Goal: Task Accomplishment & Management: Complete application form

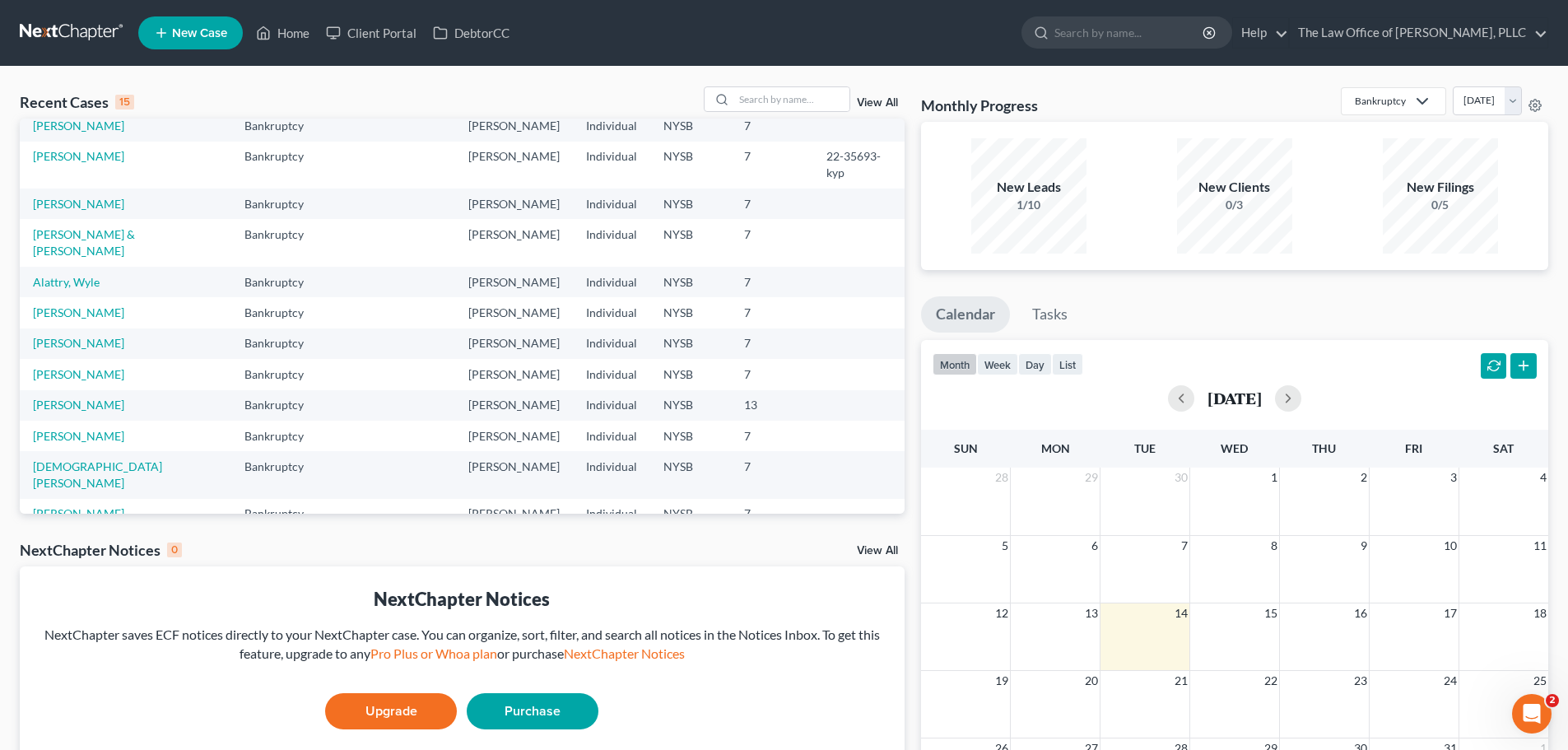
scroll to position [113, 0]
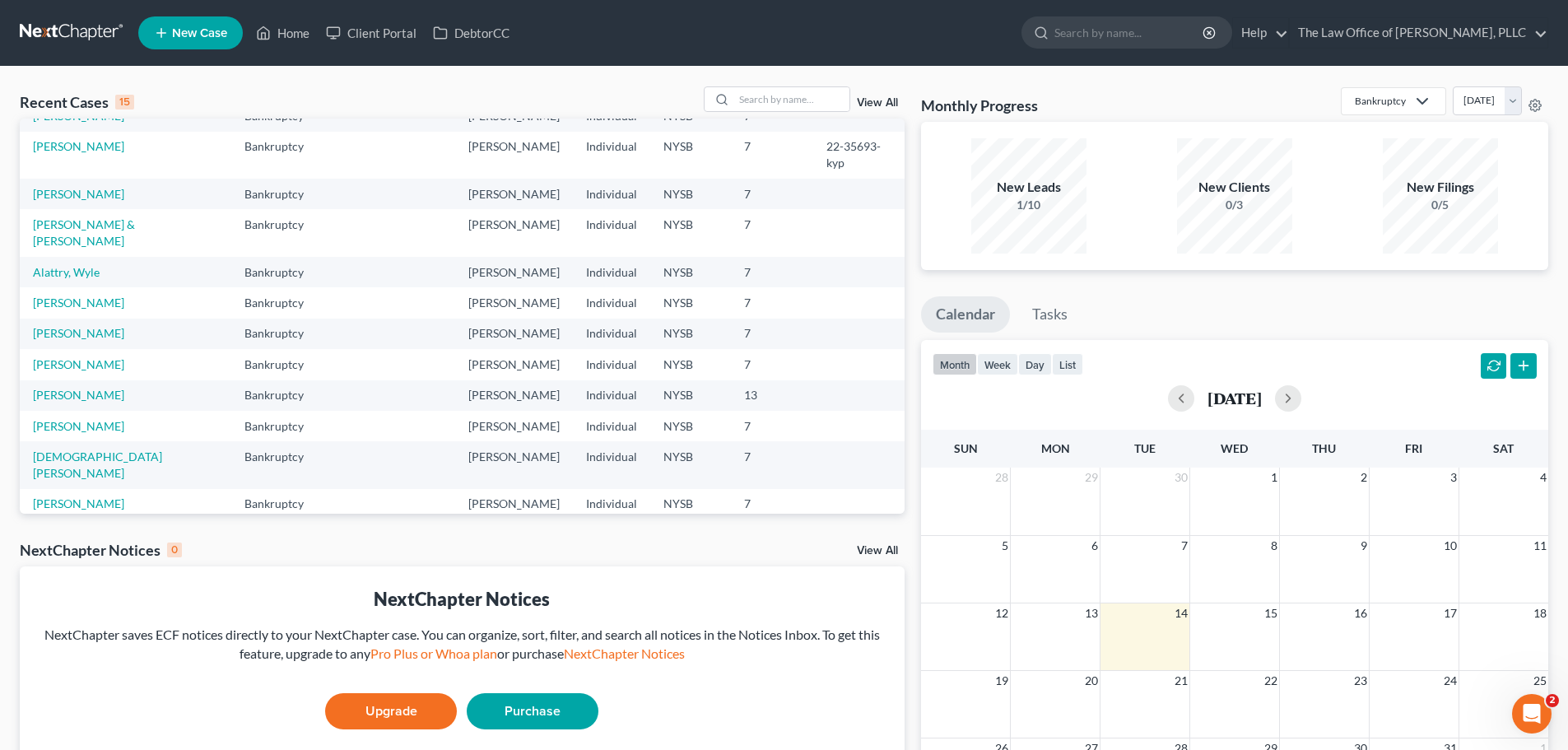
click at [60, 411] on td "[PERSON_NAME]" at bounding box center [125, 426] width 212 height 31
click at [60, 419] on link "[PERSON_NAME]" at bounding box center [78, 425] width 91 height 14
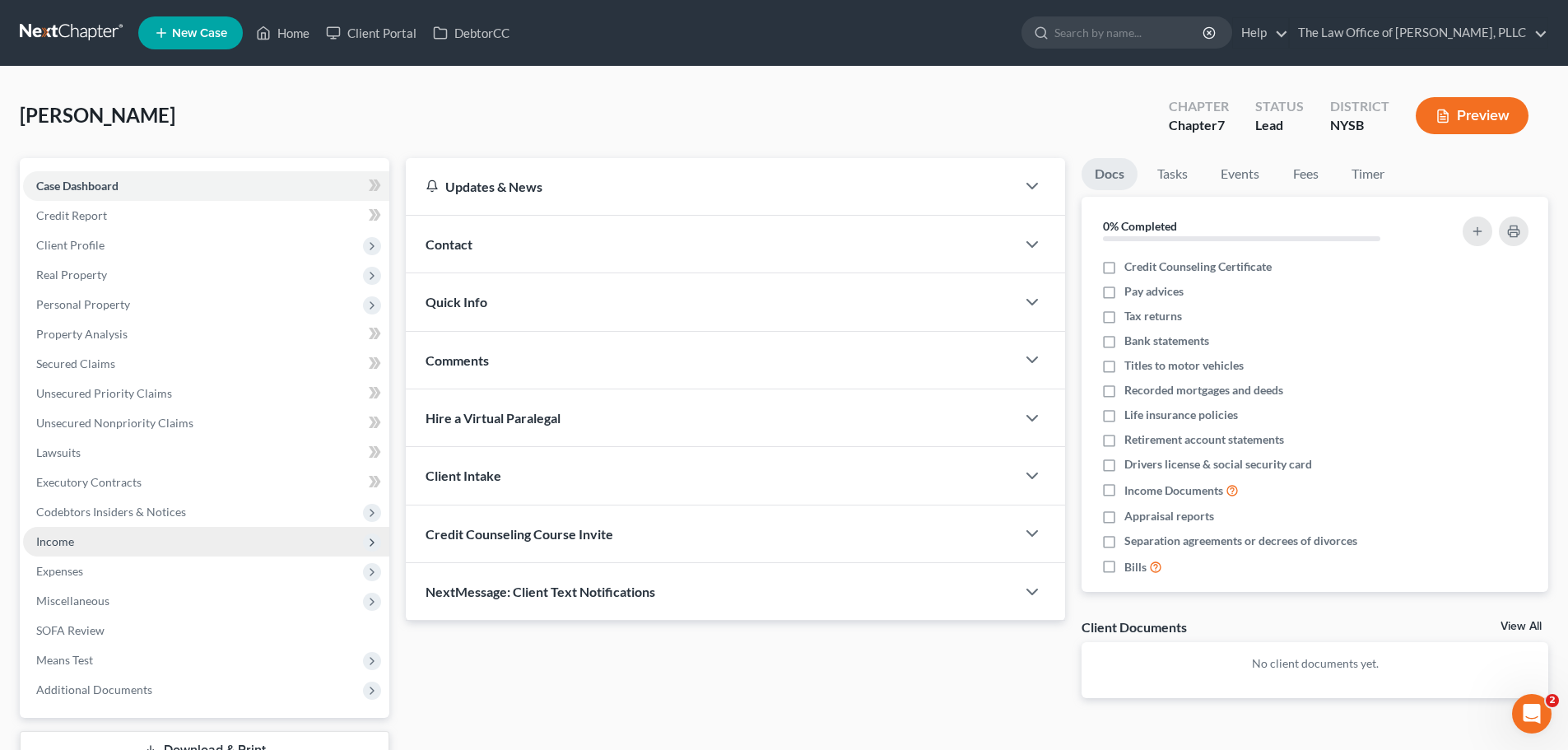
click at [75, 530] on span "Income" at bounding box center [206, 542] width 366 height 30
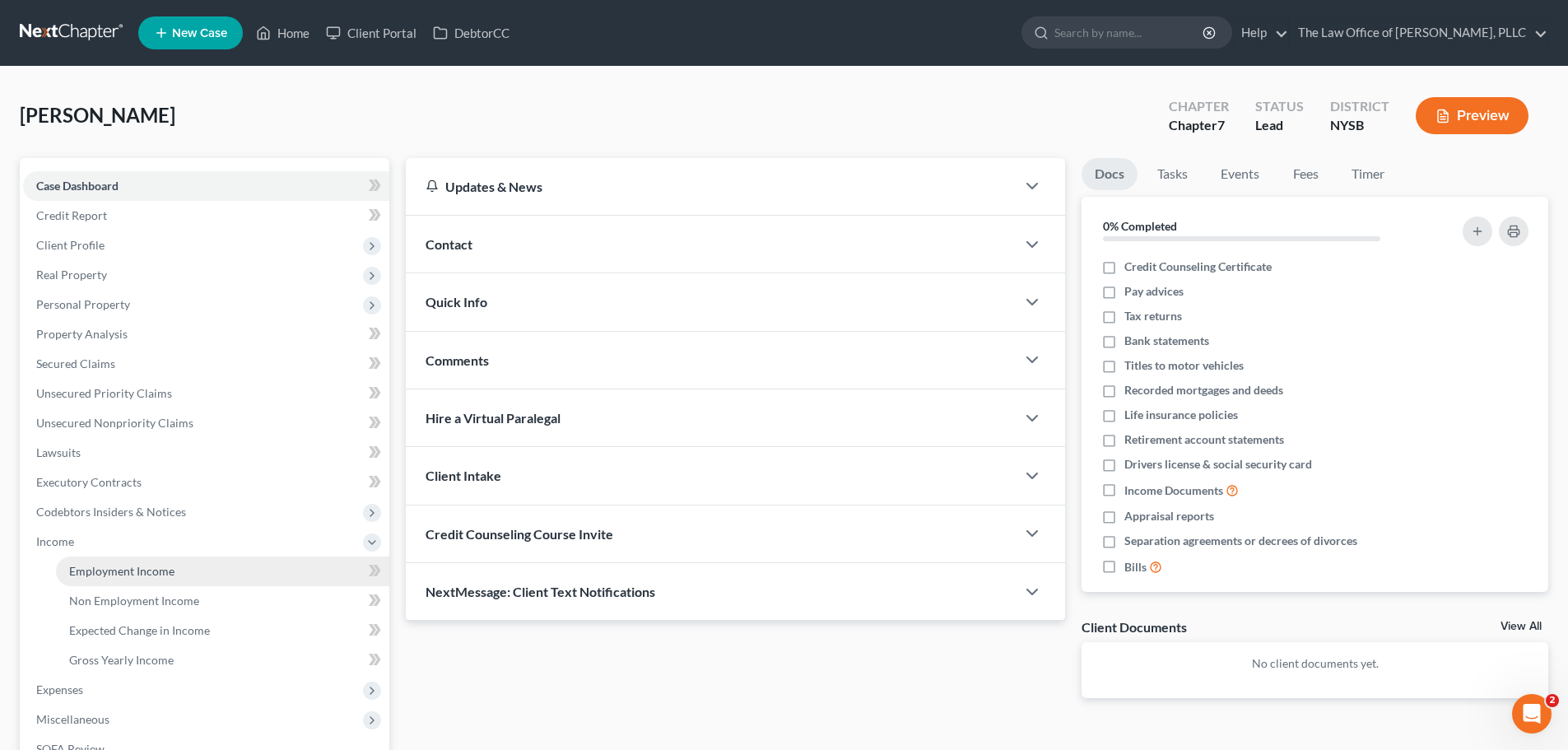
click at [95, 564] on span "Employment Income" at bounding box center [121, 571] width 105 height 14
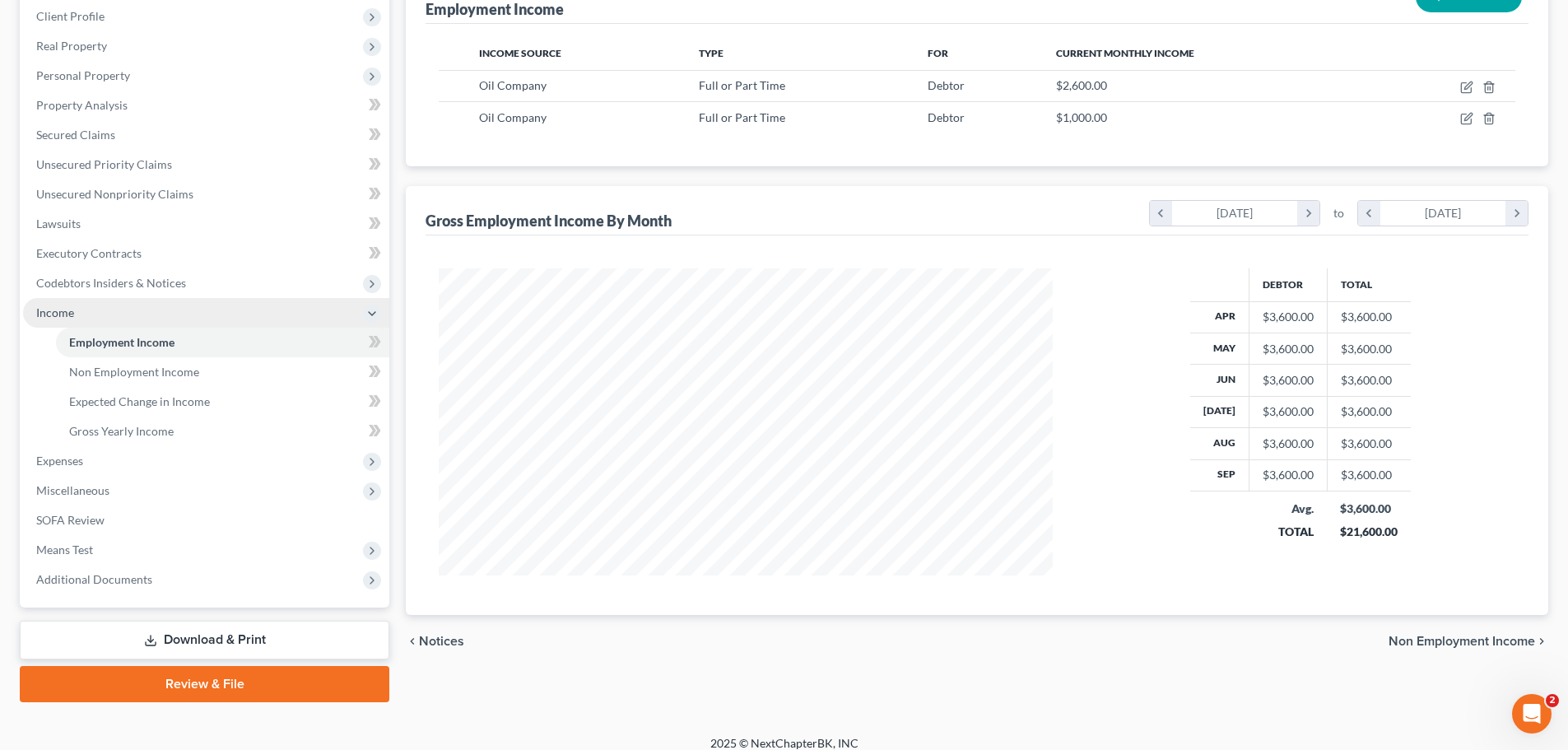
scroll to position [243, 0]
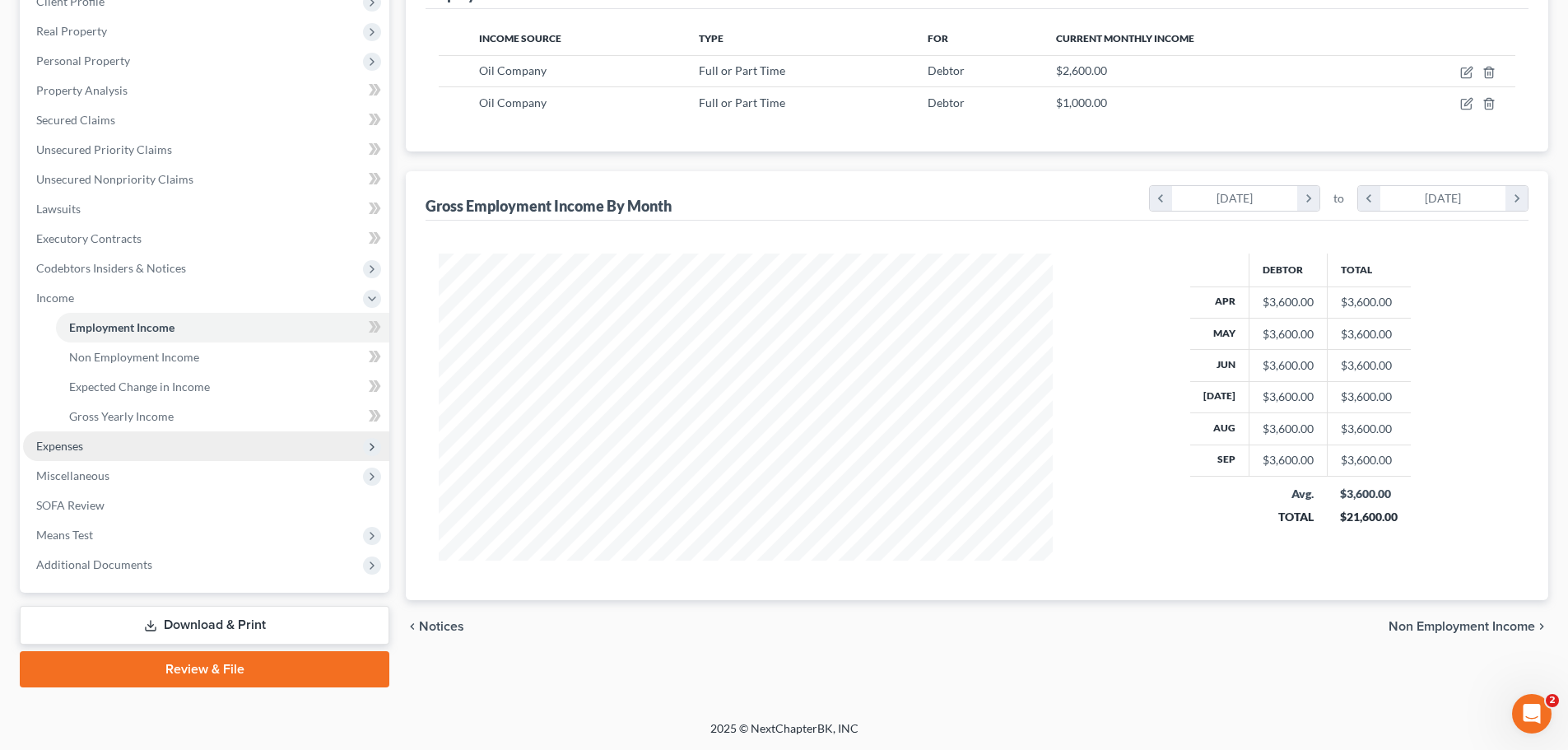
click at [101, 458] on span "Expenses" at bounding box center [206, 447] width 366 height 30
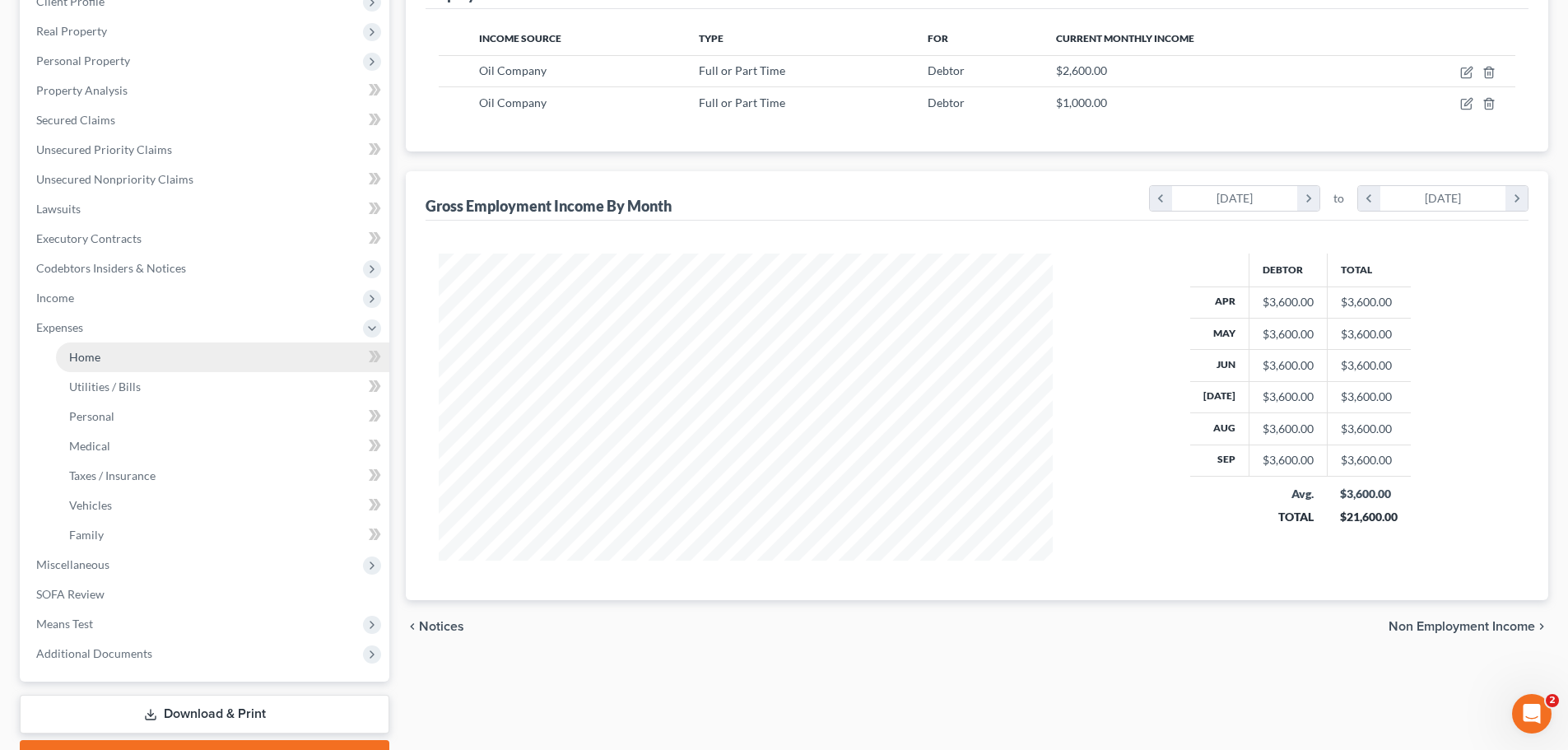
click at [137, 364] on link "Home" at bounding box center [223, 357] width 334 height 30
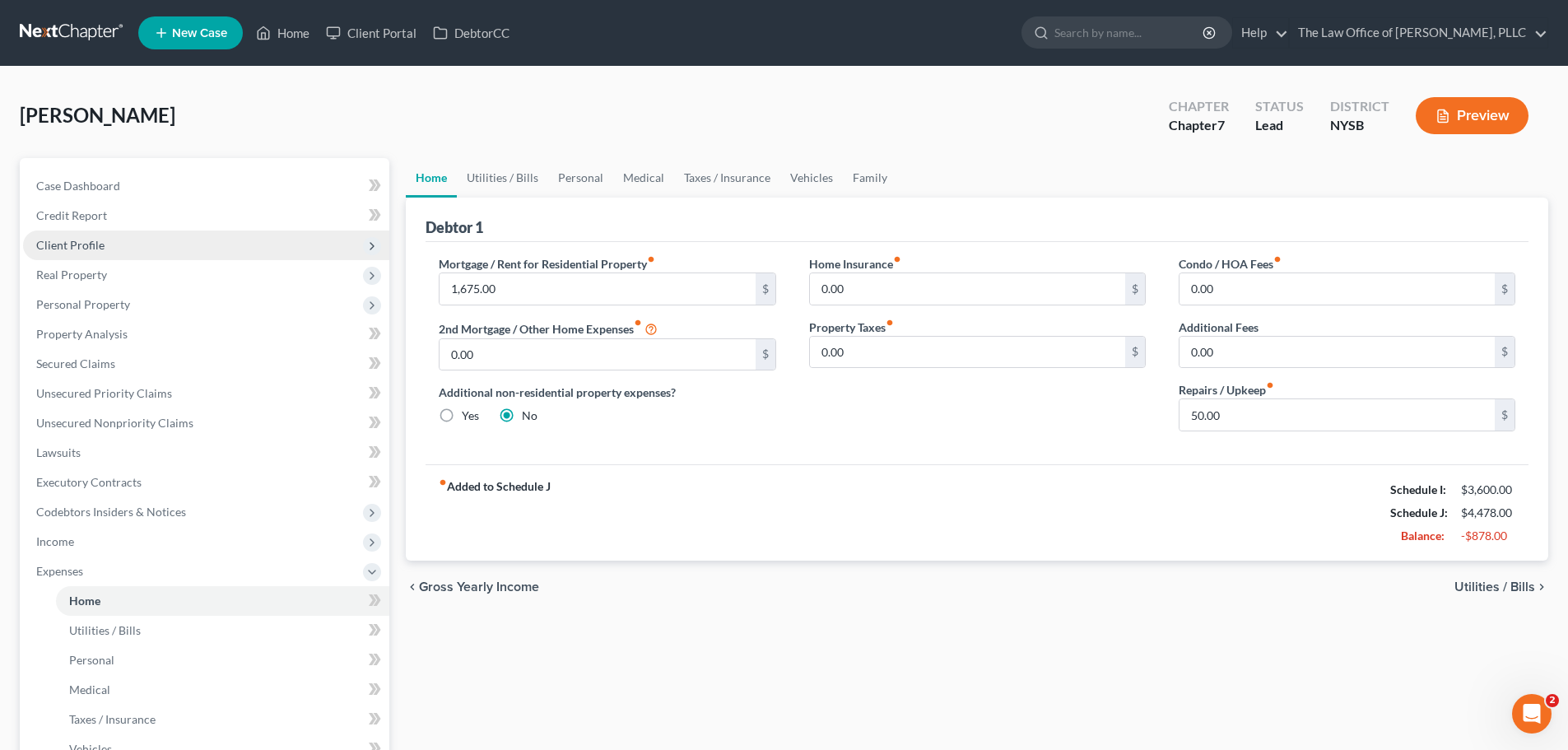
click at [83, 246] on span "Client Profile" at bounding box center [70, 244] width 68 height 14
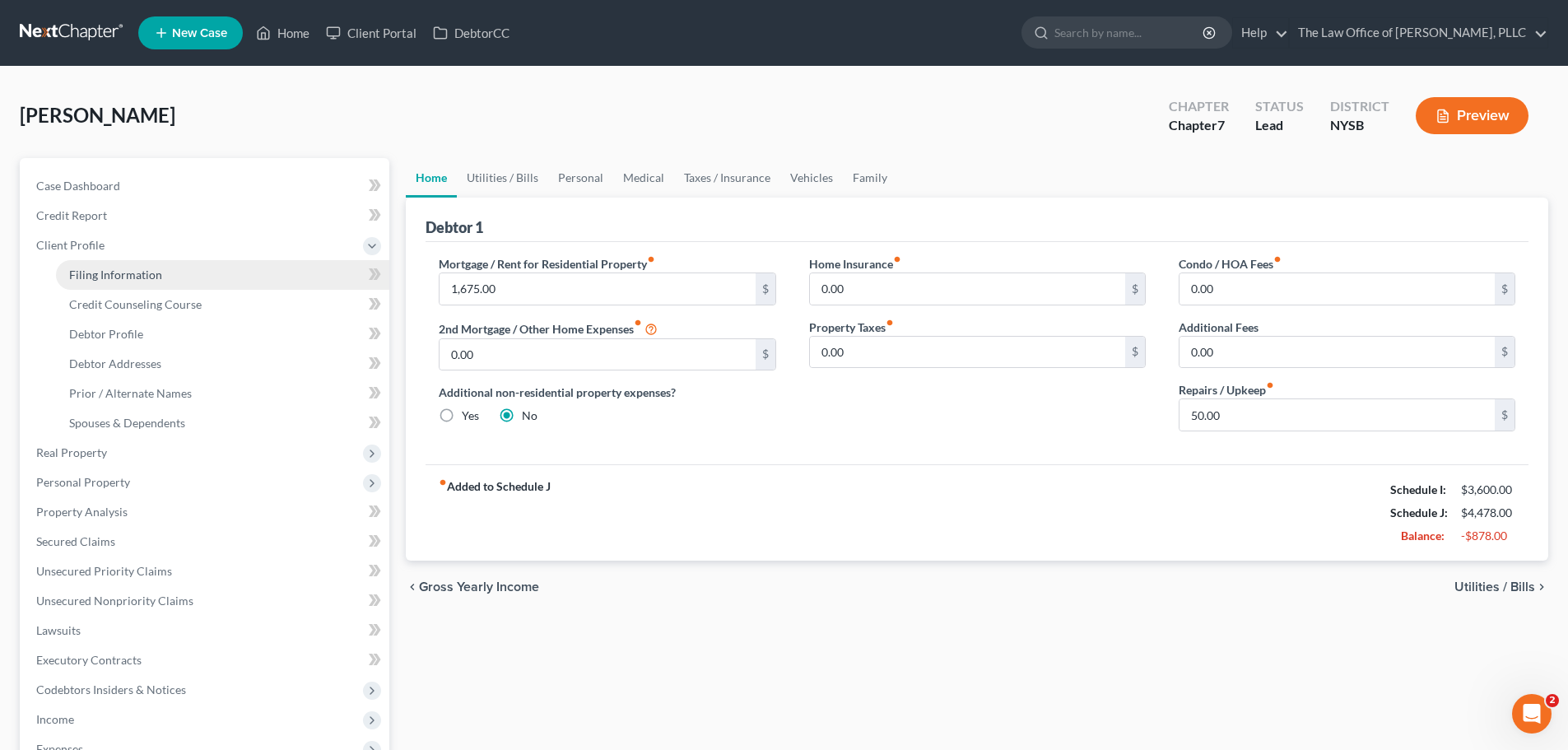
click at [88, 272] on span "Filing Information" at bounding box center [116, 274] width 93 height 14
select select "1"
select select "0"
select select "55"
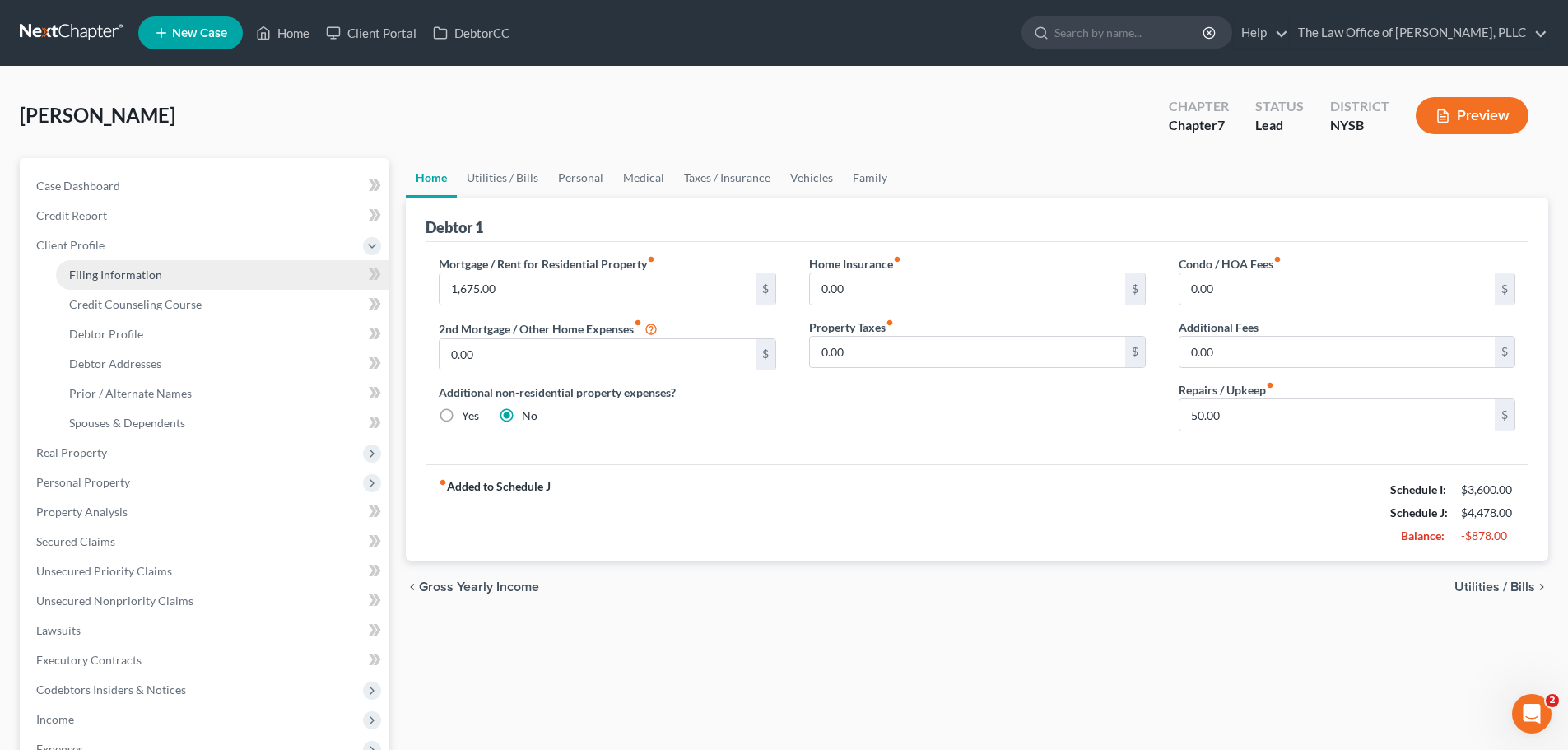
select select "35"
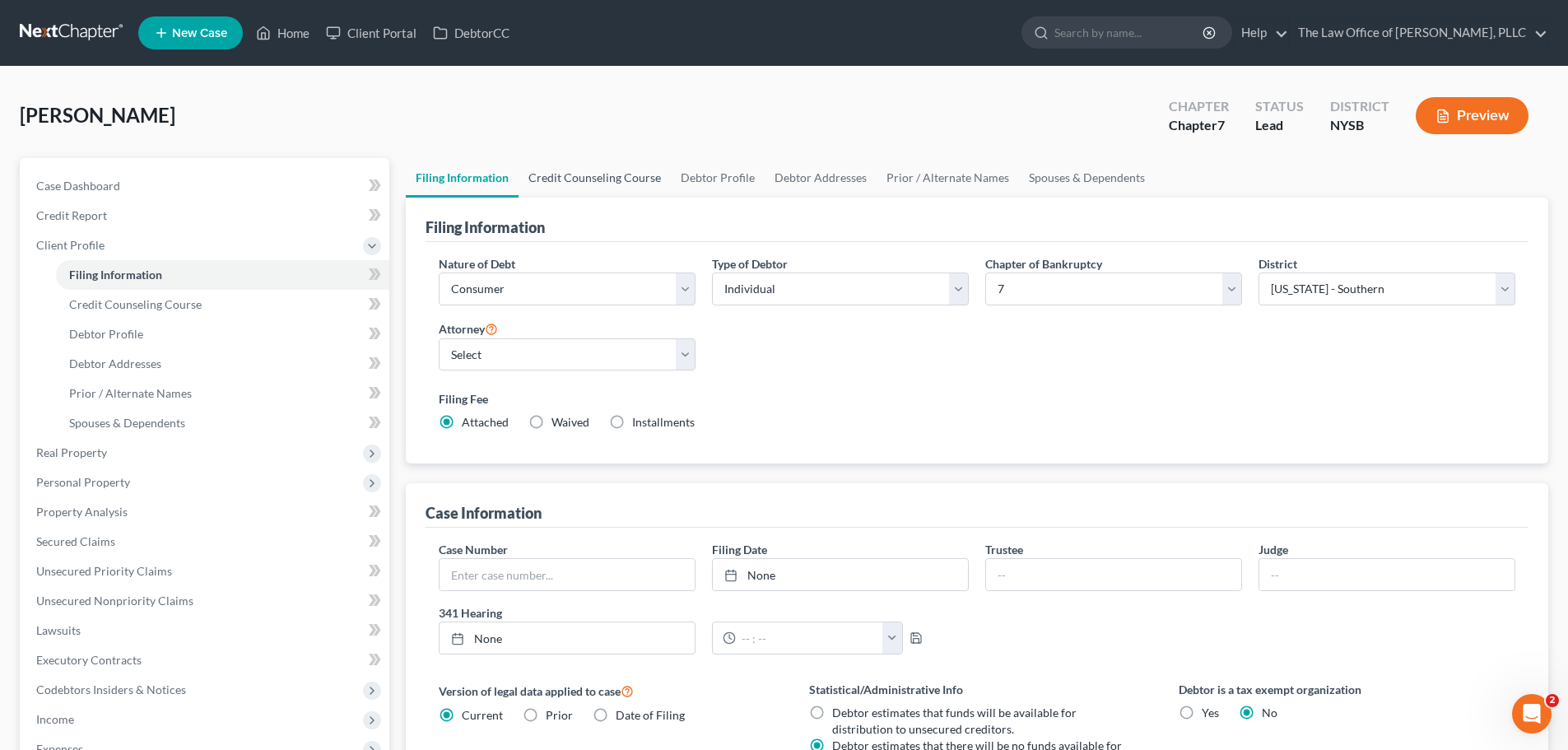
click at [621, 175] on link "Credit Counseling Course" at bounding box center [594, 178] width 152 height 39
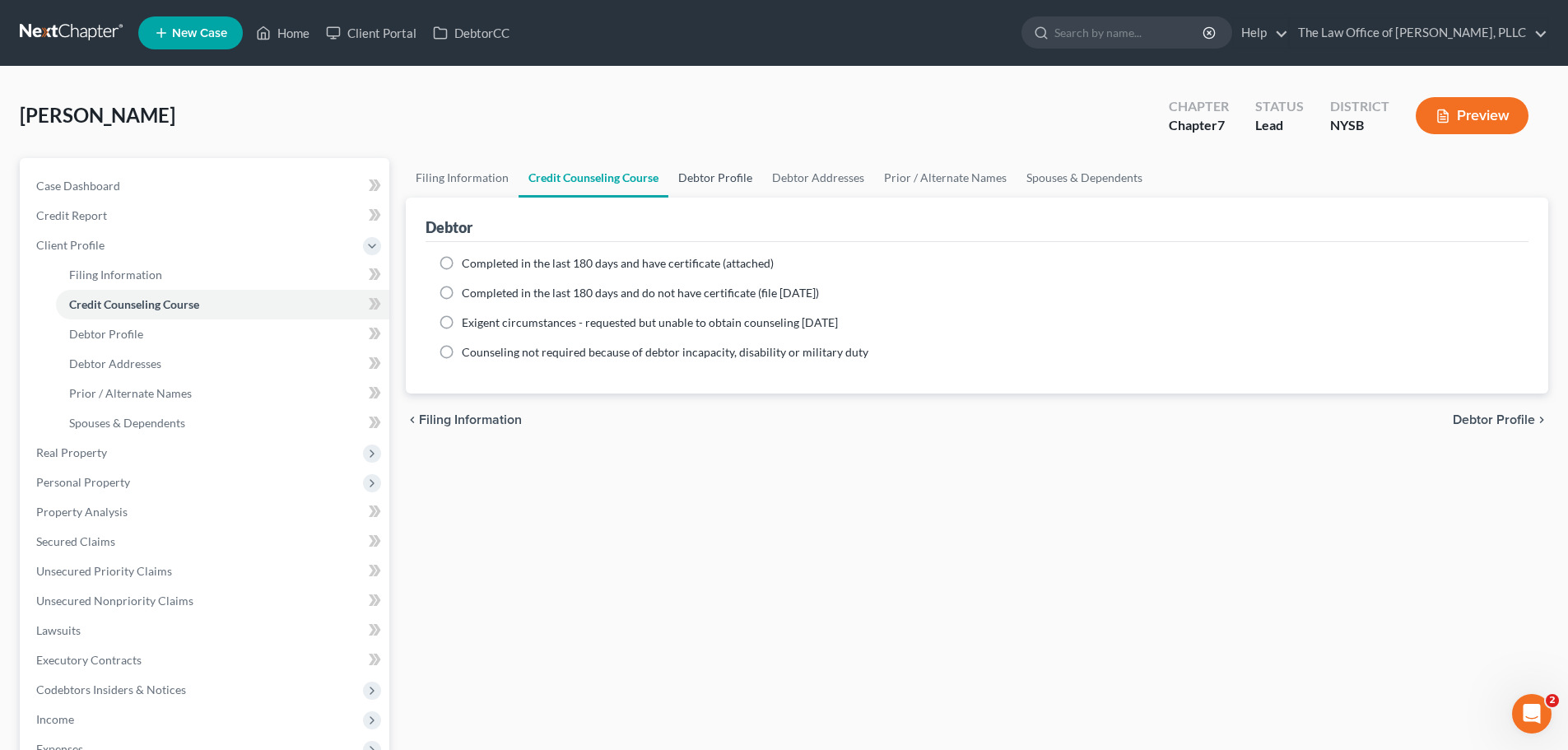
click at [712, 173] on link "Debtor Profile" at bounding box center [715, 178] width 94 height 39
select select "0"
select select "3"
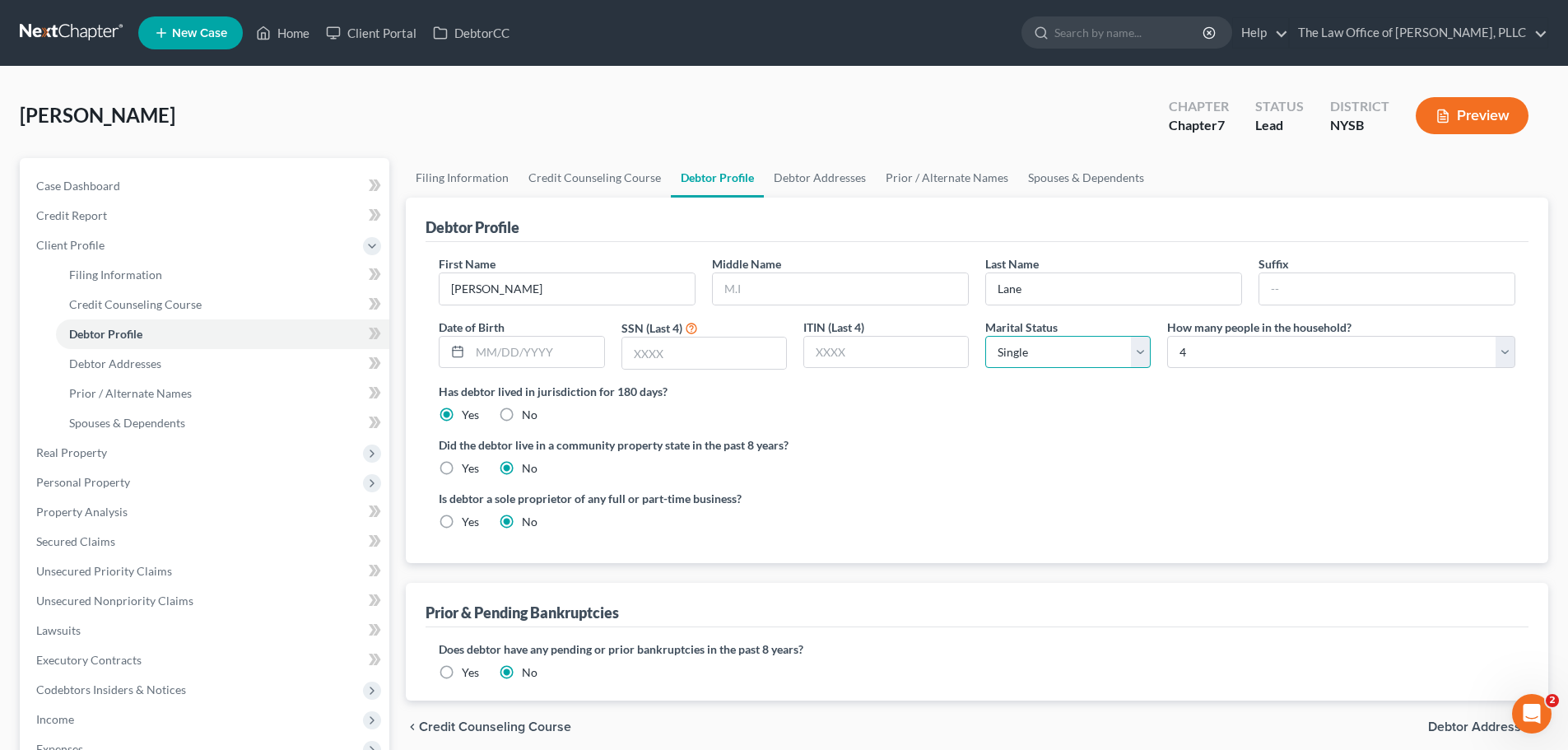
click at [1131, 354] on select "Select Single Married Separated Divorced Widowed" at bounding box center [1067, 352] width 165 height 33
click at [1282, 382] on div "First Name [PERSON_NAME] Middle Name Last Name [PERSON_NAME] Date of Birth SSN …" at bounding box center [977, 319] width 1093 height 128
click at [833, 187] on link "Debtor Addresses" at bounding box center [819, 178] width 112 height 39
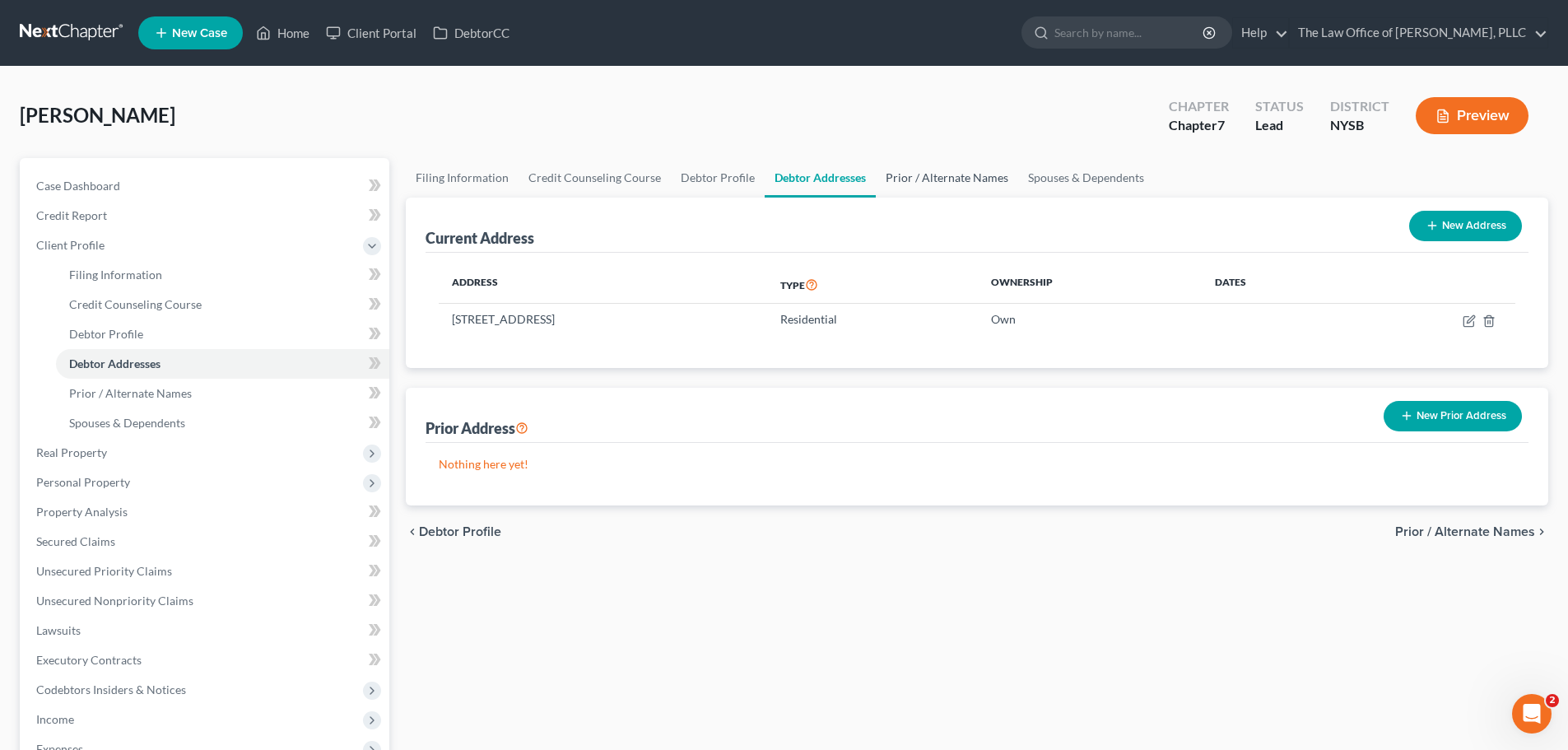
click at [900, 180] on link "Prior / Alternate Names" at bounding box center [946, 178] width 143 height 39
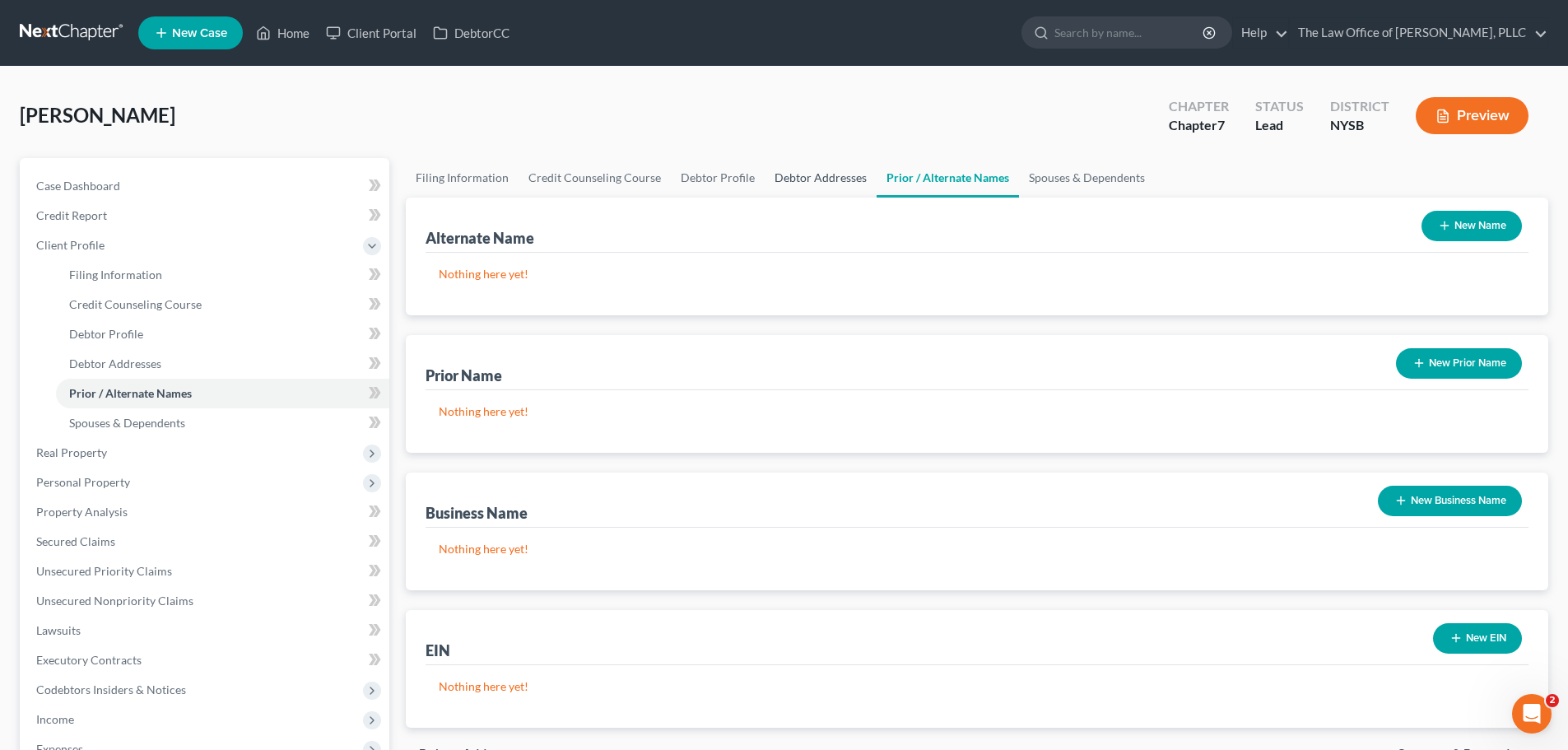
click at [809, 183] on link "Debtor Addresses" at bounding box center [820, 178] width 112 height 39
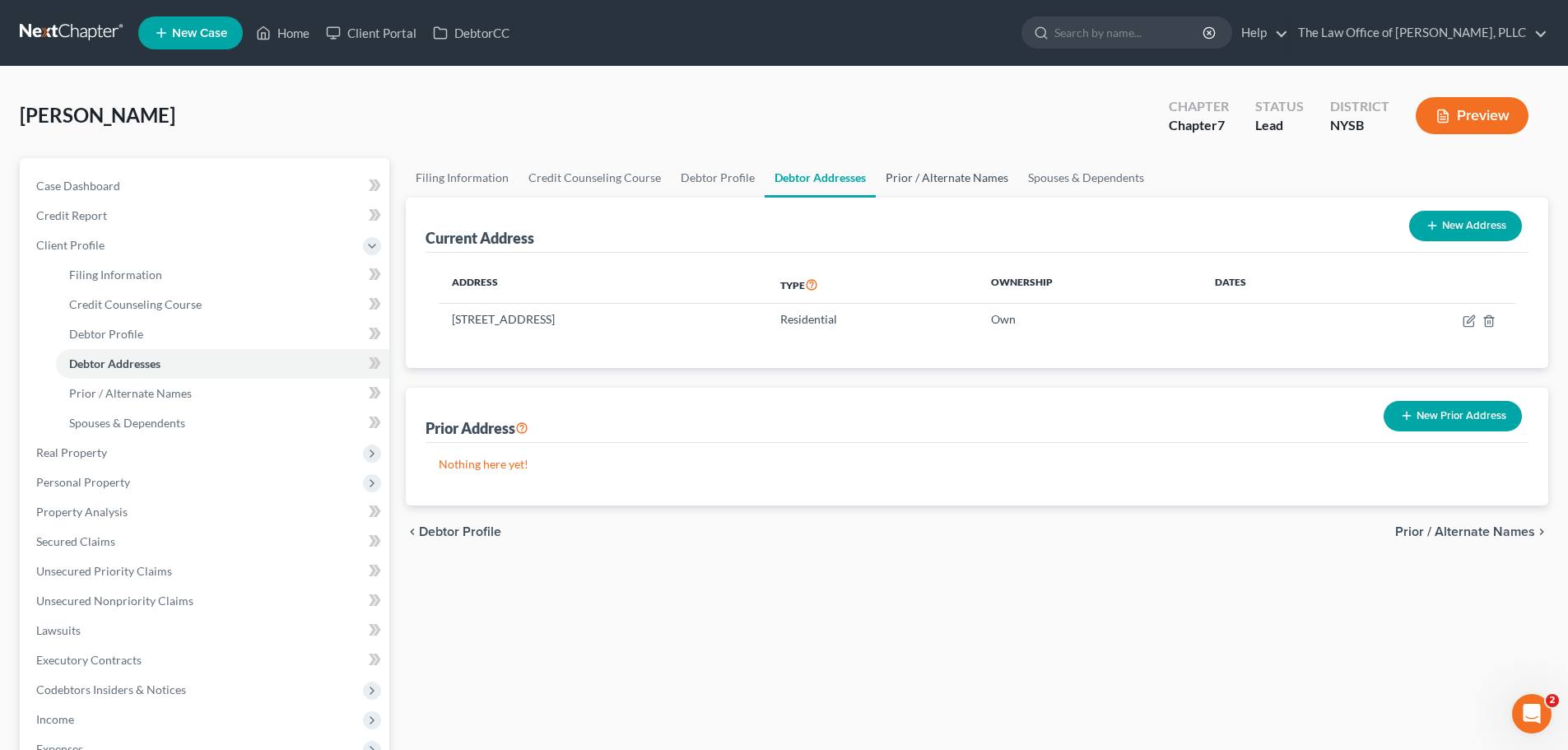
click at [916, 178] on link "Prior / Alternate Names" at bounding box center [946, 178] width 143 height 39
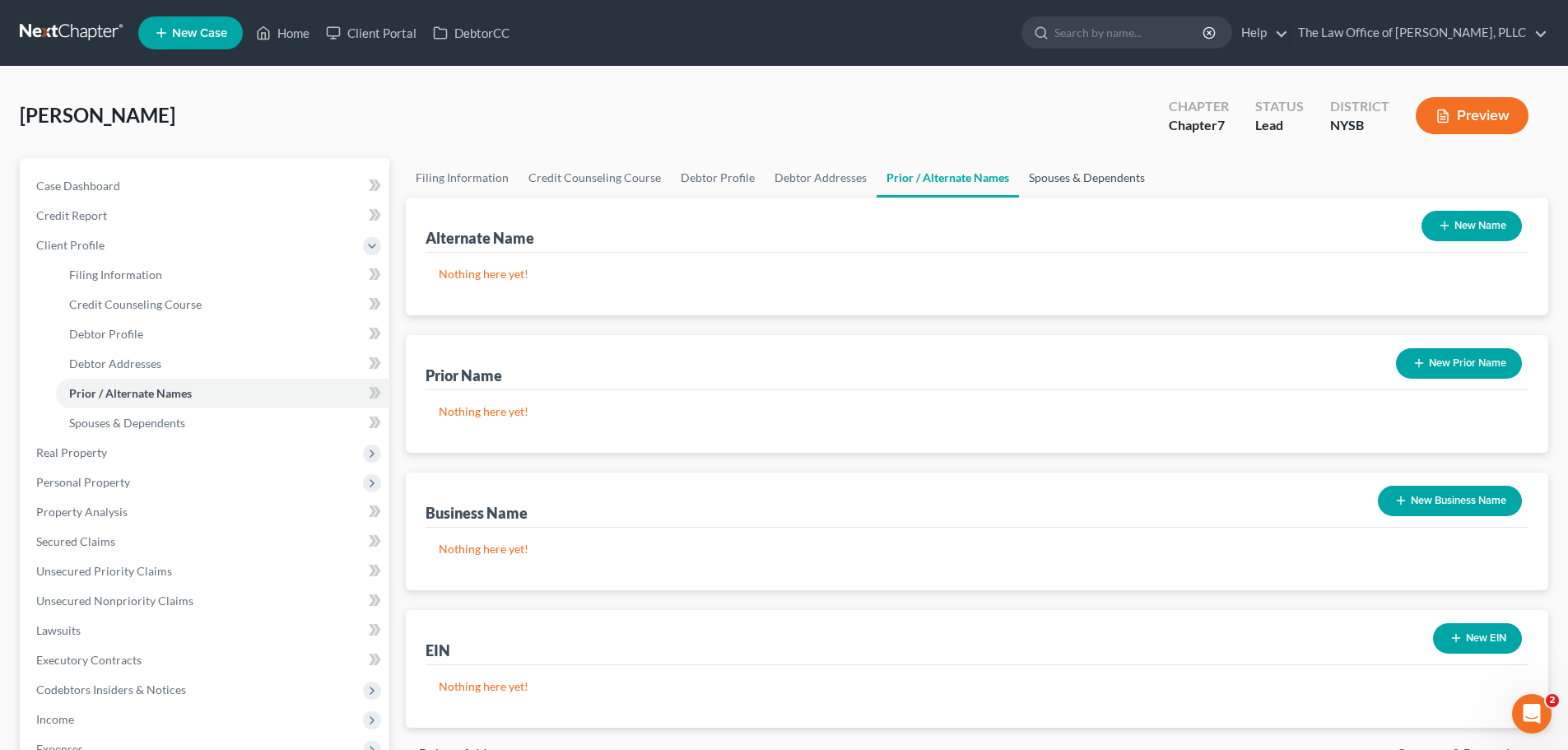
click at [1064, 170] on link "Spouses & Dependents" at bounding box center [1087, 178] width 136 height 39
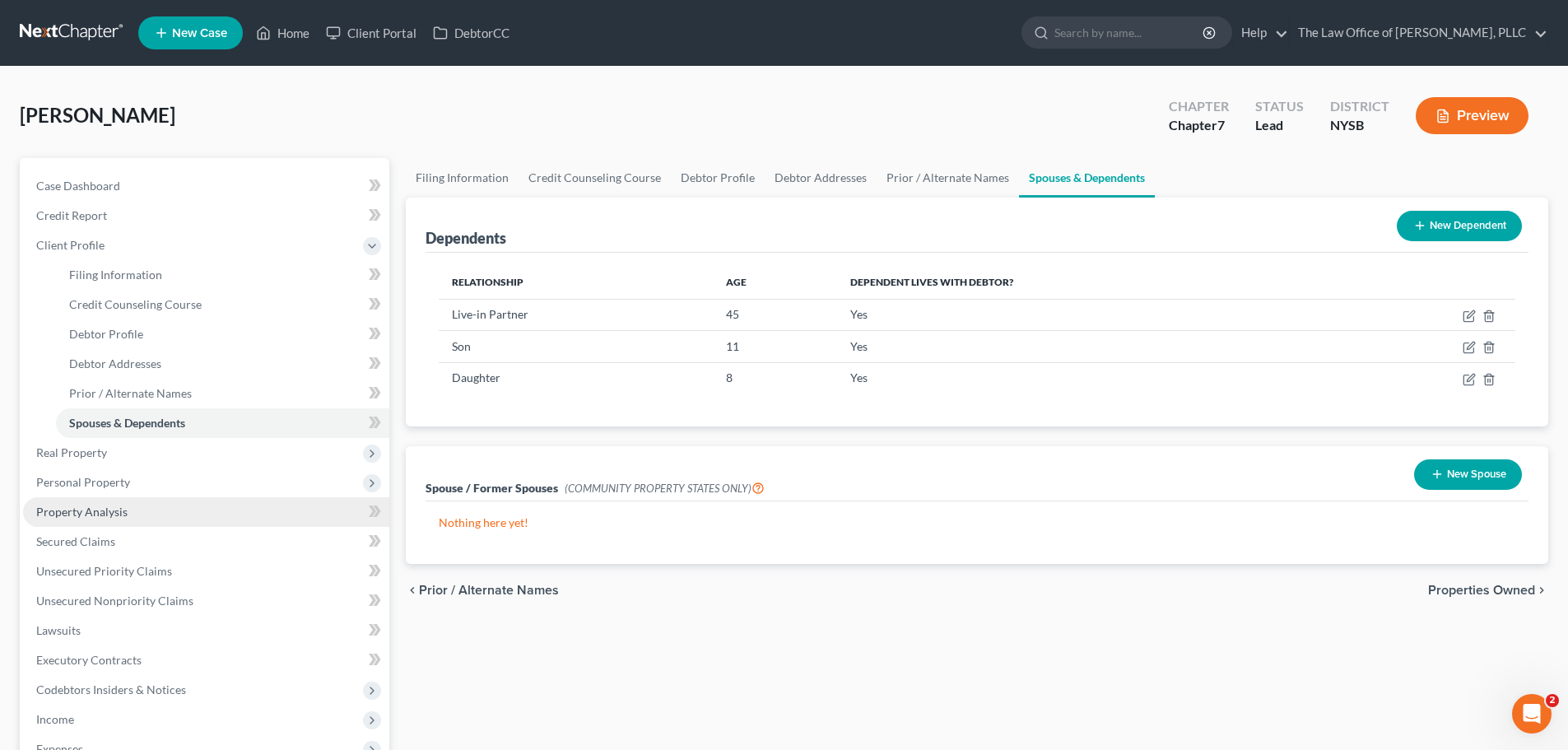
scroll to position [82, 0]
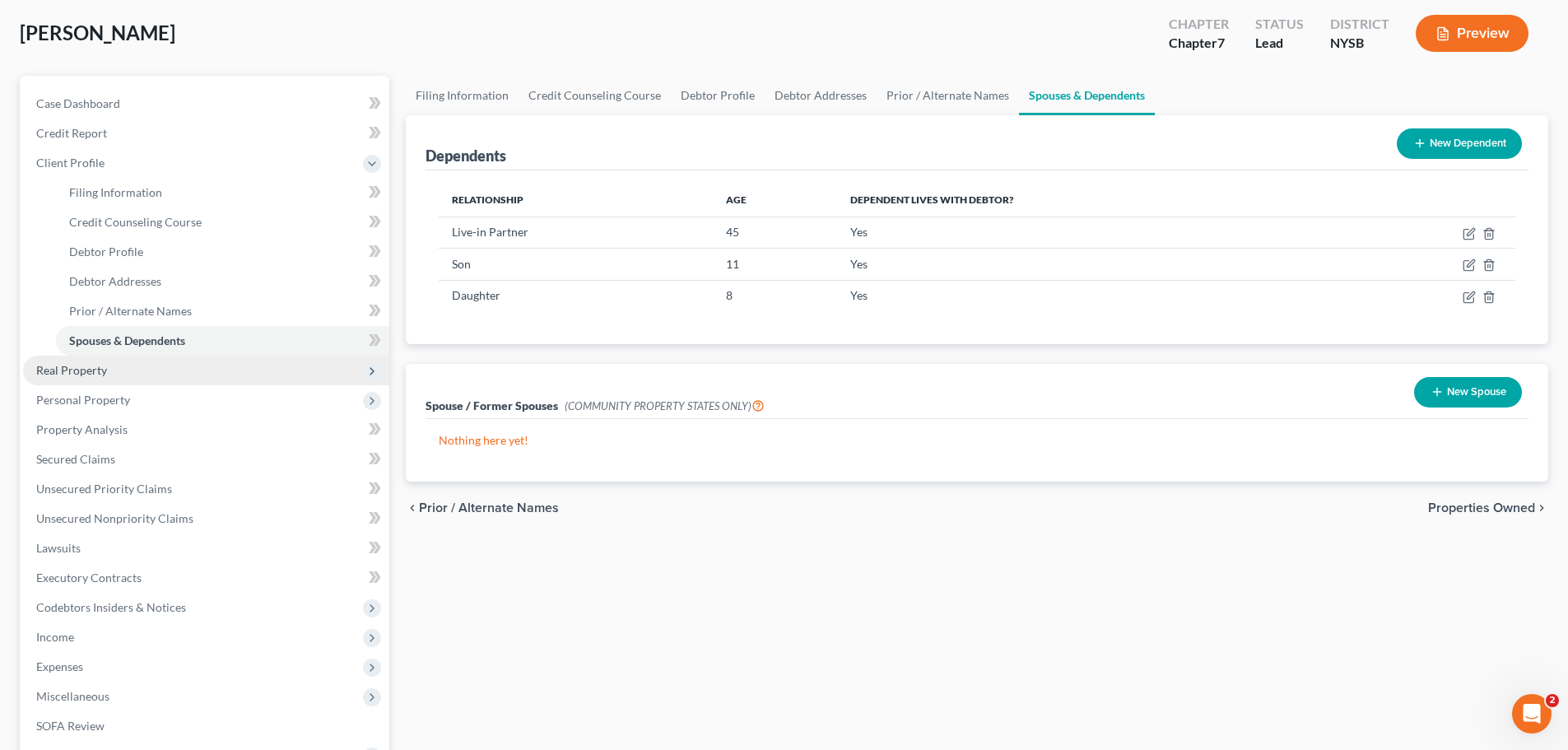
click at [159, 360] on span "Real Property" at bounding box center [206, 370] width 366 height 30
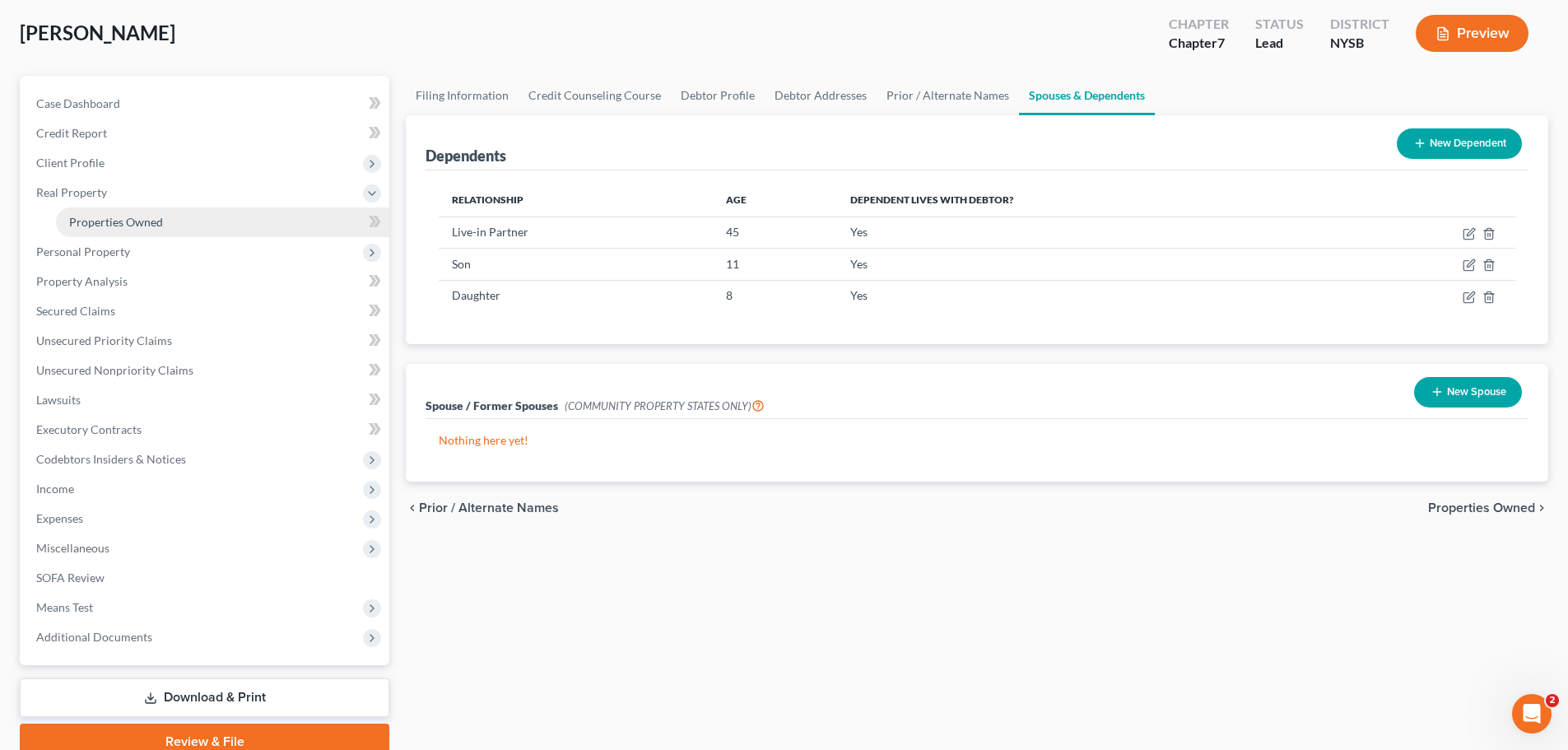
click at [192, 221] on link "Properties Owned" at bounding box center [223, 222] width 334 height 30
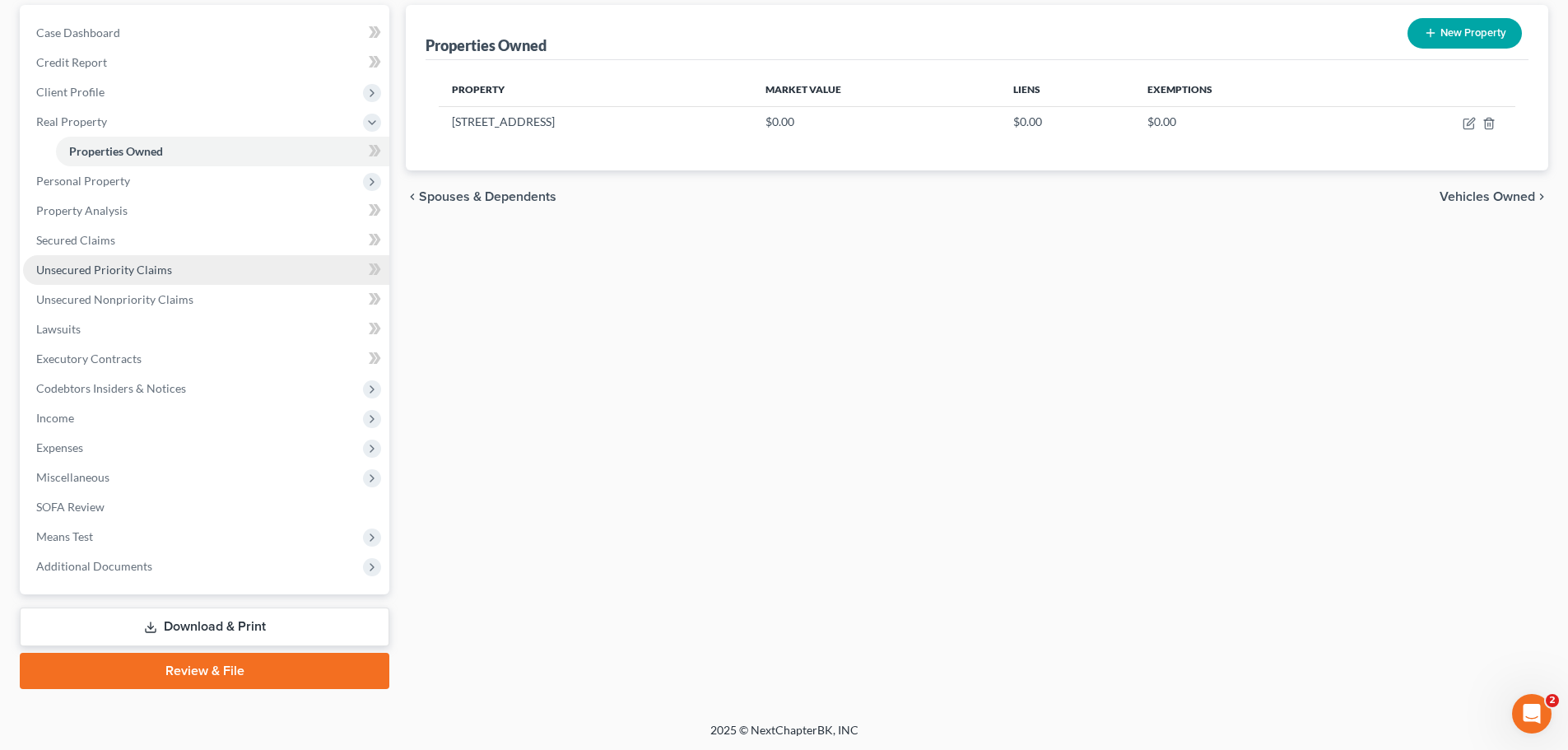
scroll to position [155, 0]
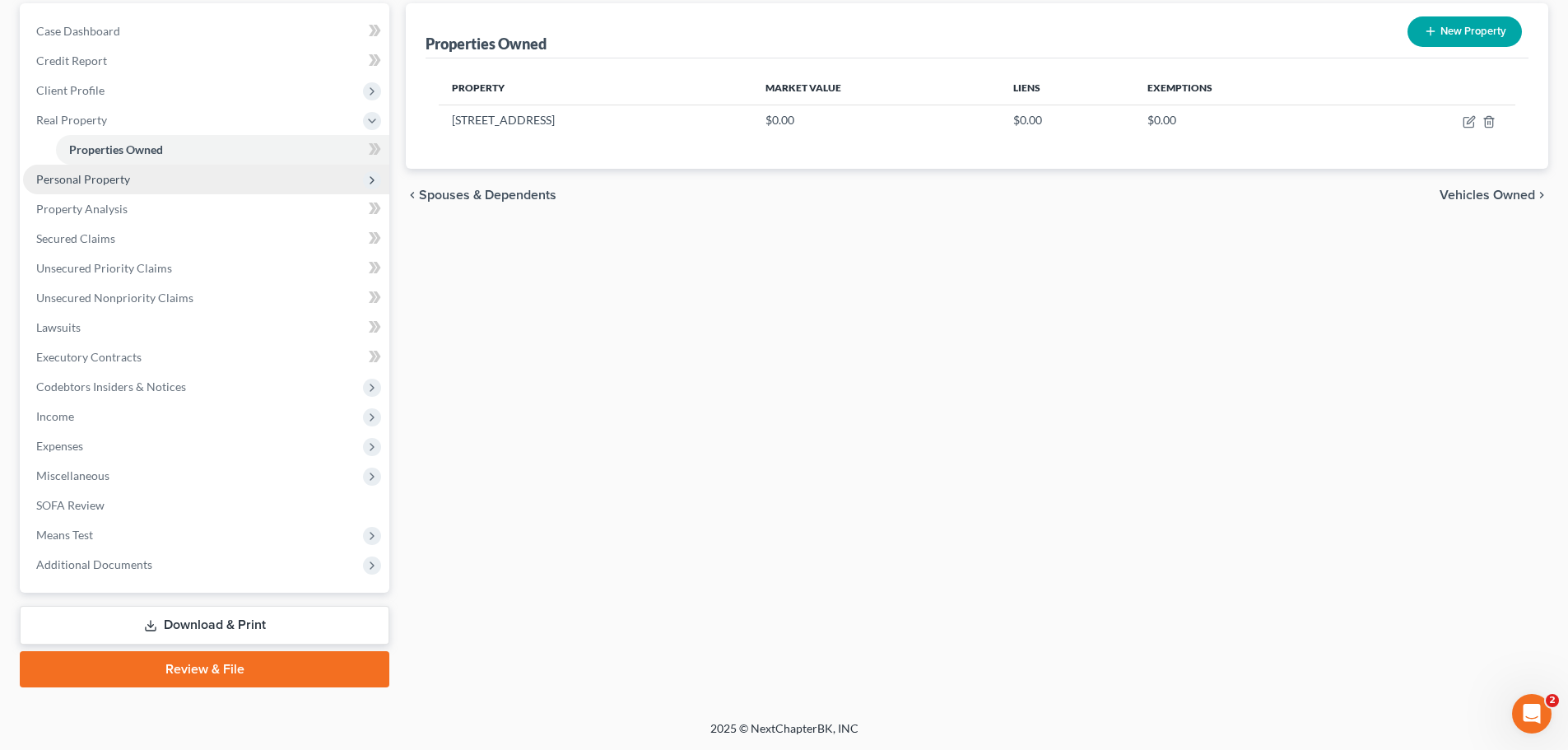
click at [138, 184] on span "Personal Property" at bounding box center [206, 180] width 366 height 30
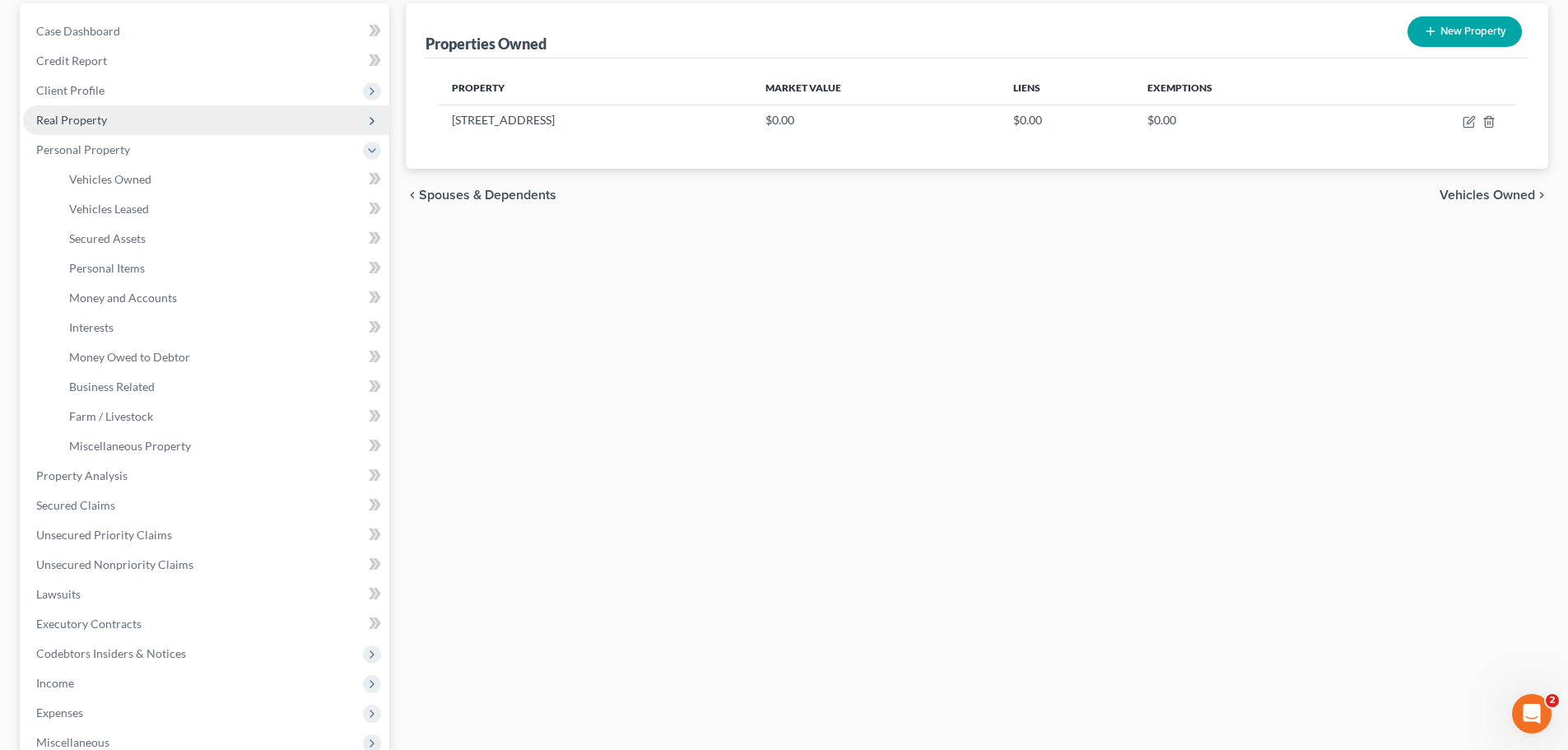
click at [95, 116] on span "Real Property" at bounding box center [72, 119] width 71 height 14
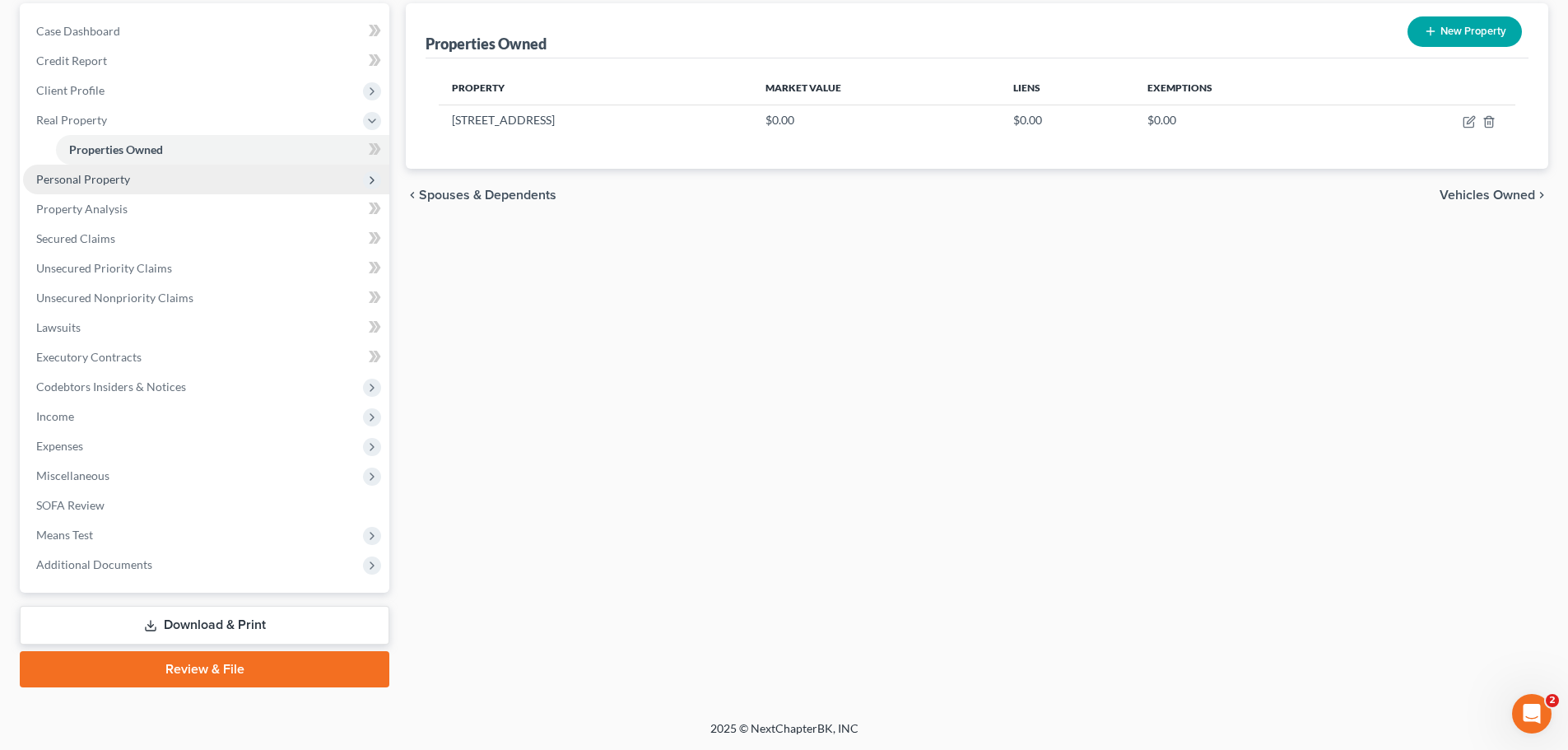
click at [86, 180] on span "Personal Property" at bounding box center [83, 179] width 94 height 14
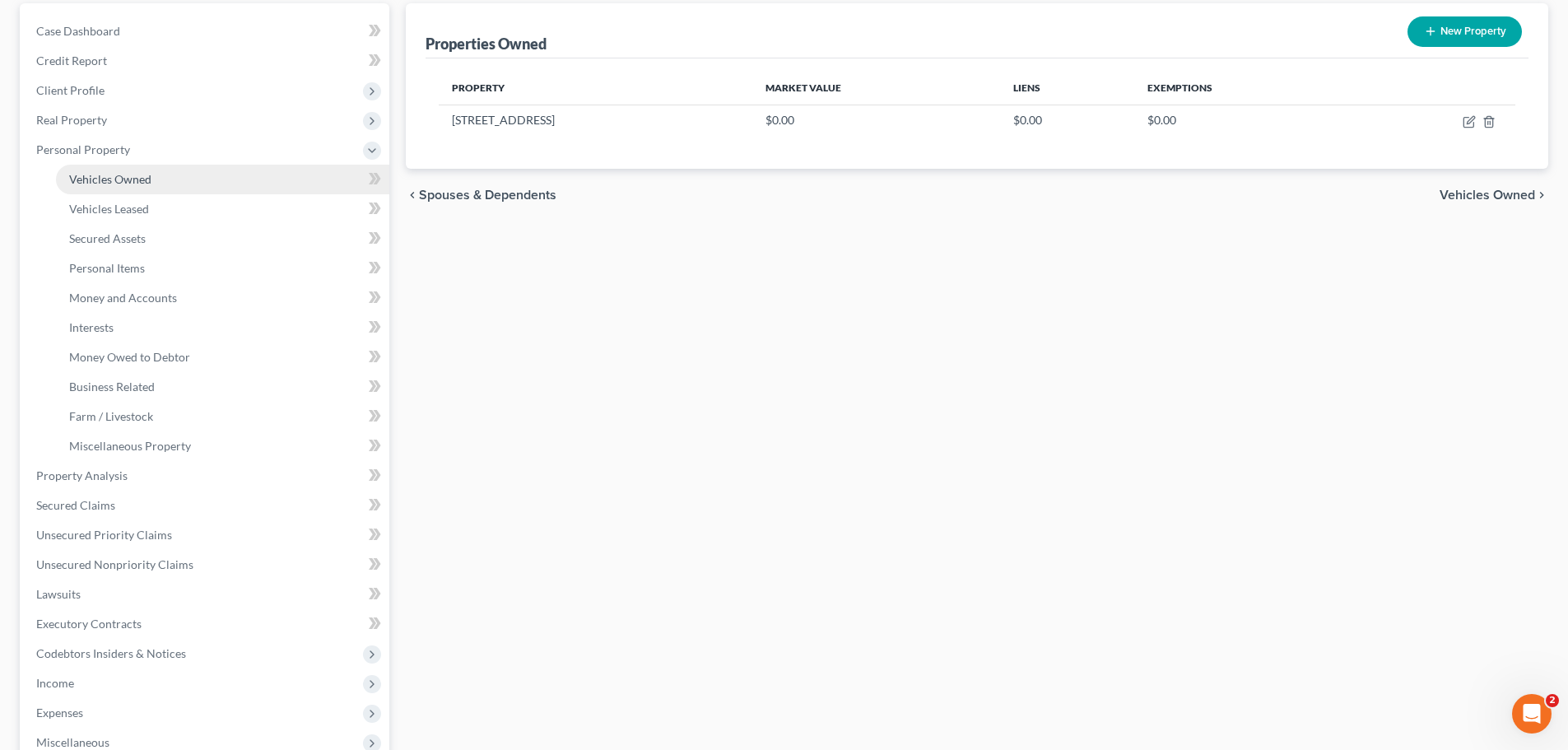
click at [89, 179] on span "Vehicles Owned" at bounding box center [110, 179] width 82 height 14
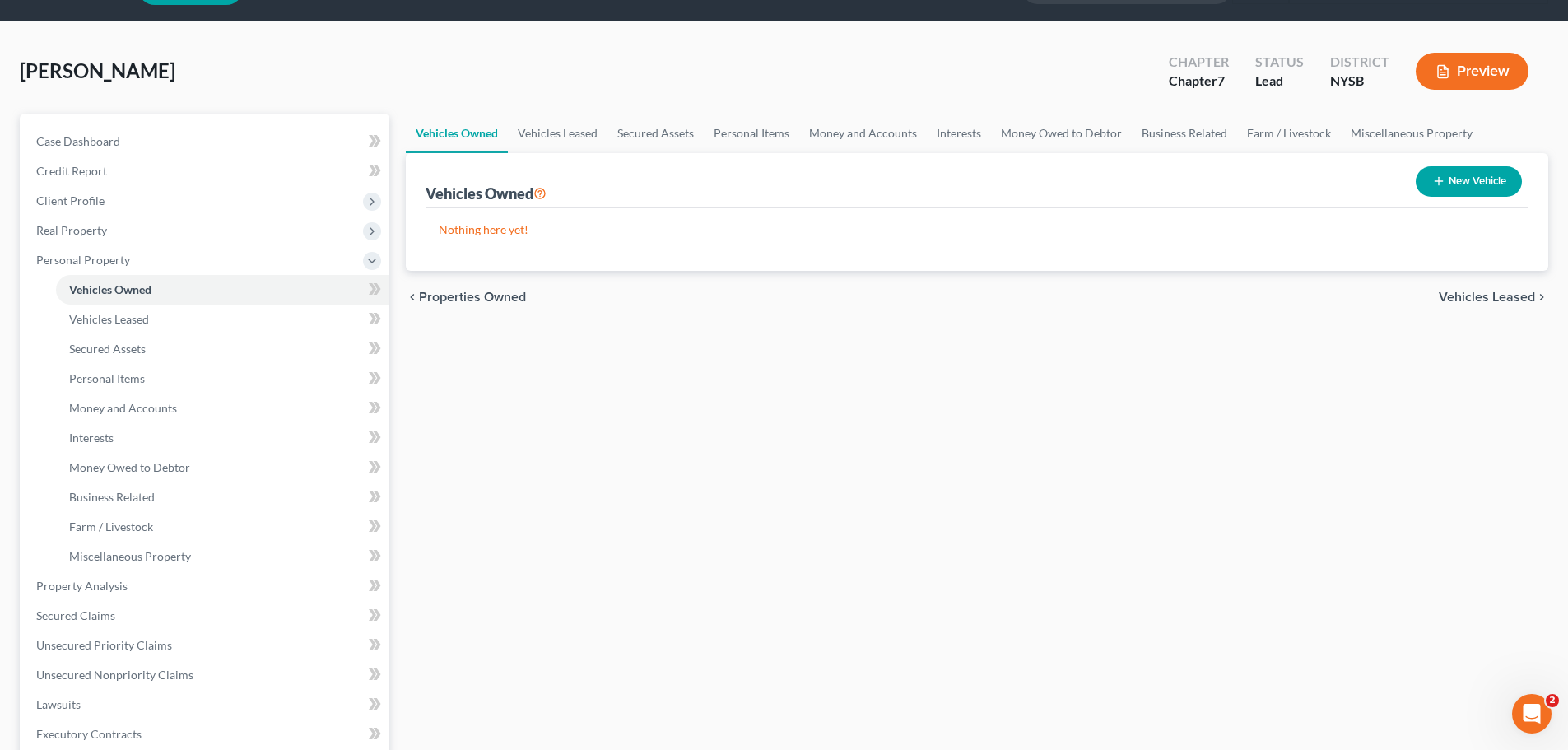
scroll to position [82, 0]
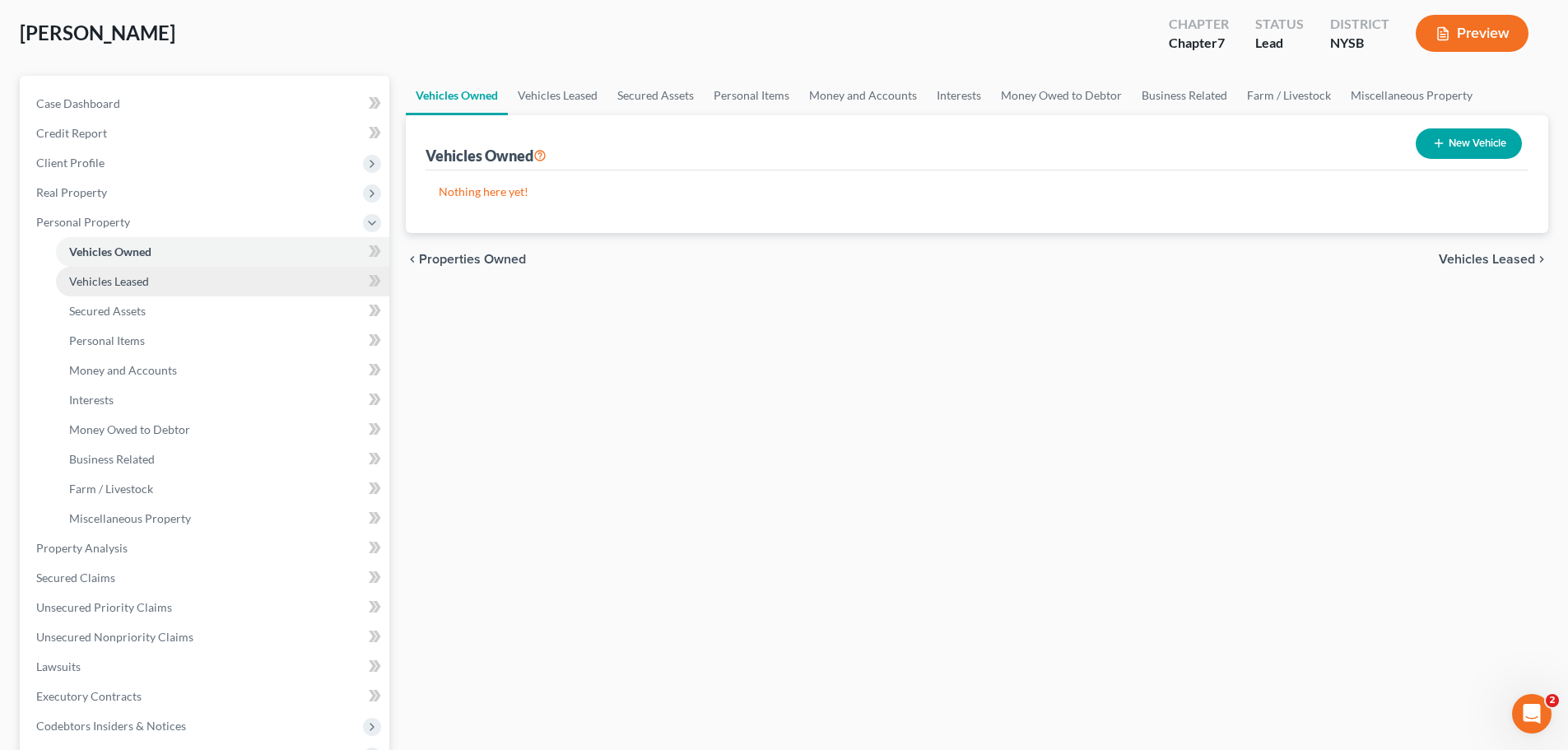
click at [177, 285] on link "Vehicles Leased" at bounding box center [223, 282] width 334 height 30
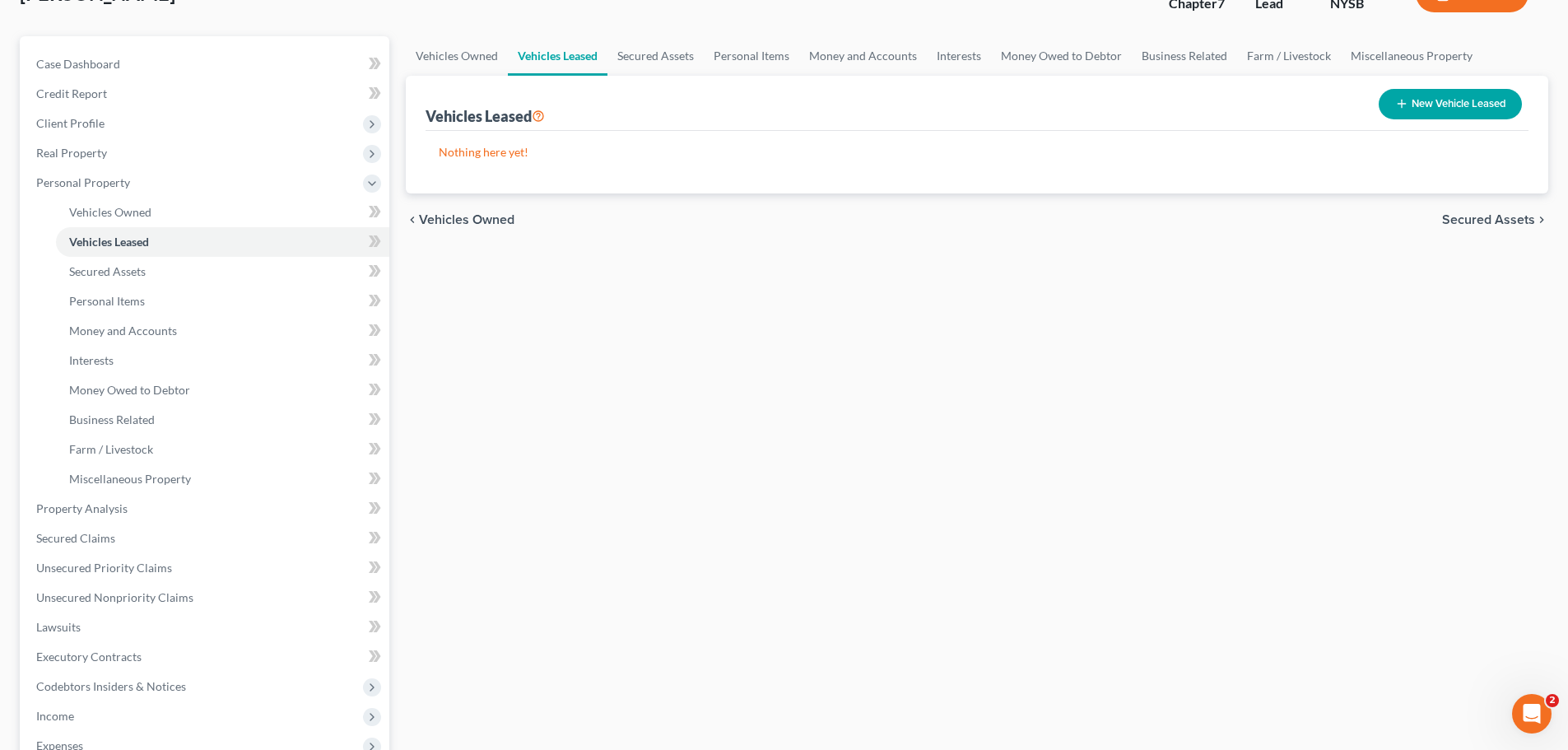
scroll to position [82, 0]
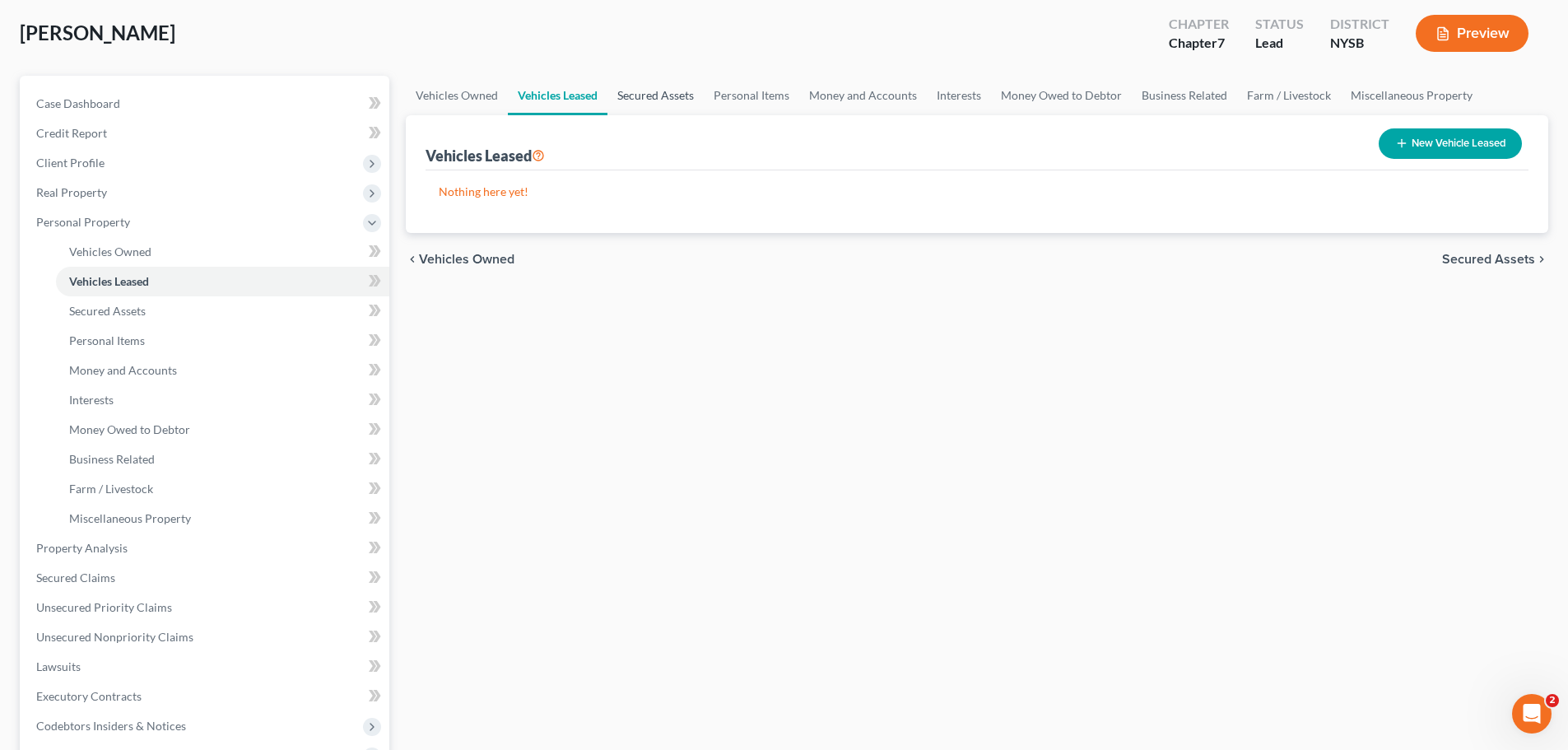
click at [645, 95] on link "Secured Assets" at bounding box center [655, 95] width 96 height 39
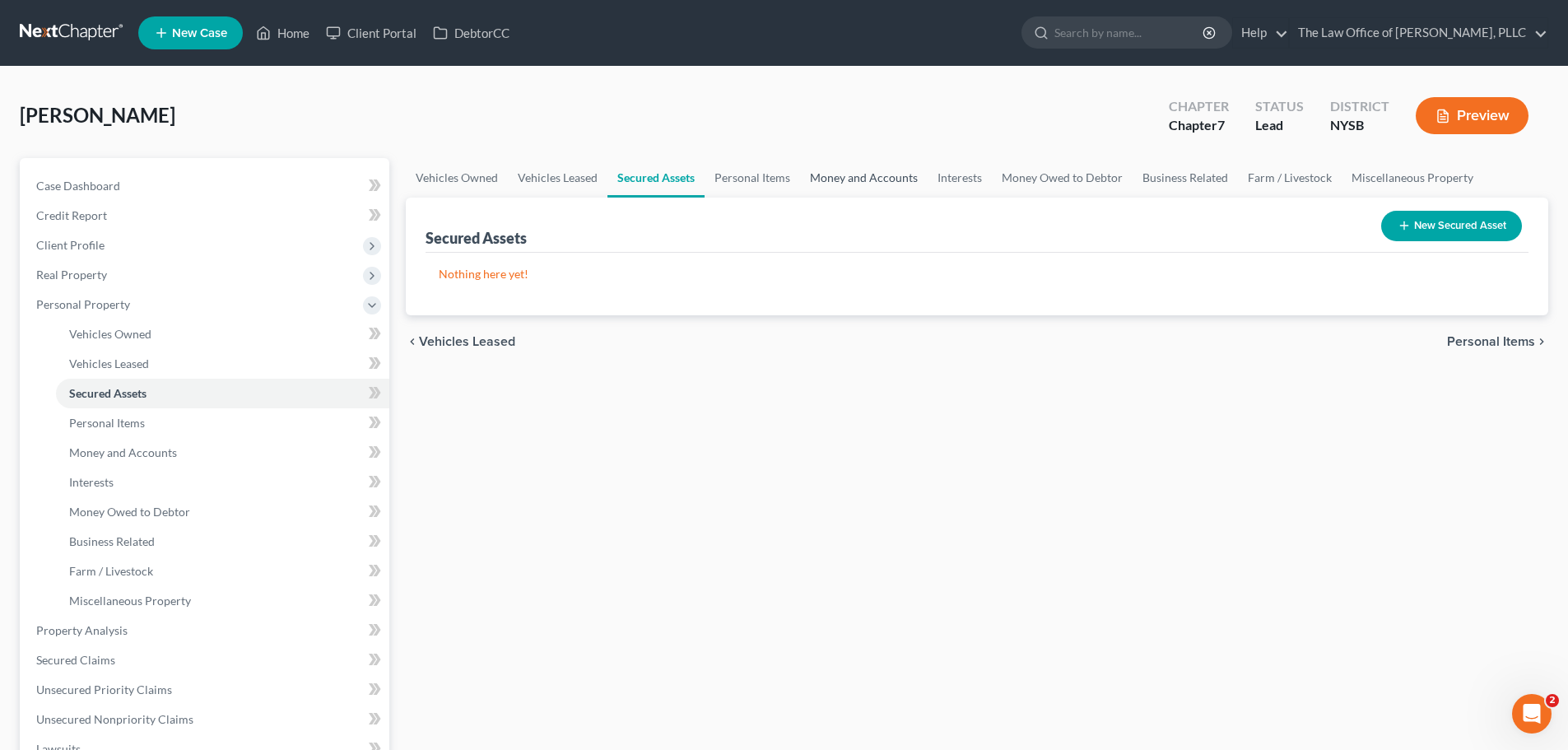
click at [833, 167] on link "Money and Accounts" at bounding box center [863, 178] width 128 height 39
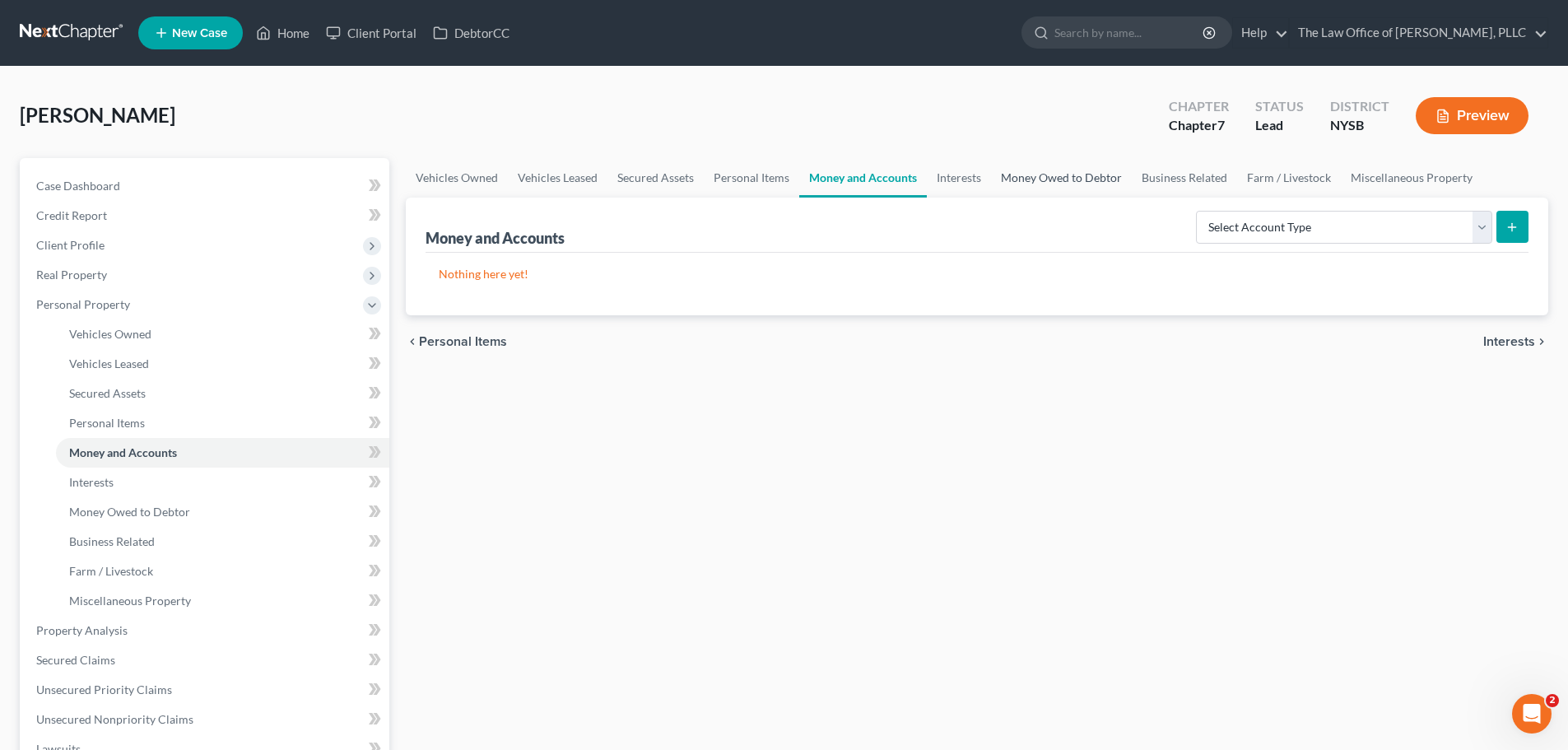
click at [1102, 179] on link "Money Owed to Debtor" at bounding box center [1061, 178] width 141 height 39
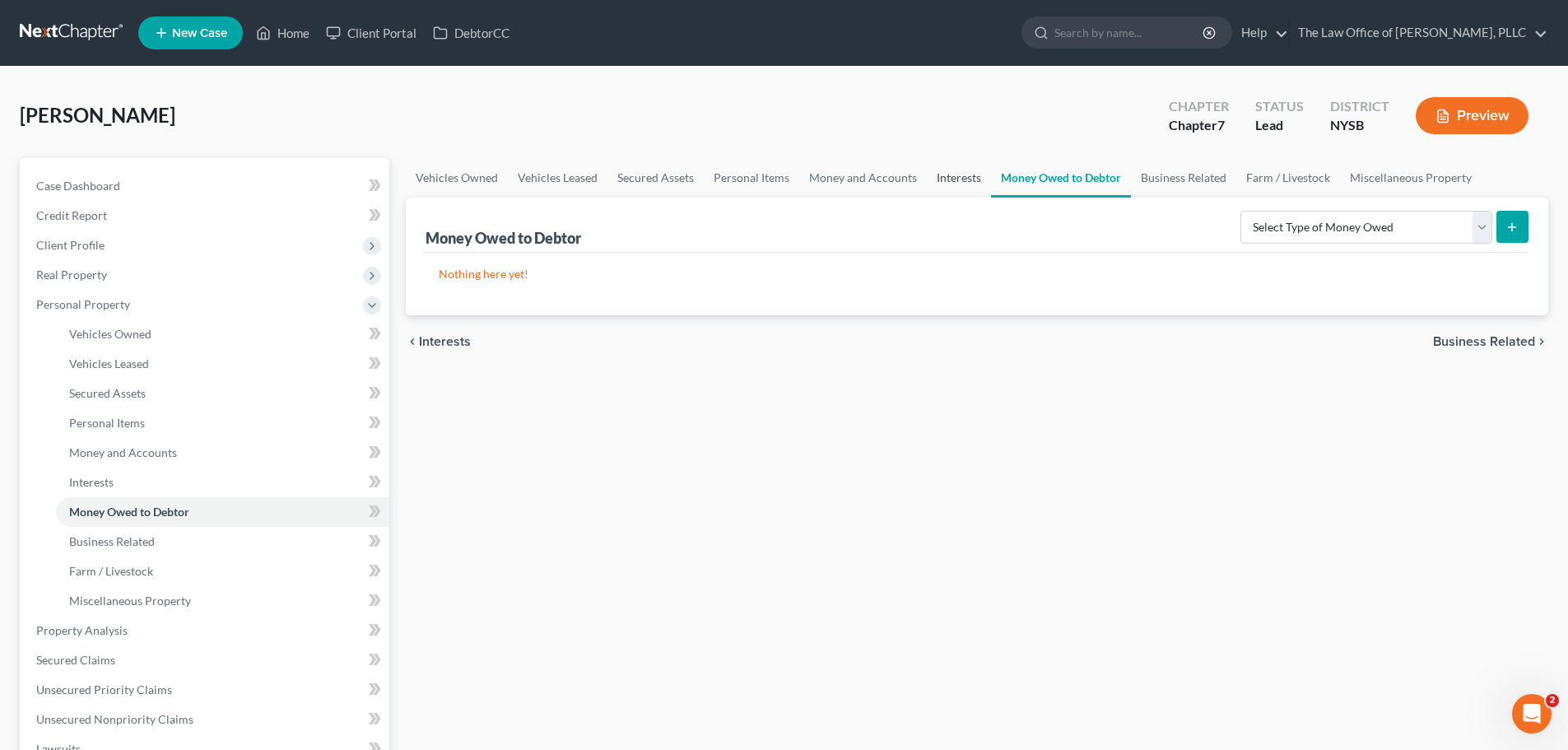
click at [943, 179] on link "Interests" at bounding box center [958, 178] width 64 height 39
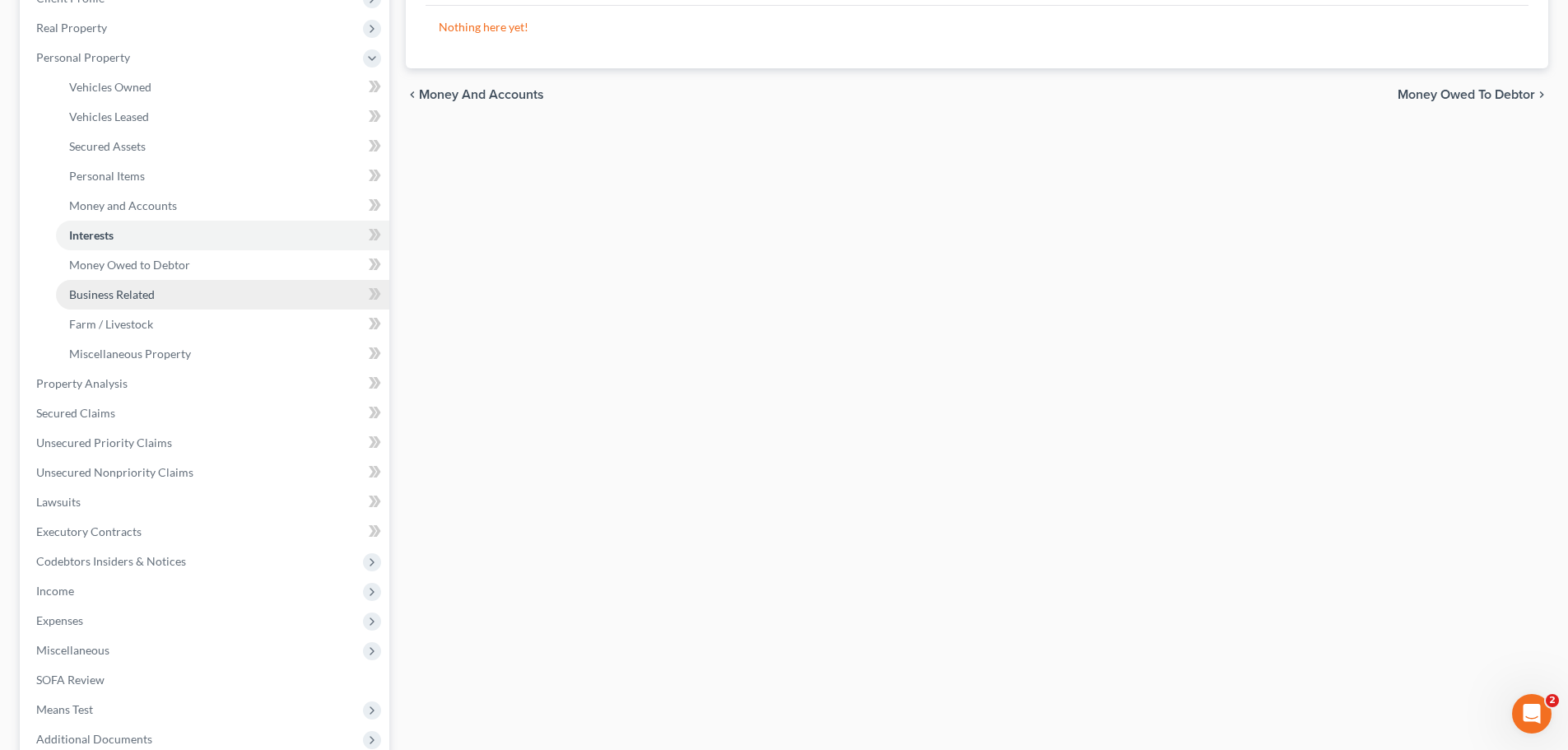
scroll to position [329, 0]
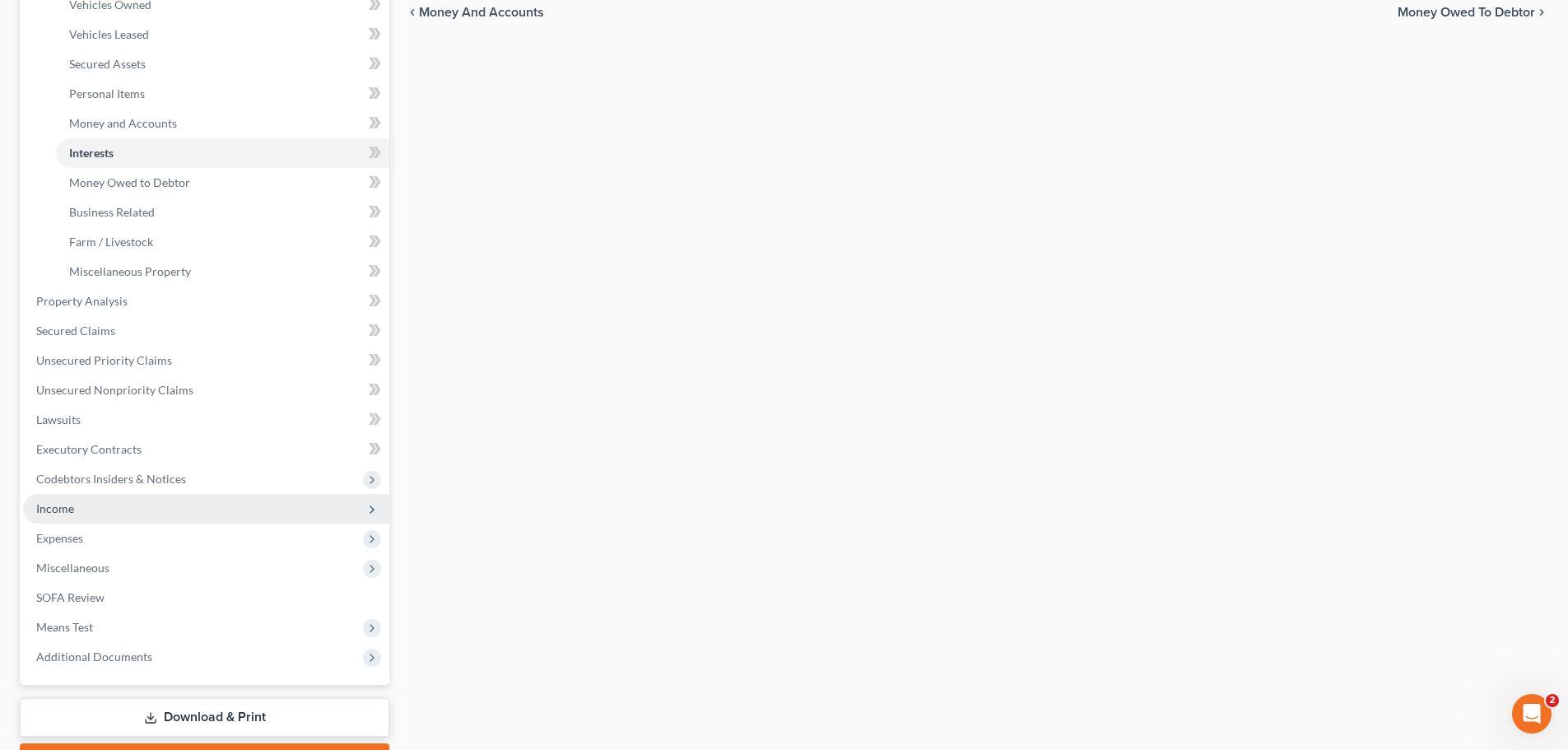
click at [60, 512] on span "Income" at bounding box center [55, 508] width 38 height 14
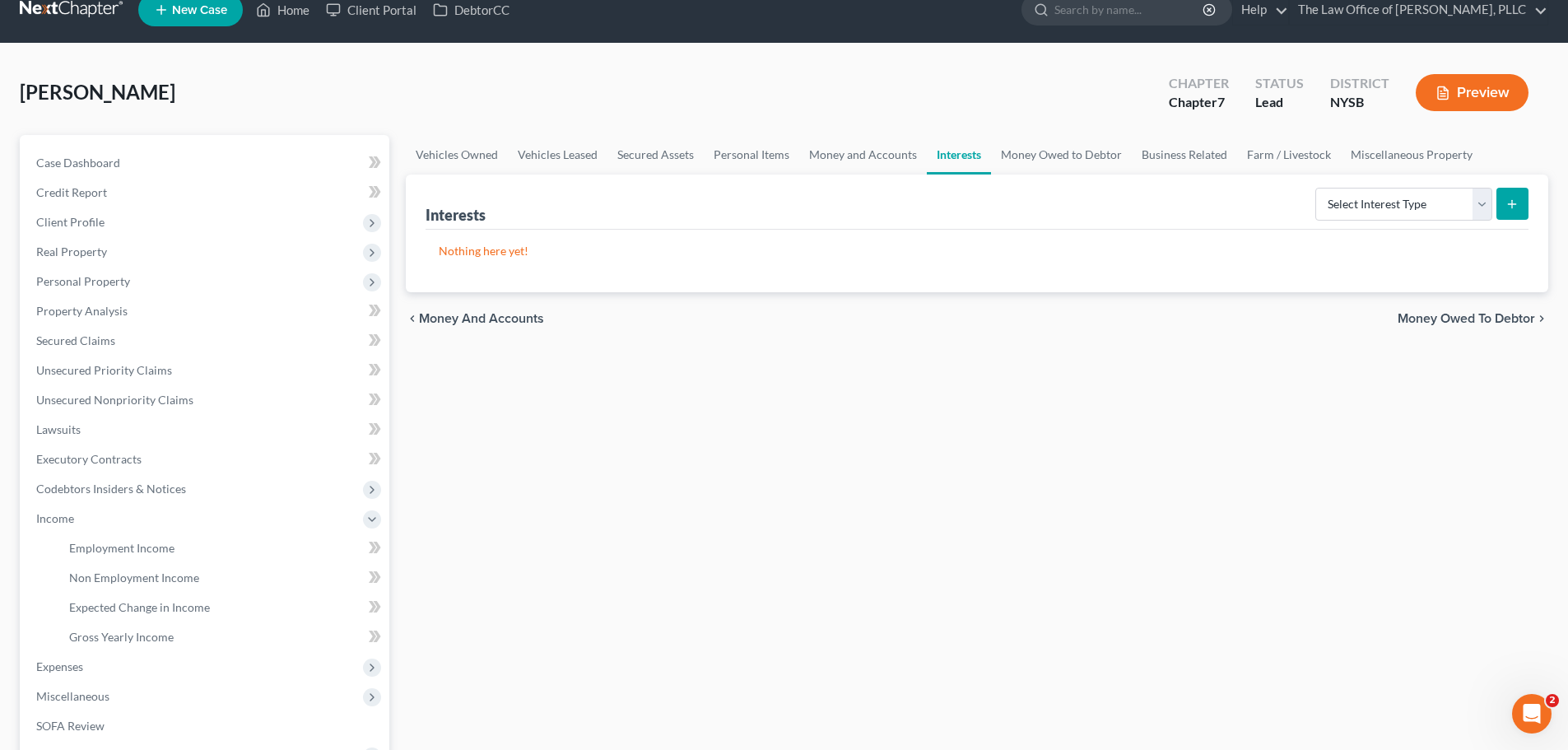
scroll to position [0, 0]
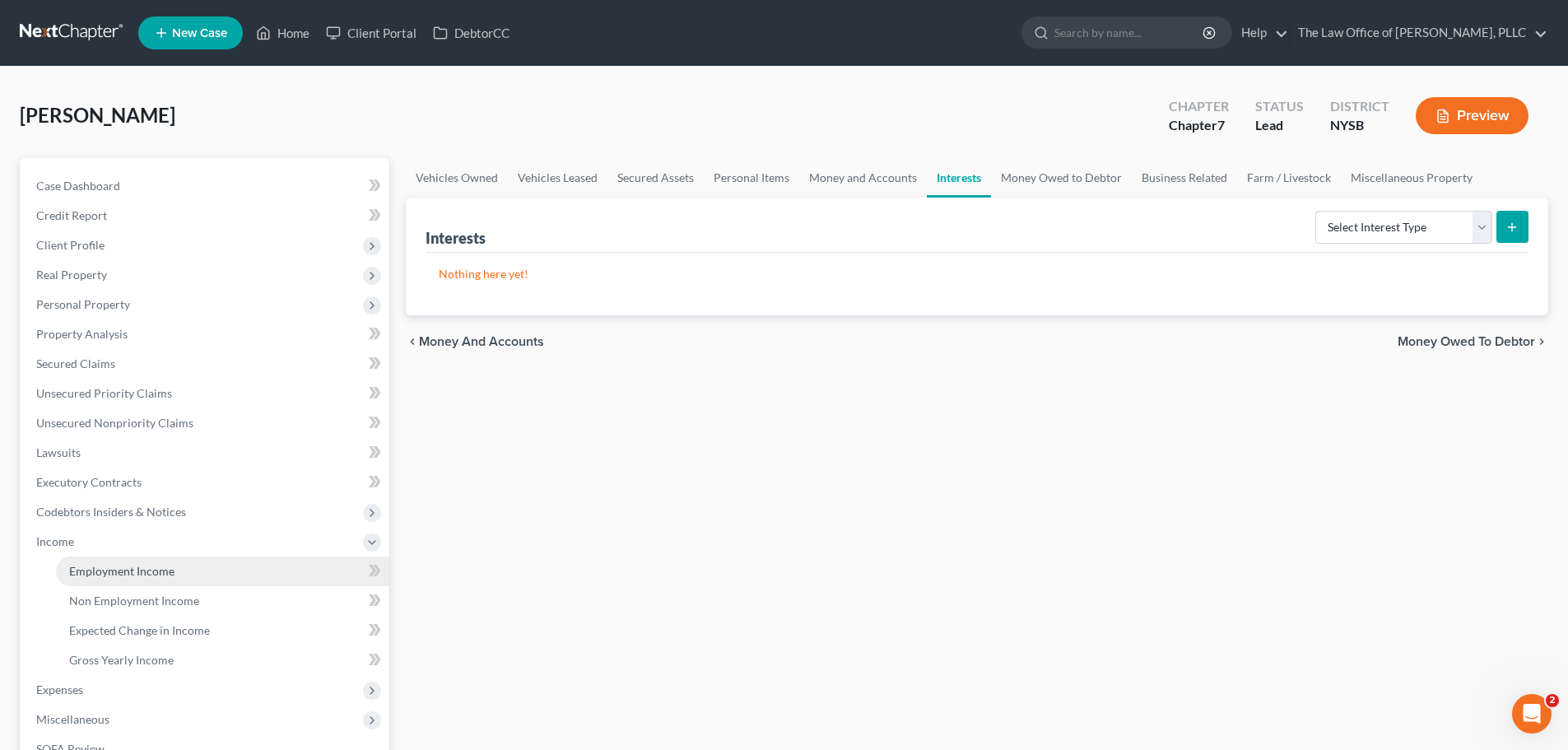
click at [109, 580] on link "Employment Income" at bounding box center [223, 572] width 334 height 30
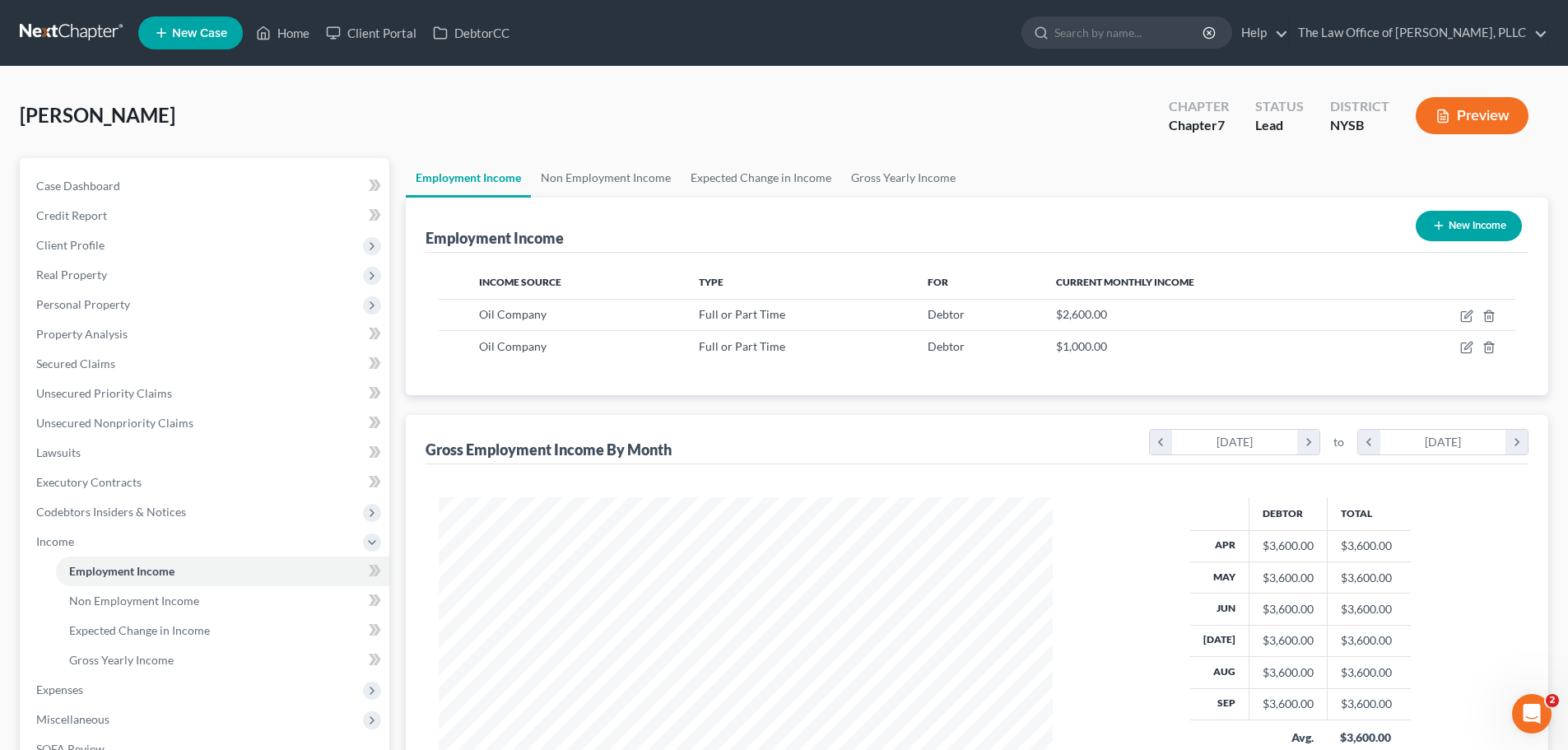
scroll to position [307, 647]
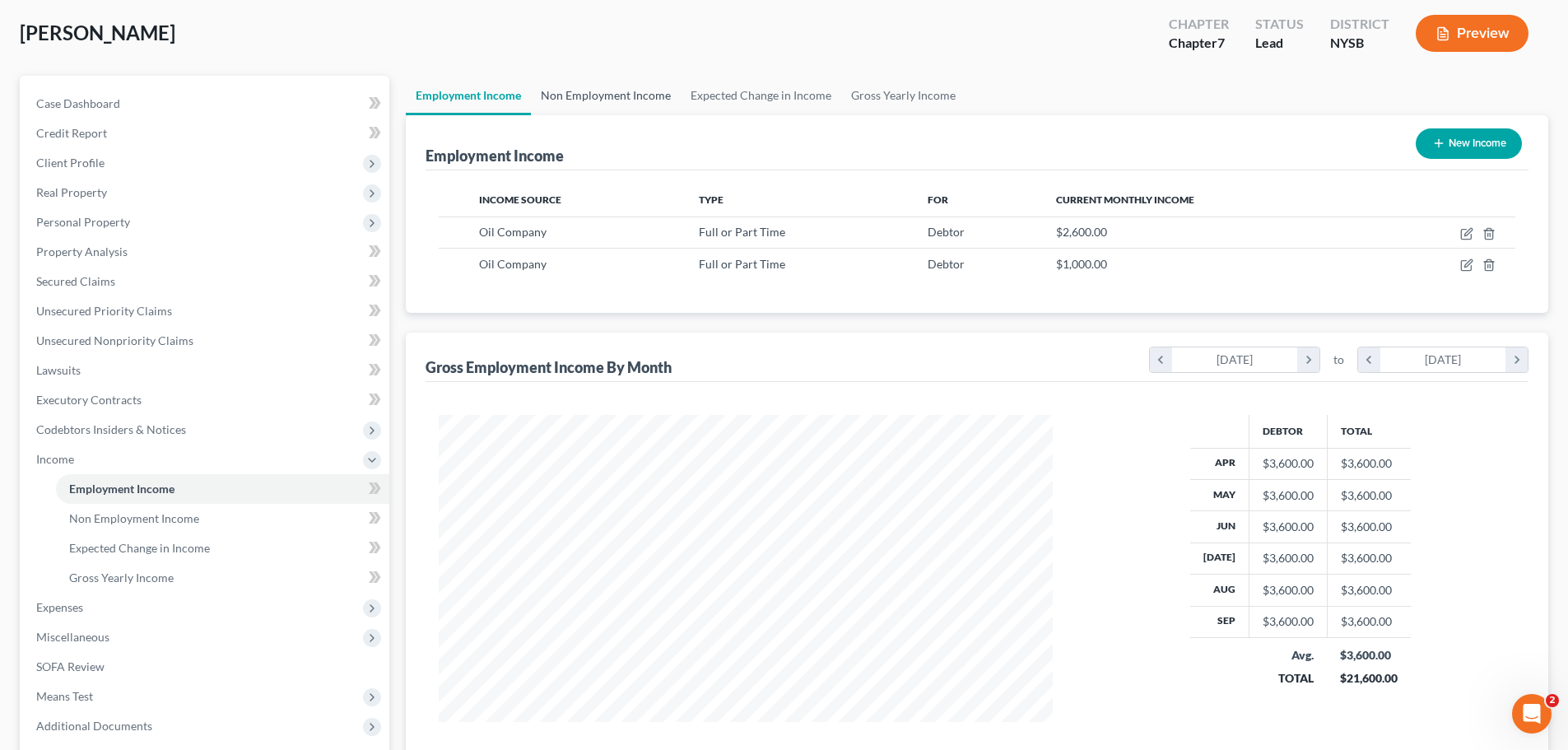
click at [629, 97] on link "Non Employment Income" at bounding box center [605, 95] width 150 height 39
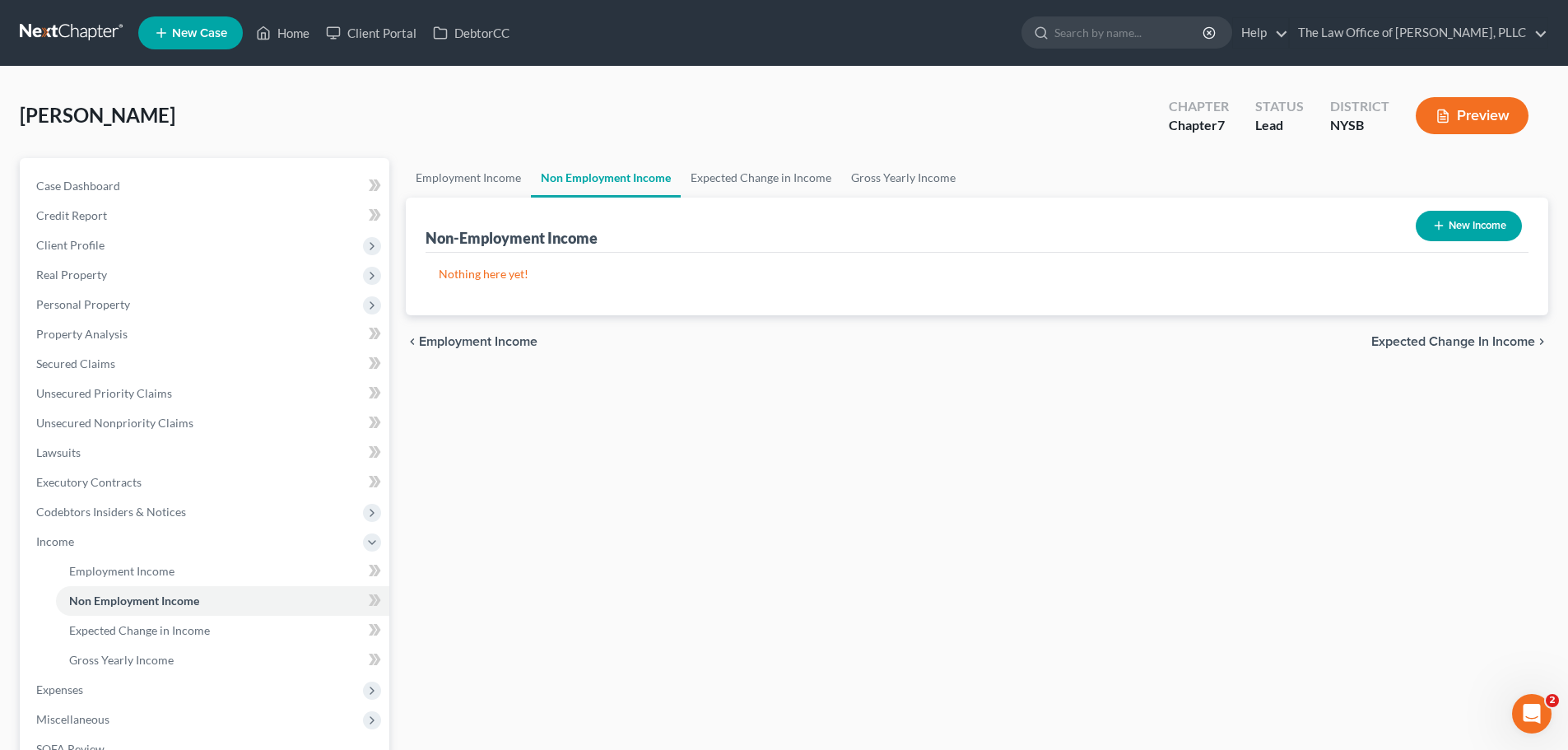
click at [1499, 230] on button "New Income" at bounding box center [1468, 226] width 106 height 31
select select "0"
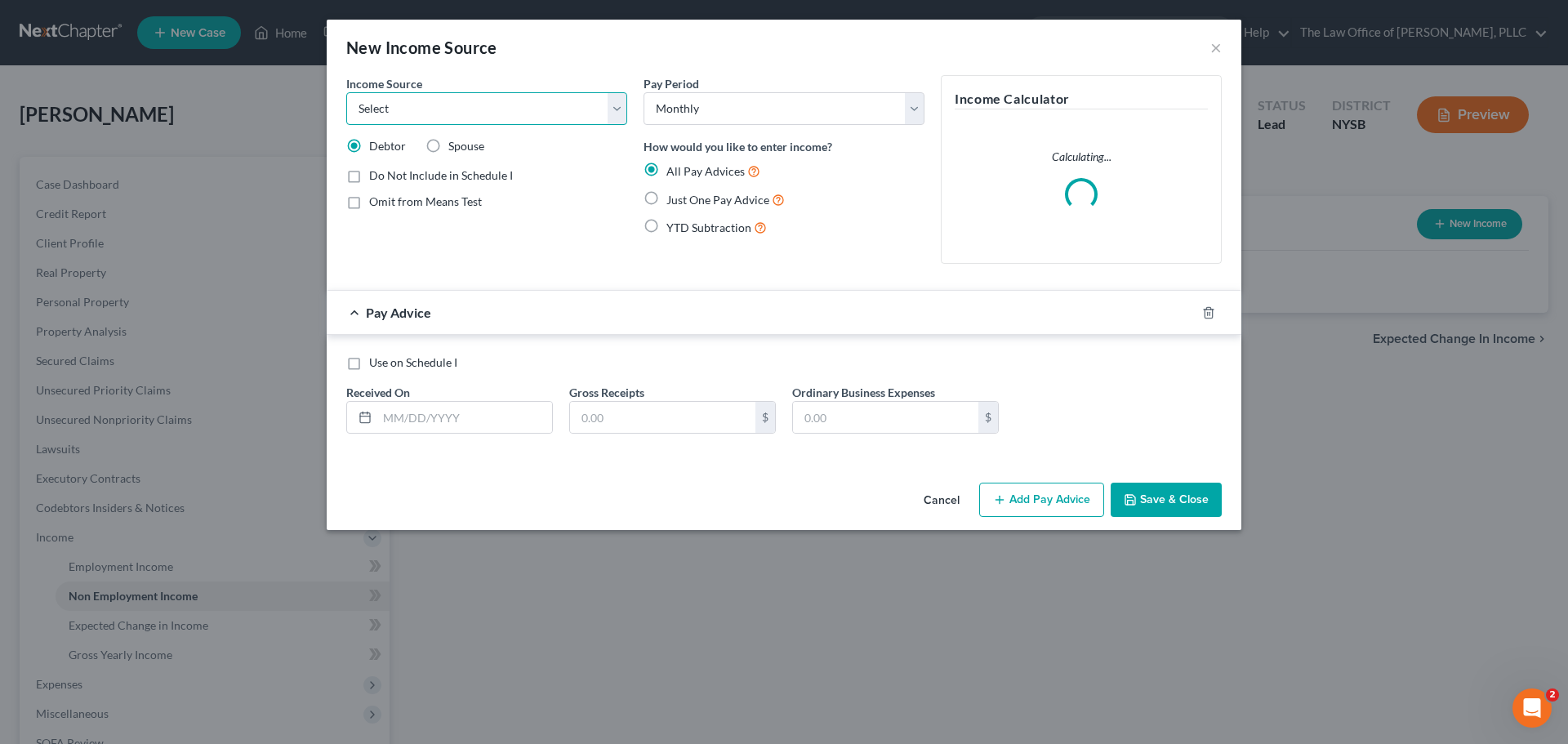
click at [510, 105] on select "Select Unemployment Disability (from employer) Pension Retirement Social Securi…" at bounding box center [487, 108] width 281 height 32
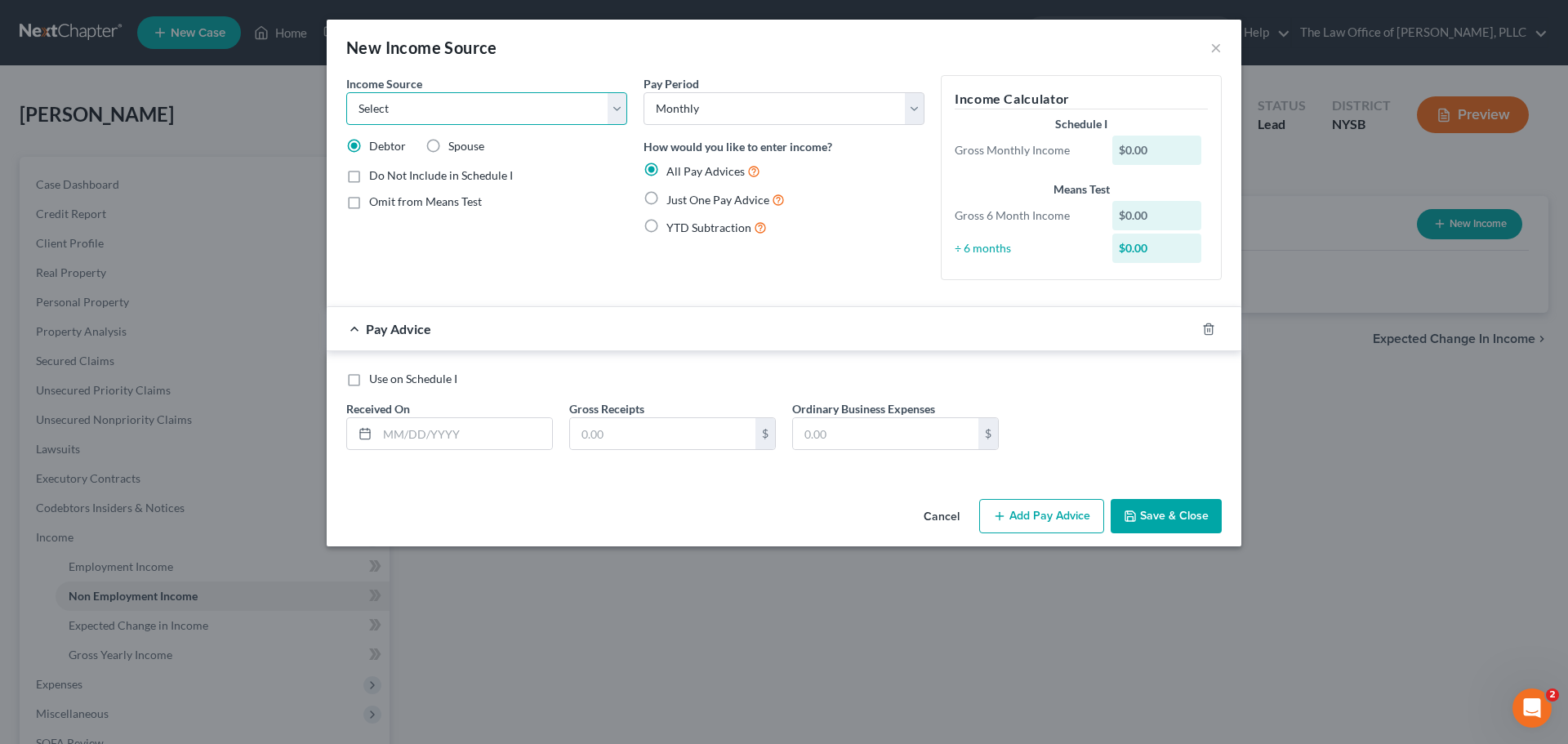
select select "4"
click at [346, 93] on select "Select Unemployment Disability (from employer) Pension Retirement Social Securi…" at bounding box center [487, 108] width 281 height 32
click at [369, 203] on label "Omit from Means Test" at bounding box center [426, 202] width 113 height 17
click at [376, 203] on input "Omit from Means Test" at bounding box center [380, 198] width 10 height 10
checkbox input "true"
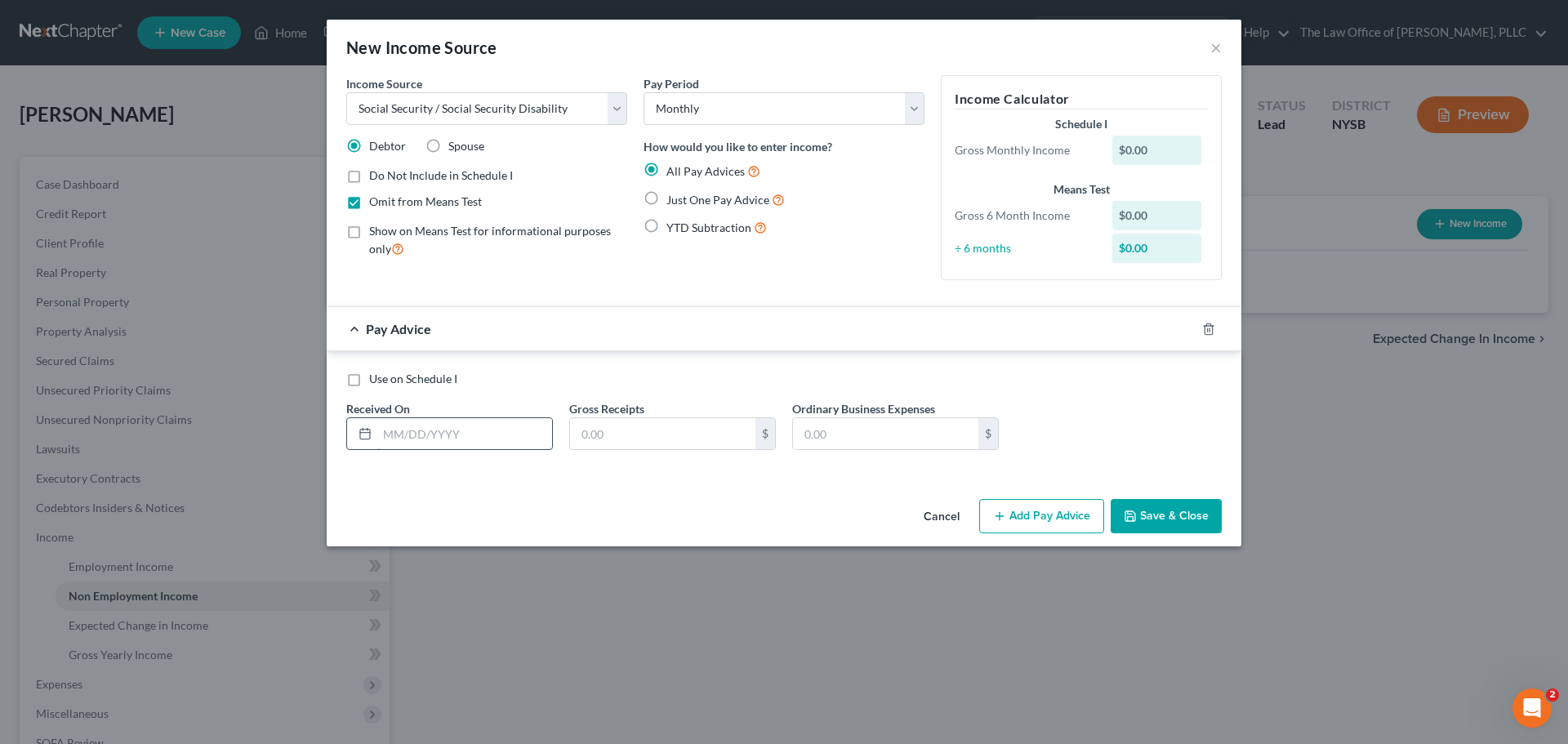
click at [458, 437] on input "text" at bounding box center [464, 434] width 175 height 31
type input "[DATE]"
click at [650, 437] on input "text" at bounding box center [662, 434] width 185 height 31
type input "2,502"
click at [1178, 516] on button "Save & Close" at bounding box center [1167, 515] width 111 height 34
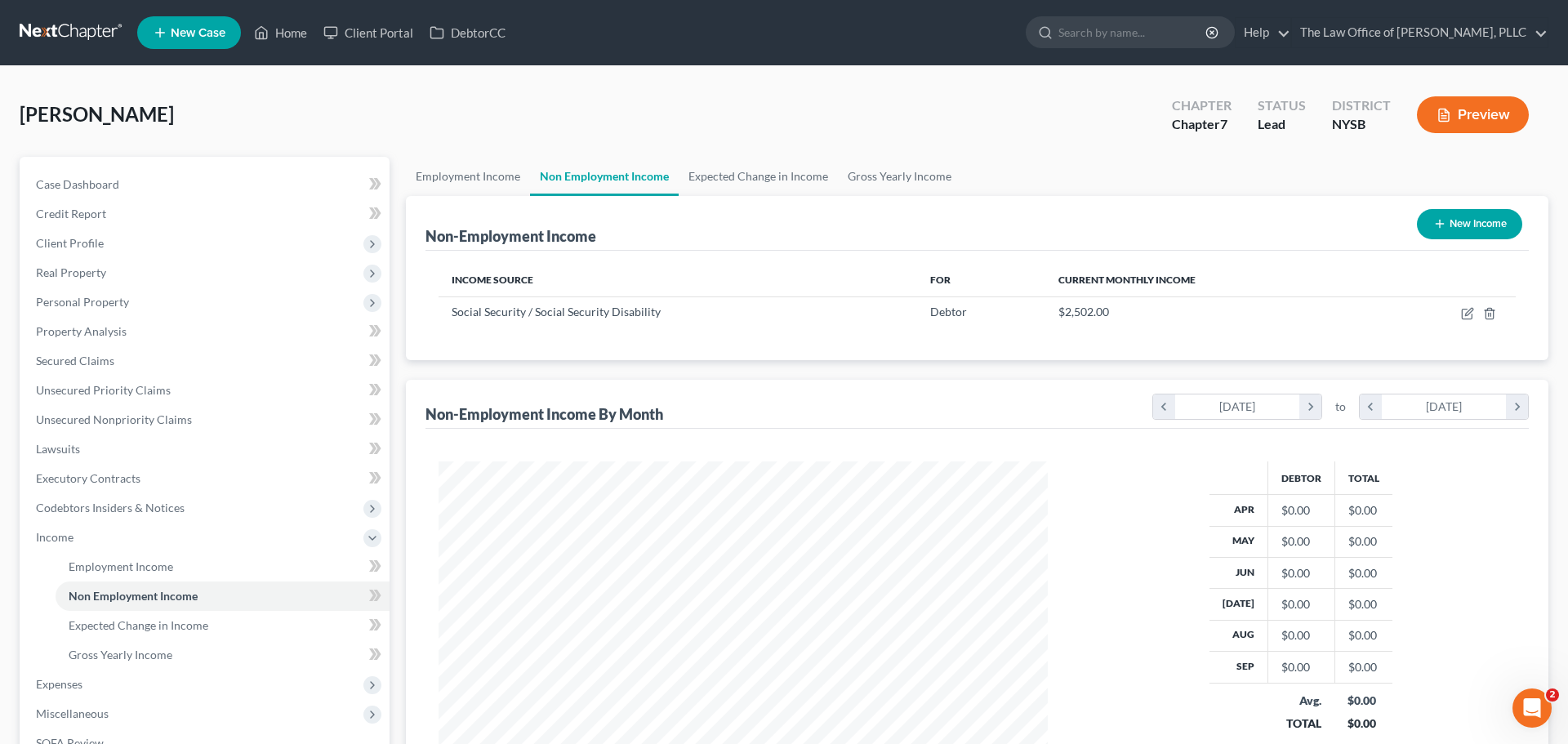
scroll to position [816638, 816036]
click at [1465, 229] on button "New Income" at bounding box center [1457, 224] width 105 height 31
select select "0"
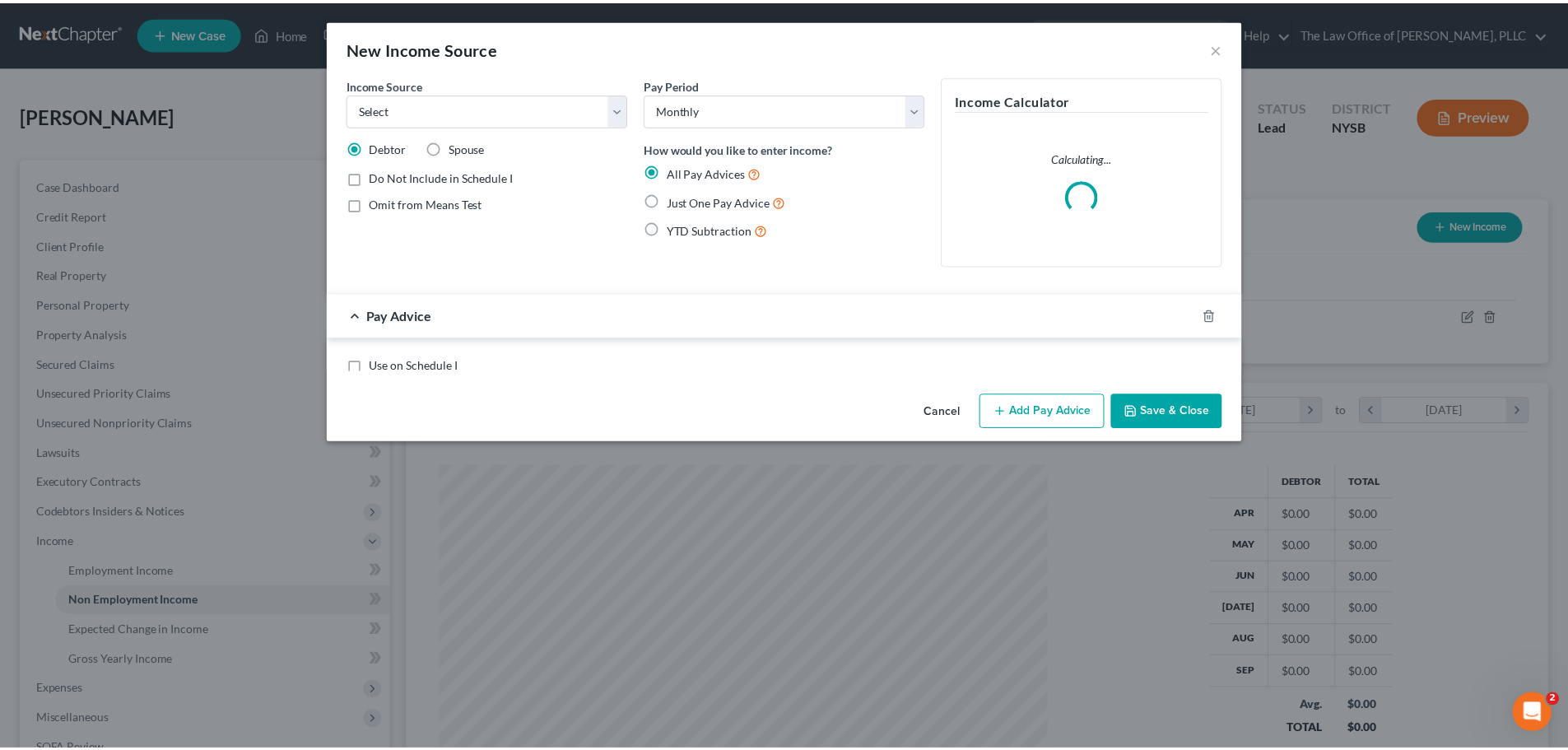
scroll to position [310, 653]
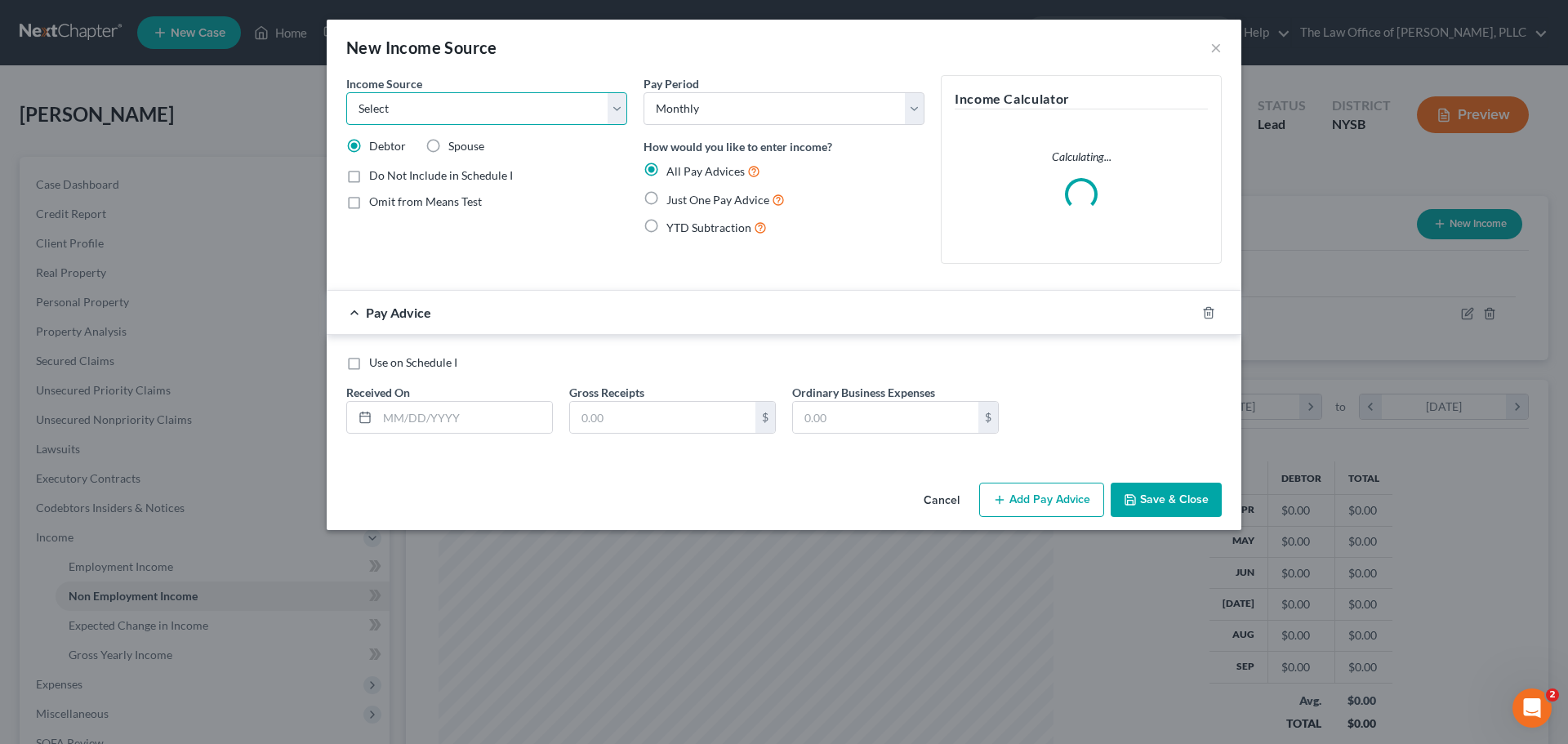
click at [456, 103] on select "Select Unemployment Disability (from employer) Pension Retirement Social Securi…" at bounding box center [487, 108] width 281 height 32
select select "4"
click at [346, 93] on select "Select Unemployment Disability (from employer) Pension Retirement Social Securi…" at bounding box center [487, 108] width 281 height 32
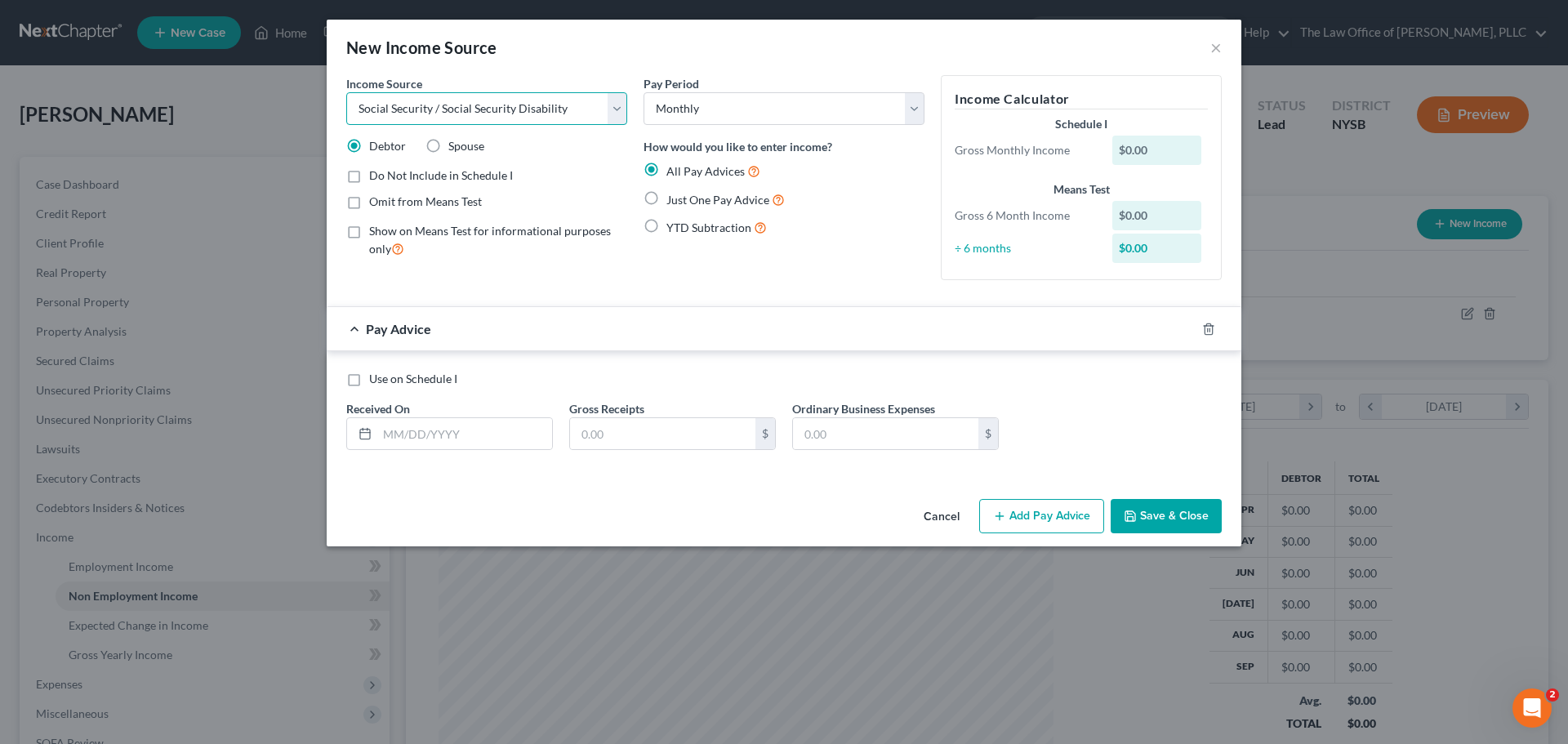
click at [497, 101] on select "Select Unemployment Disability (from employer) Pension Retirement Social Securi…" at bounding box center [487, 108] width 281 height 32
click at [542, 71] on div "New Income Source ×" at bounding box center [784, 47] width 915 height 56
click at [369, 199] on label "Omit from Means Test" at bounding box center [426, 202] width 113 height 17
click at [376, 199] on input "Omit from Means Test" at bounding box center [380, 198] width 10 height 10
checkbox input "true"
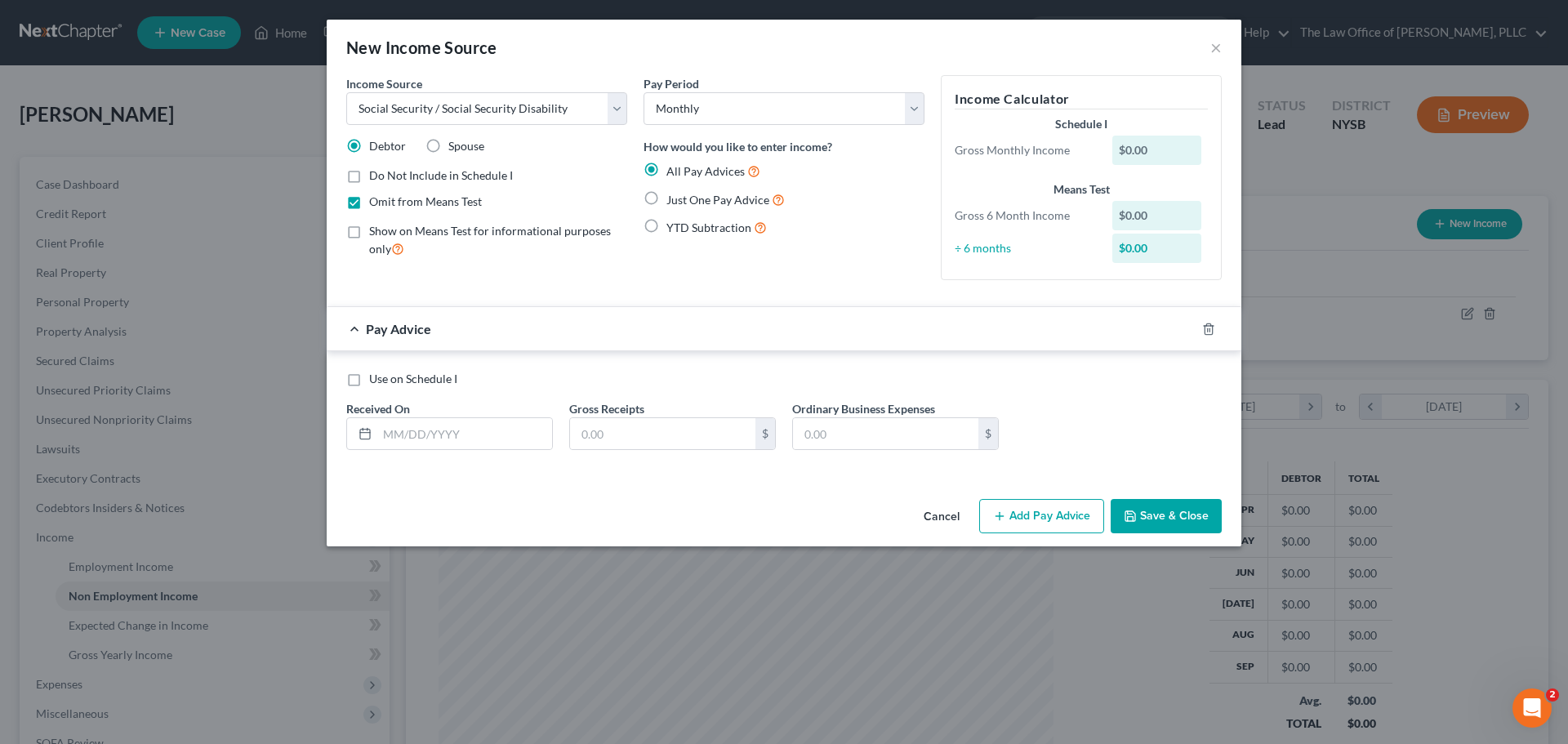
click at [369, 383] on label "Use on Schedule I" at bounding box center [413, 379] width 88 height 17
click at [376, 381] on input "Use on Schedule I" at bounding box center [380, 376] width 10 height 10
checkbox input "true"
click at [435, 428] on input "text" at bounding box center [464, 434] width 175 height 31
type input "[DATE]"
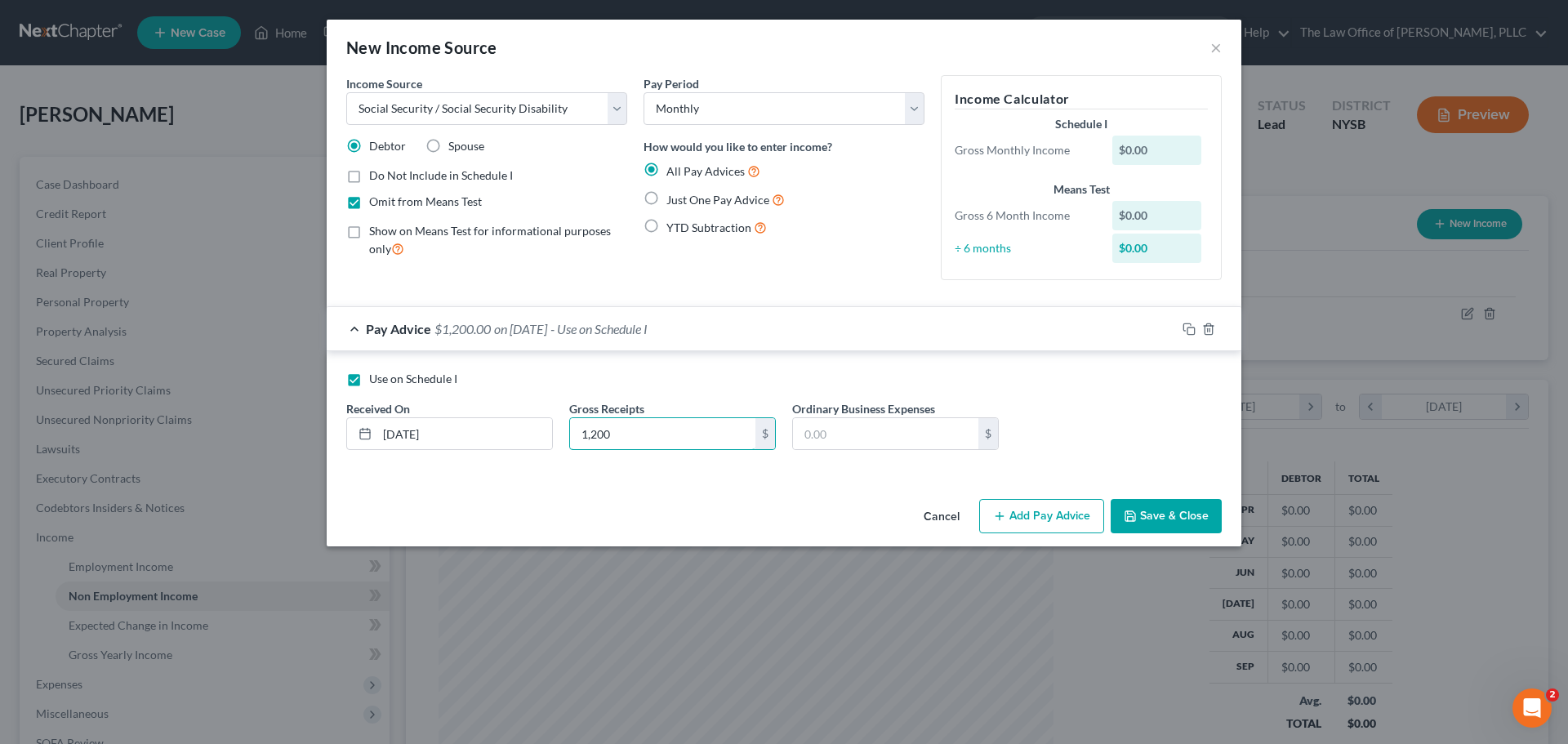
type input "1,200"
click at [1161, 507] on button "Save & Close" at bounding box center [1167, 515] width 111 height 34
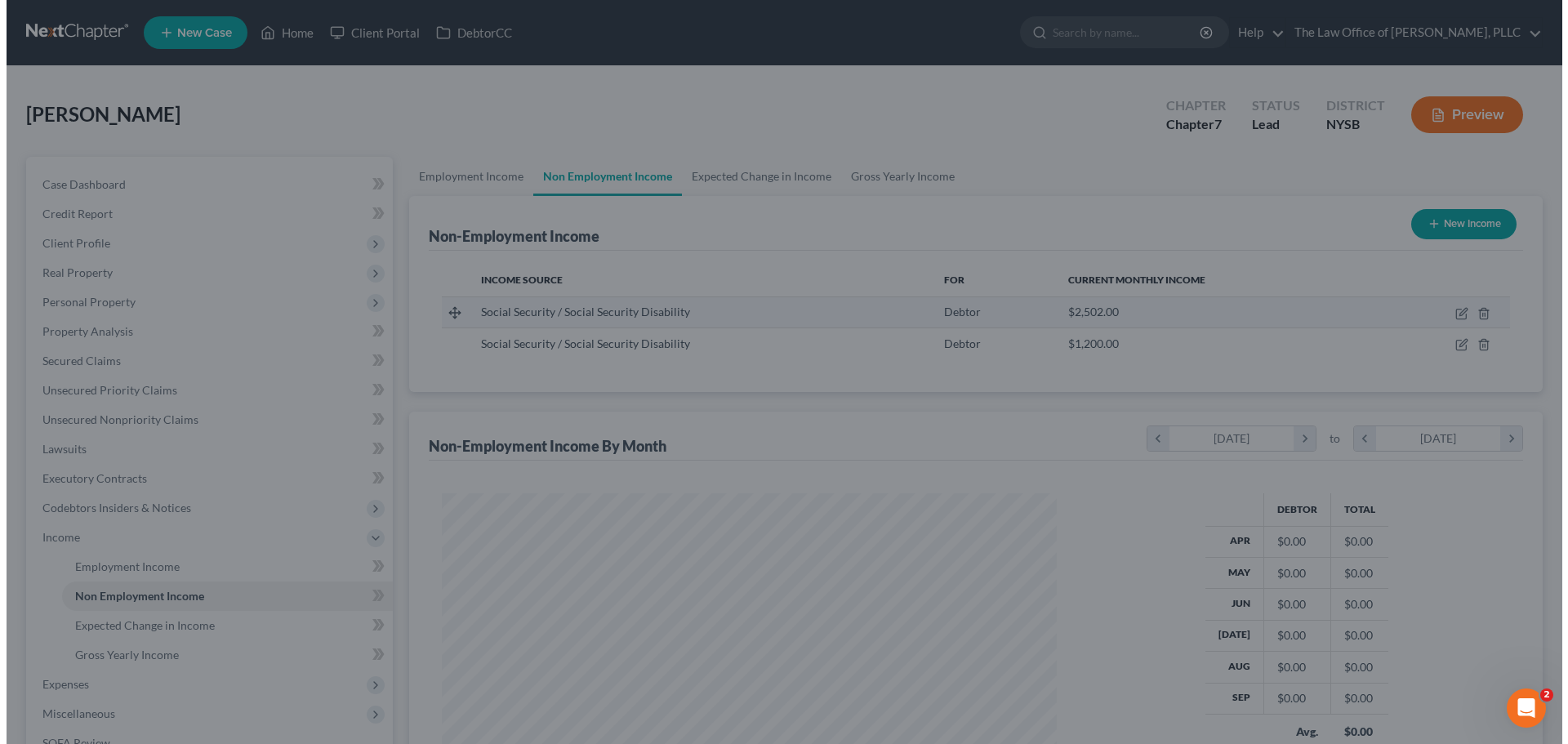
scroll to position [816638, 816036]
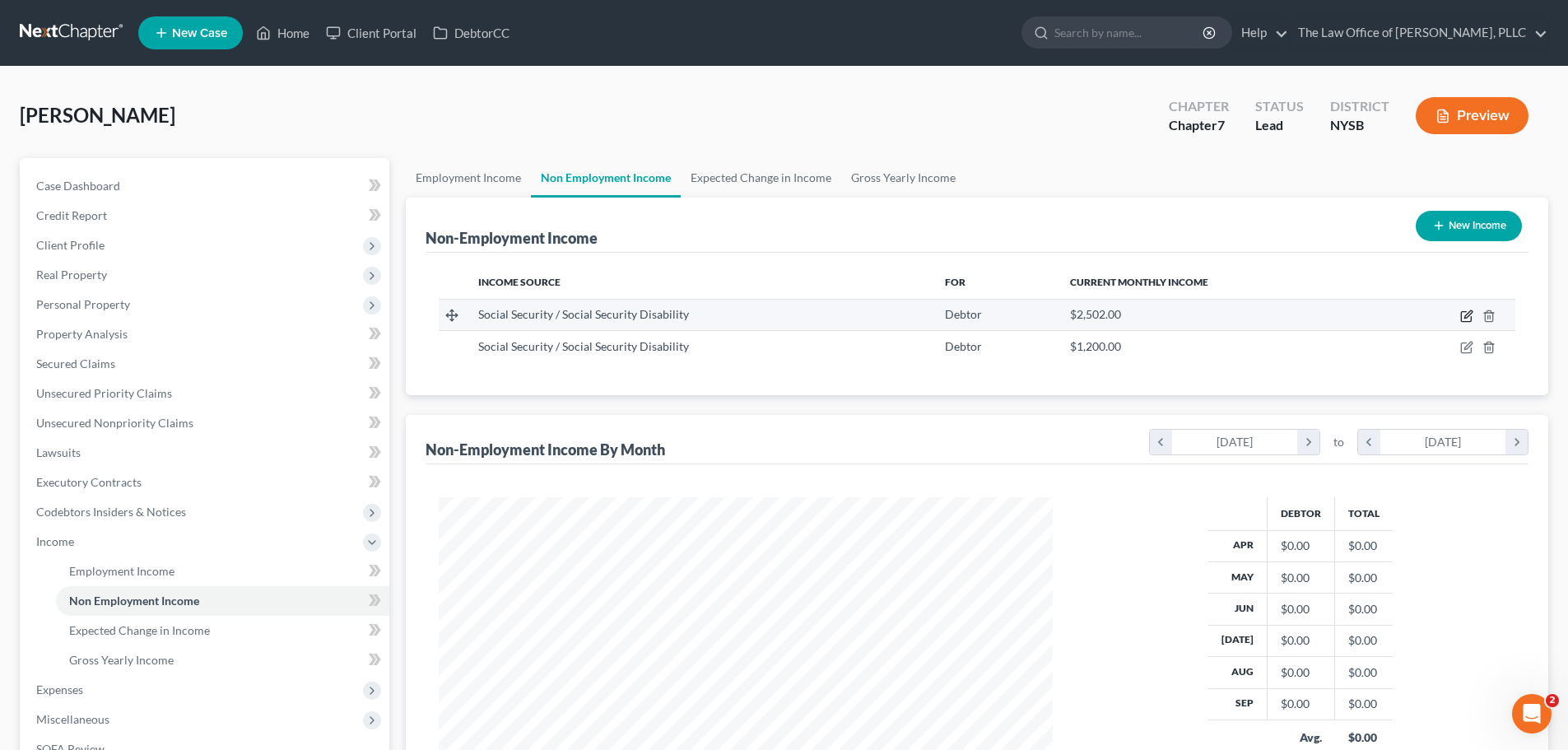
click at [1465, 315] on icon "button" at bounding box center [1466, 316] width 13 height 13
select select "4"
select select "0"
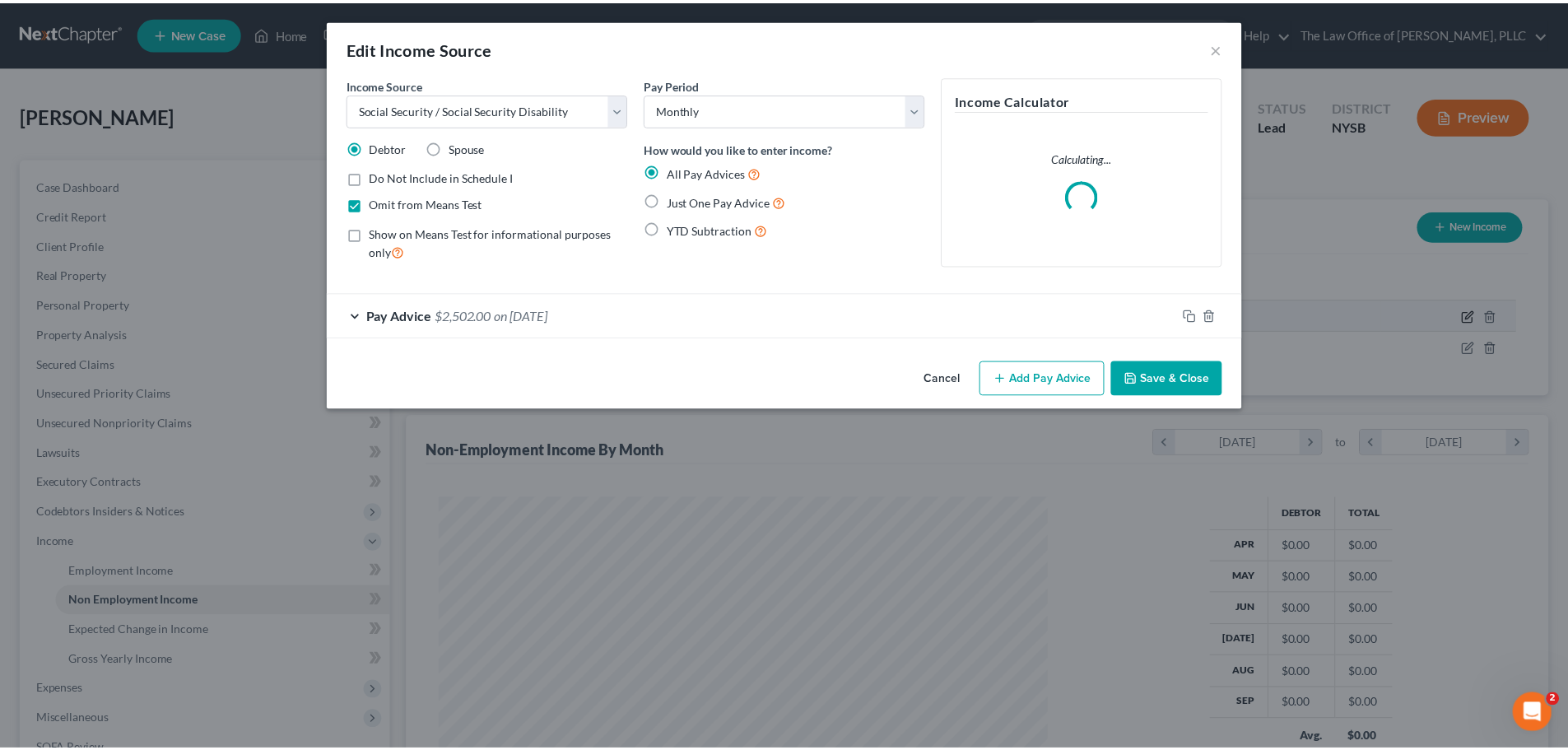
scroll to position [310, 653]
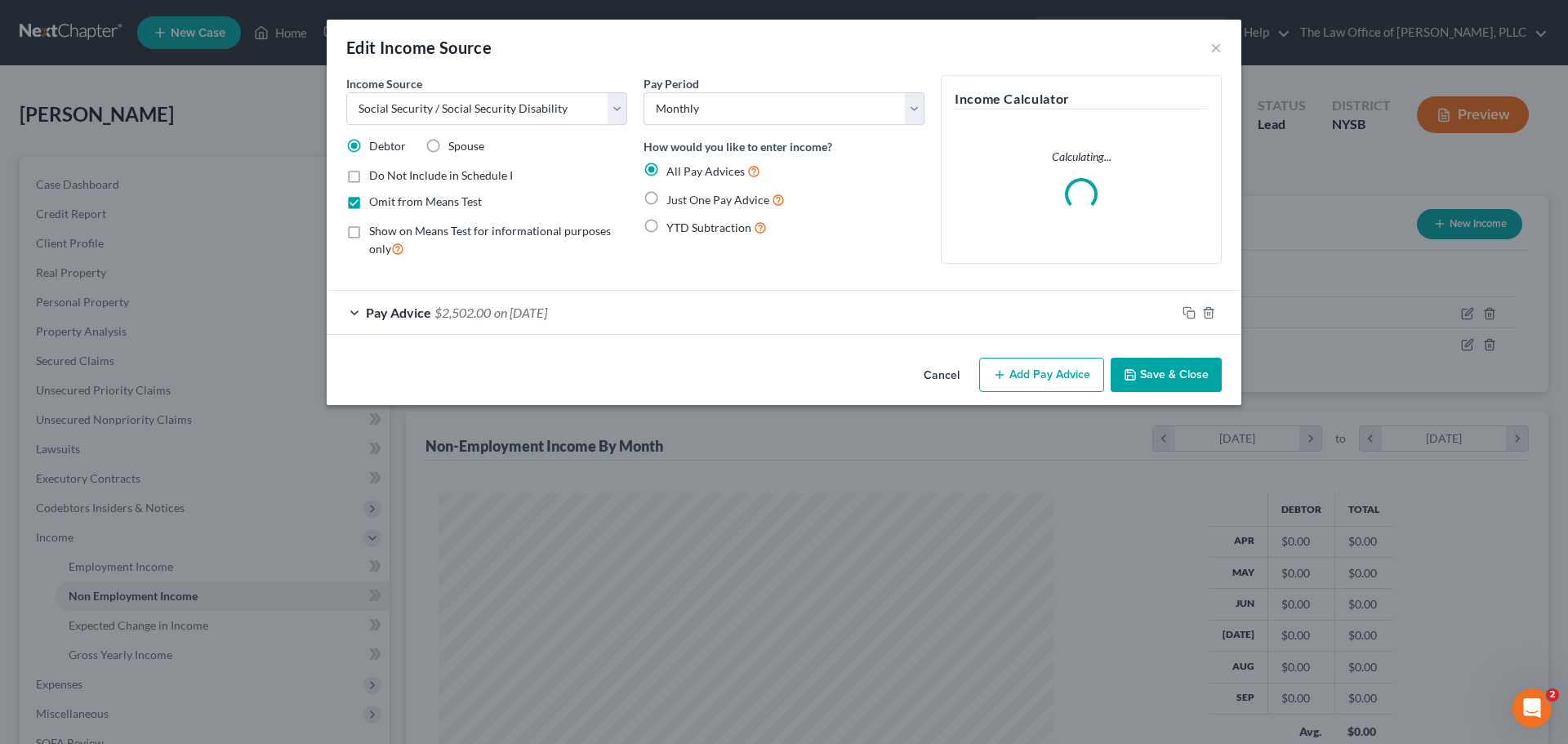
click at [364, 328] on div "Pay Advice $2,502.00 on [DATE]" at bounding box center [751, 312] width 849 height 43
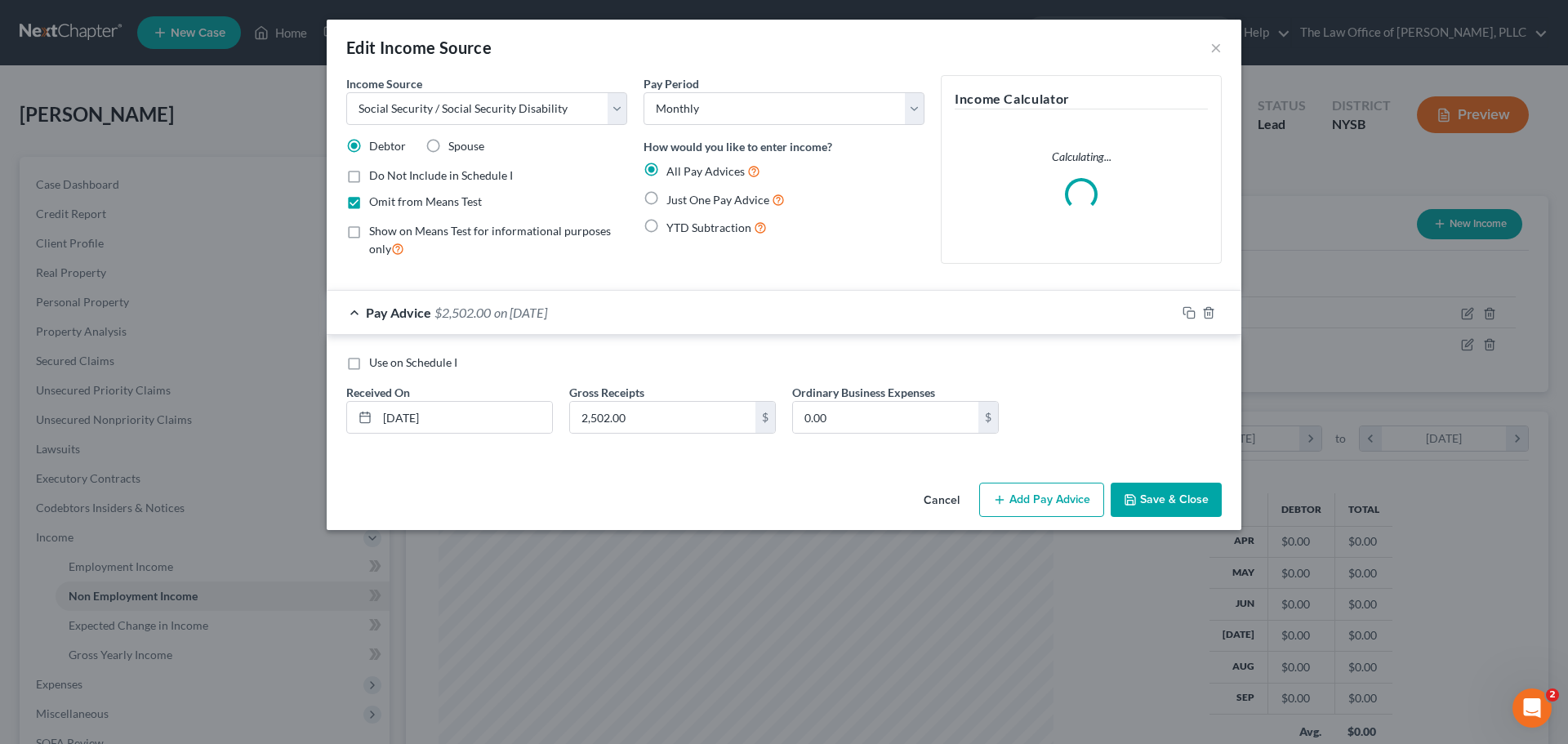
click at [369, 365] on label "Use on Schedule I" at bounding box center [413, 363] width 88 height 17
click at [376, 365] on input "Use on Schedule I" at bounding box center [380, 359] width 10 height 10
checkbox input "true"
click at [1198, 502] on button "Save & Close" at bounding box center [1167, 500] width 111 height 34
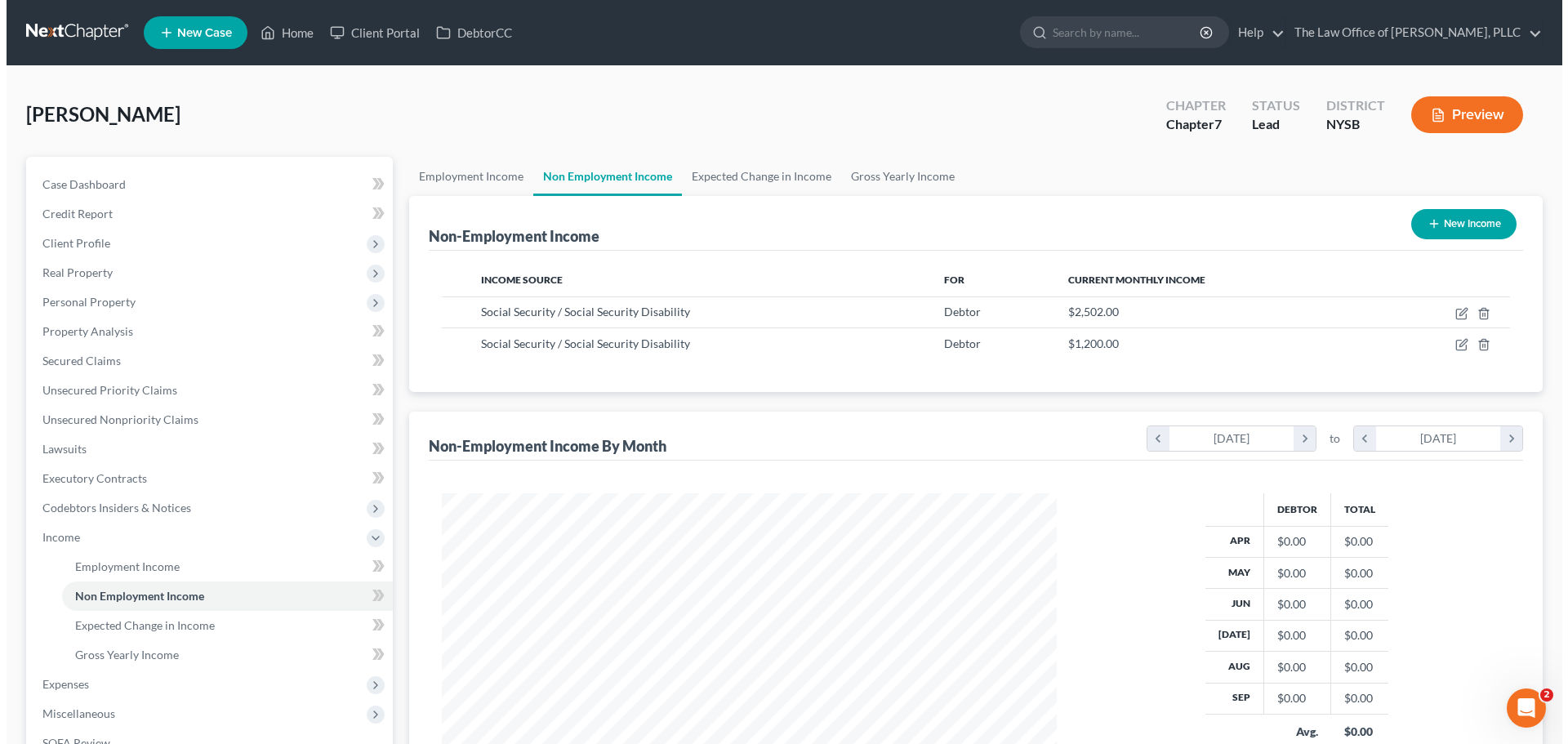
scroll to position [816638, 816036]
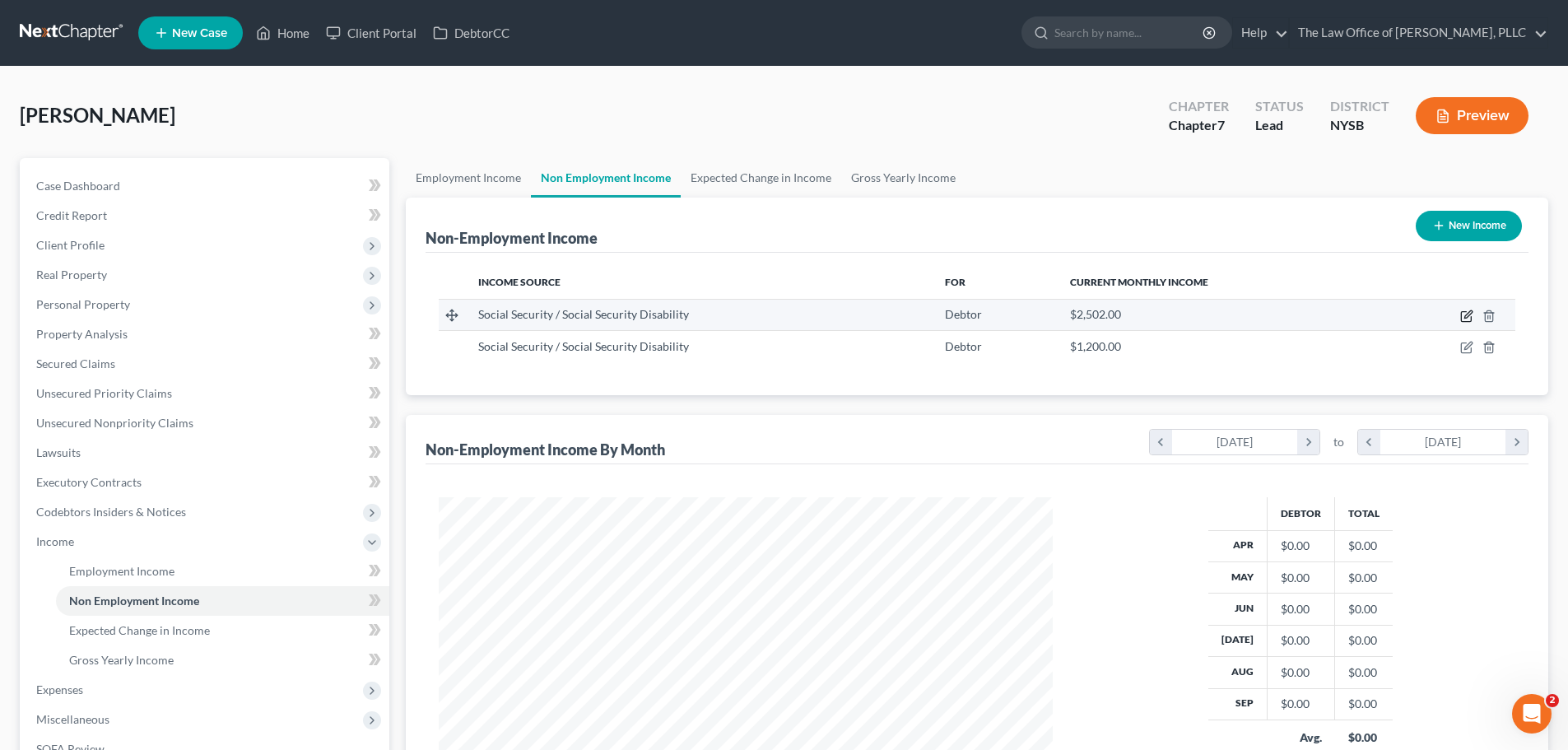
click at [1465, 313] on icon "button" at bounding box center [1466, 316] width 13 height 13
select select "4"
select select "0"
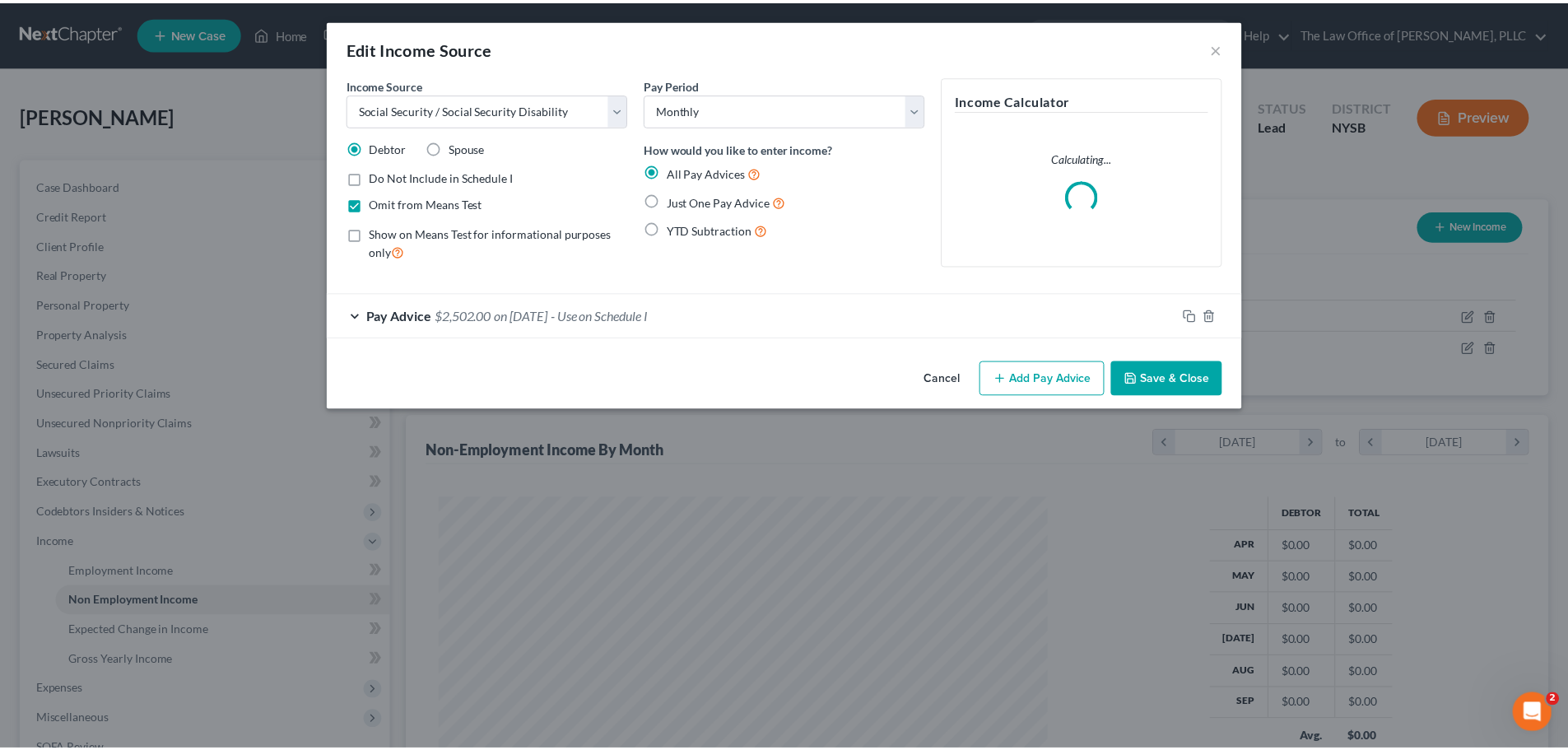
scroll to position [310, 653]
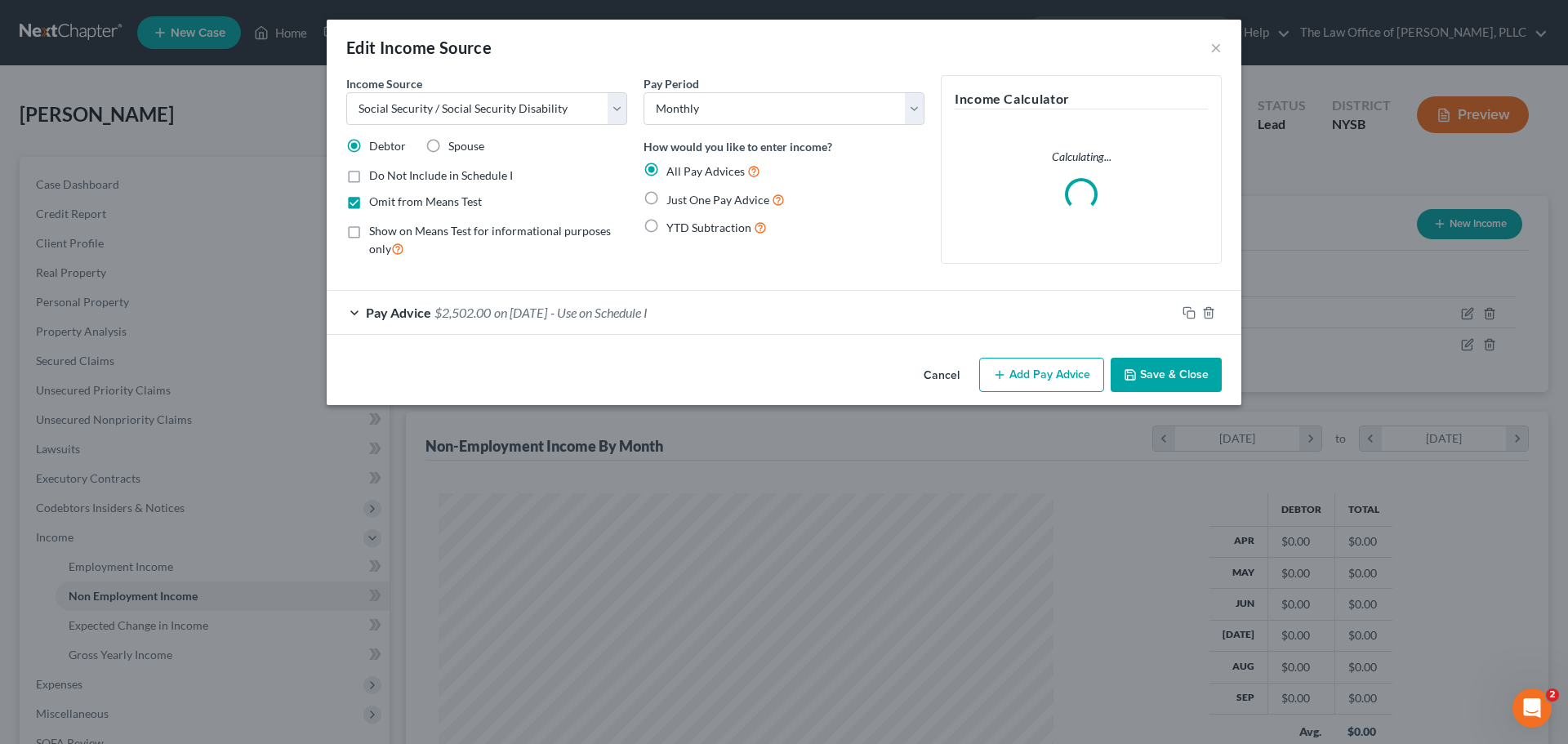
click at [449, 143] on label "Spouse" at bounding box center [466, 146] width 36 height 17
click at [455, 143] on input "Spouse" at bounding box center [460, 143] width 10 height 10
radio input "true"
click at [1197, 379] on button "Save & Close" at bounding box center [1167, 375] width 111 height 34
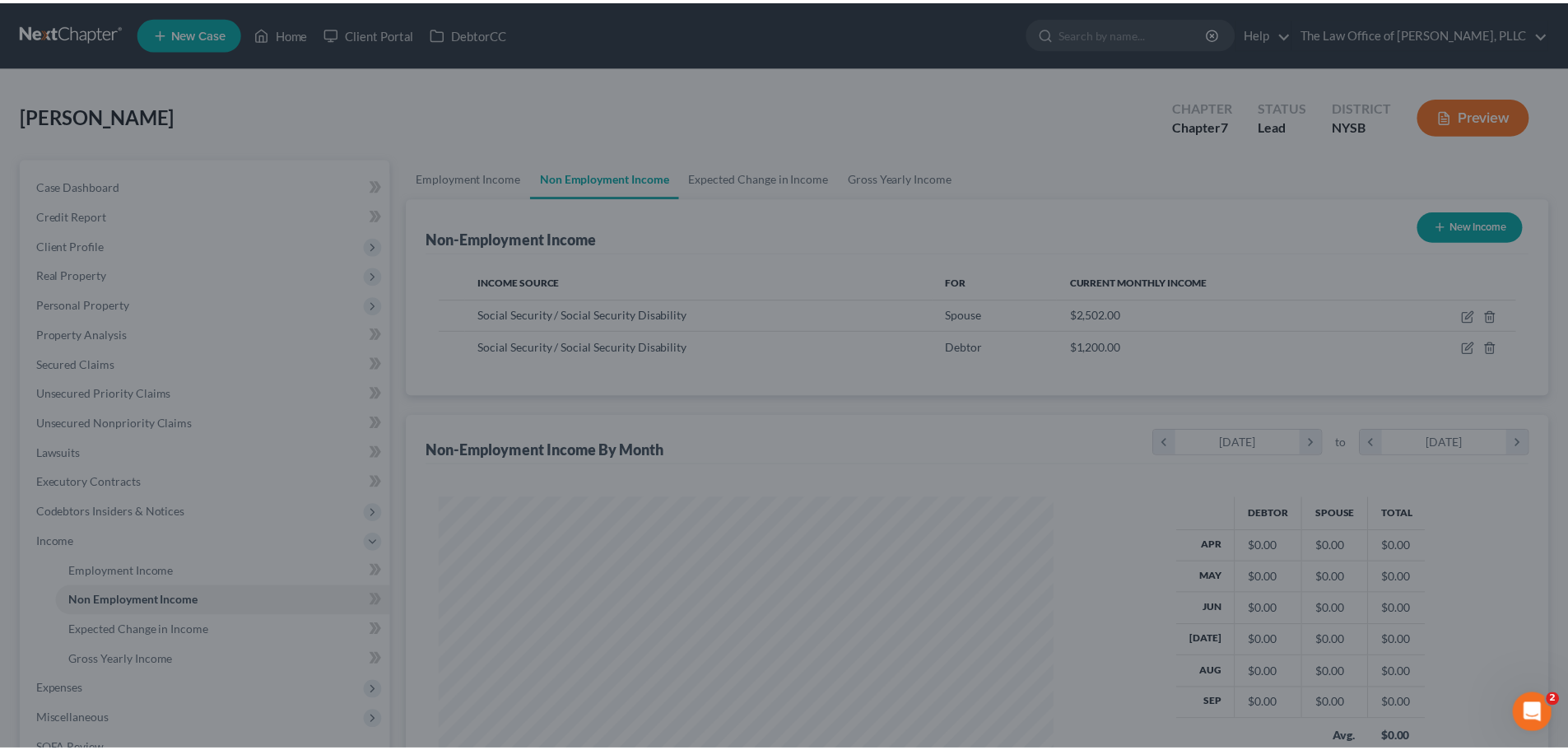
scroll to position [307, 647]
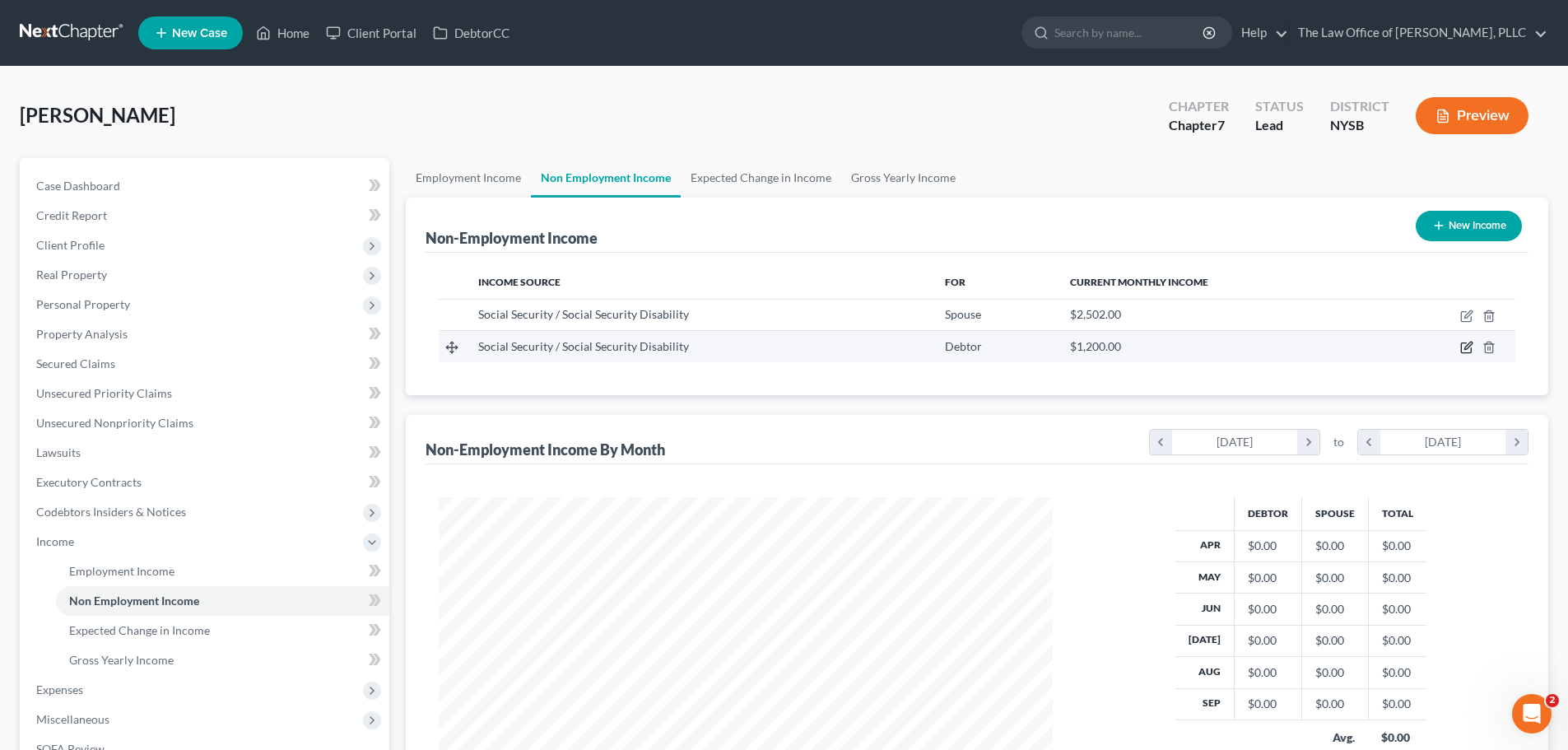
click at [1468, 348] on icon "button" at bounding box center [1468, 346] width 7 height 7
select select "4"
select select "0"
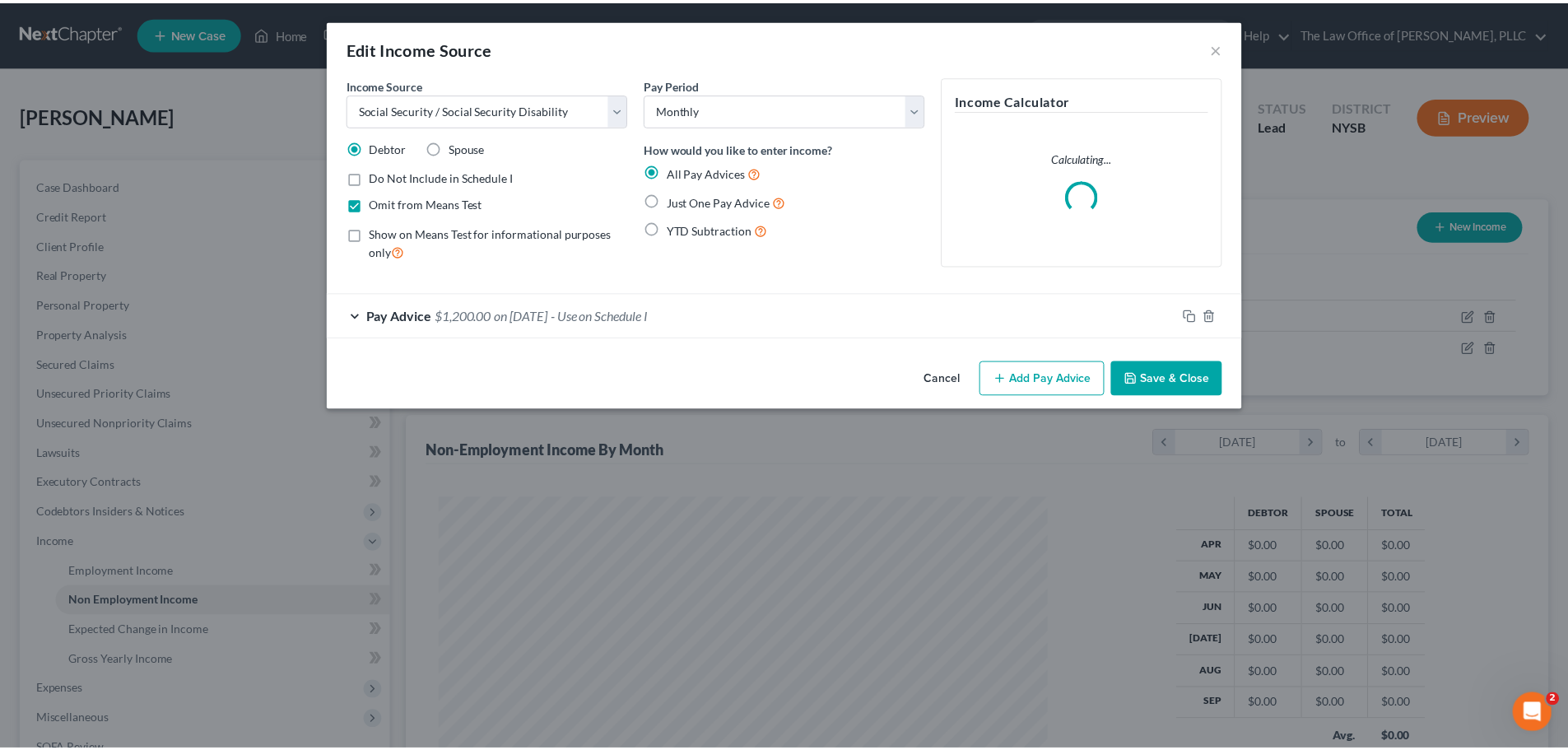
scroll to position [310, 653]
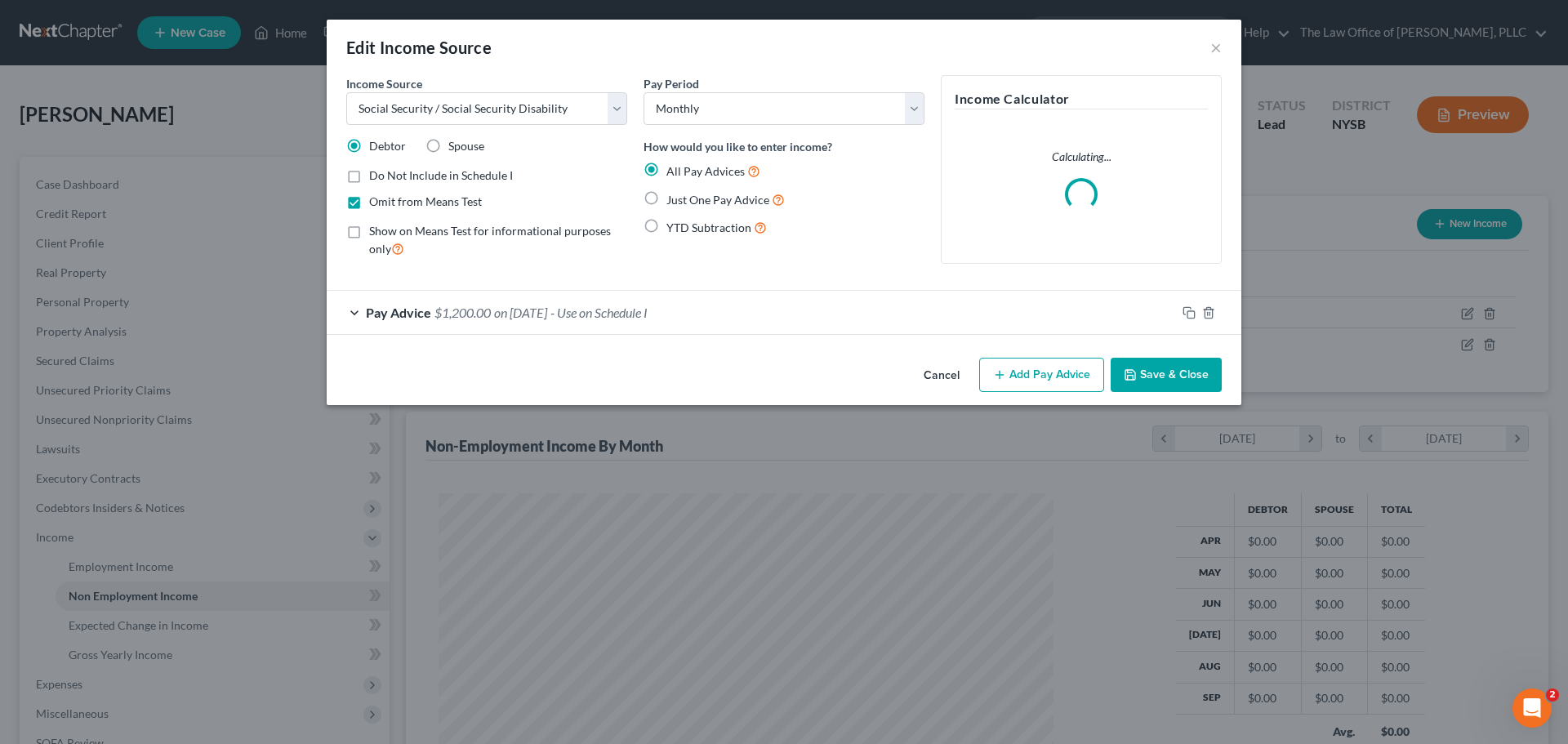
click at [449, 145] on label "Spouse" at bounding box center [466, 146] width 36 height 17
click at [455, 145] on input "Spouse" at bounding box center [460, 143] width 10 height 10
radio input "true"
click at [1181, 387] on button "Save & Close" at bounding box center [1167, 375] width 111 height 34
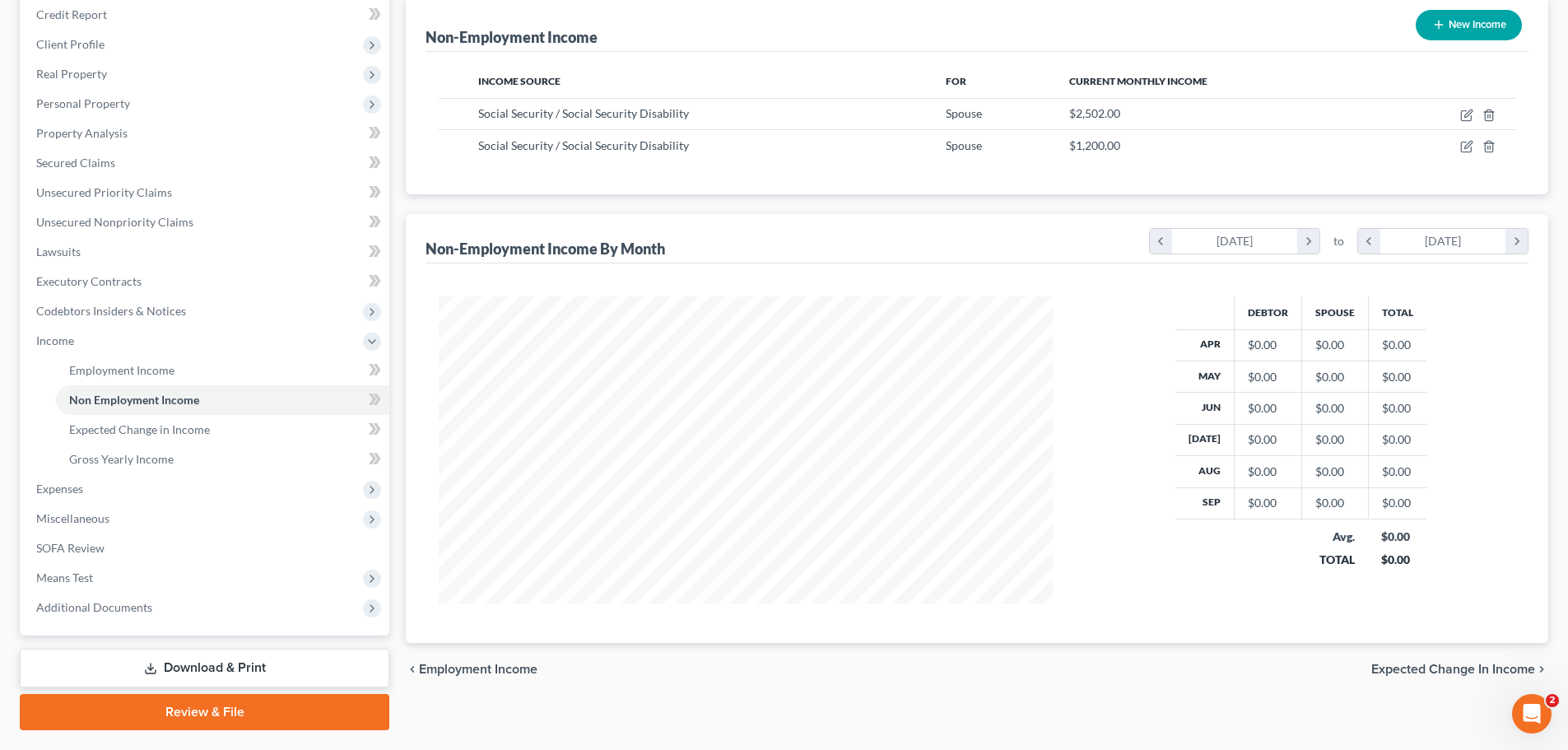
scroll to position [161, 0]
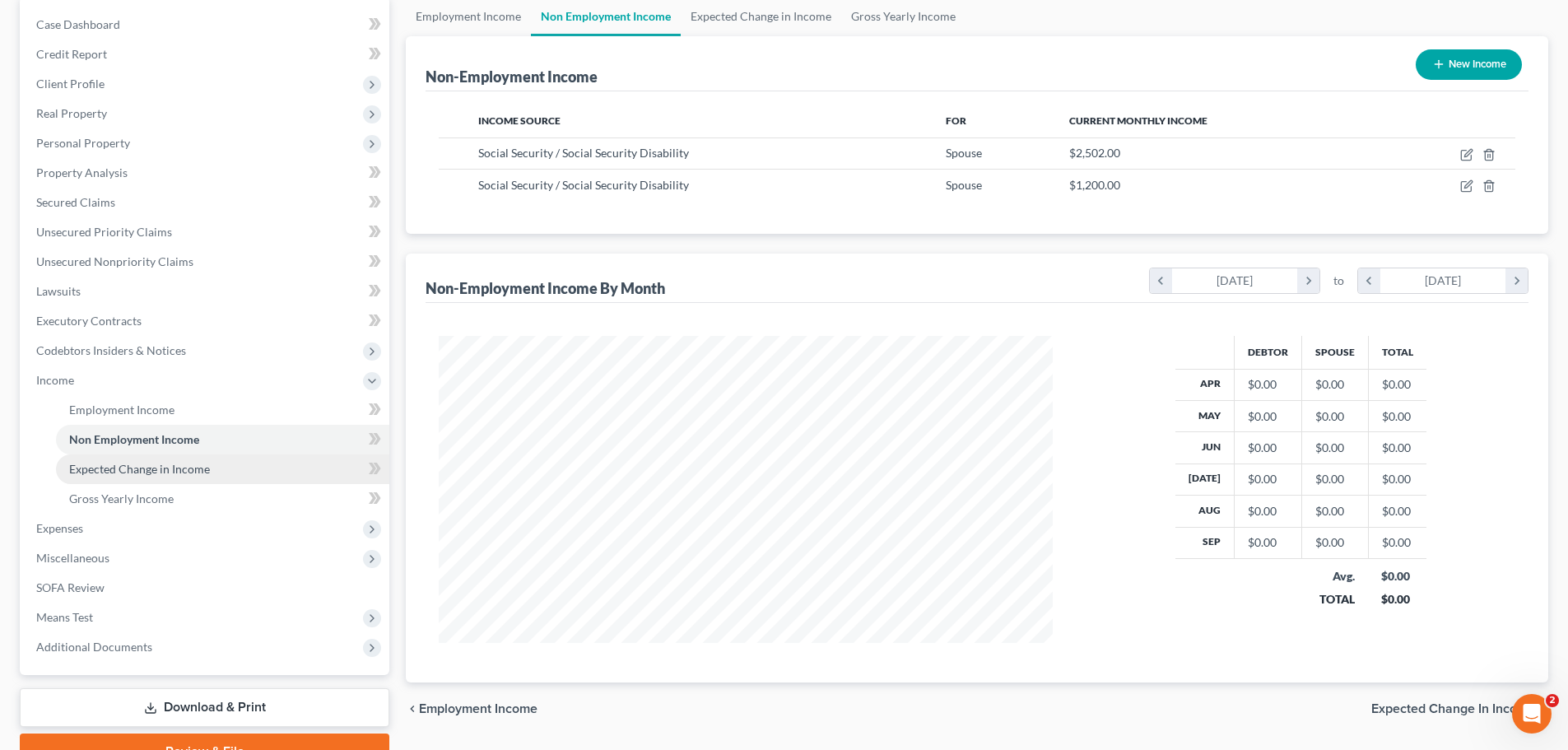
click at [143, 473] on span "Expected Change in Income" at bounding box center [139, 468] width 141 height 14
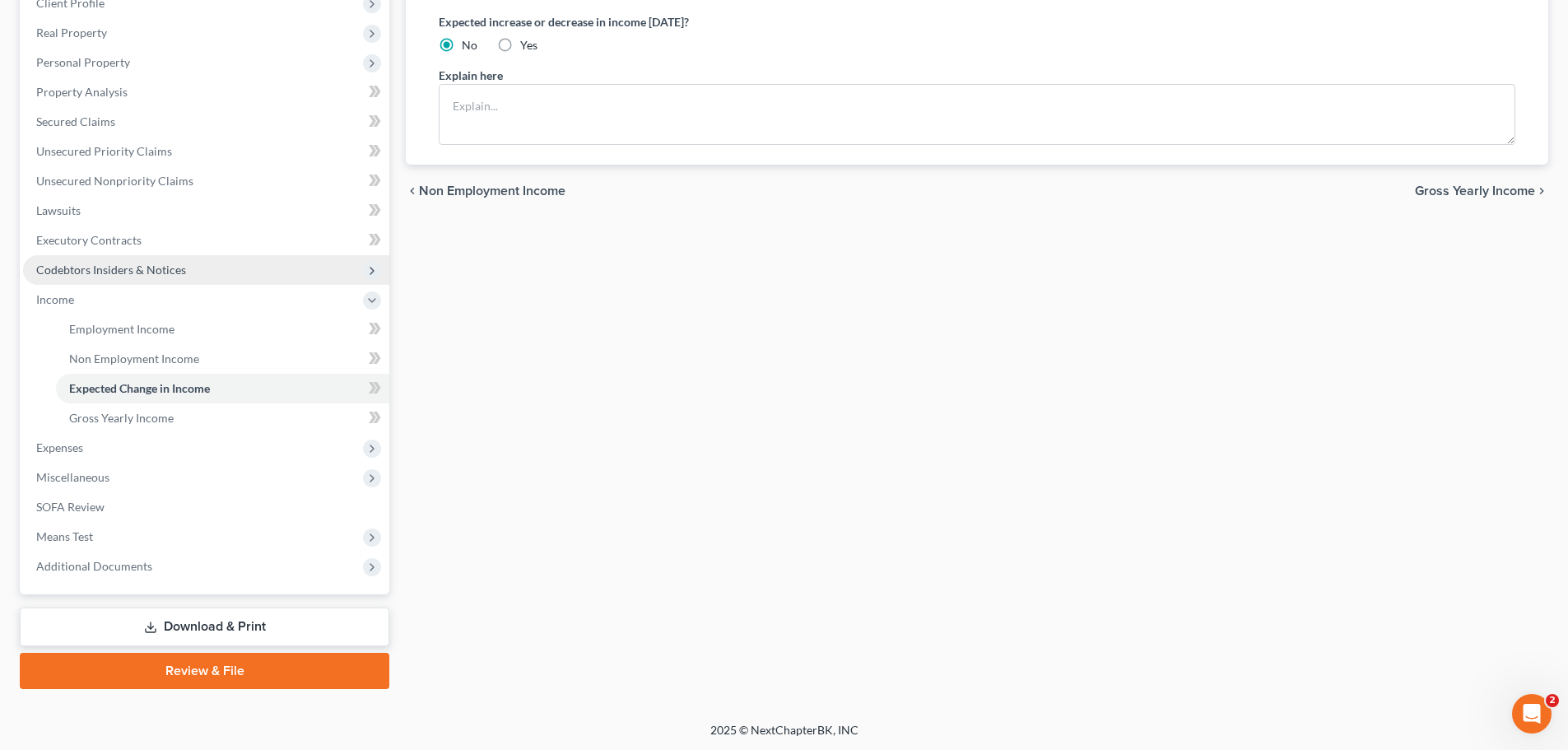
scroll to position [243, 0]
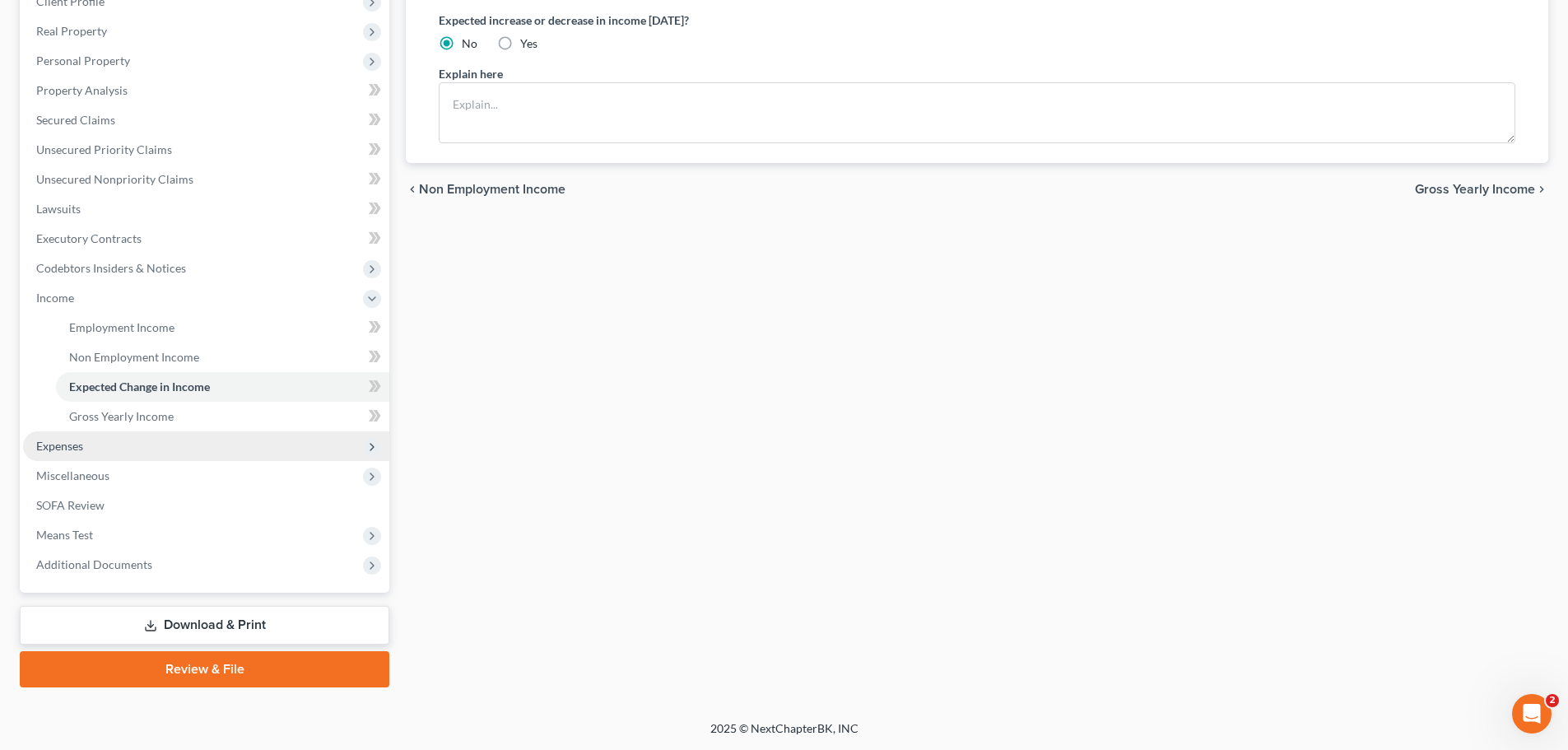
click at [55, 434] on span "Expenses" at bounding box center [206, 447] width 366 height 30
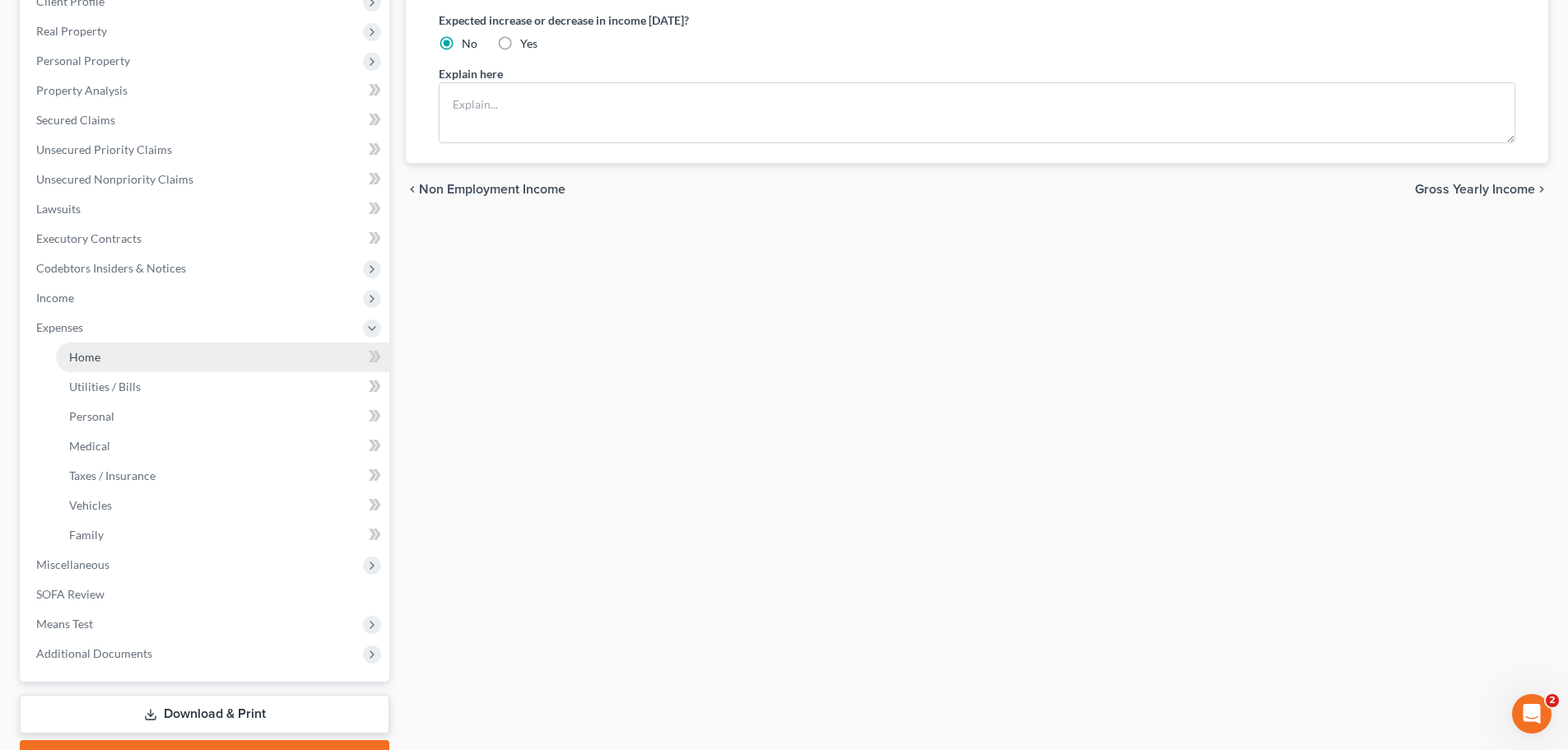
click at [111, 362] on link "Home" at bounding box center [223, 357] width 334 height 30
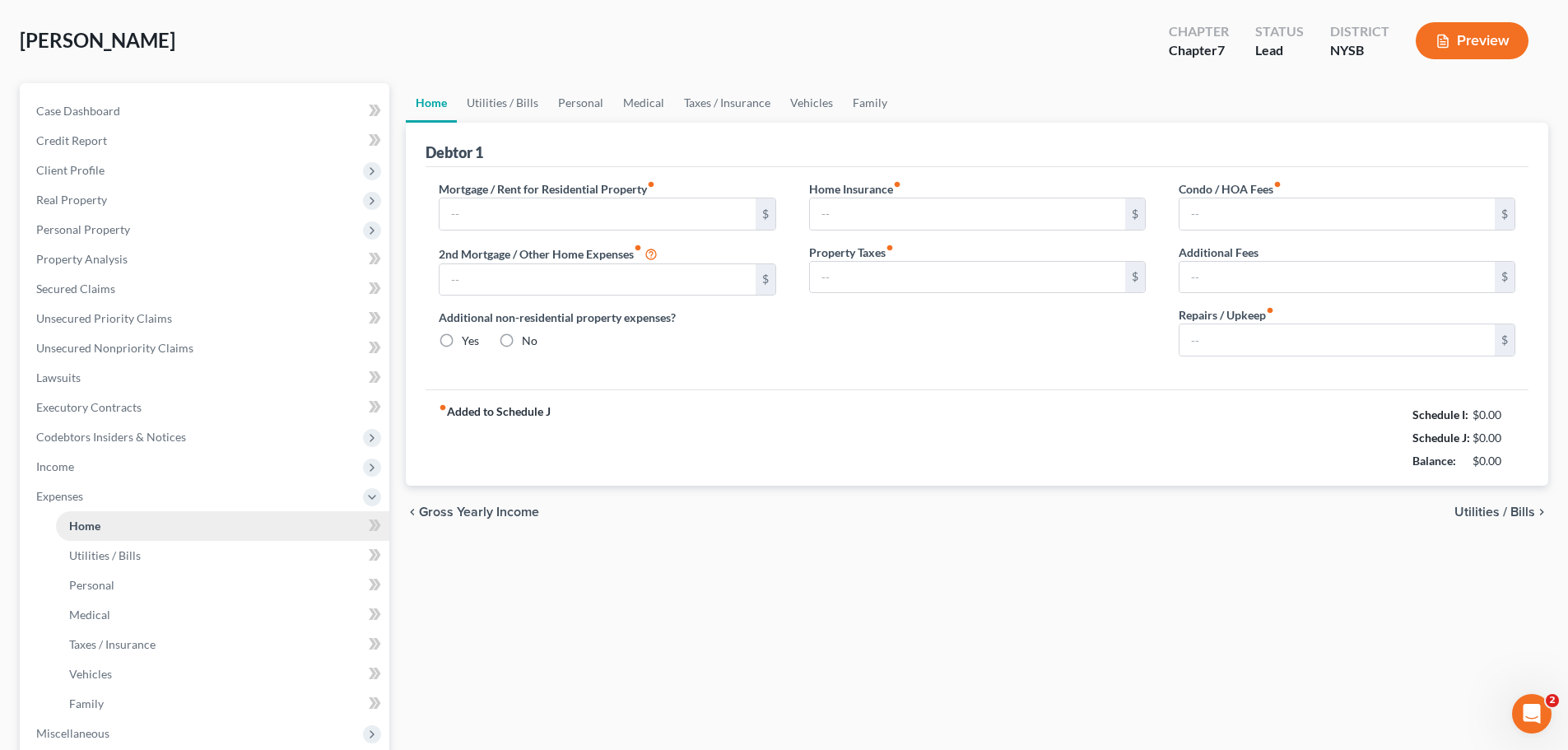
type input "1,675.00"
type input "0.00"
radio input "true"
type input "0.00"
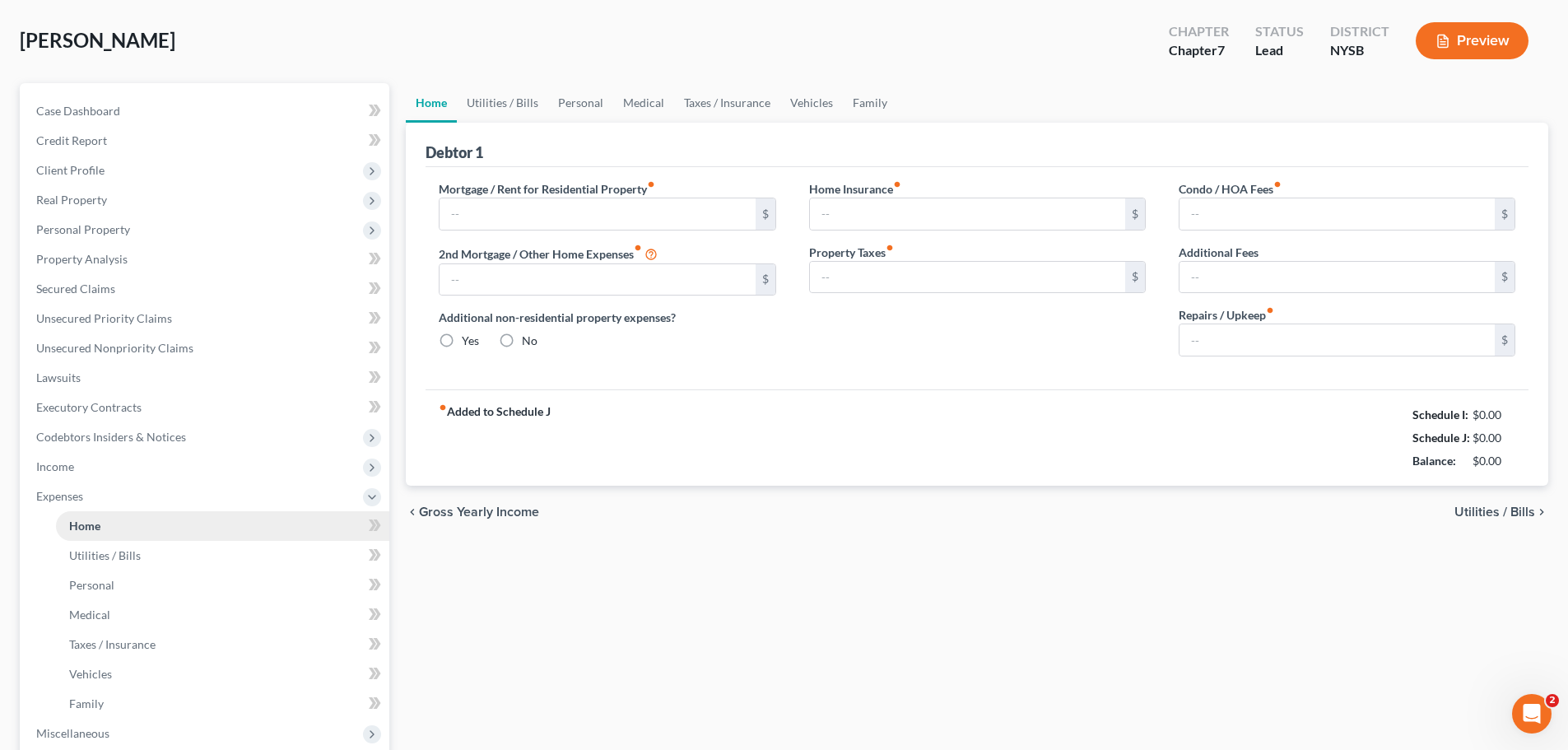
type input "0.00"
type input "50.00"
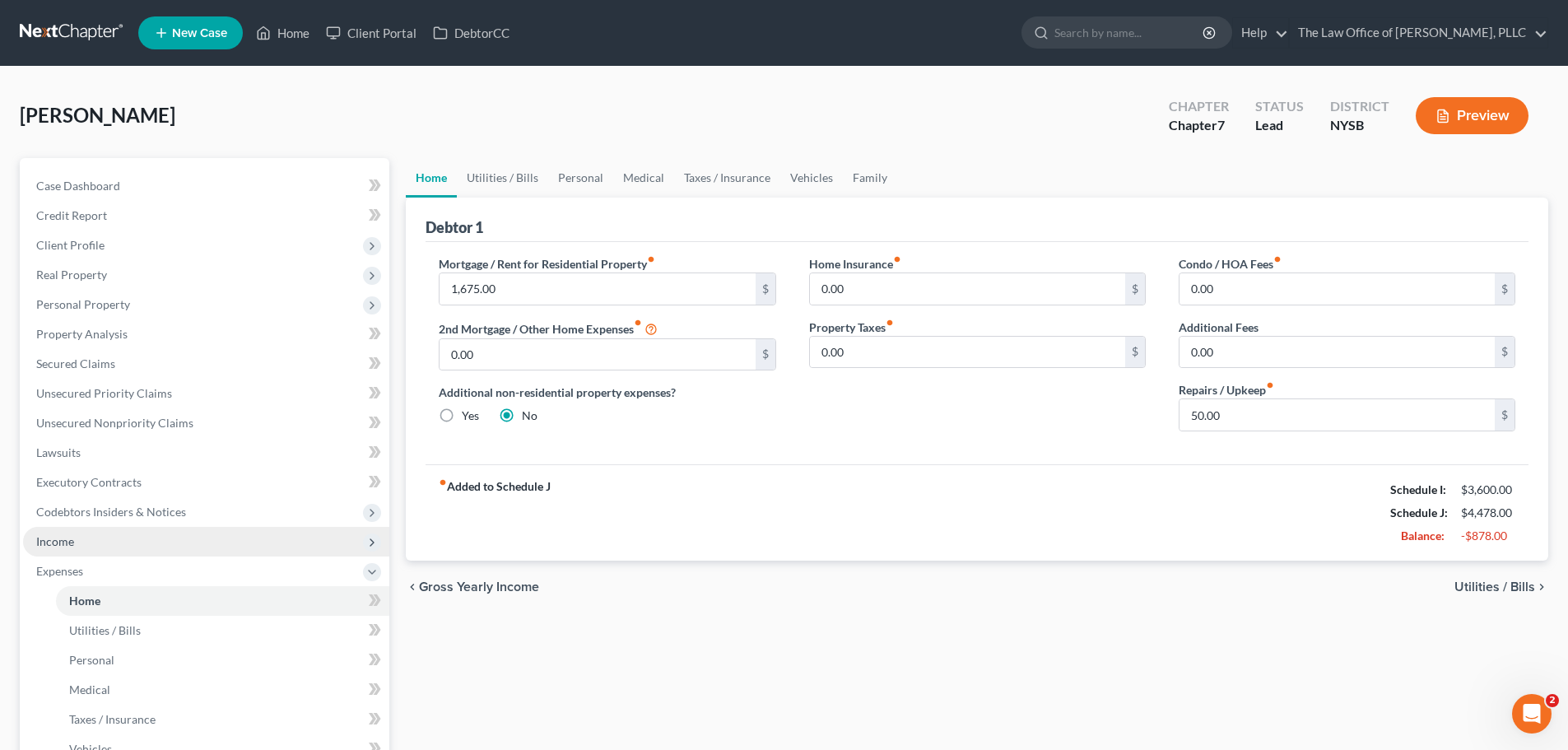
click at [67, 532] on span "Income" at bounding box center [206, 542] width 366 height 30
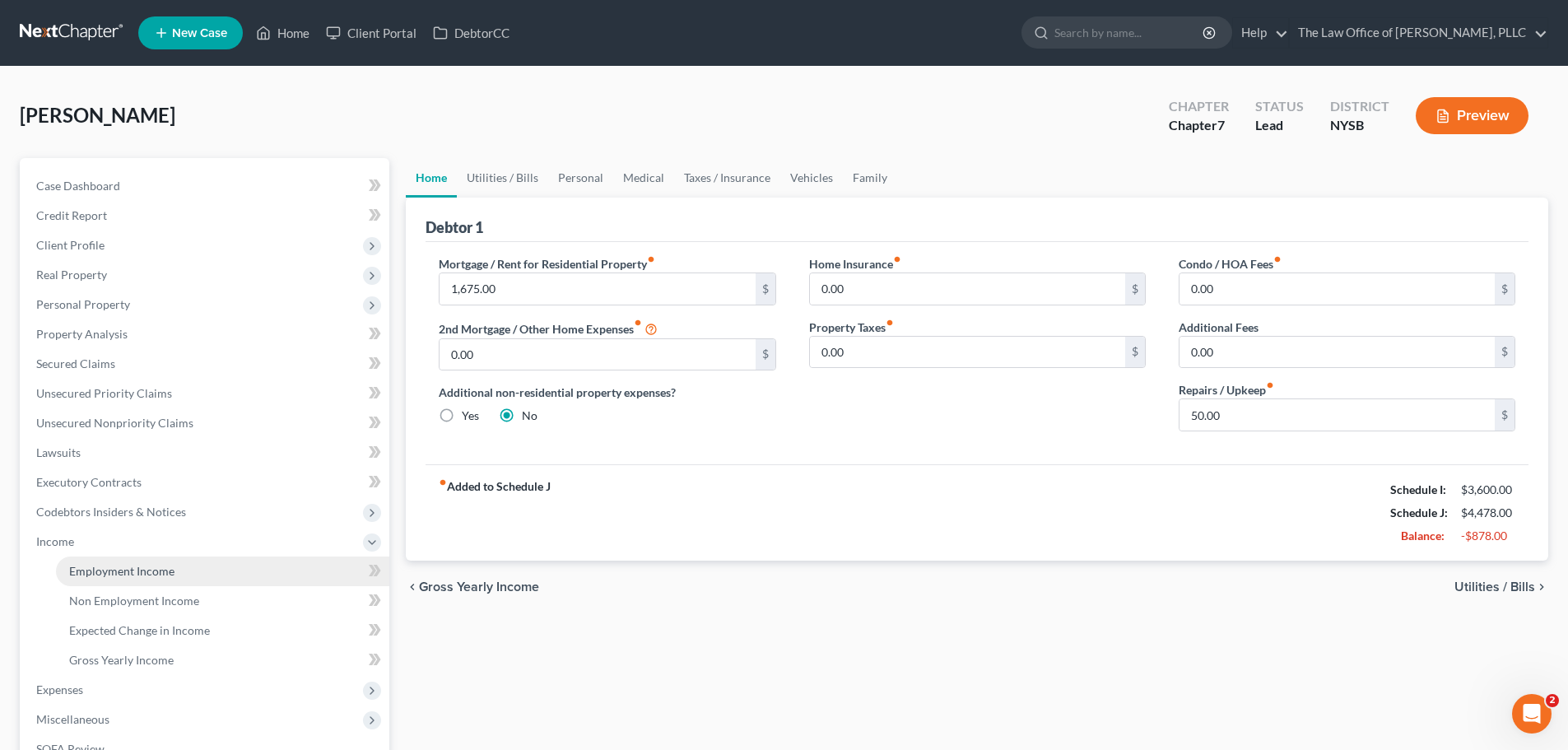
click at [168, 571] on span "Employment Income" at bounding box center [121, 571] width 105 height 14
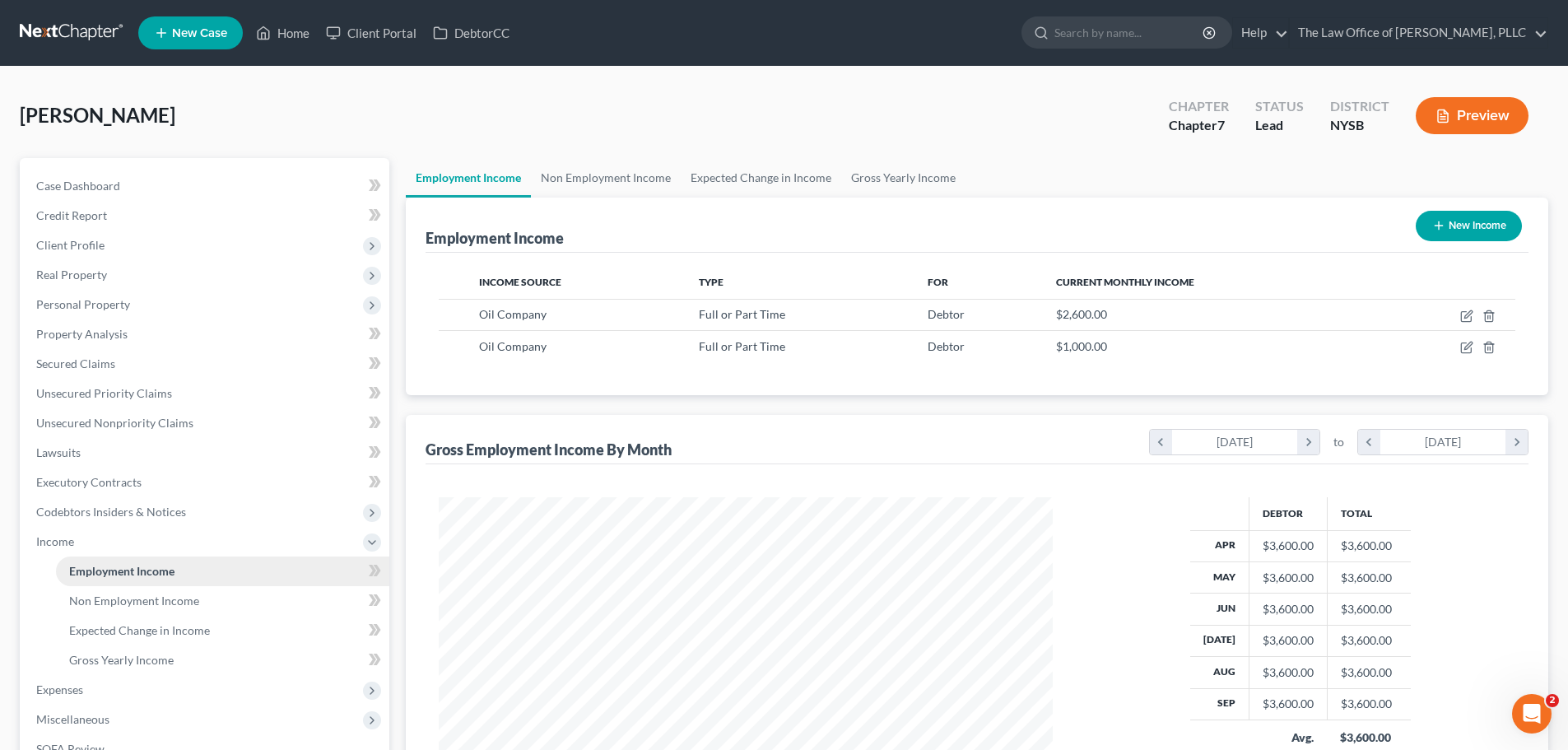
scroll to position [307, 647]
click at [649, 187] on link "Non Employment Income" at bounding box center [605, 178] width 150 height 39
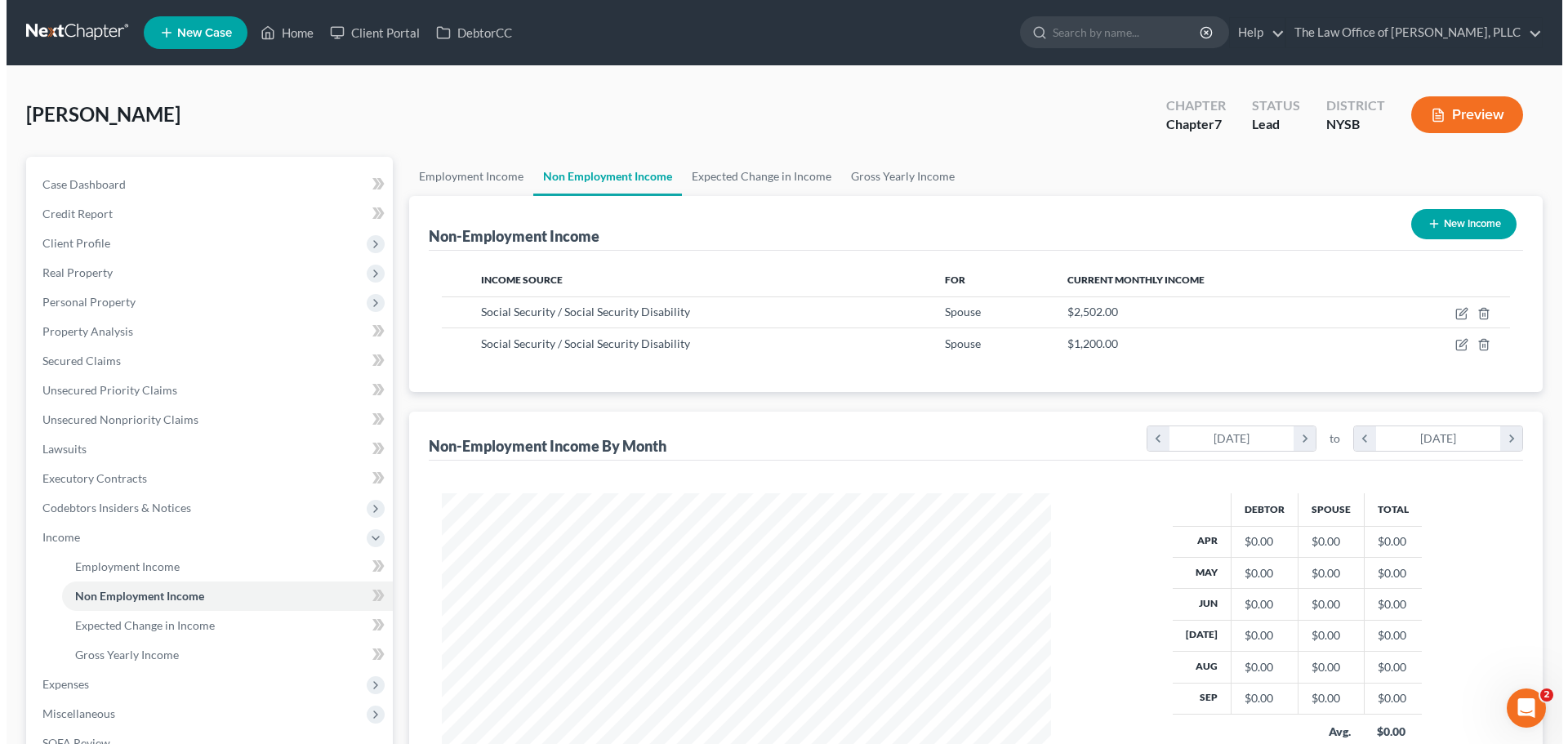
scroll to position [304, 642]
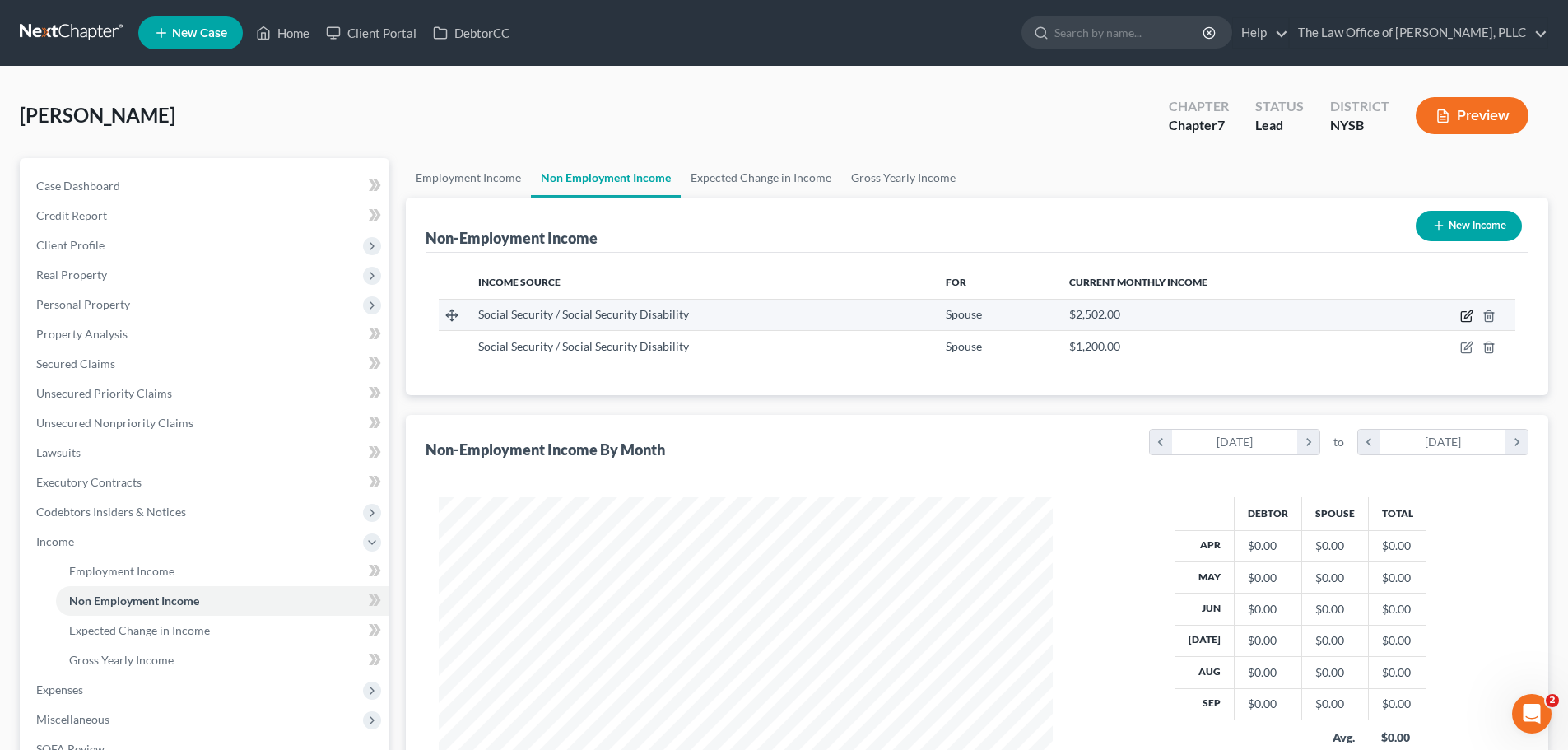
click at [1465, 320] on icon "button" at bounding box center [1466, 316] width 13 height 13
select select "4"
select select "0"
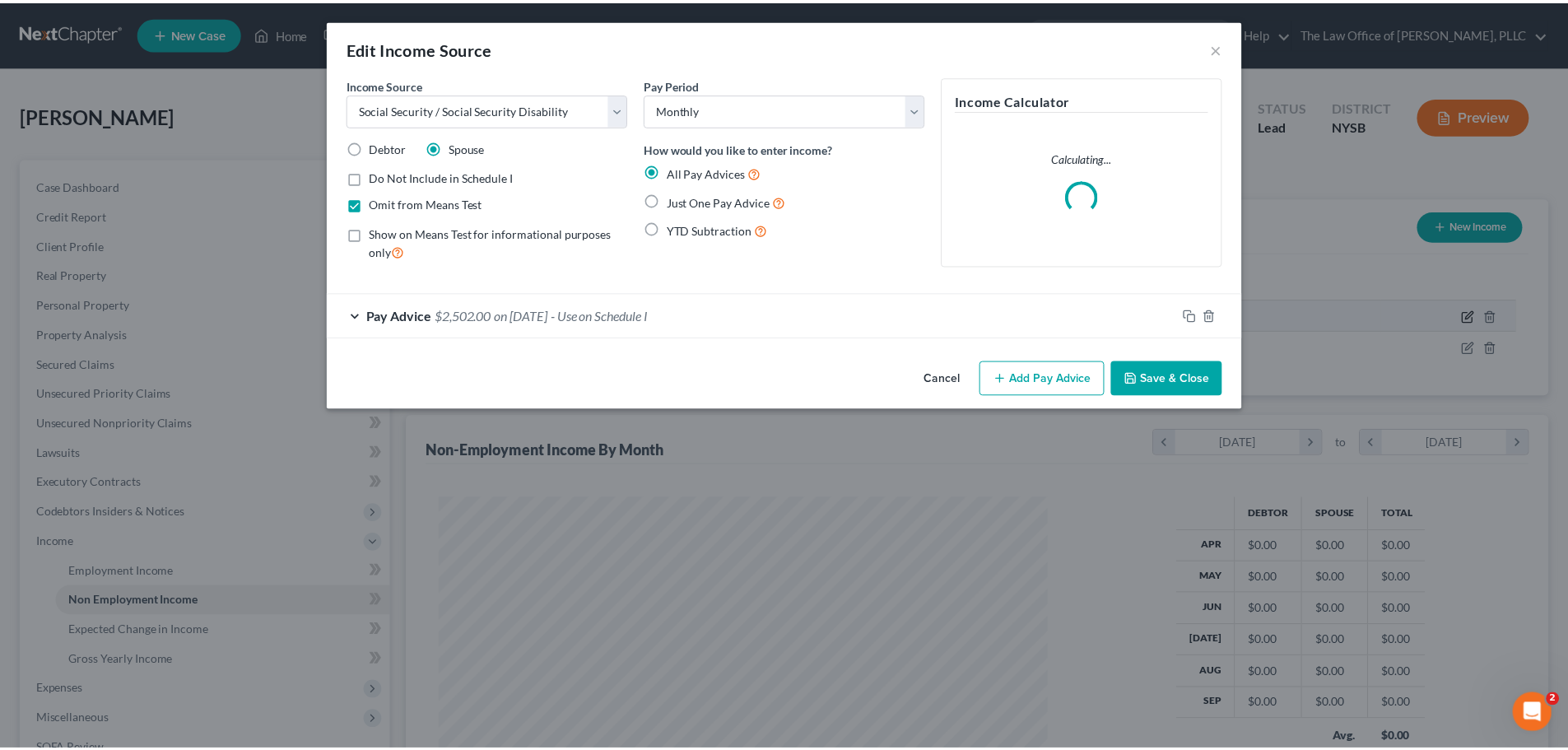
scroll to position [310, 653]
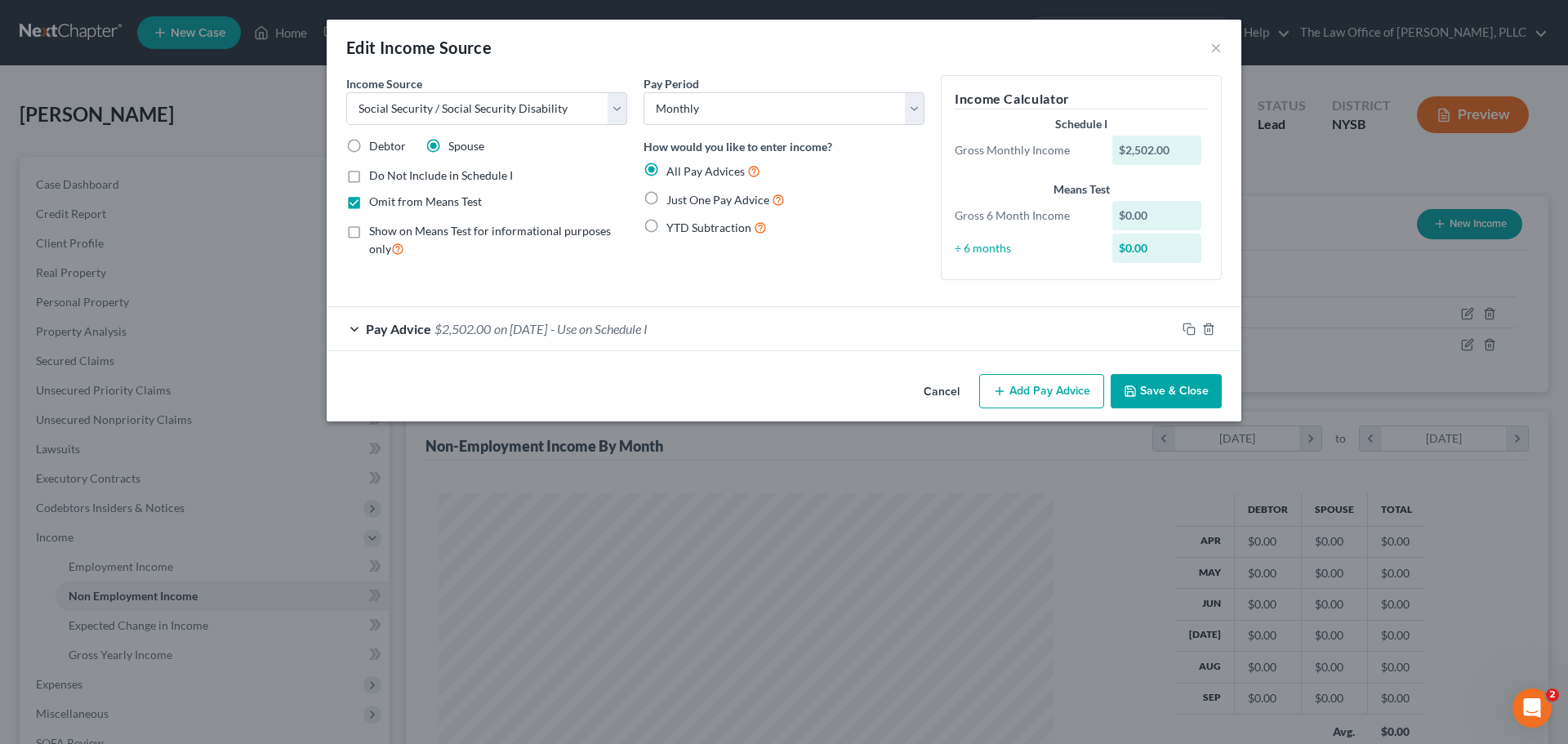
click at [414, 337] on div "Pay Advice $2,502.00 on [DATE] - Use on Schedule I" at bounding box center [751, 329] width 849 height 43
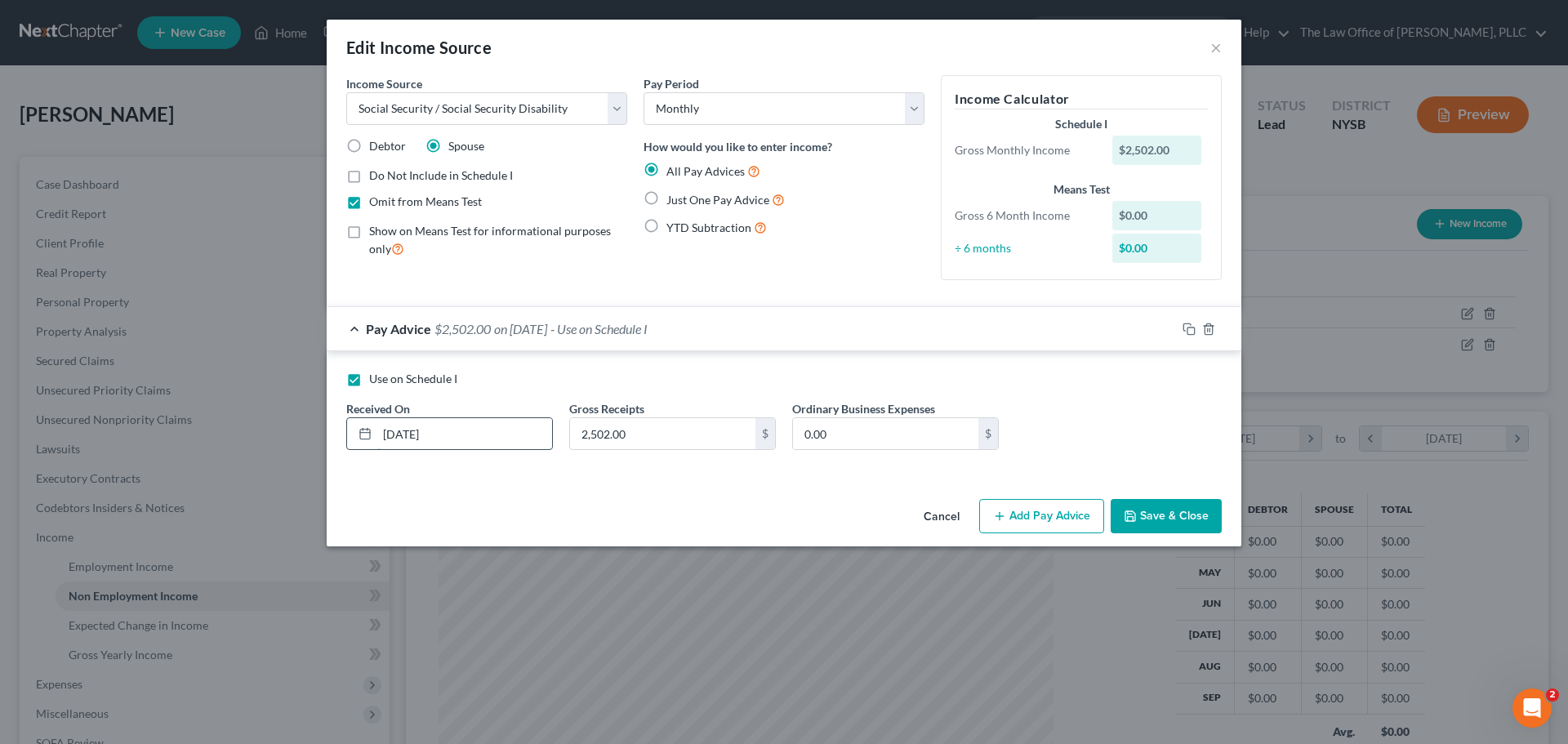
click at [395, 428] on input "[DATE]" at bounding box center [464, 434] width 175 height 31
type input "[DATE]"
click at [1193, 510] on button "Save & Close" at bounding box center [1167, 515] width 111 height 34
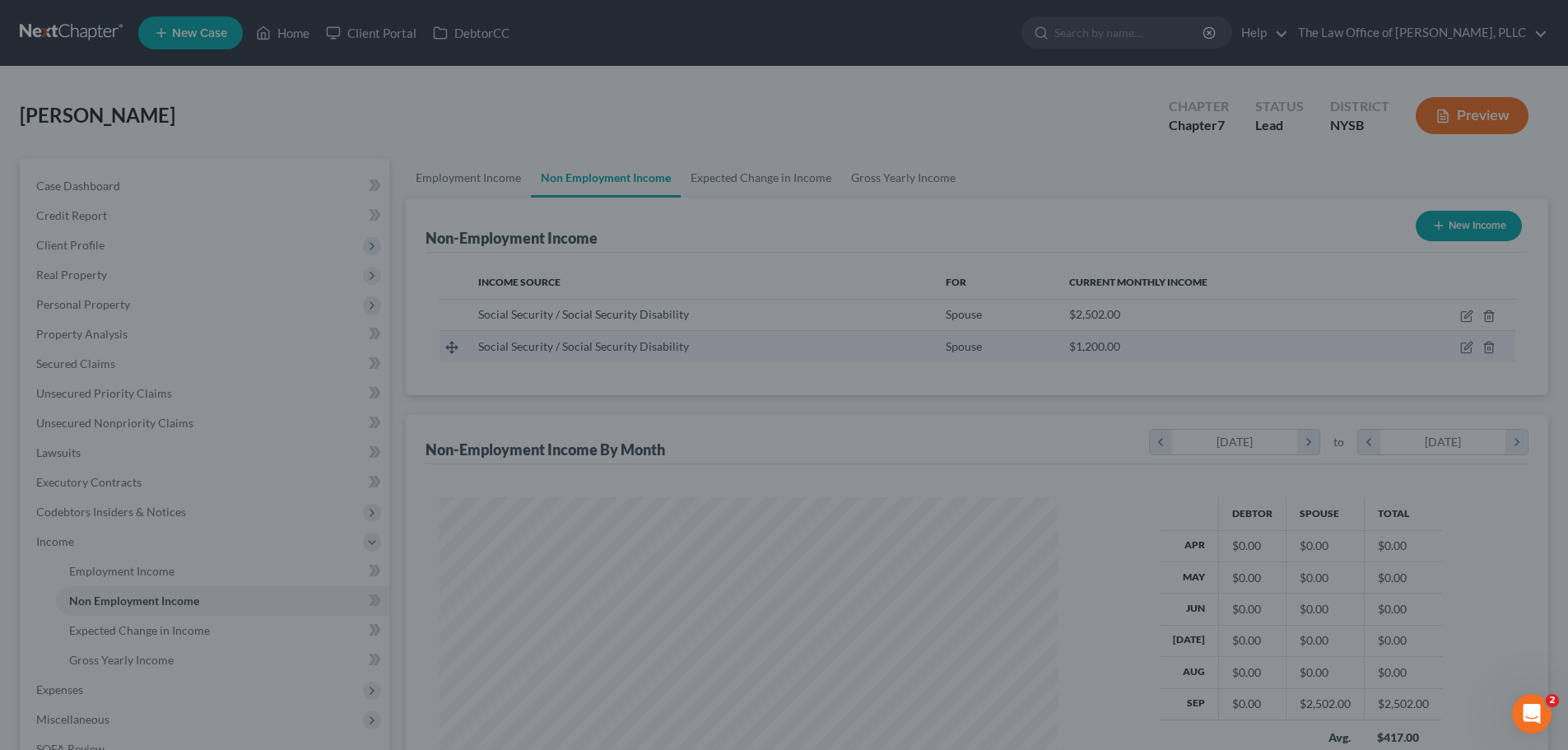
scroll to position [307, 647]
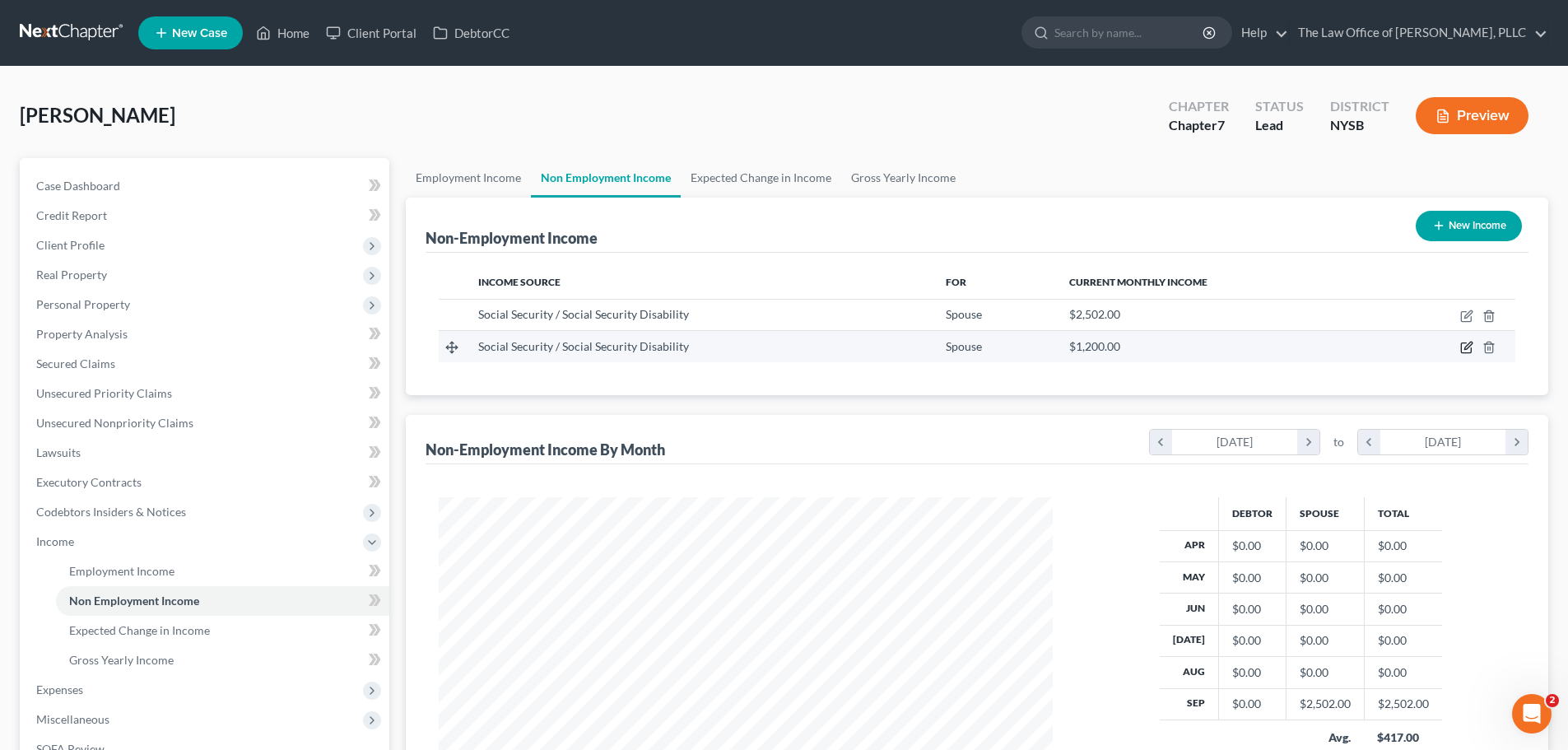
click at [1468, 346] on icon "button" at bounding box center [1466, 347] width 13 height 13
select select "4"
select select "0"
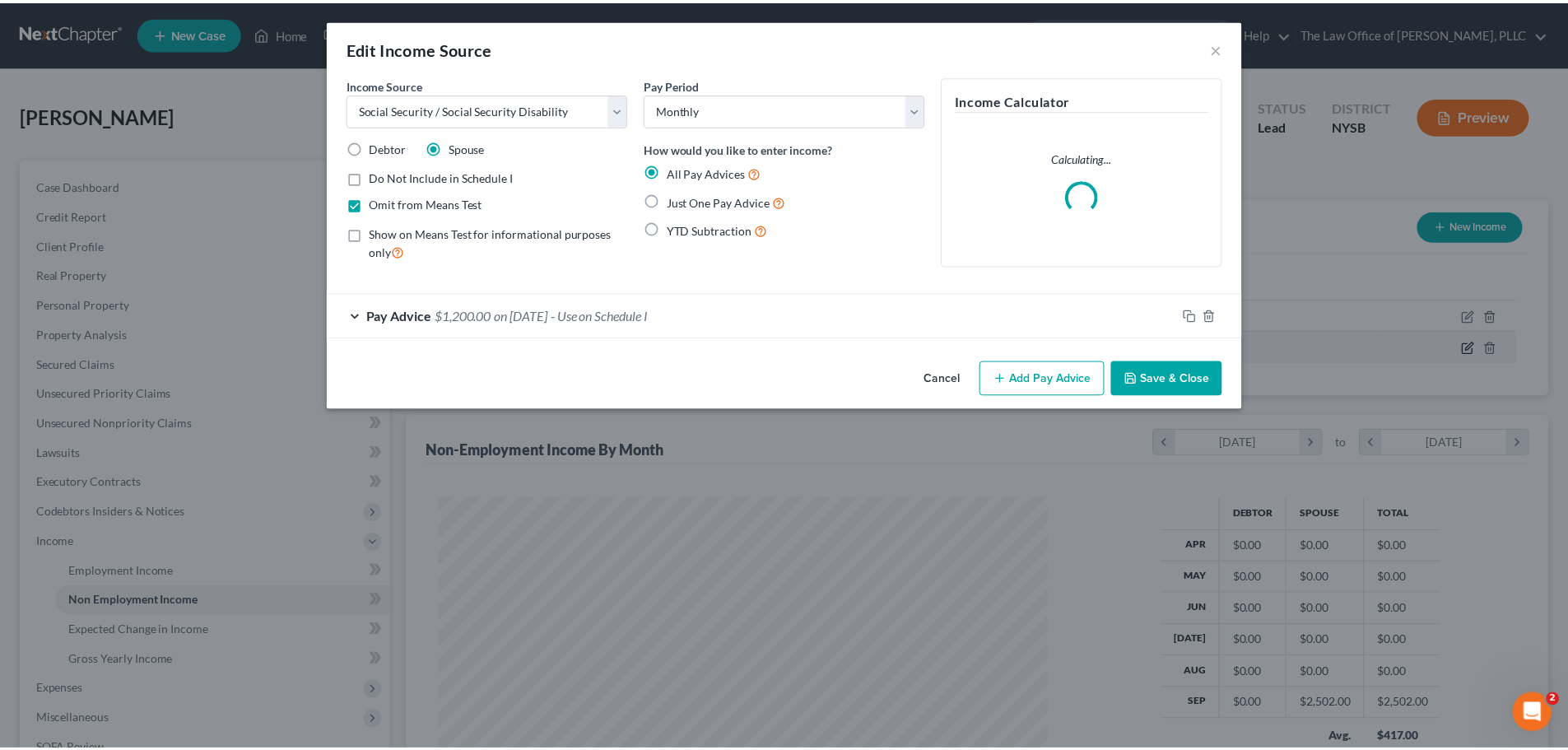
scroll to position [310, 653]
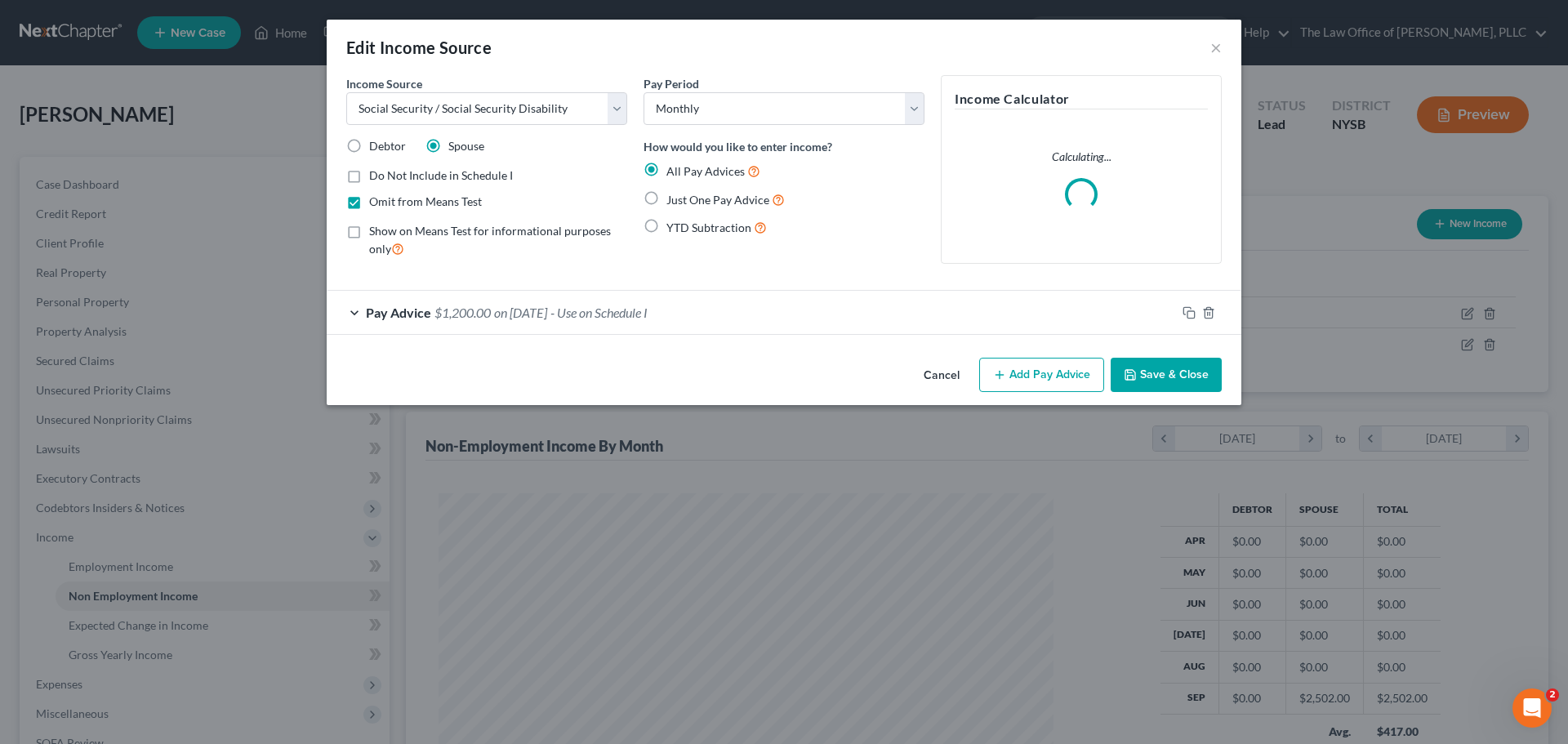
click at [351, 310] on div "Pay Advice $1,200.00 on [DATE] - Use on Schedule I" at bounding box center [751, 312] width 849 height 43
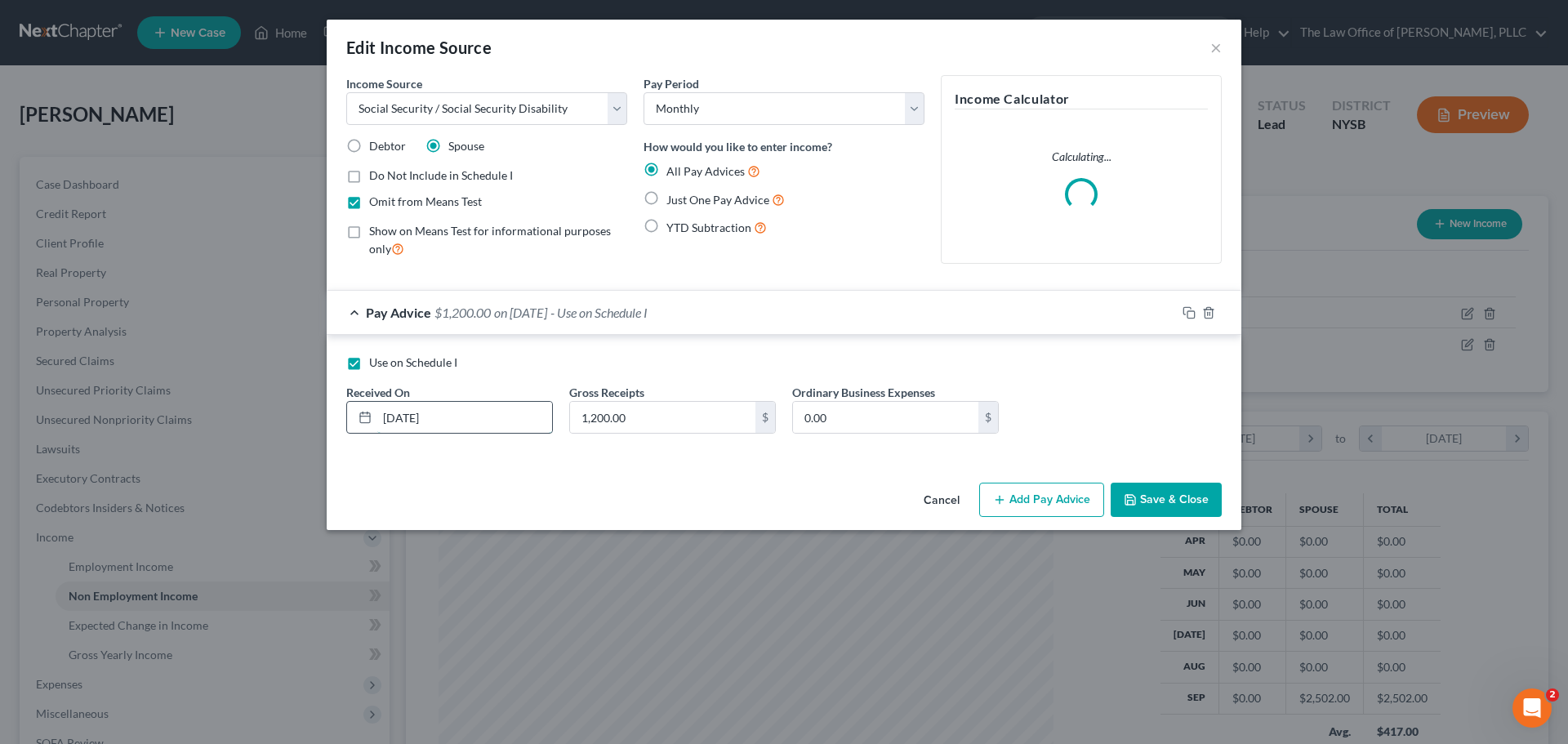
click at [392, 419] on input "[DATE]" at bounding box center [464, 417] width 175 height 31
type input "[DATE]"
click at [1201, 489] on button "Save & Close" at bounding box center [1167, 500] width 111 height 34
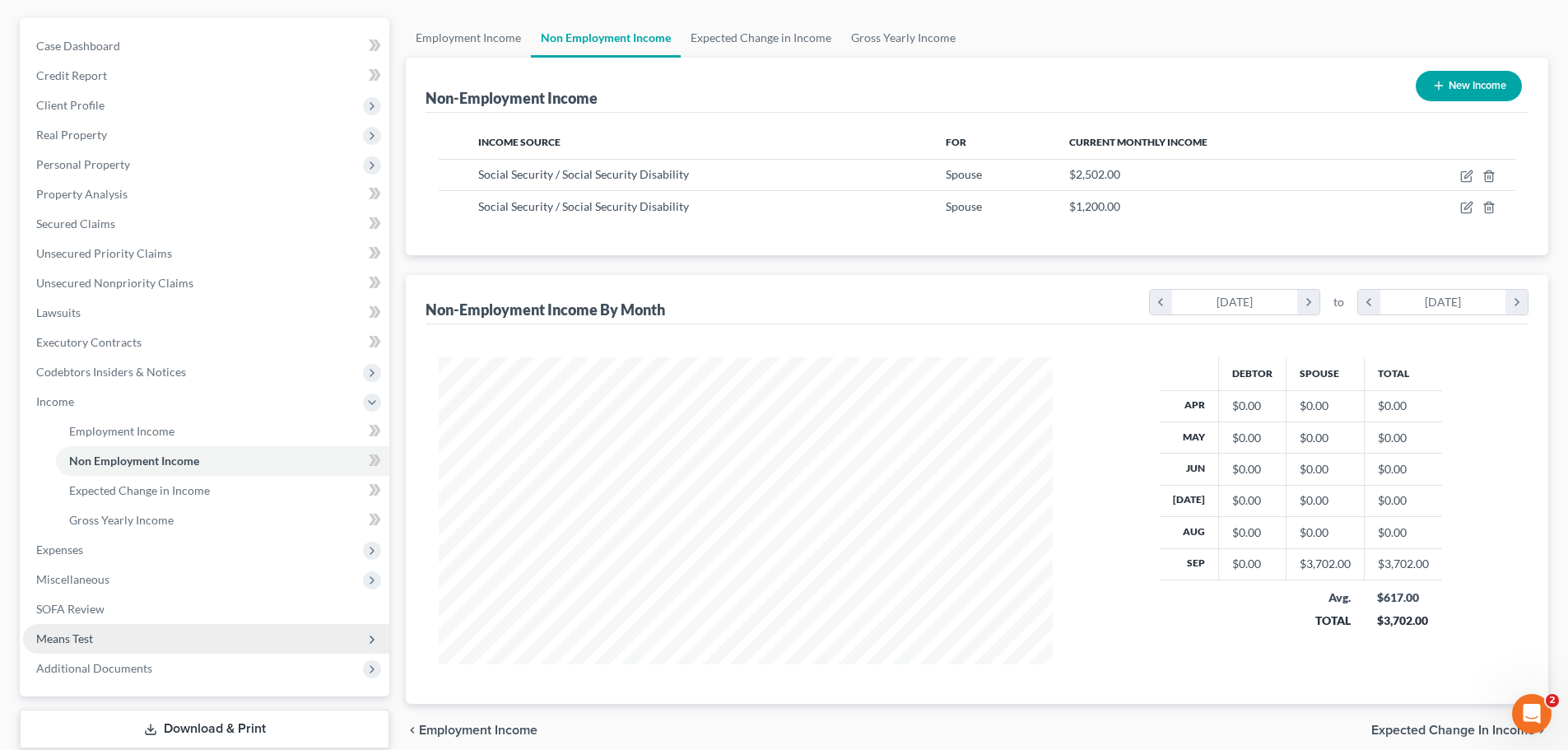
scroll to position [165, 0]
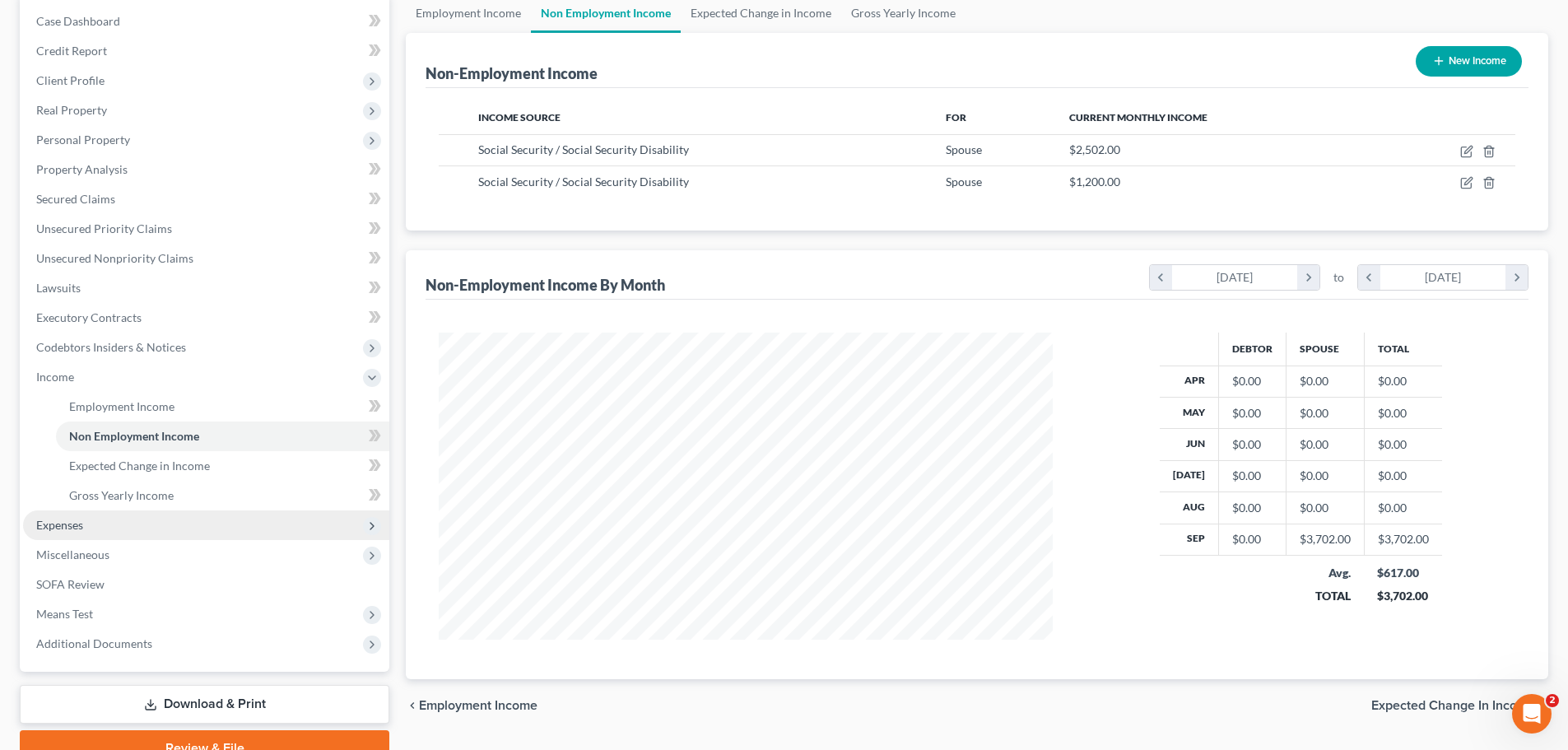
click at [71, 517] on span "Expenses" at bounding box center [206, 525] width 366 height 30
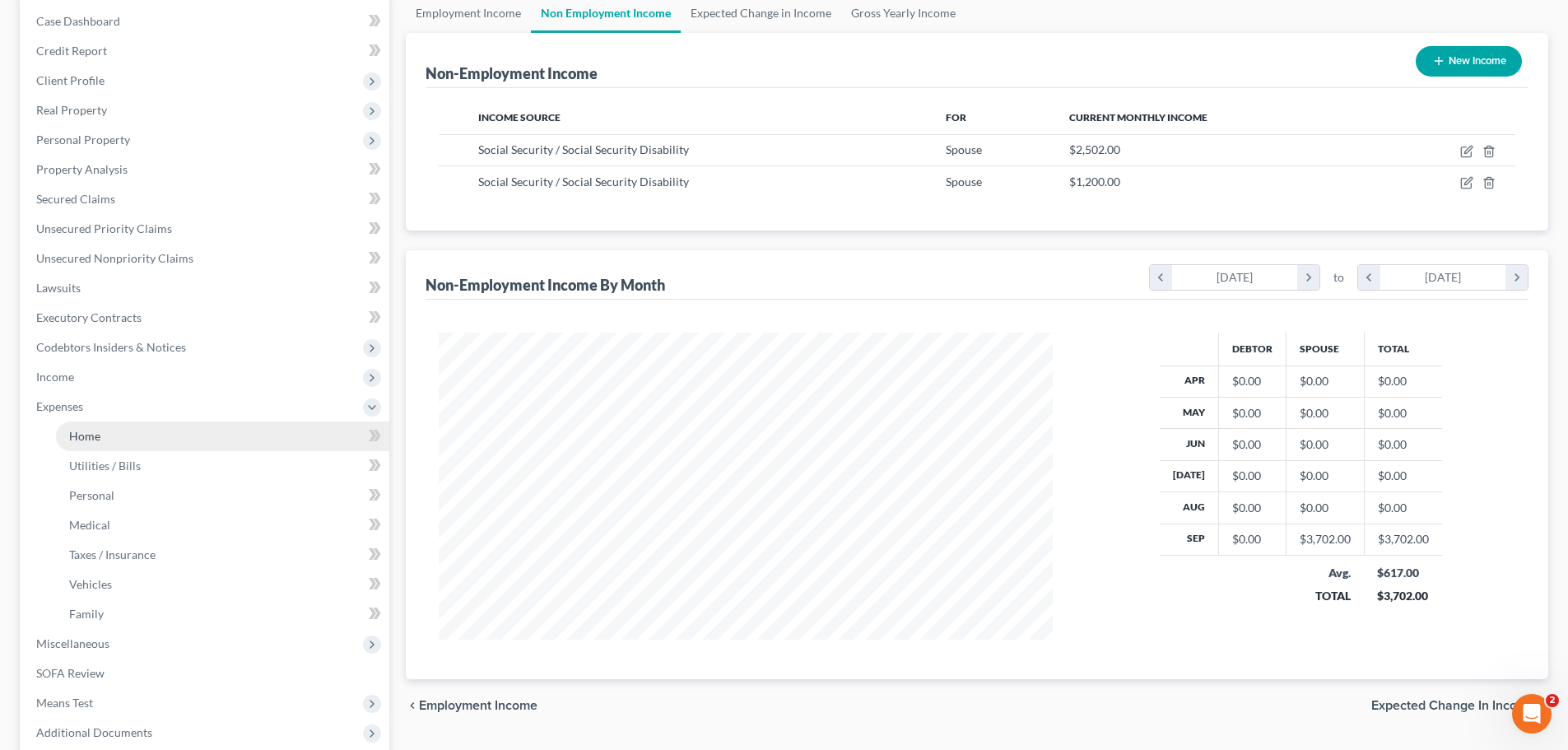
click at [111, 441] on link "Home" at bounding box center [223, 437] width 334 height 30
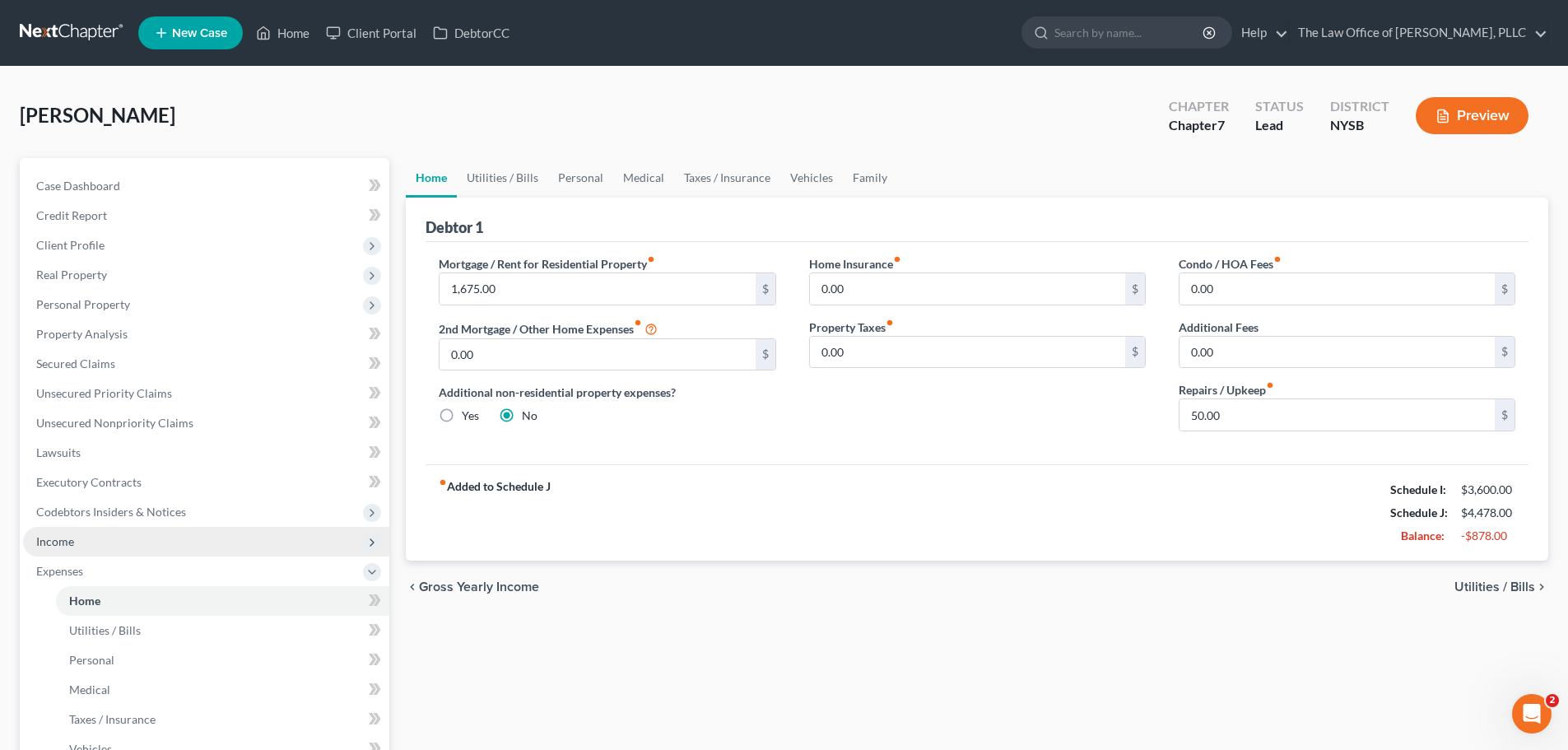
click at [158, 534] on span "Income" at bounding box center [206, 542] width 366 height 30
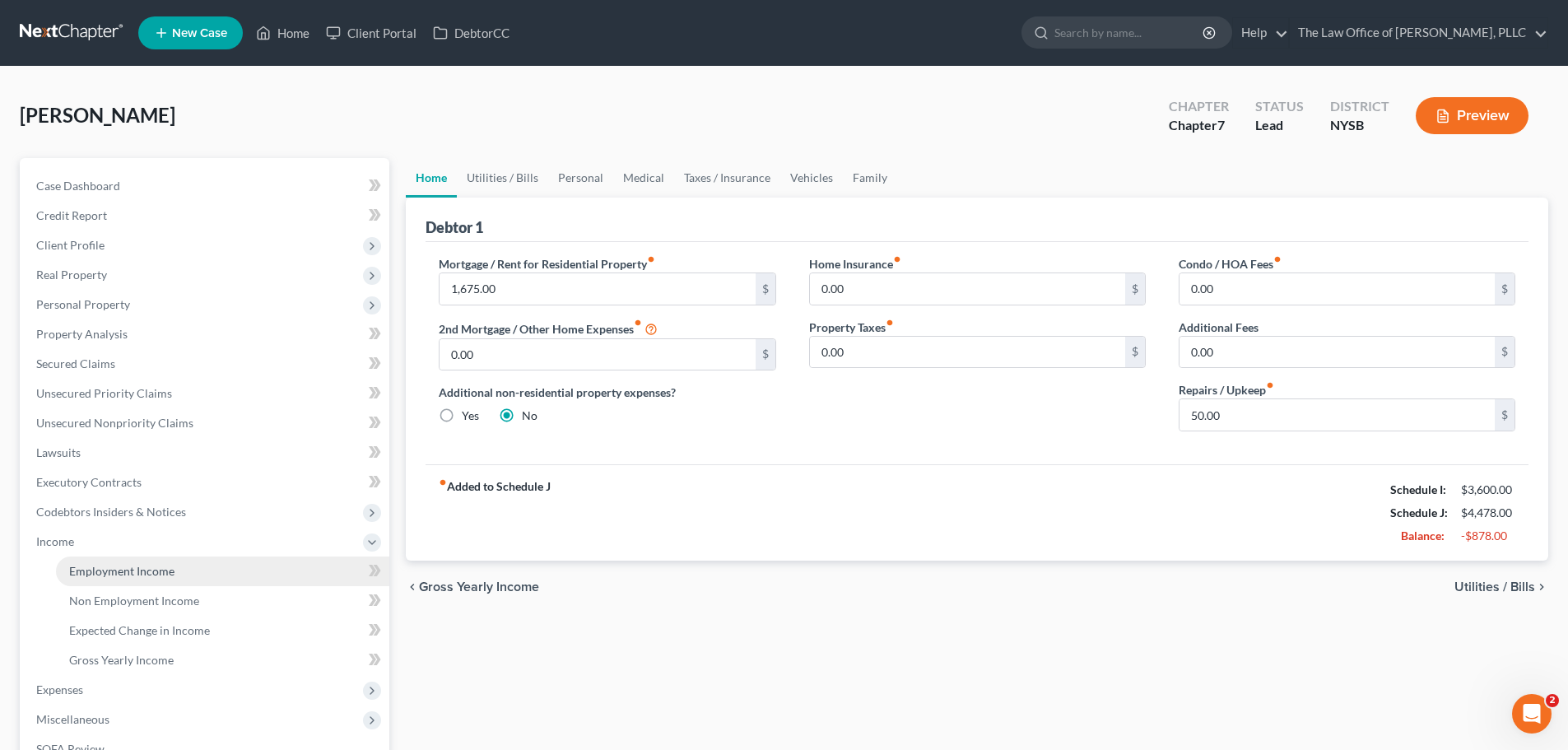
click at [116, 575] on span "Employment Income" at bounding box center [121, 571] width 105 height 14
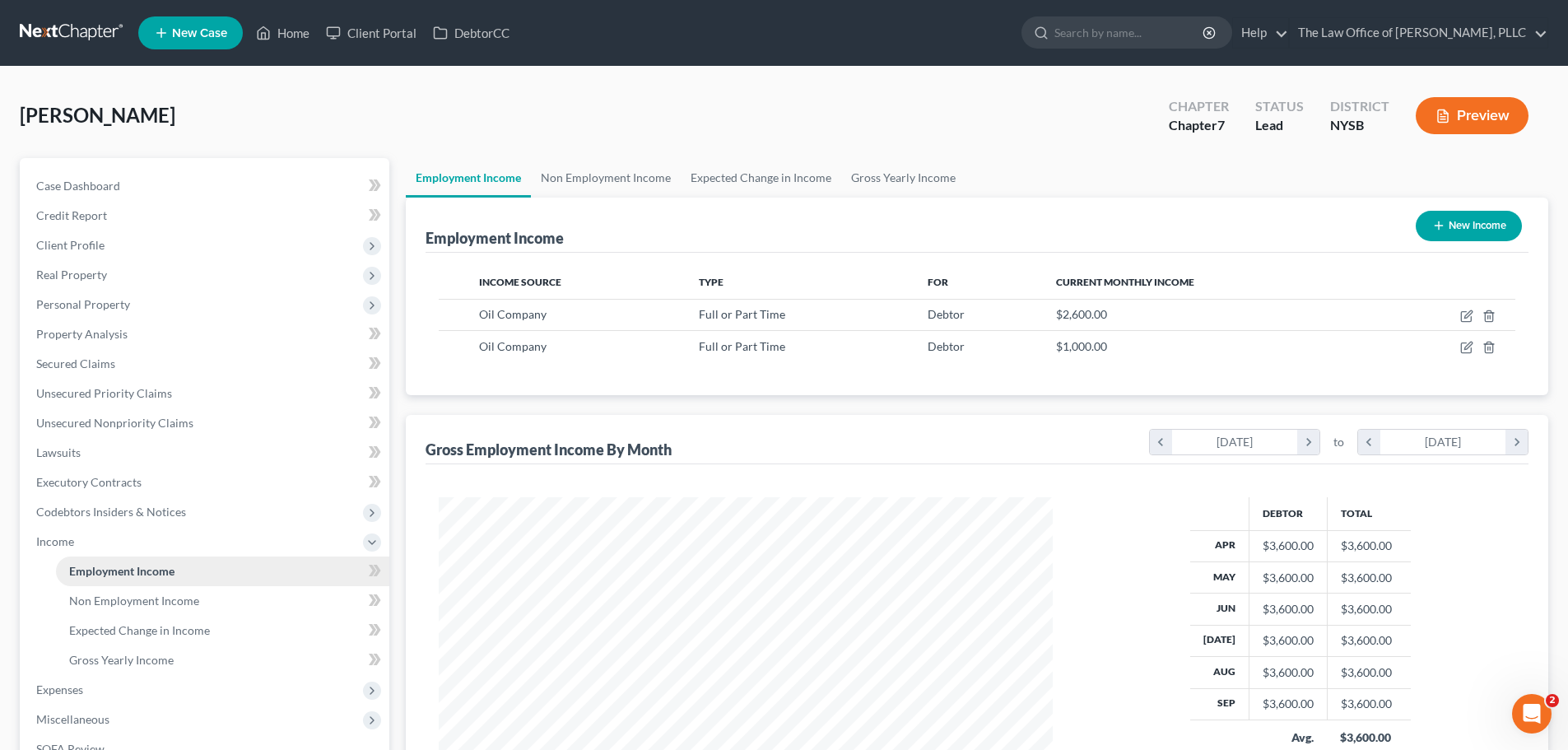
scroll to position [307, 647]
click at [636, 173] on link "Non Employment Income" at bounding box center [605, 178] width 150 height 39
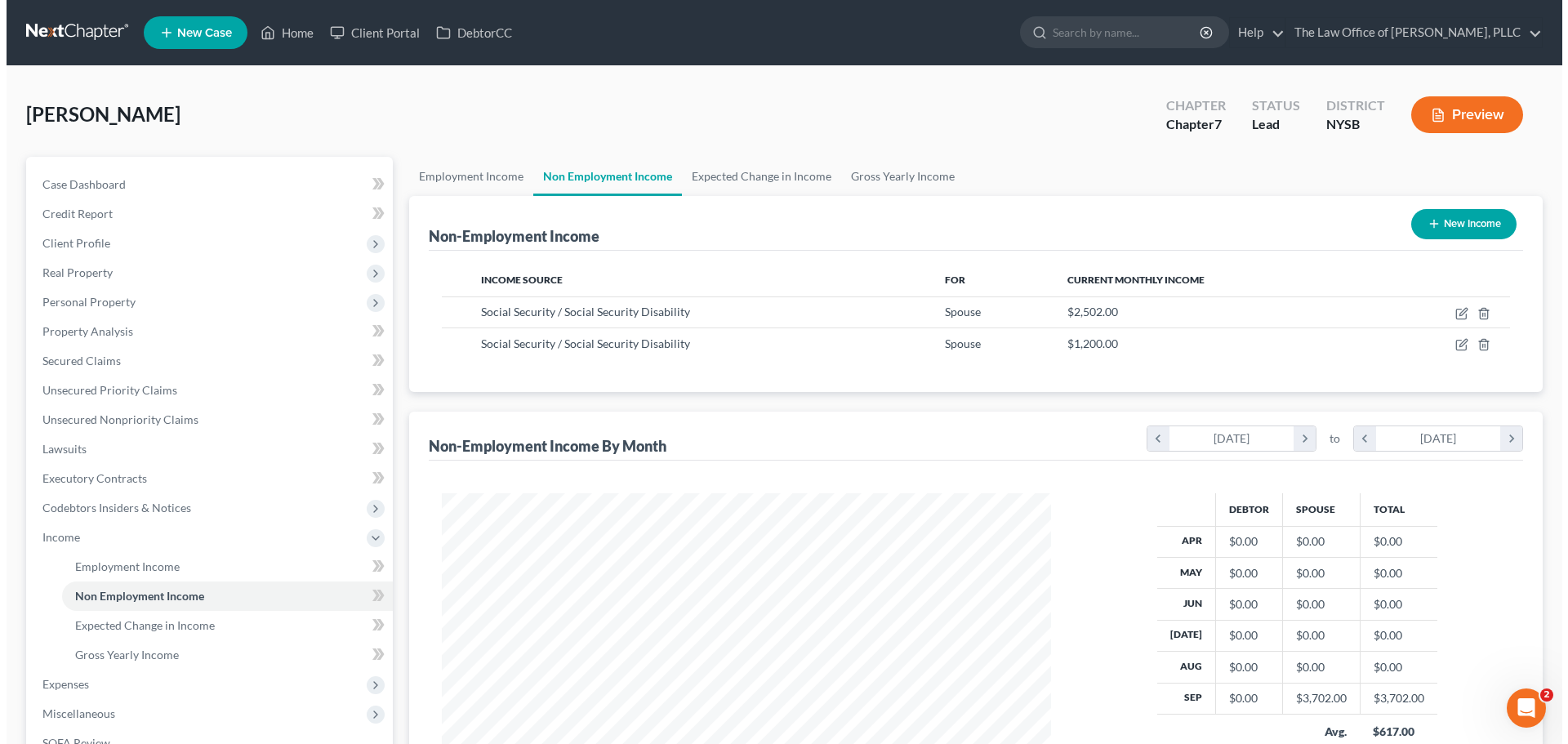
scroll to position [304, 642]
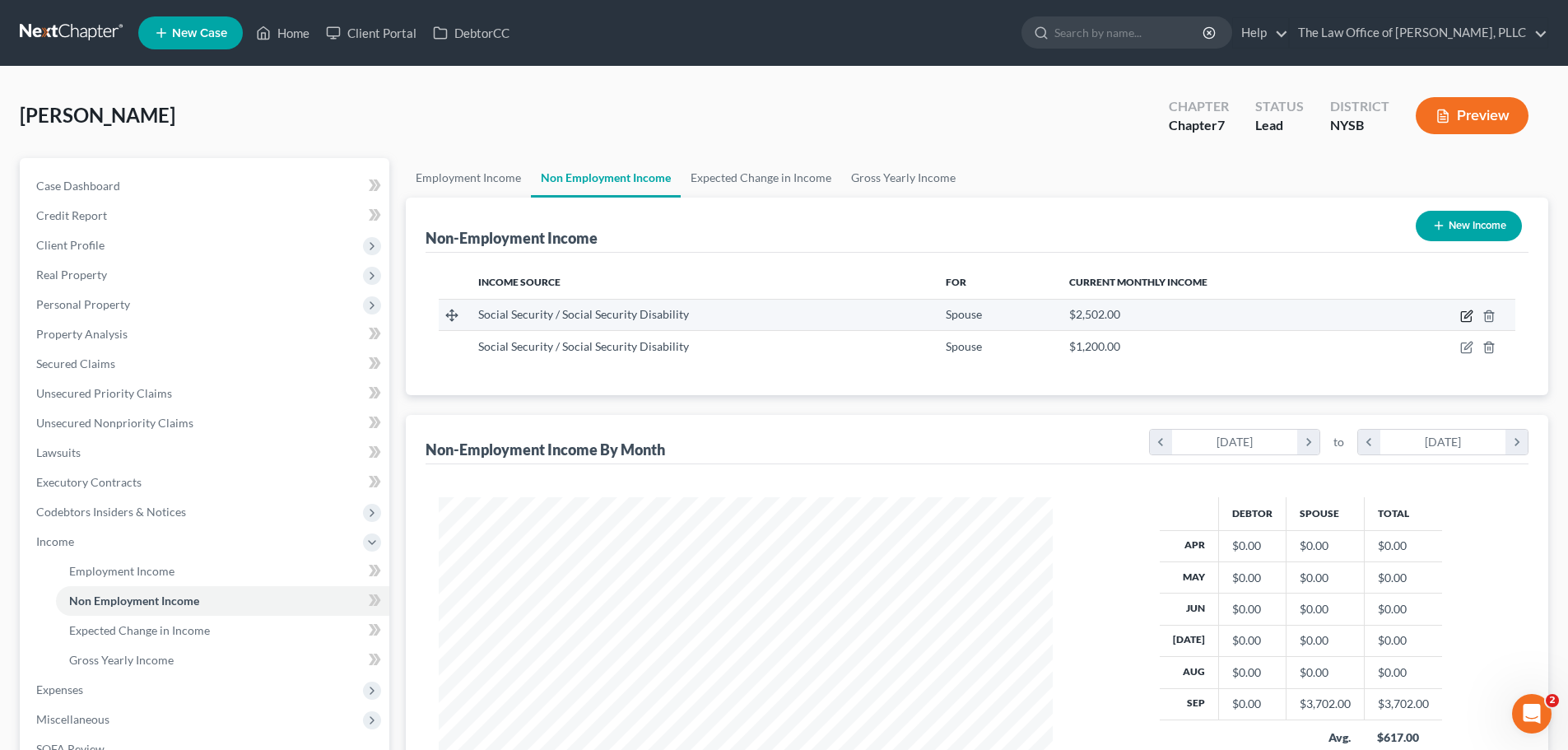
click at [1463, 313] on icon "button" at bounding box center [1466, 316] width 13 height 13
select select "4"
select select "0"
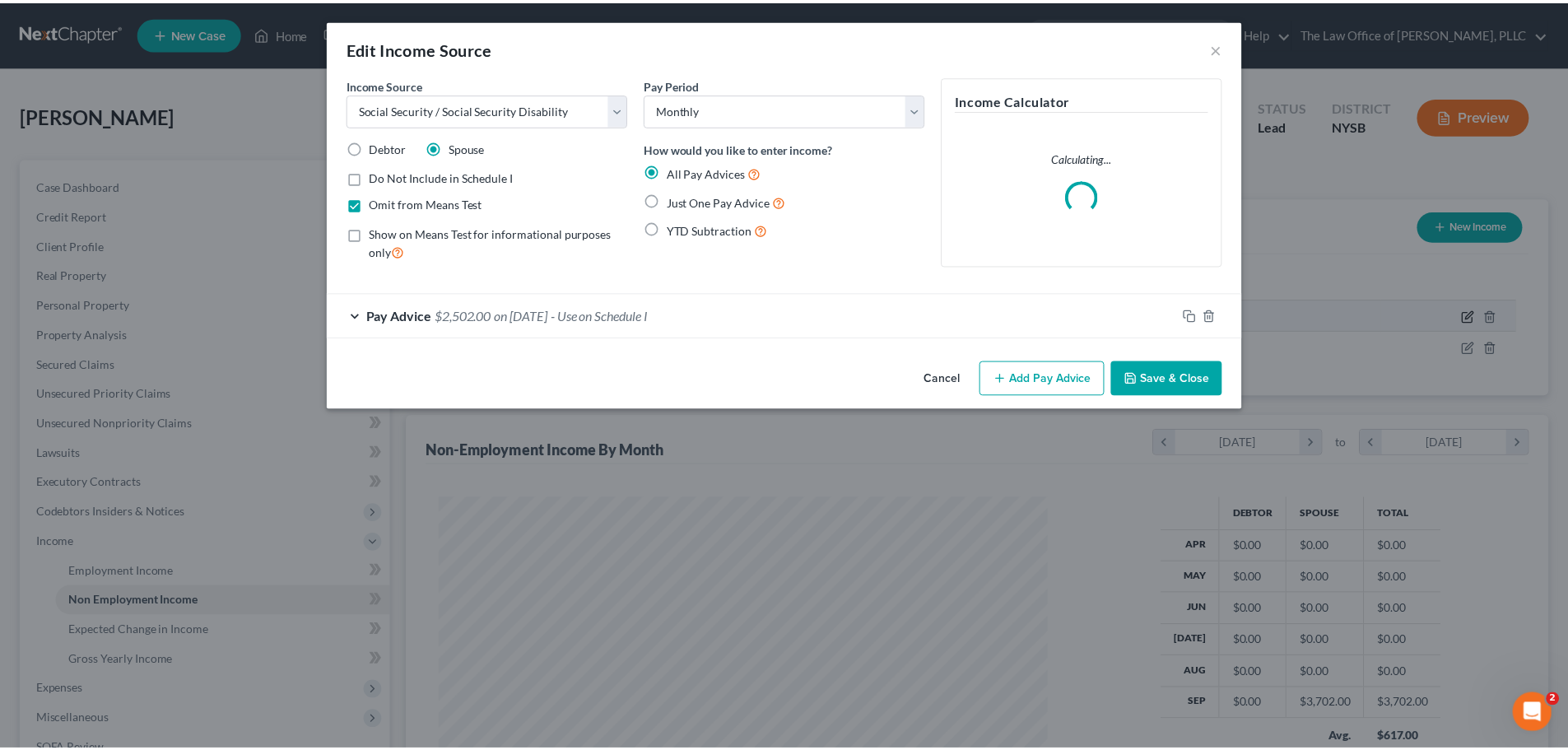
scroll to position [310, 653]
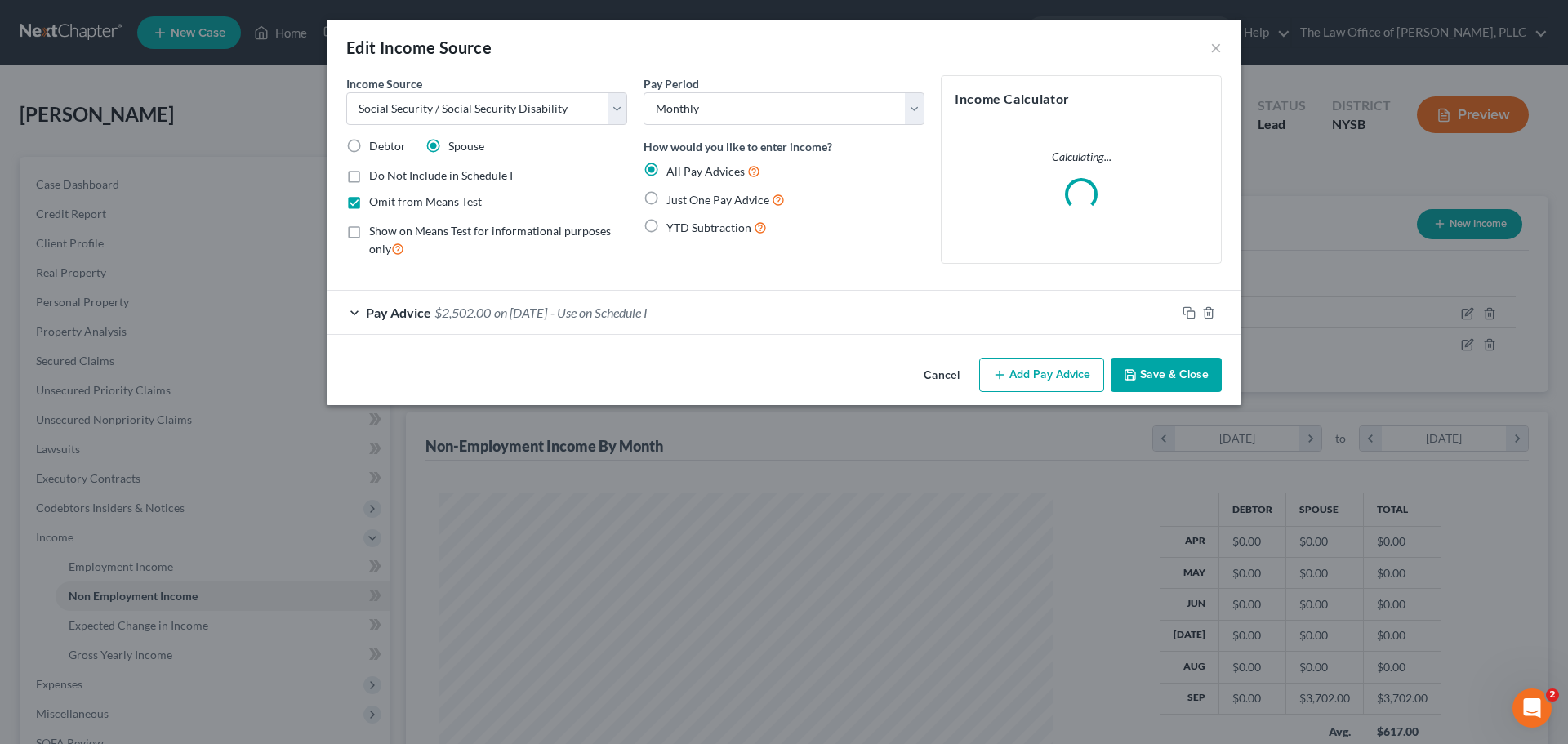
click at [372, 142] on span "Debtor" at bounding box center [388, 145] width 37 height 14
click at [376, 142] on input "Debtor" at bounding box center [380, 143] width 10 height 10
radio input "true"
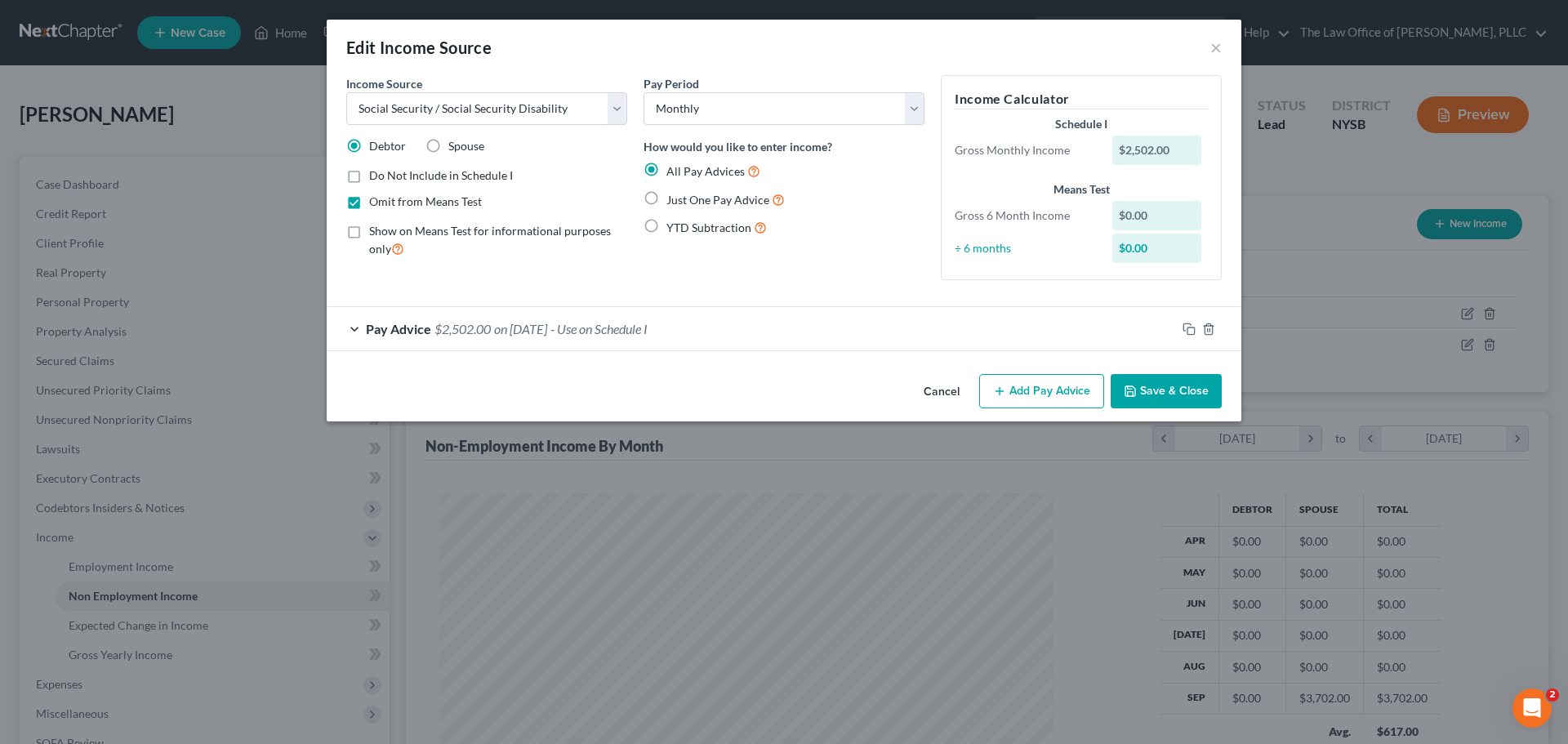
click at [369, 227] on label "Show on Means Test for informational purposes only" at bounding box center [498, 241] width 258 height 35
click at [376, 227] on input "Show on Means Test for informational purposes only" at bounding box center [380, 228] width 10 height 10
checkbox input "true"
click at [369, 199] on label "Omit from Means Test" at bounding box center [426, 202] width 113 height 17
click at [376, 199] on input "Omit from Means Test" at bounding box center [380, 198] width 10 height 10
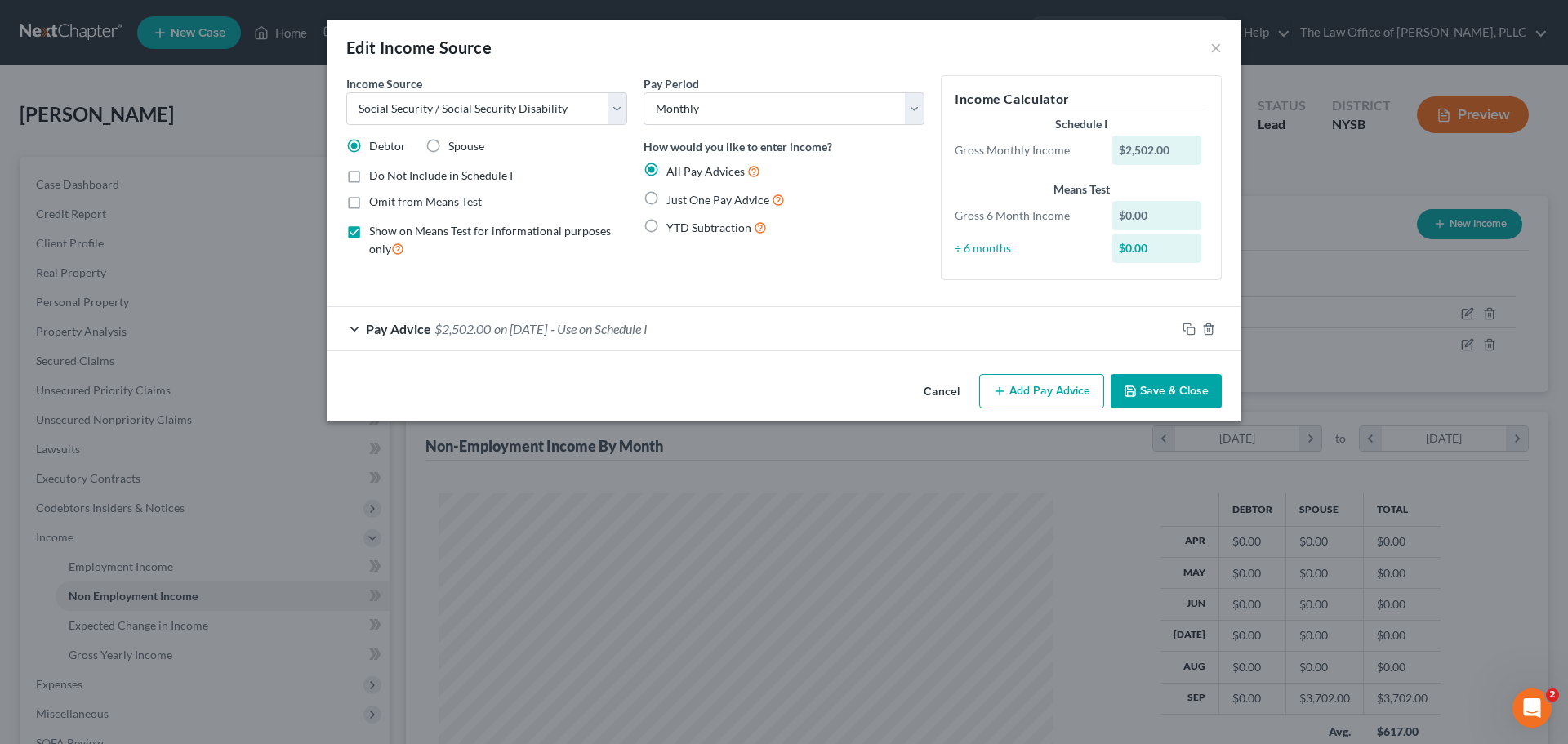
click at [369, 203] on label "Omit from Means Test" at bounding box center [426, 202] width 113 height 17
click at [376, 203] on input "Omit from Means Test" at bounding box center [380, 198] width 10 height 10
checkbox input "true"
click at [357, 331] on div "Pay Advice $2,502.00 on [DATE] - Use on Schedule I" at bounding box center [751, 329] width 849 height 43
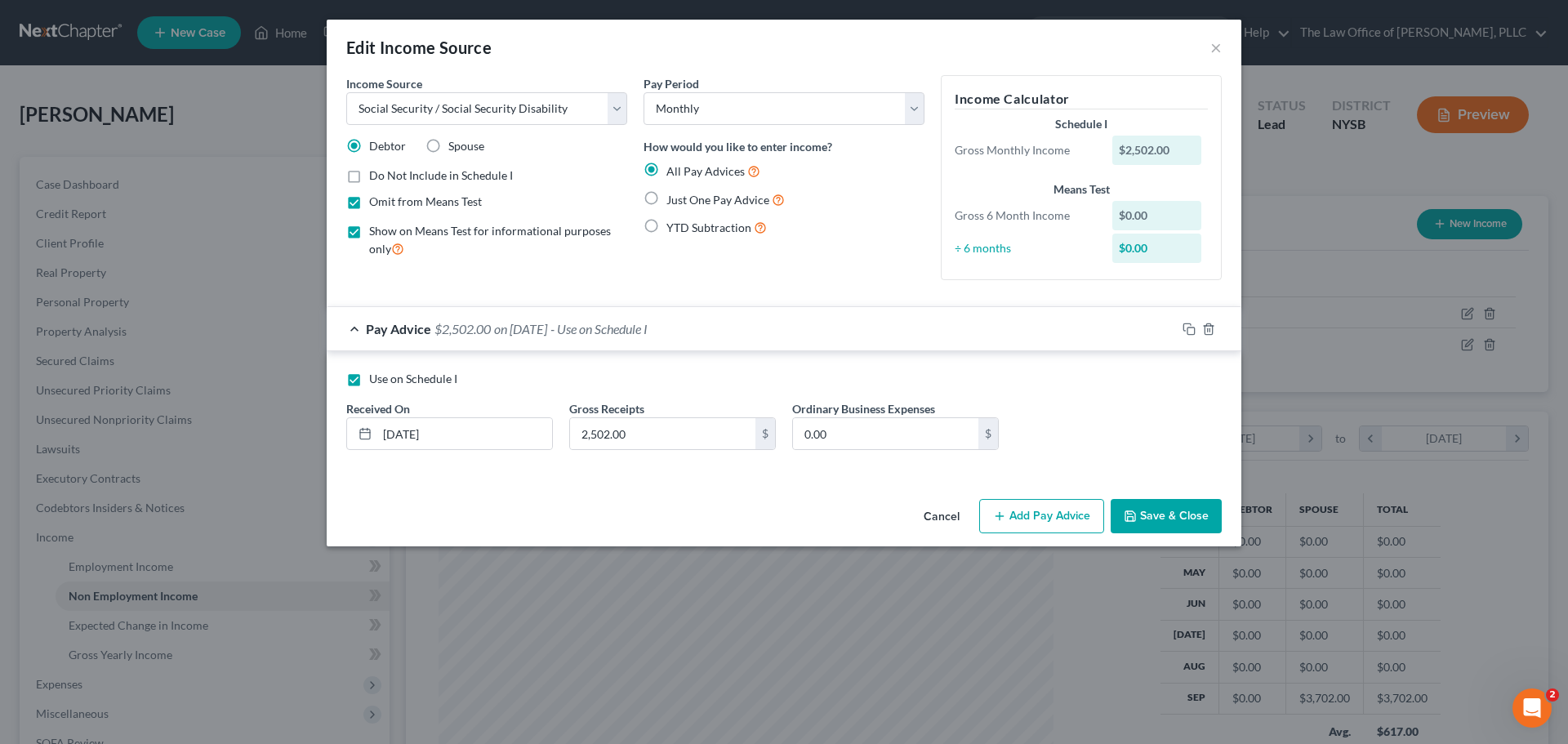
click at [666, 197] on label "Just One Pay Advice" at bounding box center [725, 200] width 118 height 19
click at [673, 197] on input "Just One Pay Advice" at bounding box center [677, 195] width 10 height 10
radio input "true"
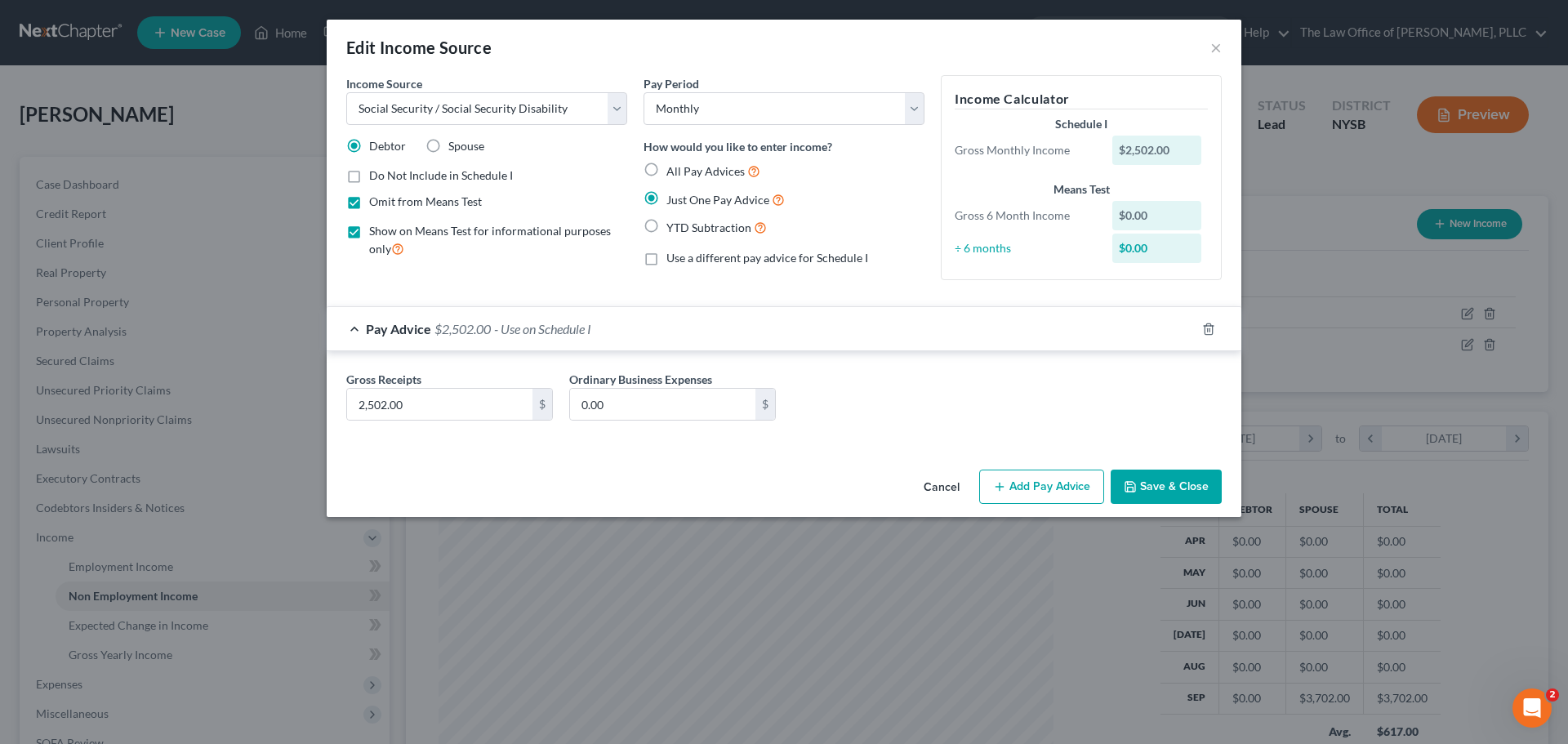
click at [1195, 477] on button "Save & Close" at bounding box center [1167, 487] width 111 height 34
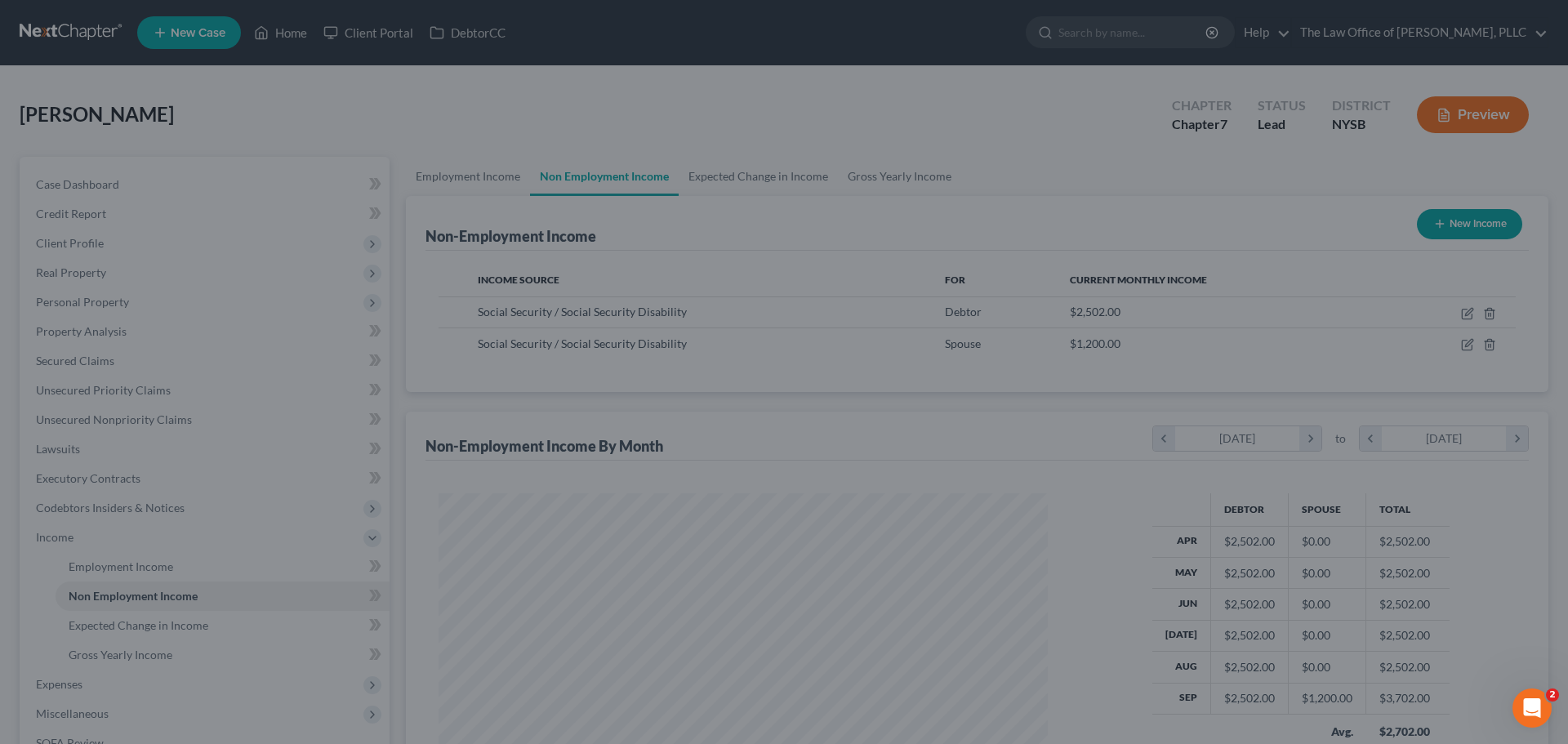
scroll to position [816638, 816036]
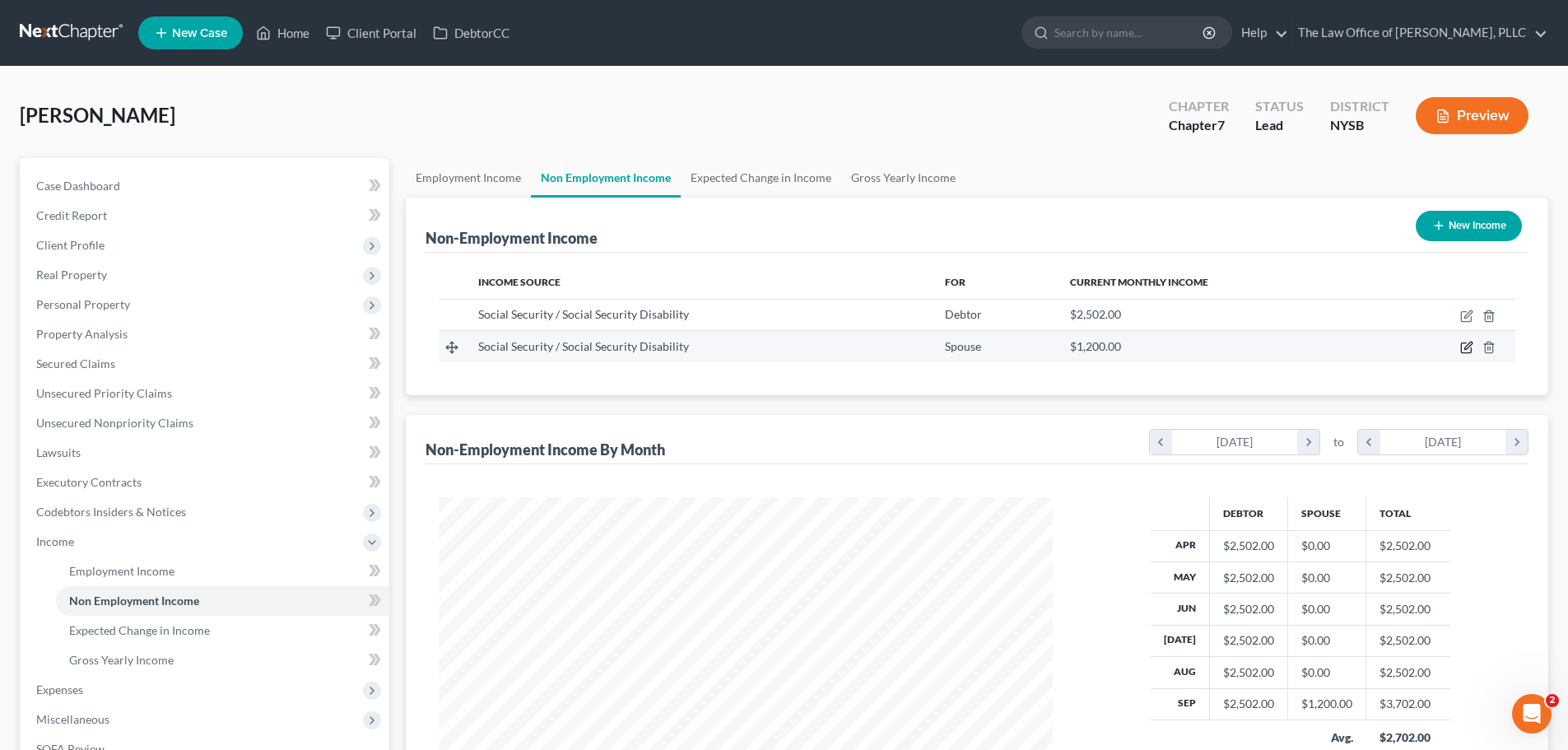
click at [1460, 351] on icon "button" at bounding box center [1466, 347] width 13 height 13
select select "4"
select select "0"
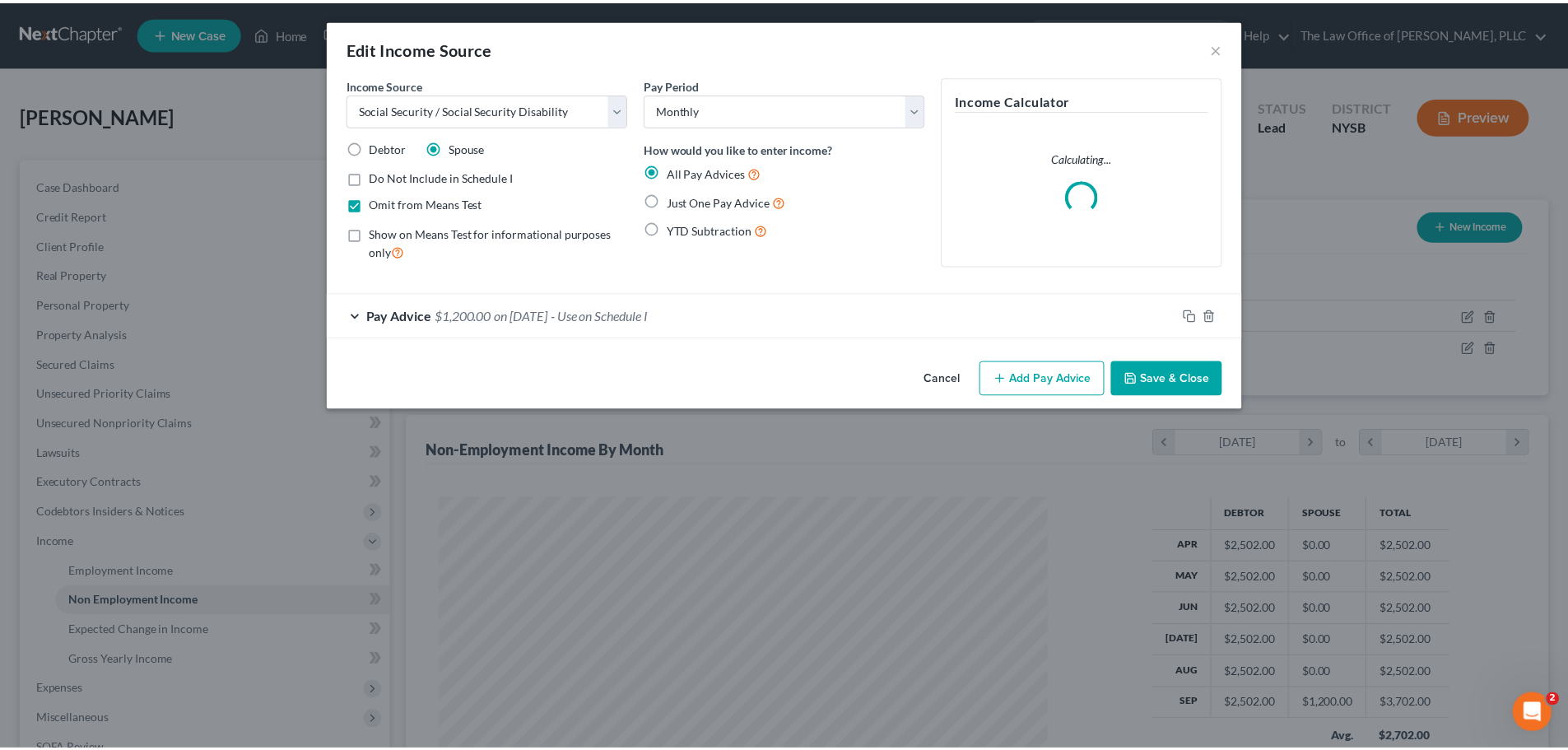
scroll to position [310, 653]
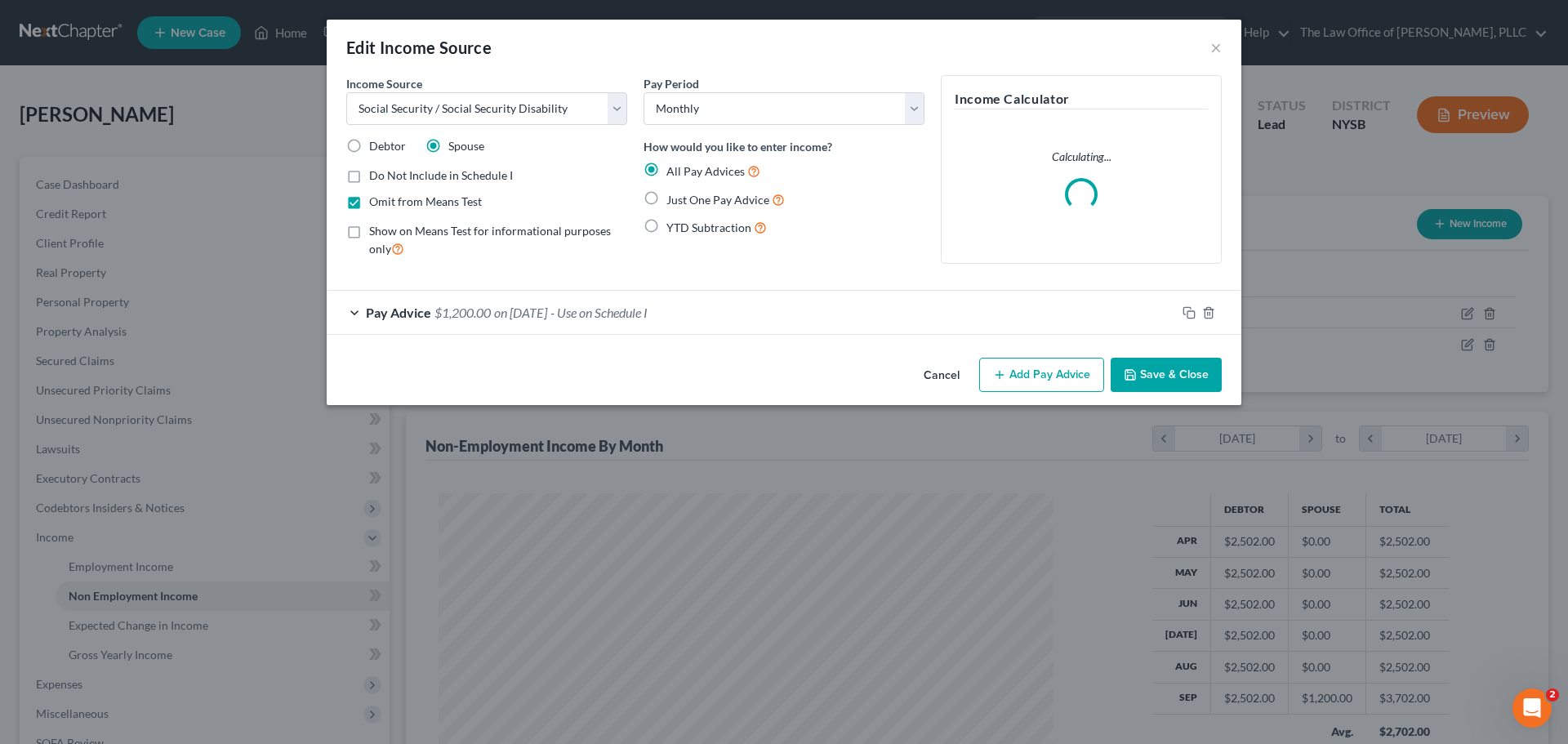
click at [369, 146] on label "Debtor" at bounding box center [388, 146] width 37 height 17
click at [376, 146] on input "Debtor" at bounding box center [380, 143] width 10 height 10
radio input "true"
click at [369, 232] on label "Show on Means Test for informational purposes only" at bounding box center [498, 241] width 258 height 35
click at [376, 232] on input "Show on Means Test for informational purposes only" at bounding box center [380, 228] width 10 height 10
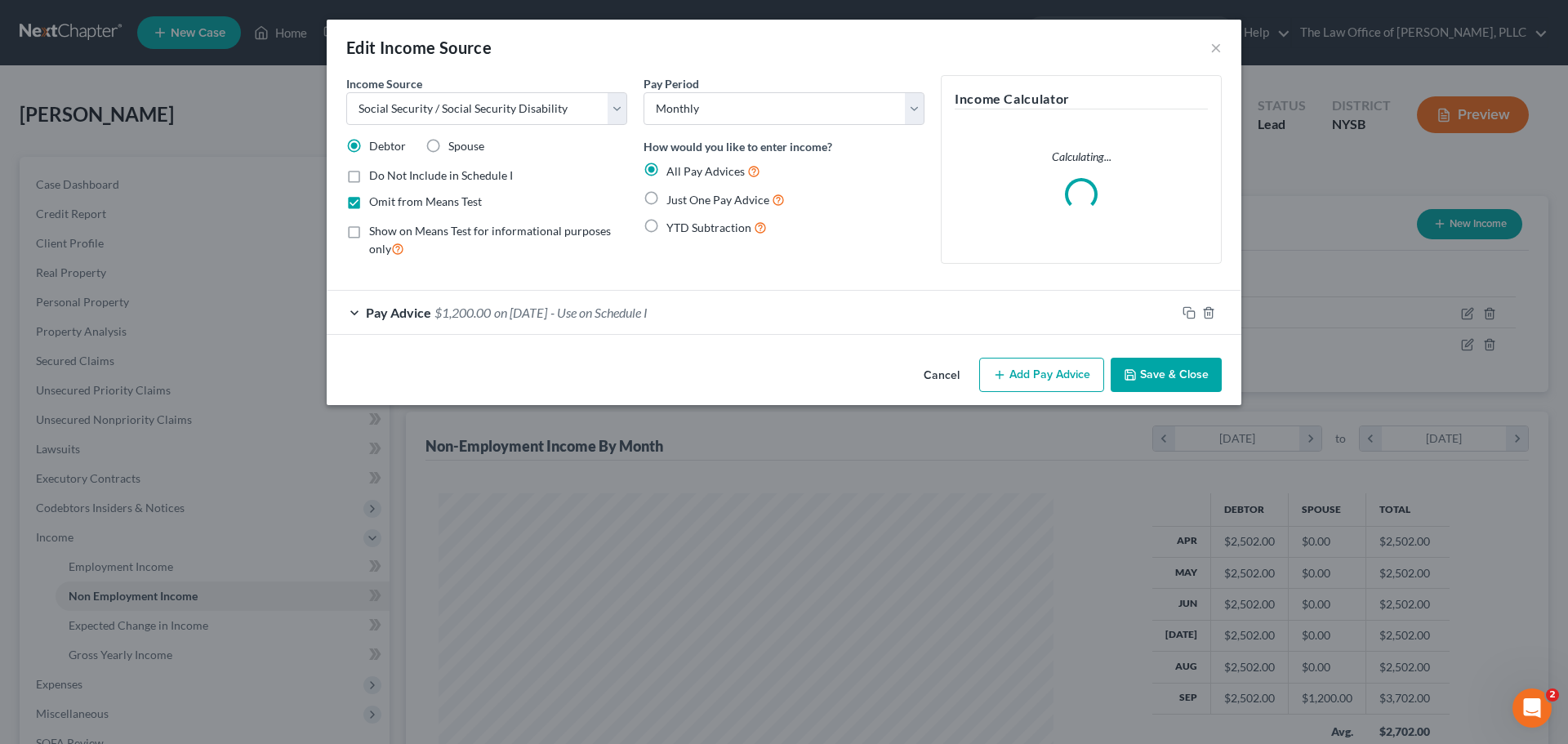
checkbox input "true"
click at [481, 316] on span "$1,200.00" at bounding box center [463, 312] width 56 height 16
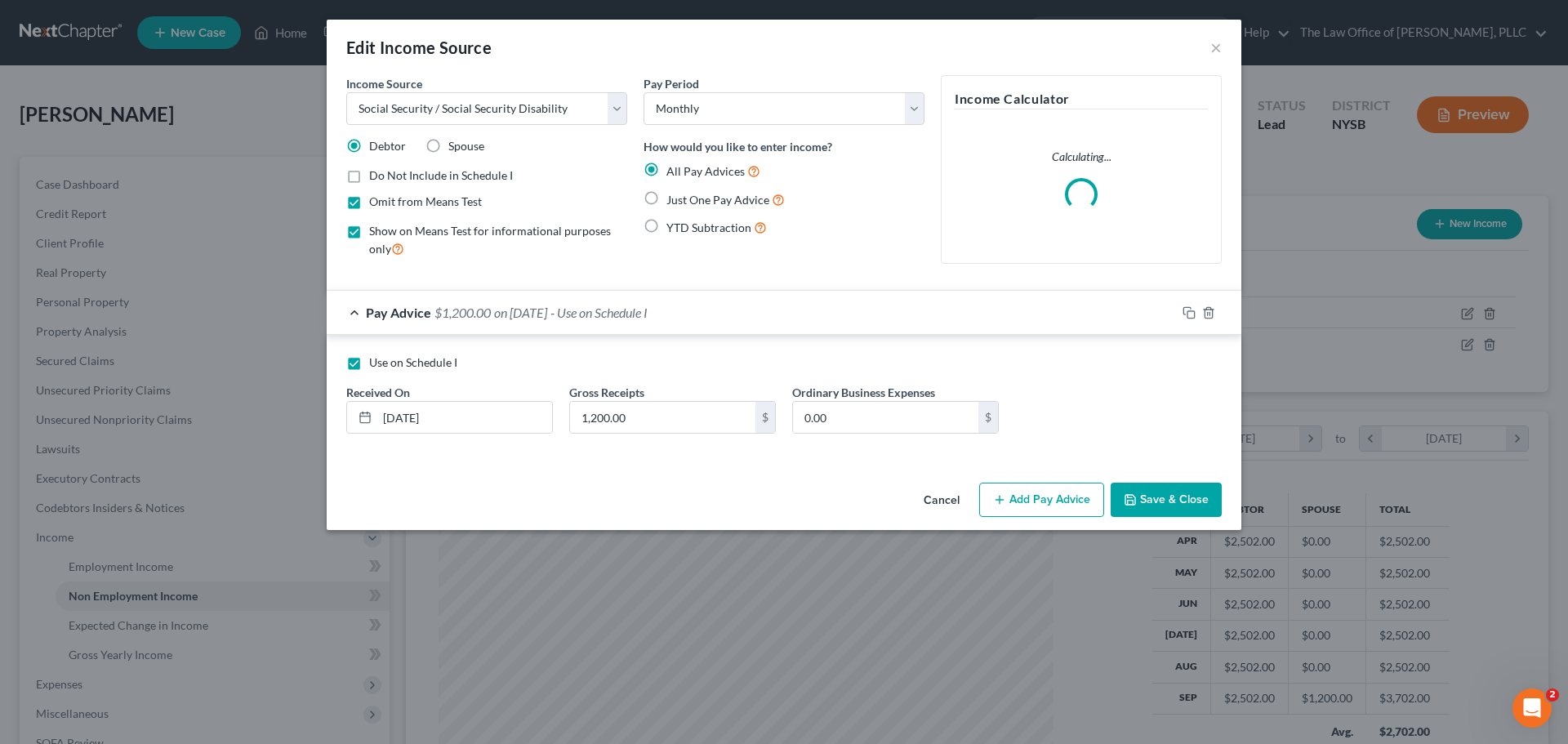
click at [666, 197] on label "Just One Pay Advice" at bounding box center [725, 200] width 118 height 19
click at [673, 197] on input "Just One Pay Advice" at bounding box center [677, 195] width 10 height 10
radio input "true"
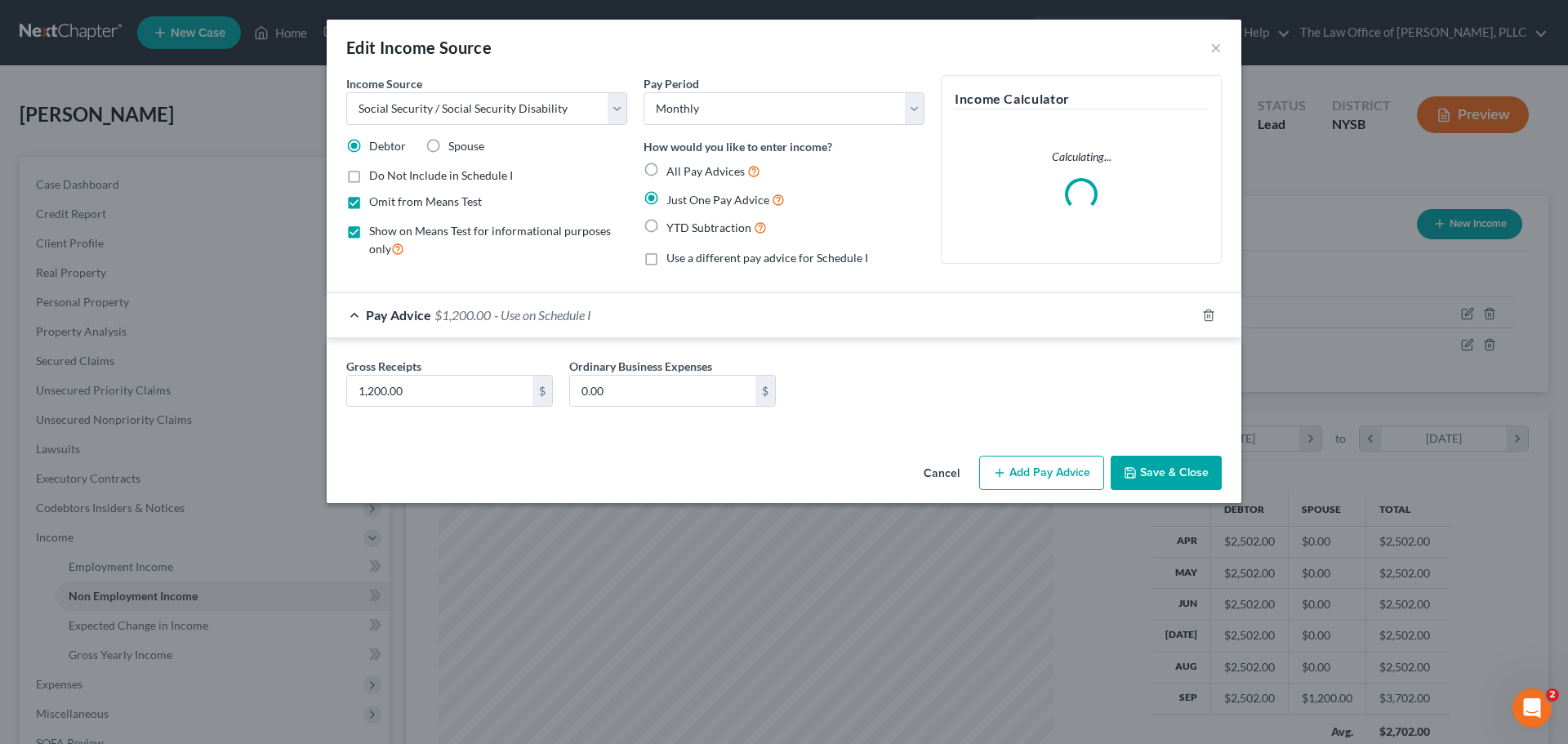
click at [1156, 473] on button "Save & Close" at bounding box center [1167, 473] width 111 height 34
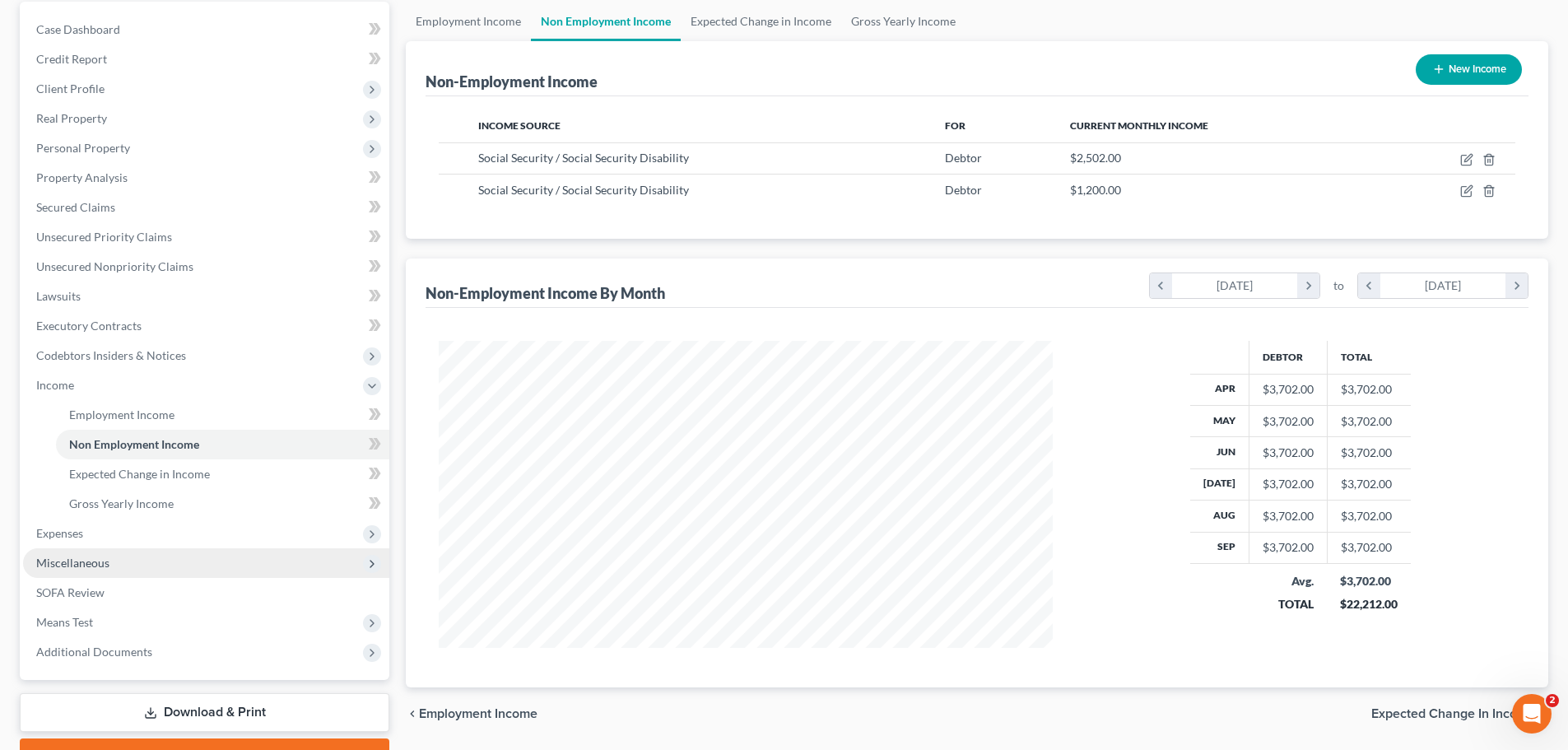
scroll to position [165, 0]
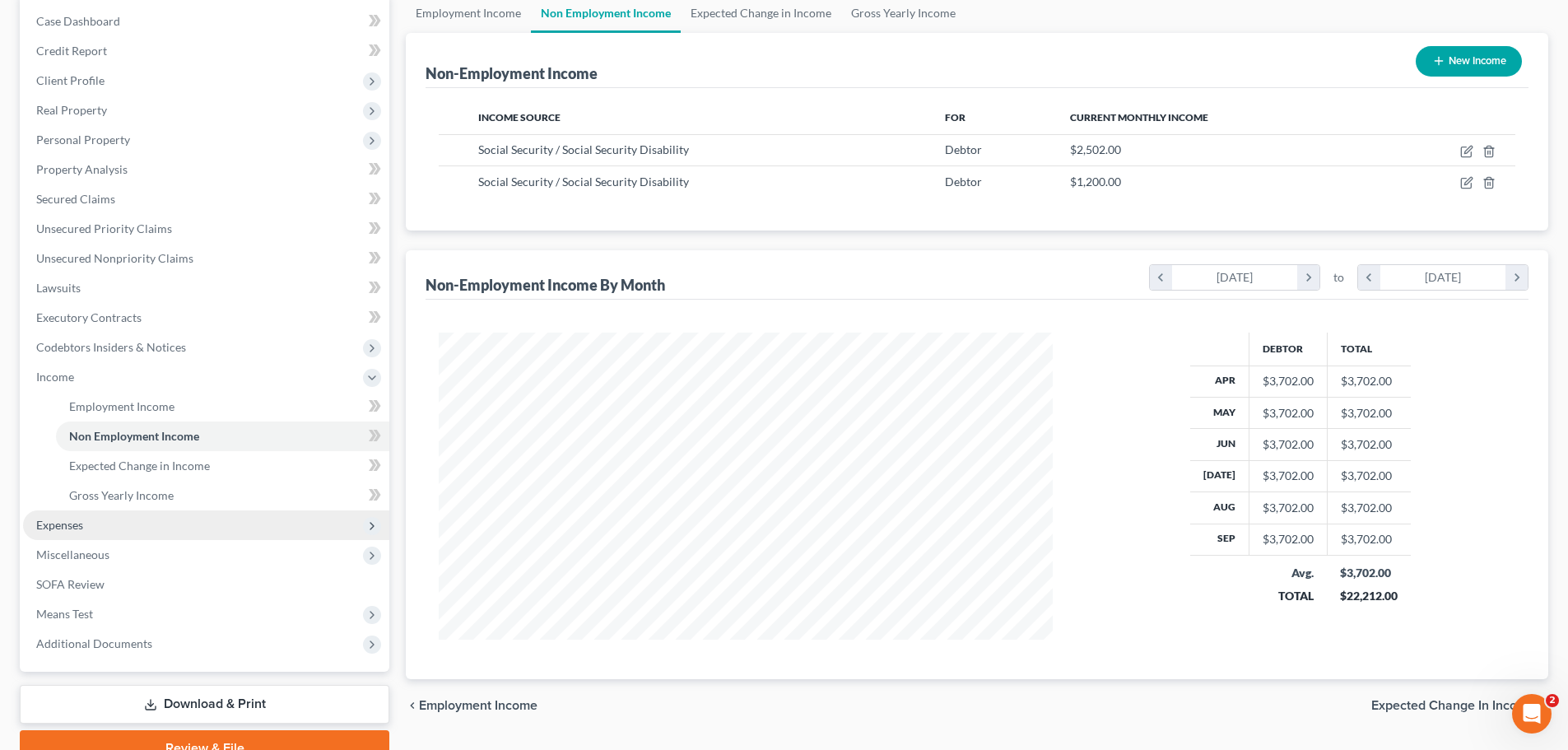
click at [67, 526] on span "Expenses" at bounding box center [60, 524] width 47 height 14
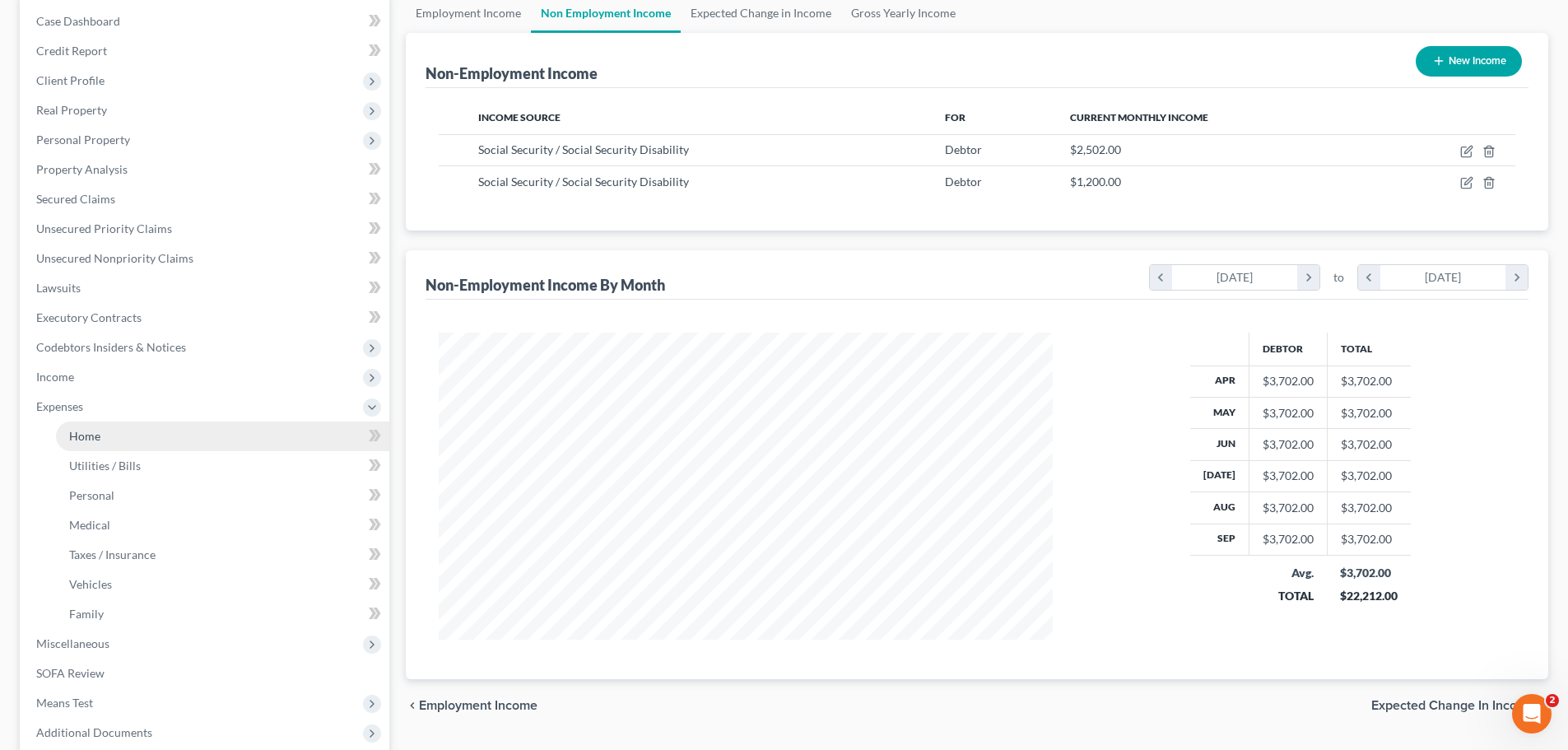
click at [104, 443] on link "Home" at bounding box center [223, 437] width 334 height 30
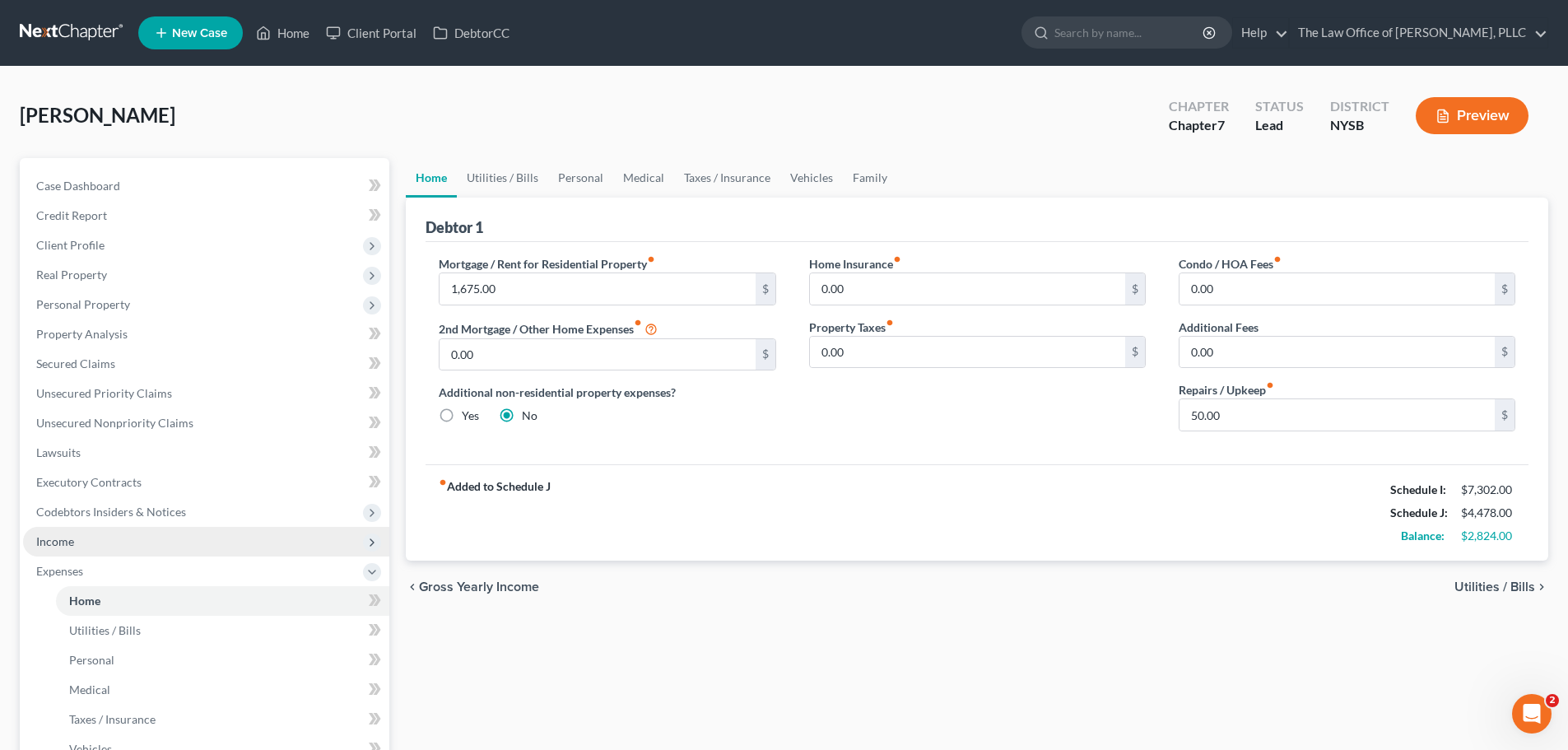
click at [68, 542] on span "Income" at bounding box center [55, 541] width 38 height 14
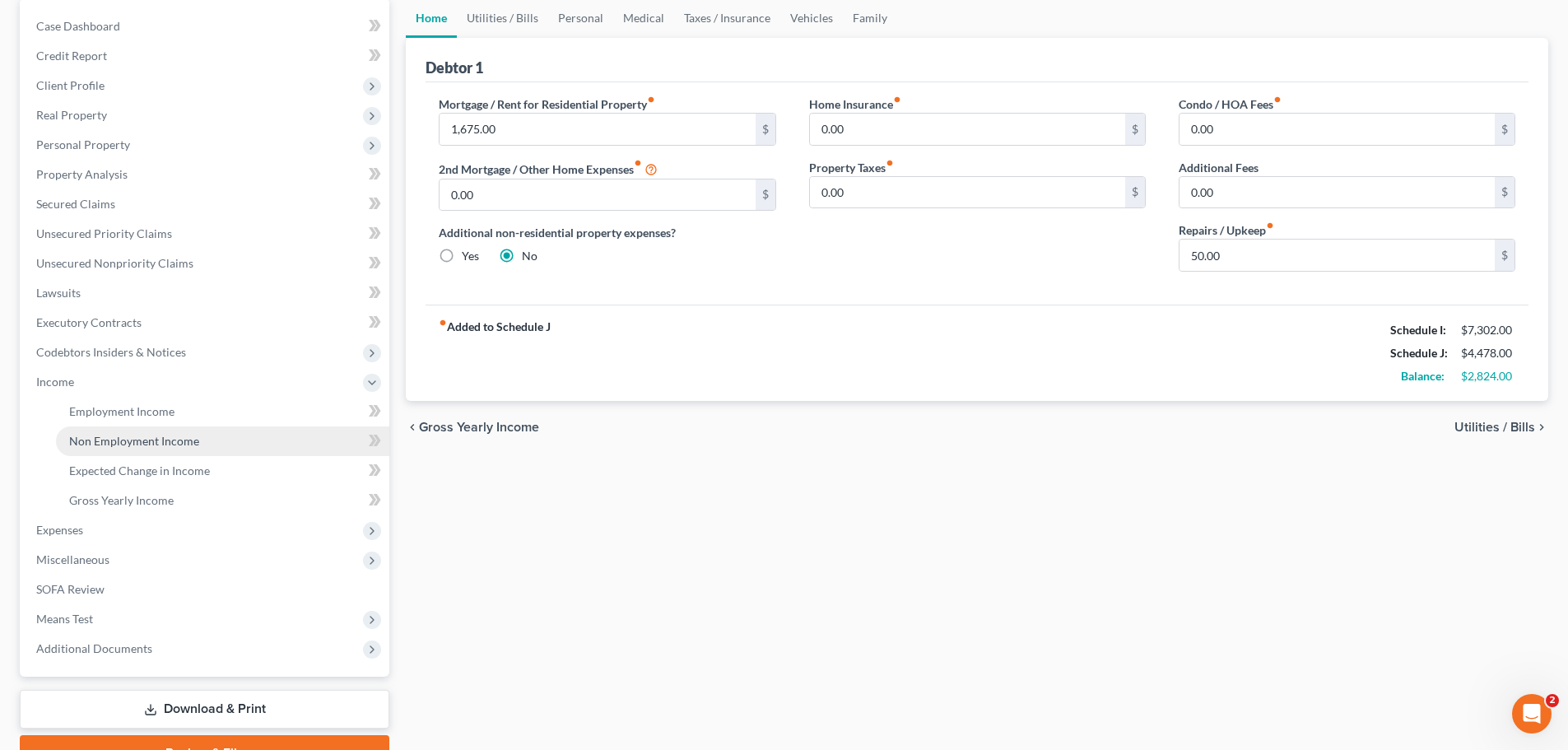
scroll to position [165, 0]
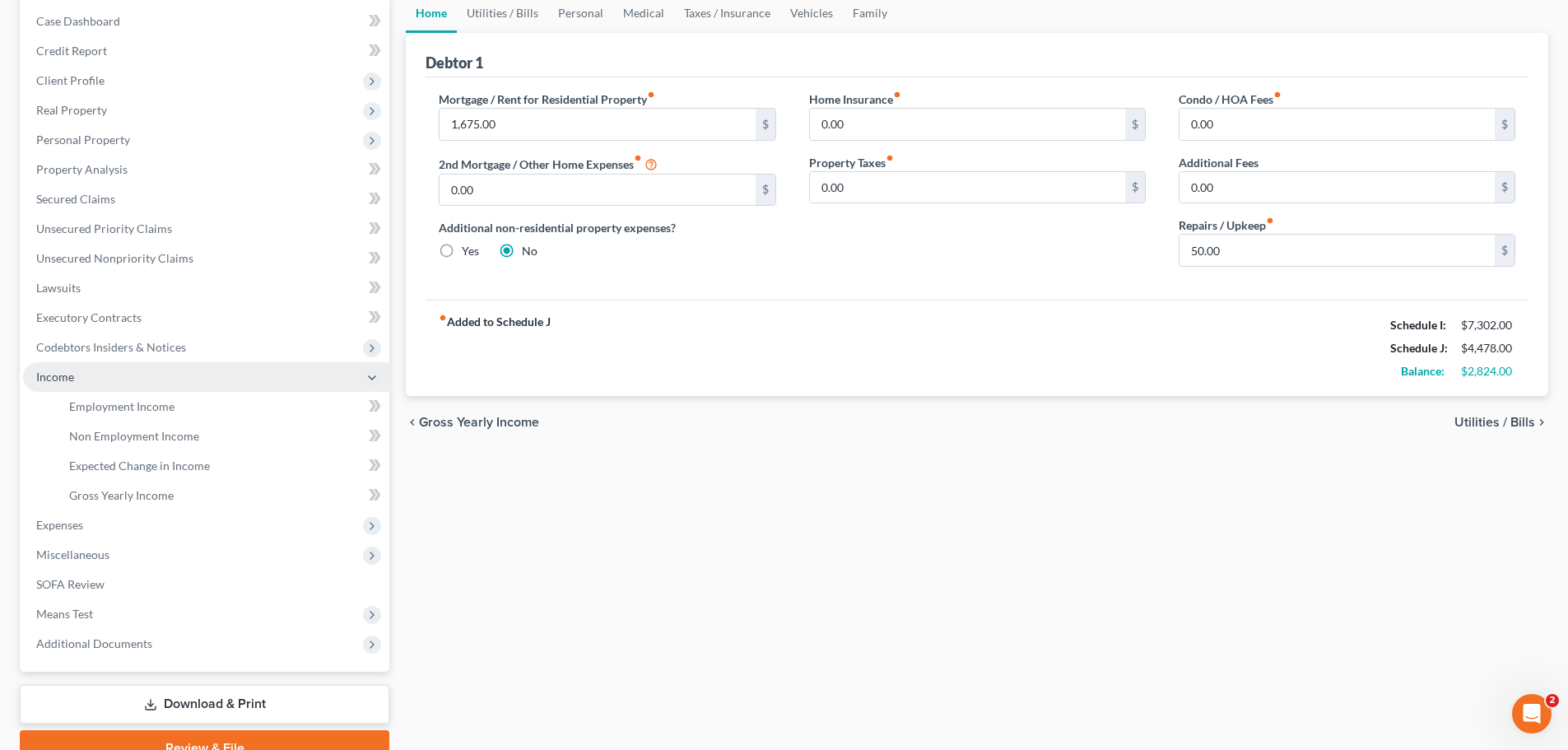
click at [120, 370] on span "Income" at bounding box center [206, 377] width 366 height 30
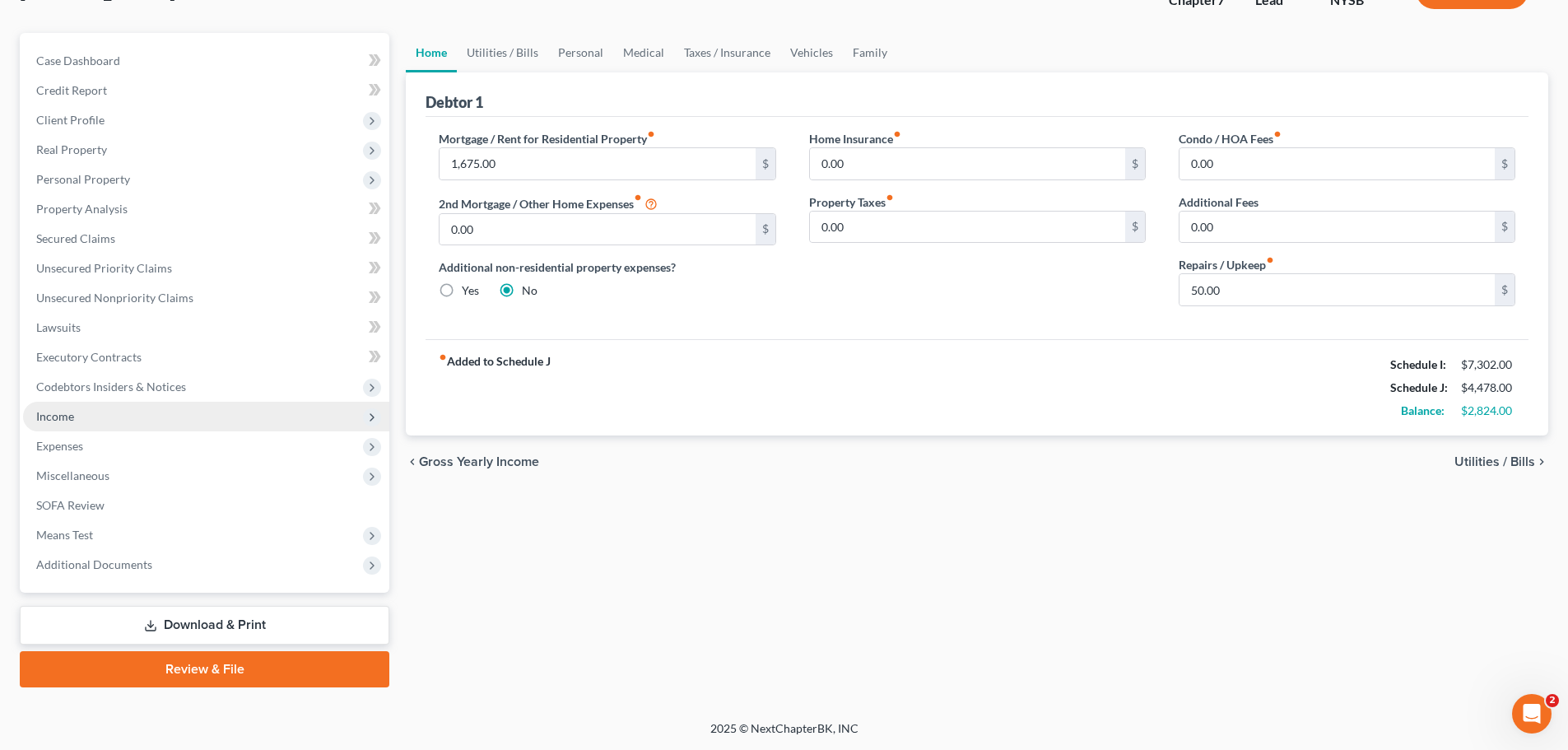
click at [120, 415] on span "Income" at bounding box center [206, 417] width 366 height 30
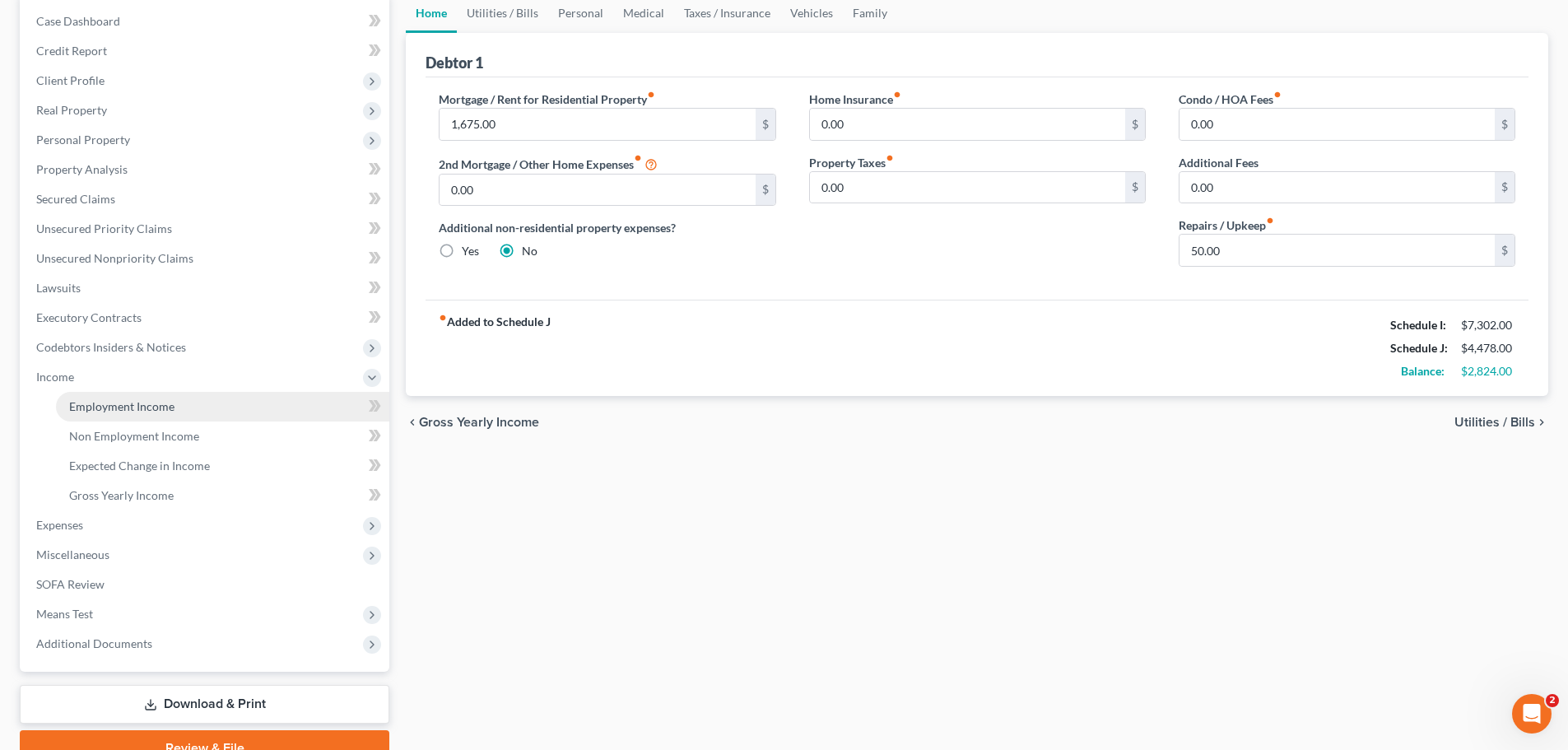
click at [118, 409] on span "Employment Income" at bounding box center [121, 406] width 105 height 14
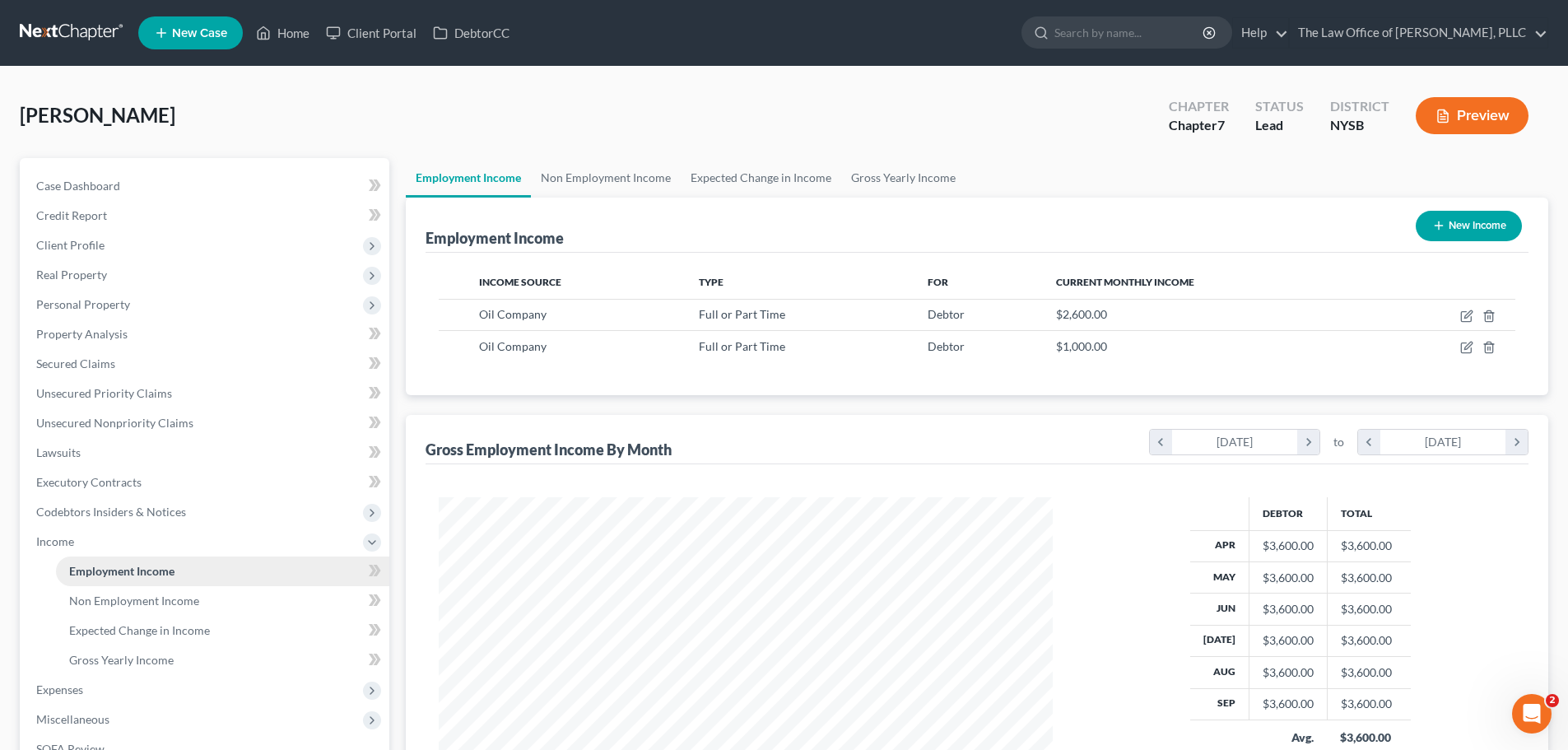
scroll to position [307, 647]
click at [564, 170] on link "Non Employment Income" at bounding box center [605, 178] width 150 height 39
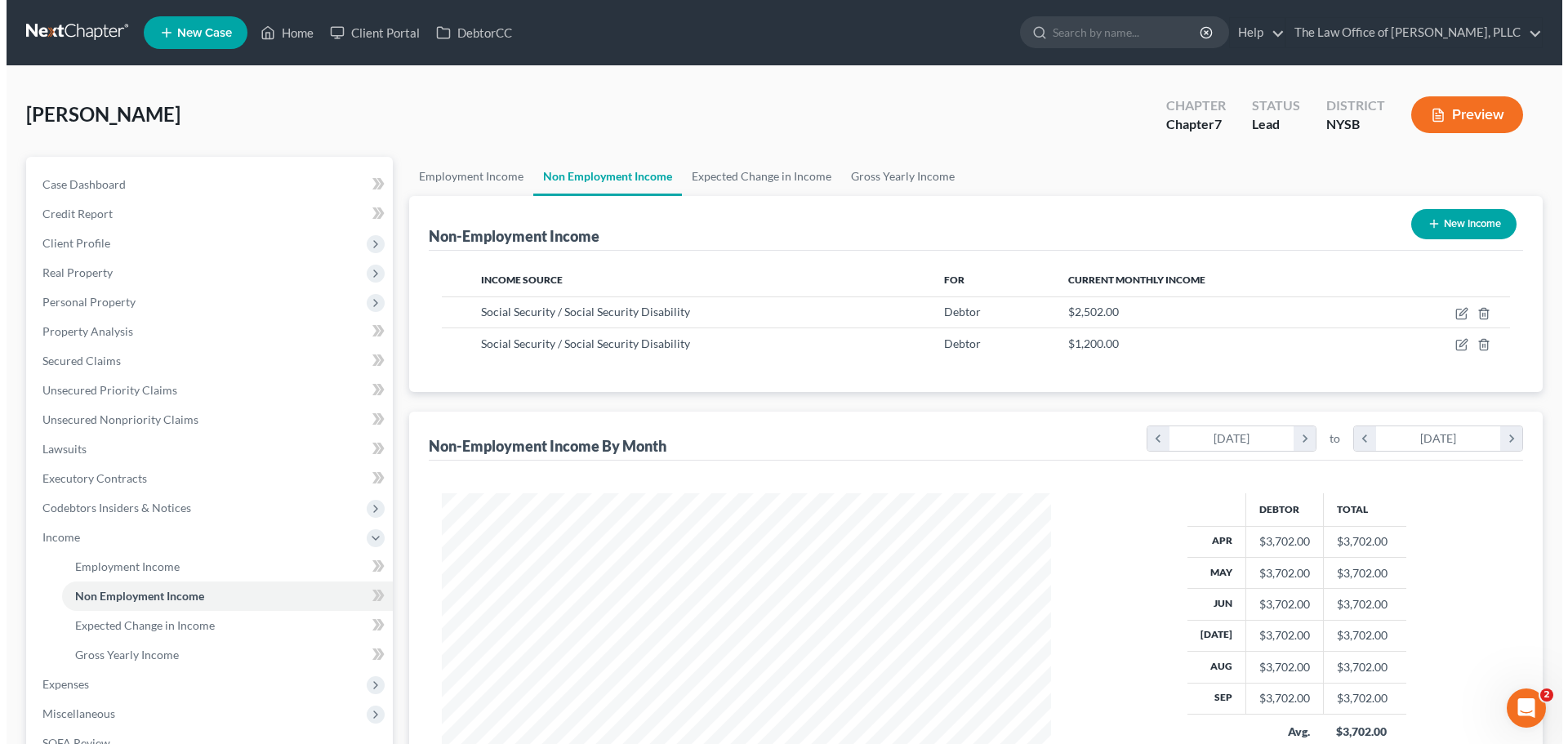
scroll to position [304, 642]
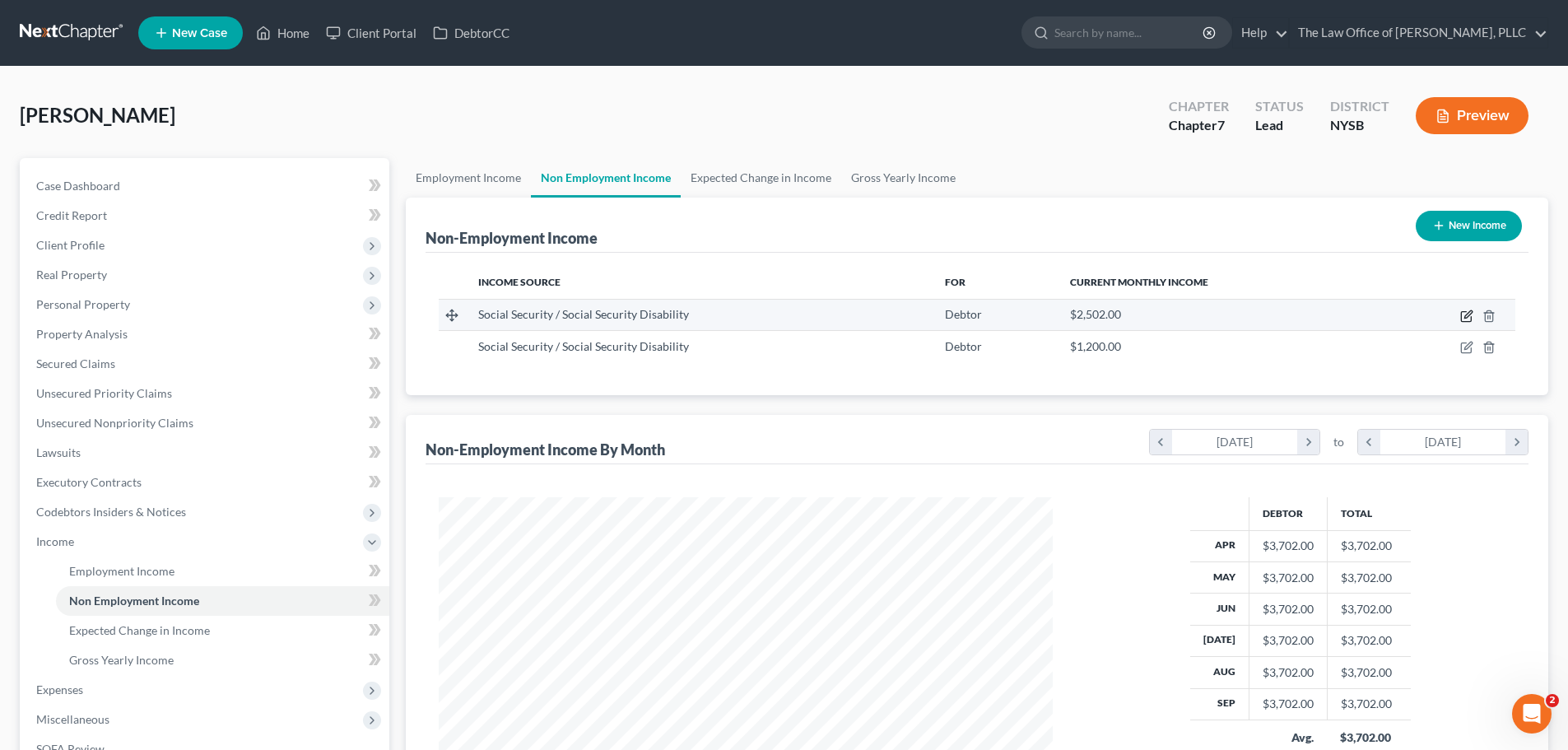
click at [1466, 314] on icon "button" at bounding box center [1468, 314] width 7 height 7
select select "4"
select select "0"
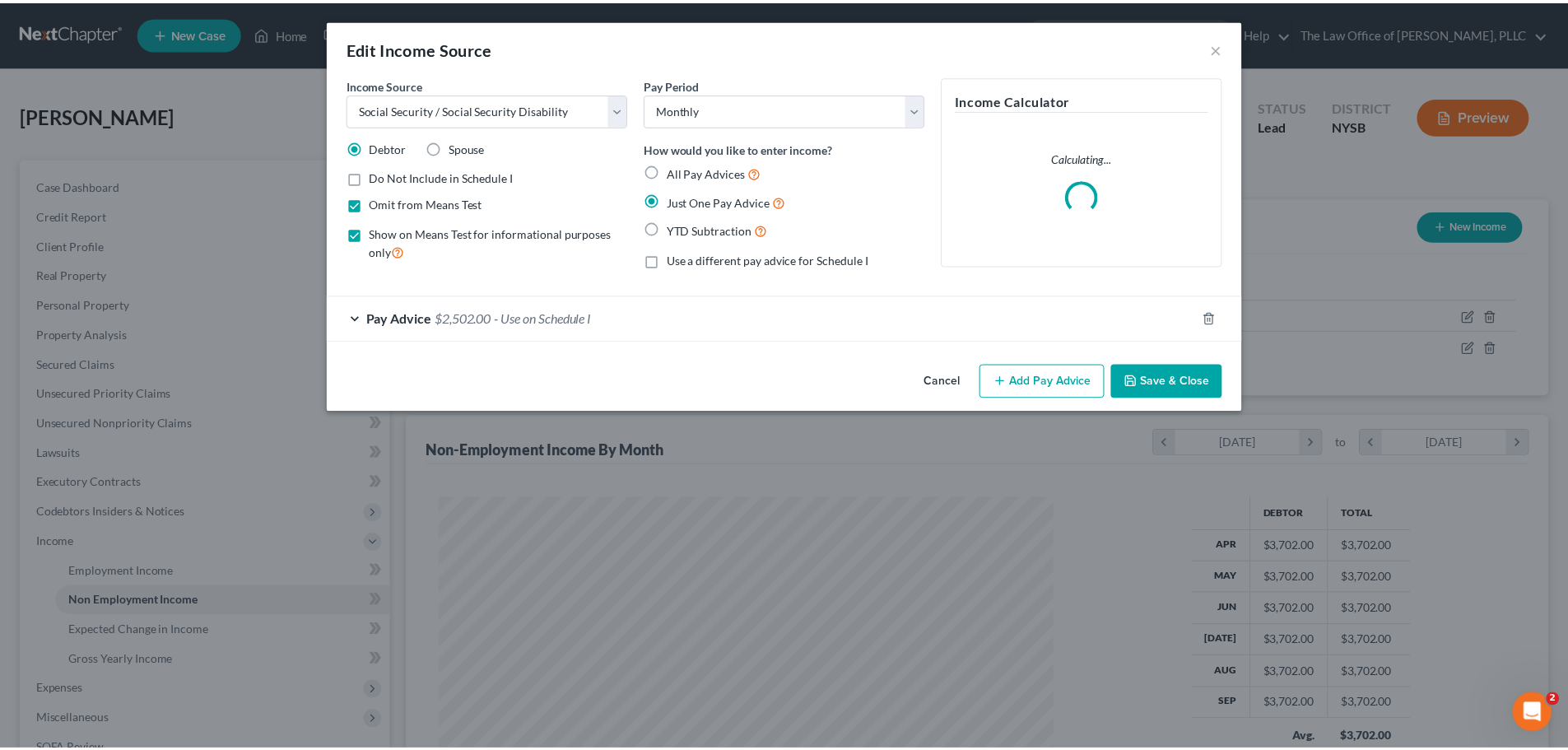
scroll to position [310, 653]
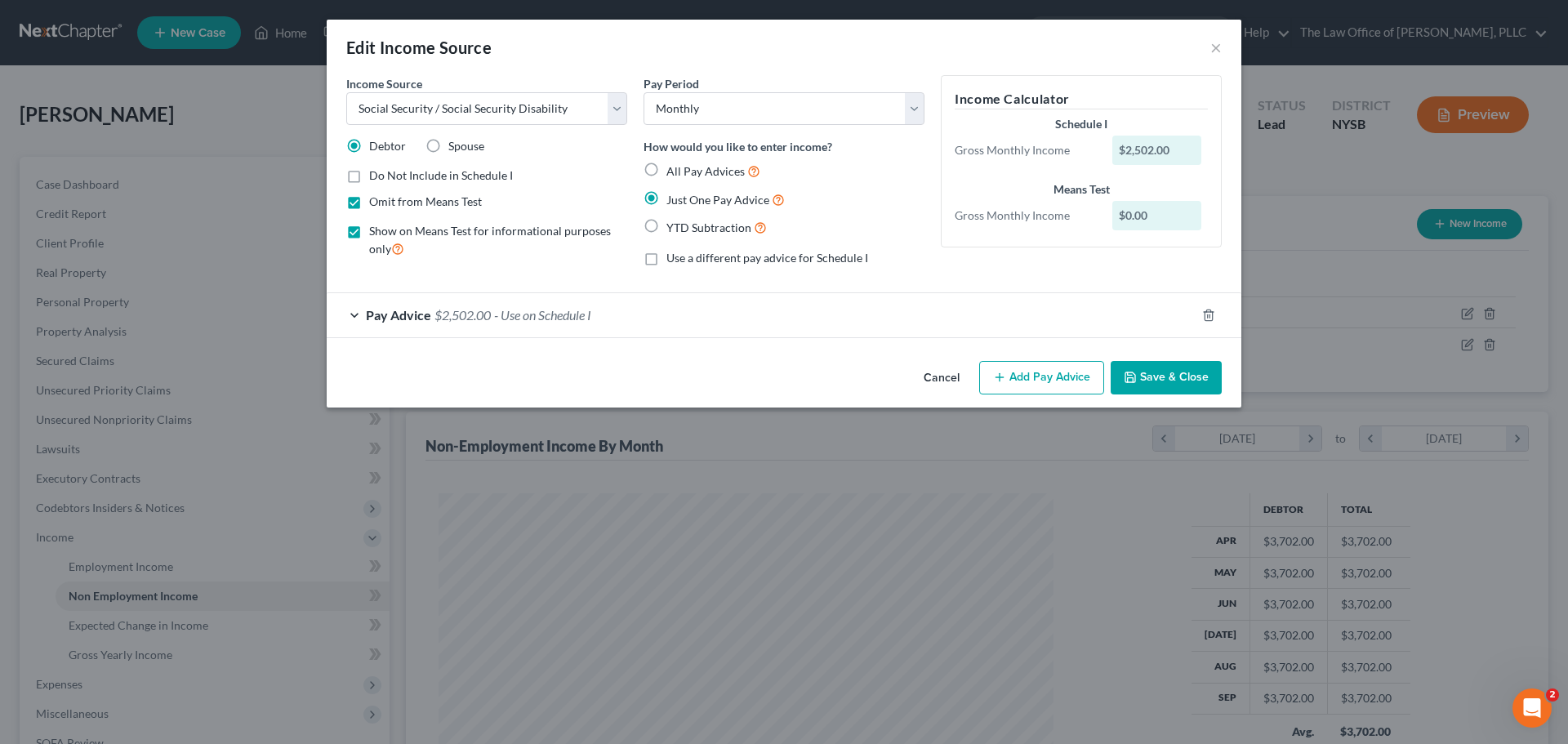
click at [666, 167] on label "All Pay Advices" at bounding box center [713, 171] width 94 height 19
click at [673, 167] on input "All Pay Advices" at bounding box center [677, 167] width 10 height 10
radio input "true"
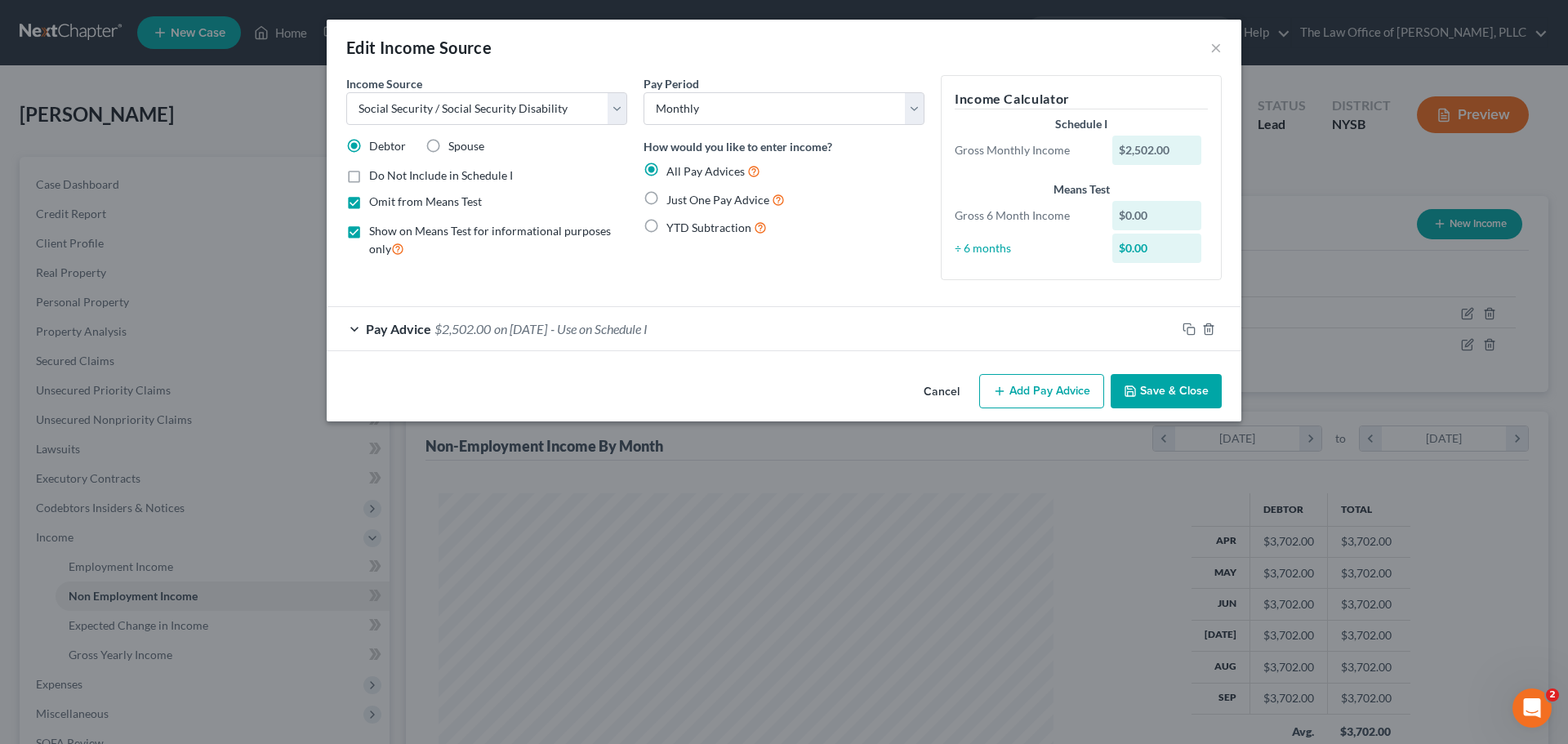
click at [1169, 213] on div "$0.00" at bounding box center [1156, 216] width 90 height 30
click at [666, 229] on label "YTD Subtraction" at bounding box center [716, 228] width 101 height 19
click at [673, 229] on input "YTD Subtraction" at bounding box center [677, 223] width 10 height 10
radio input "true"
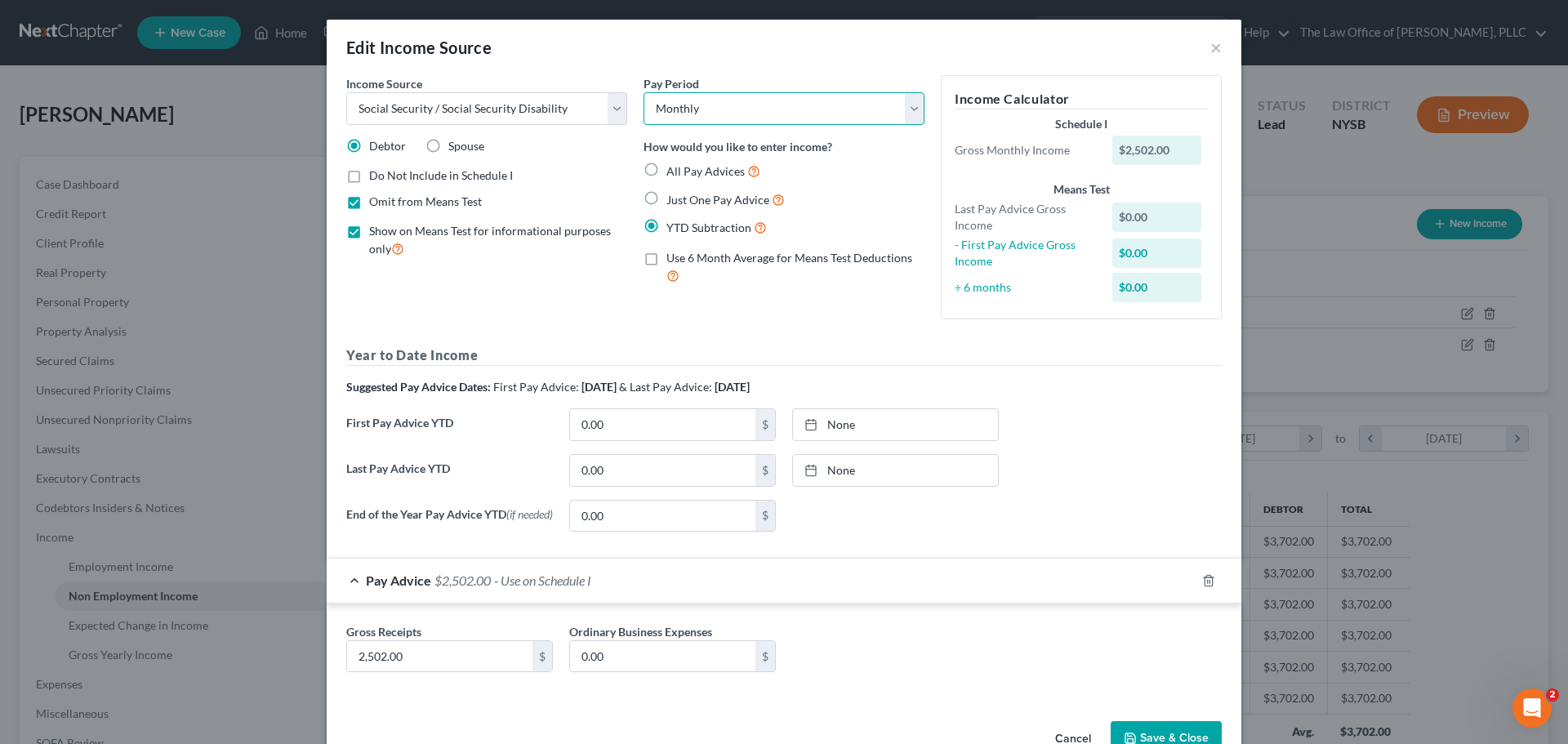
click at [715, 110] on select "Select Monthly Twice Monthly Every Other Week Weekly" at bounding box center [784, 108] width 281 height 32
drag, startPoint x: 526, startPoint y: 206, endPoint x: 565, endPoint y: 226, distance: 43.8
click at [526, 206] on div "Omit from Means Test" at bounding box center [487, 202] width 281 height 17
click at [791, 312] on div "Pay Period Select Monthly Twice Monthly Every Other Week Weekly How would you l…" at bounding box center [784, 204] width 297 height 257
click at [666, 203] on label "Just One Pay Advice" at bounding box center [725, 200] width 118 height 19
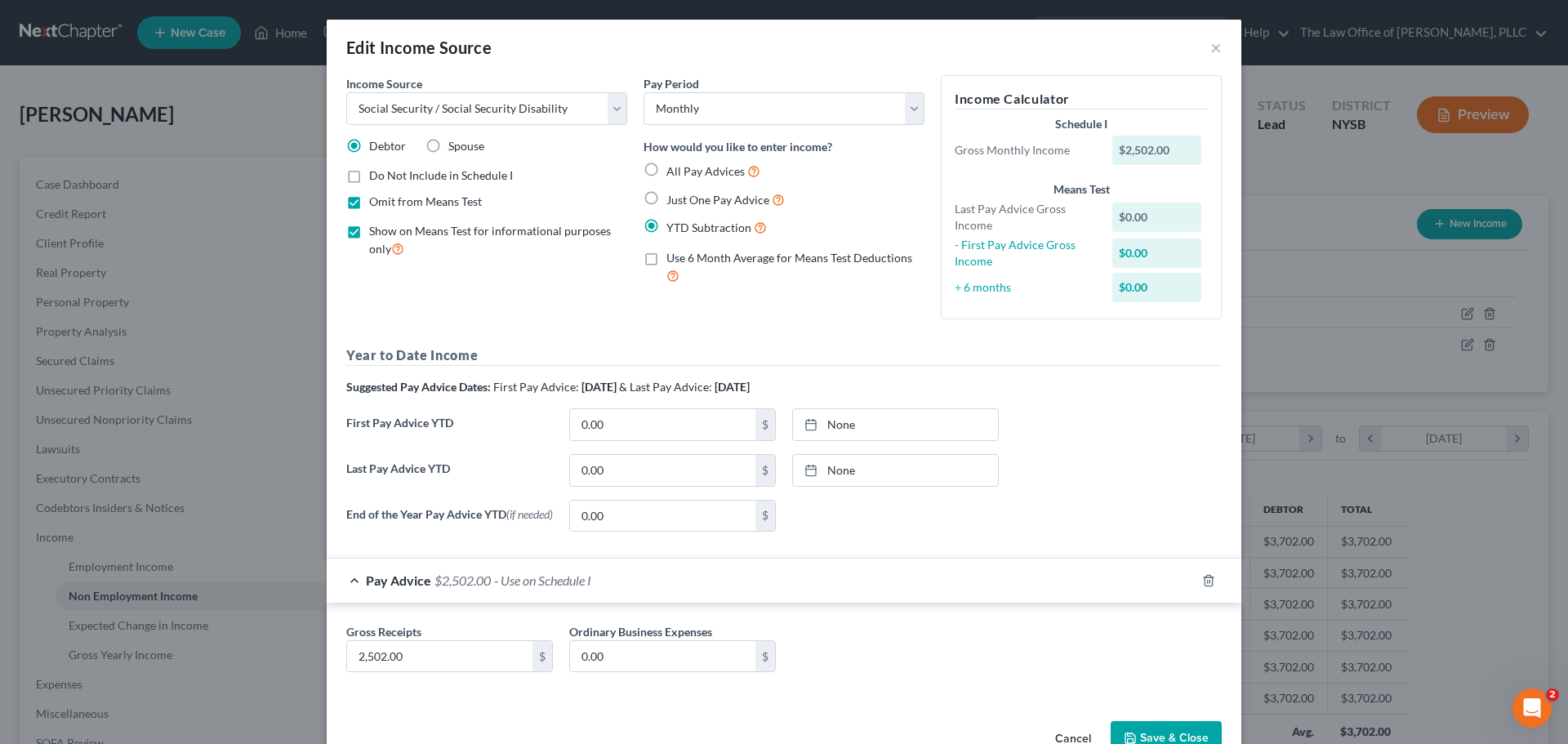
click at [673, 201] on input "Just One Pay Advice" at bounding box center [677, 195] width 10 height 10
radio input "true"
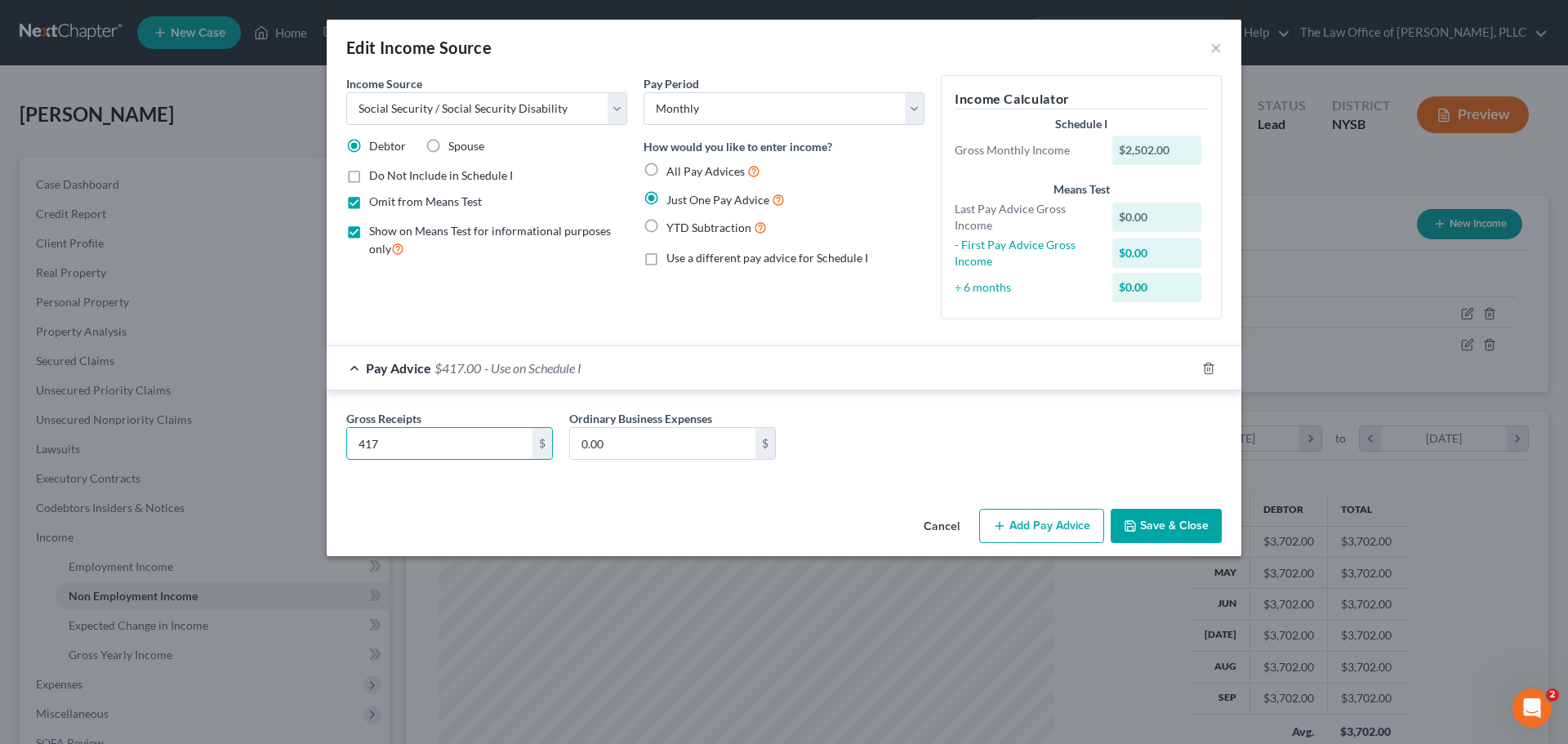
type input "417"
click at [1150, 529] on button "Save & Close" at bounding box center [1167, 526] width 111 height 34
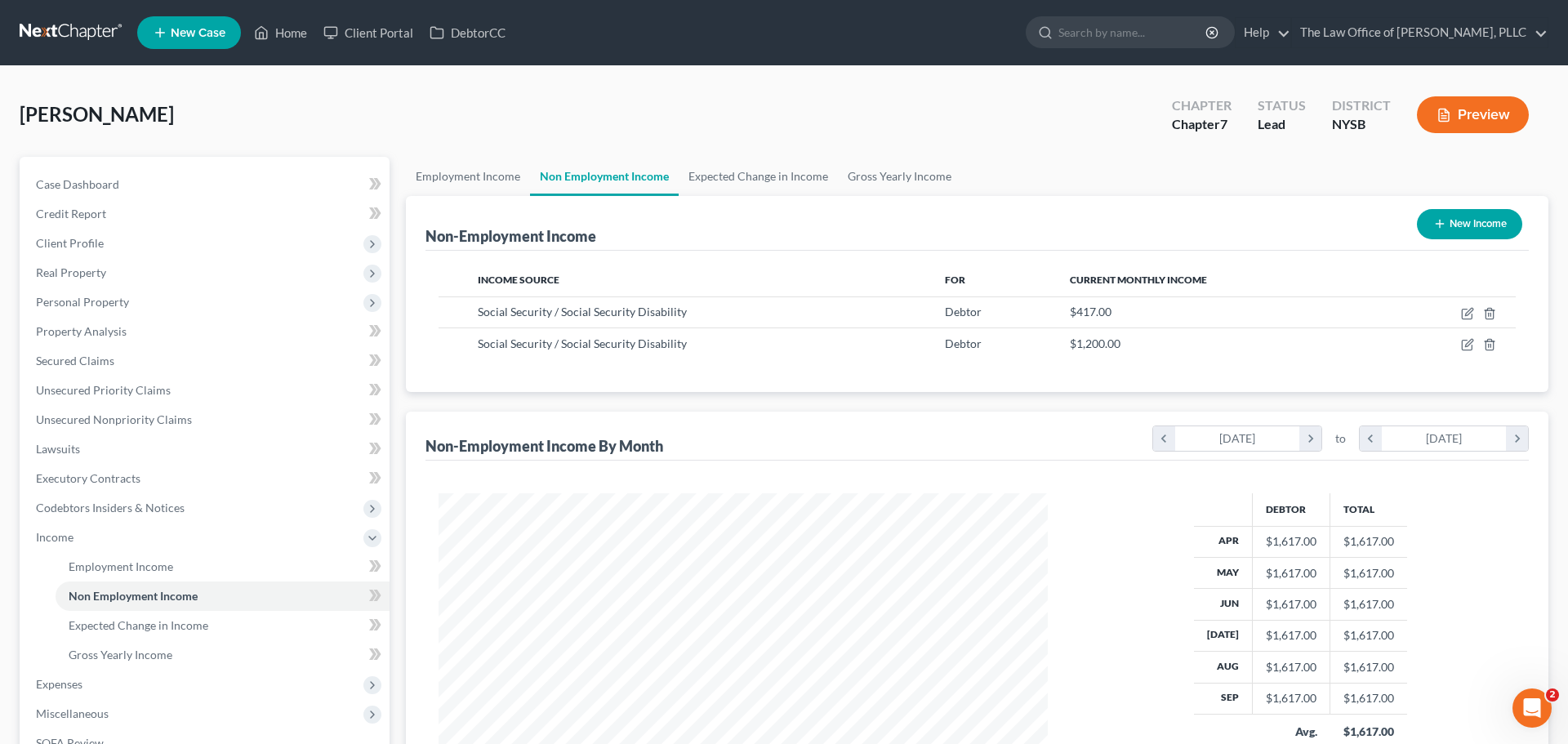
scroll to position [816638, 816036]
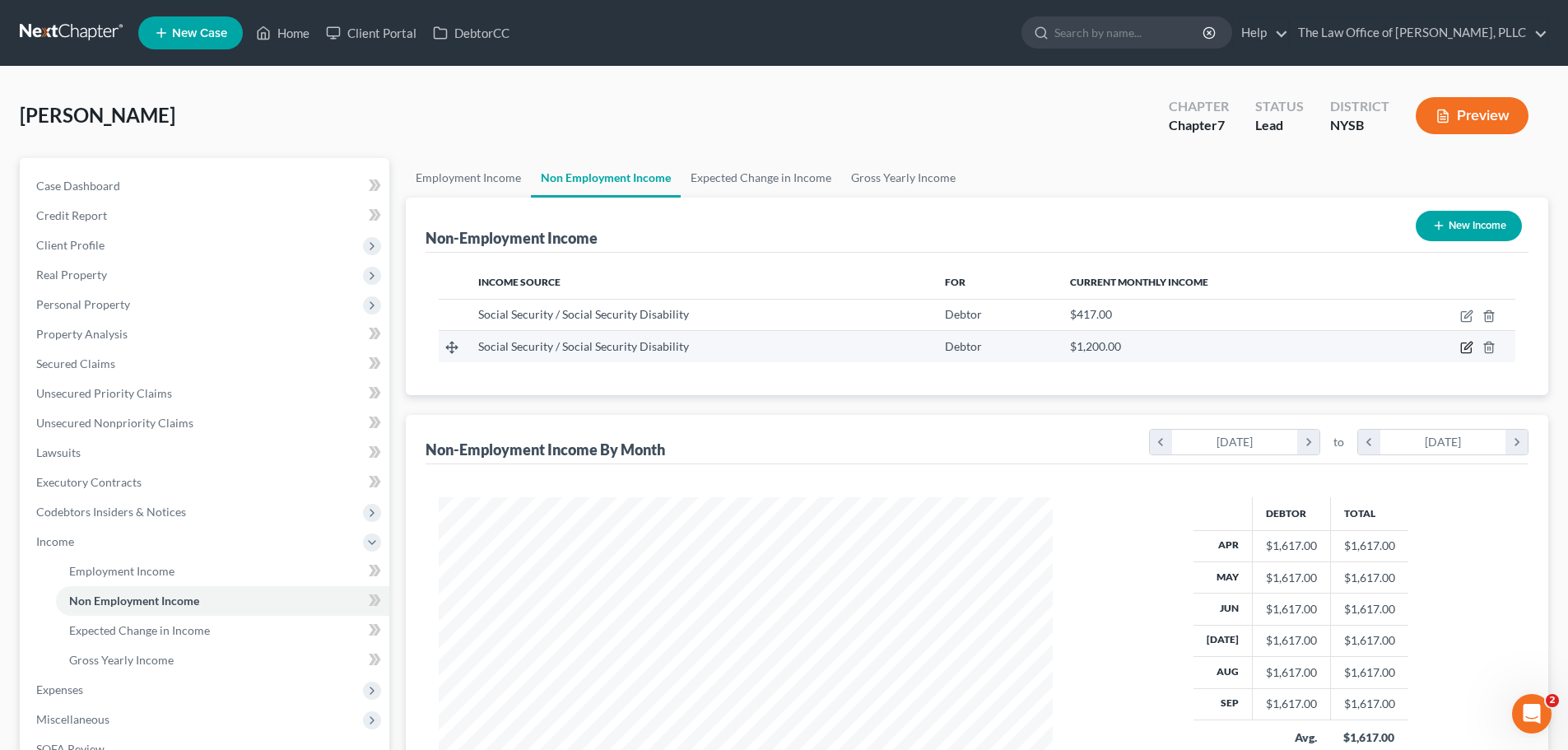
click at [1470, 349] on icon "button" at bounding box center [1466, 347] width 13 height 13
select select "4"
select select "0"
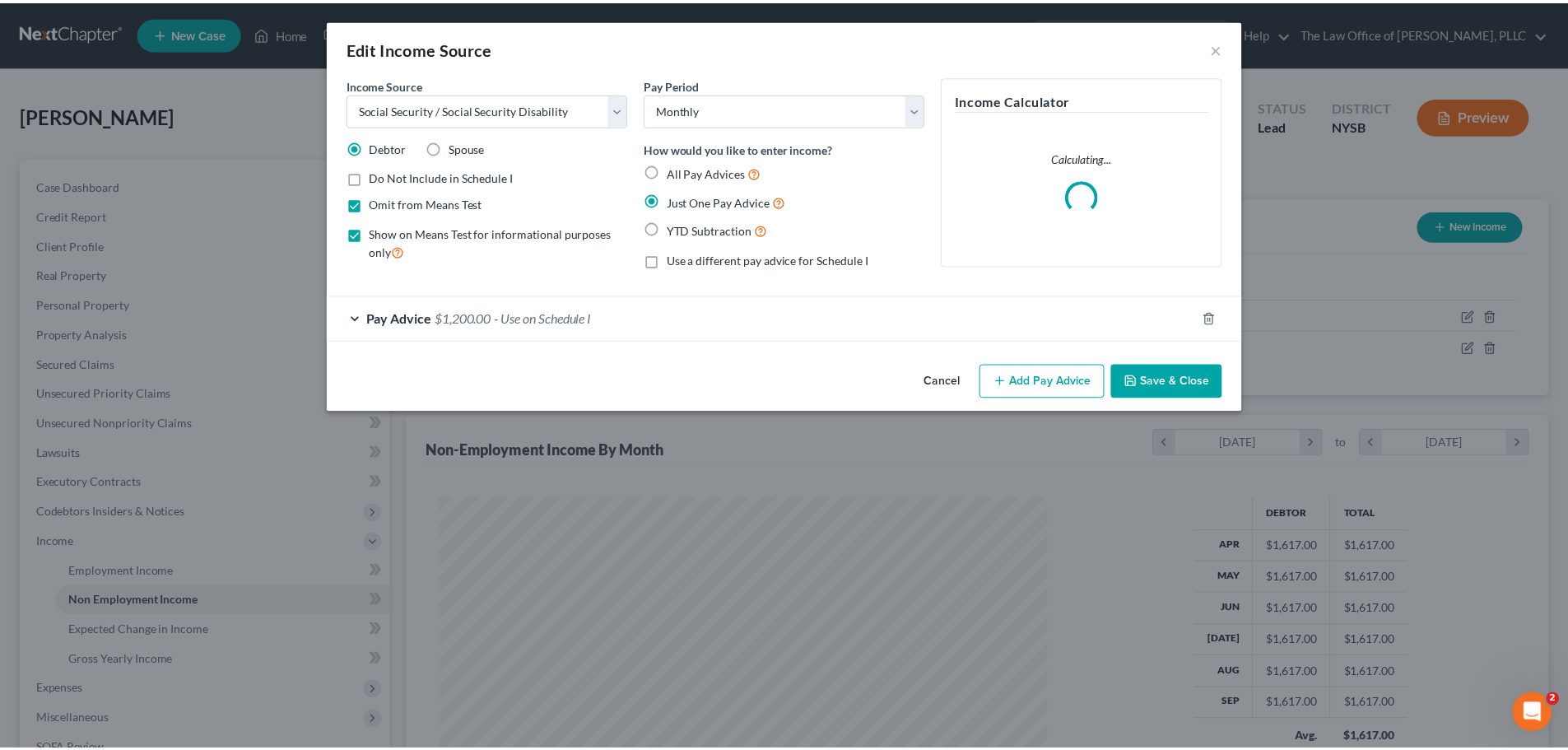
scroll to position [310, 653]
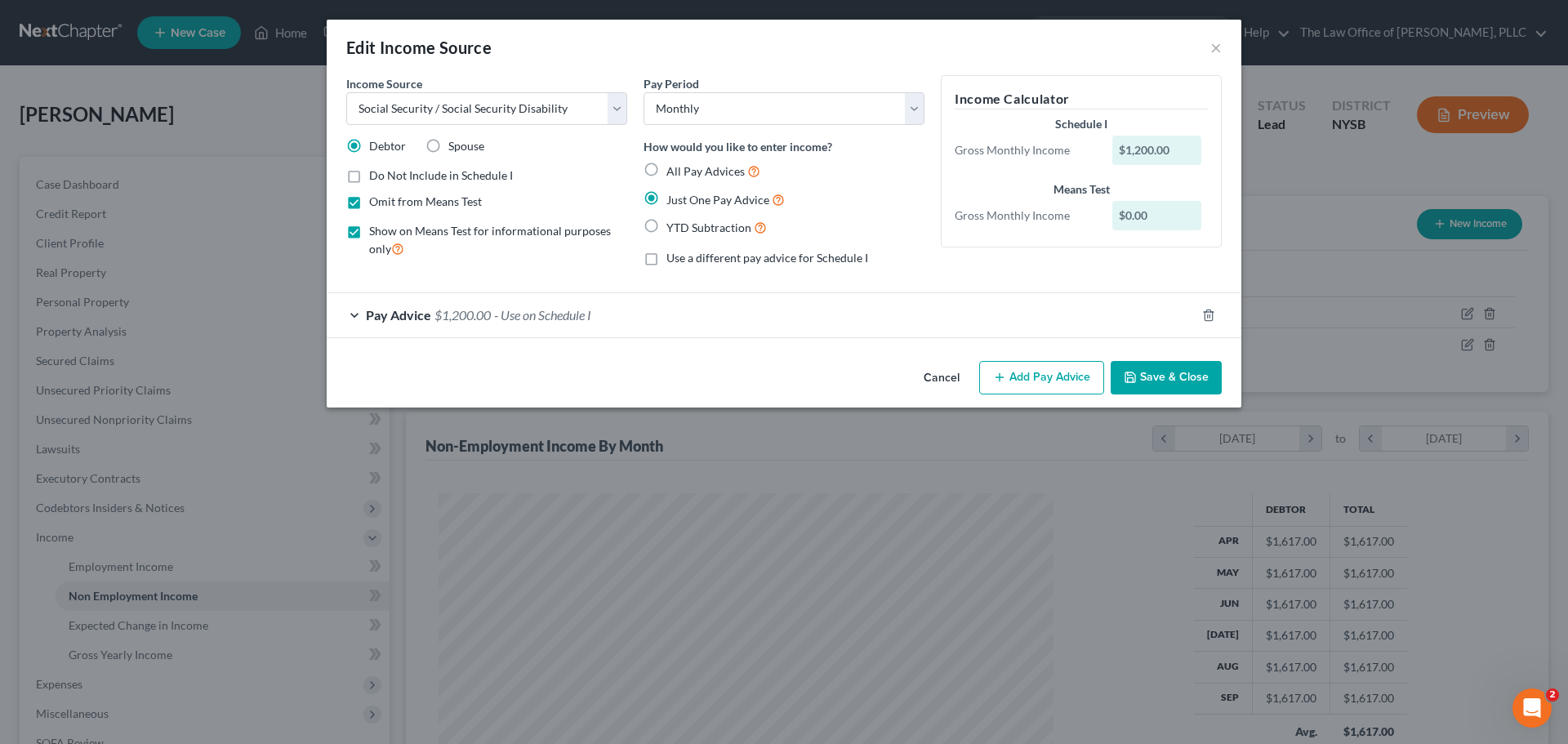
drag, startPoint x: 761, startPoint y: 314, endPoint x: 782, endPoint y: 291, distance: 31.1
click at [761, 314] on div "Pay Advice $1,200.00 - Use on Schedule I" at bounding box center [760, 315] width 869 height 43
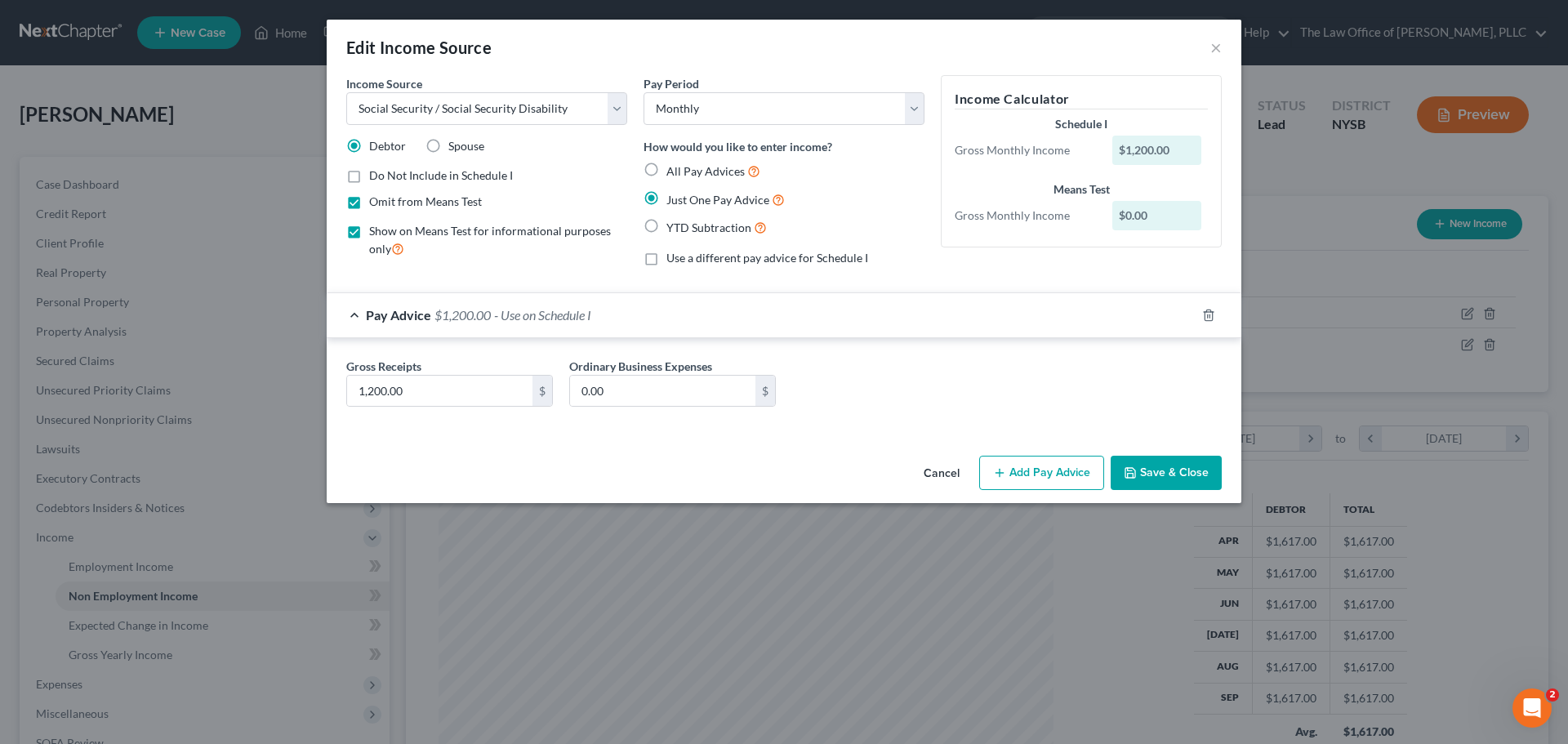
click at [1125, 148] on div "$1,200.00" at bounding box center [1156, 151] width 90 height 30
type input "200"
drag, startPoint x: 959, startPoint y: 347, endPoint x: 998, endPoint y: 369, distance: 44.8
click at [959, 347] on div "Gross Receipts 200 $ Ordinary Business Expenses 0.00 $" at bounding box center [784, 385] width 915 height 95
click at [1149, 475] on button "Save & Close" at bounding box center [1167, 473] width 111 height 34
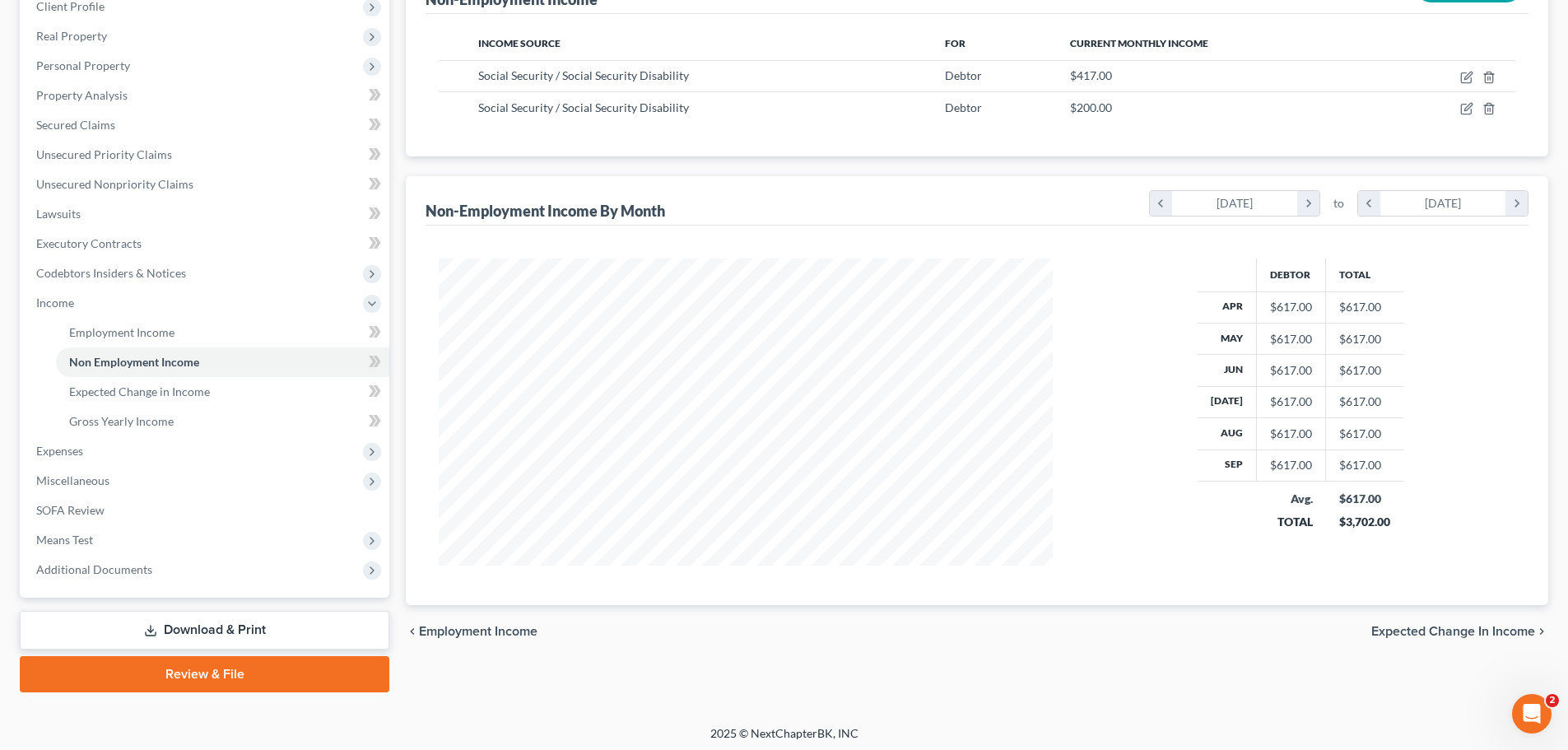
scroll to position [243, 0]
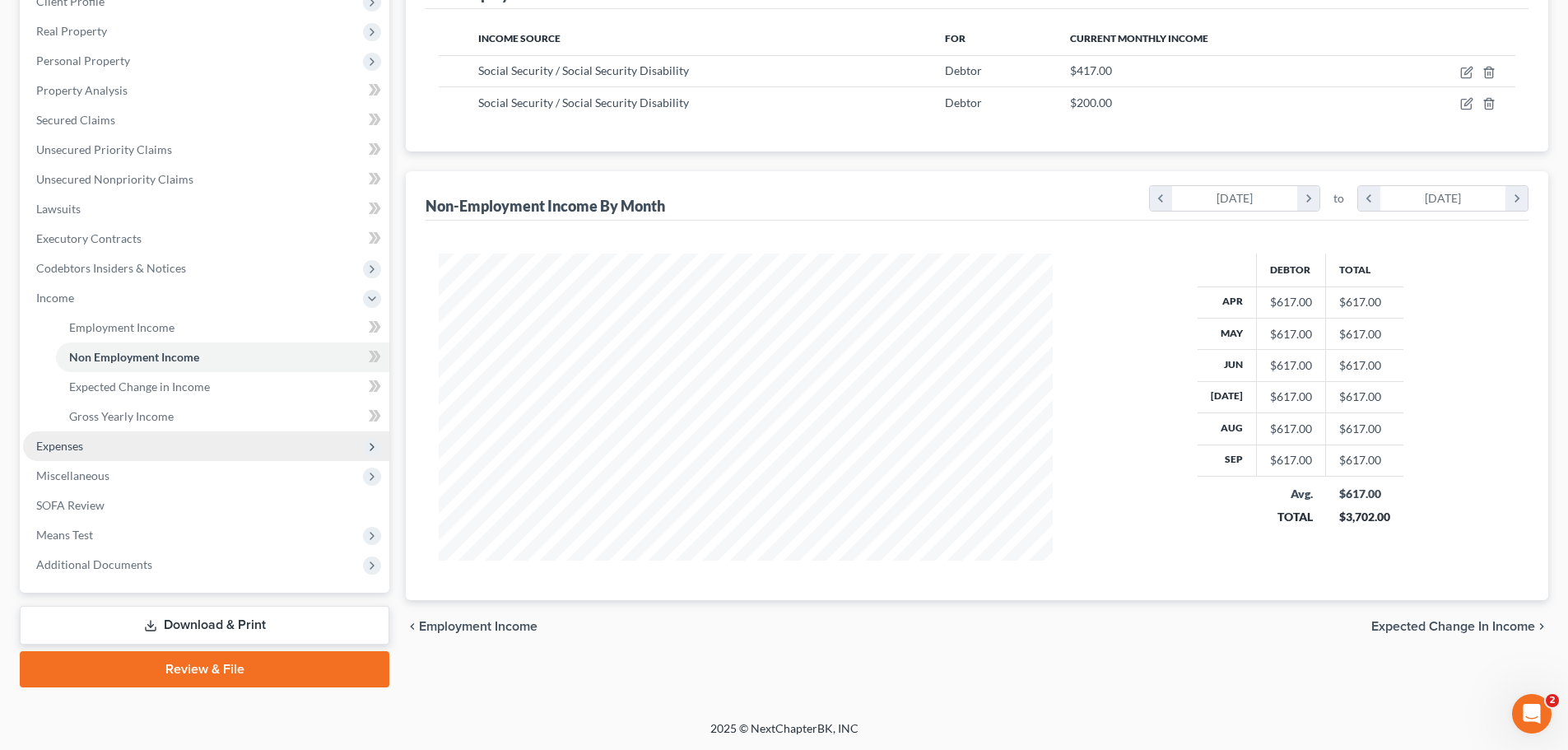
click at [136, 451] on span "Expenses" at bounding box center [206, 447] width 366 height 30
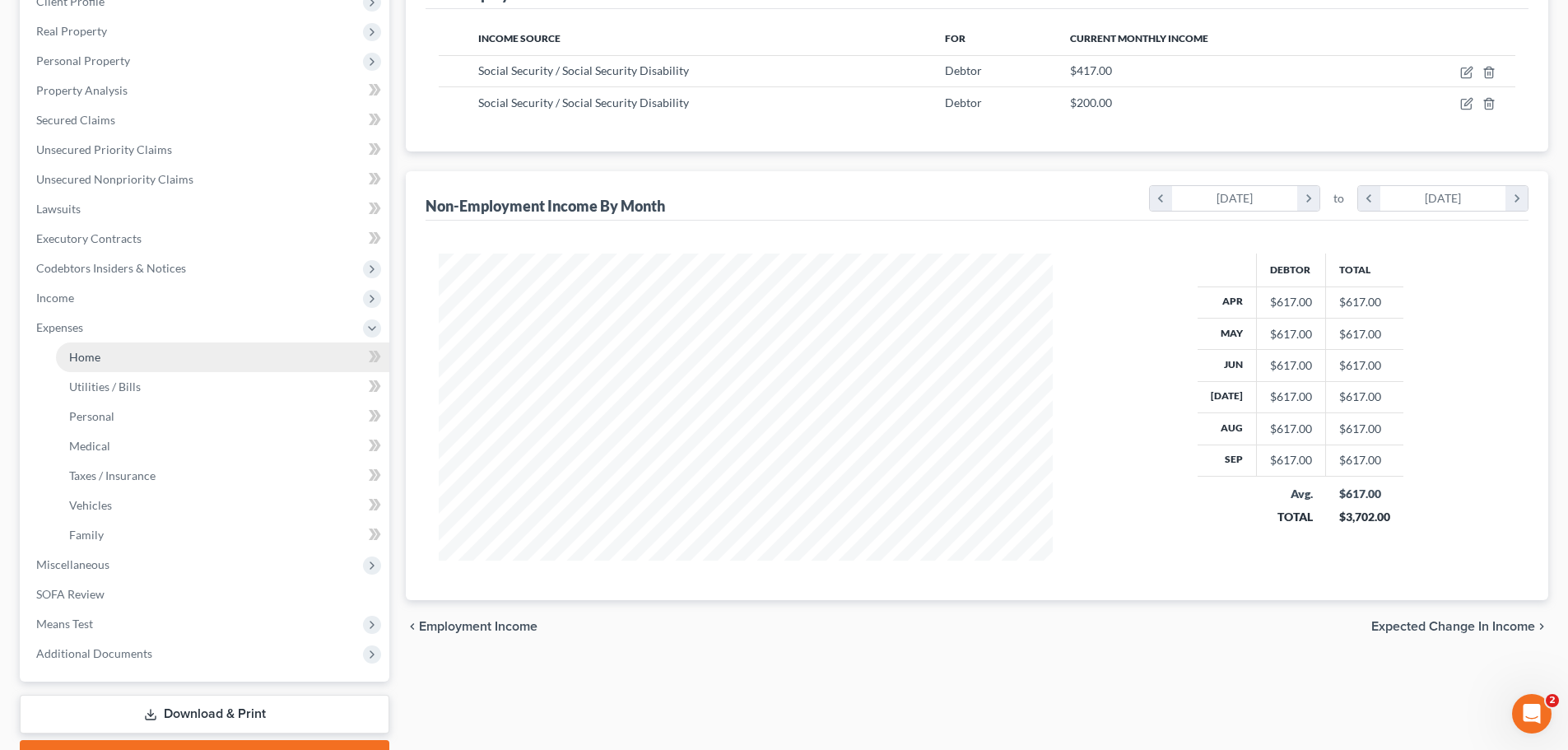
click at [170, 354] on link "Home" at bounding box center [223, 357] width 334 height 30
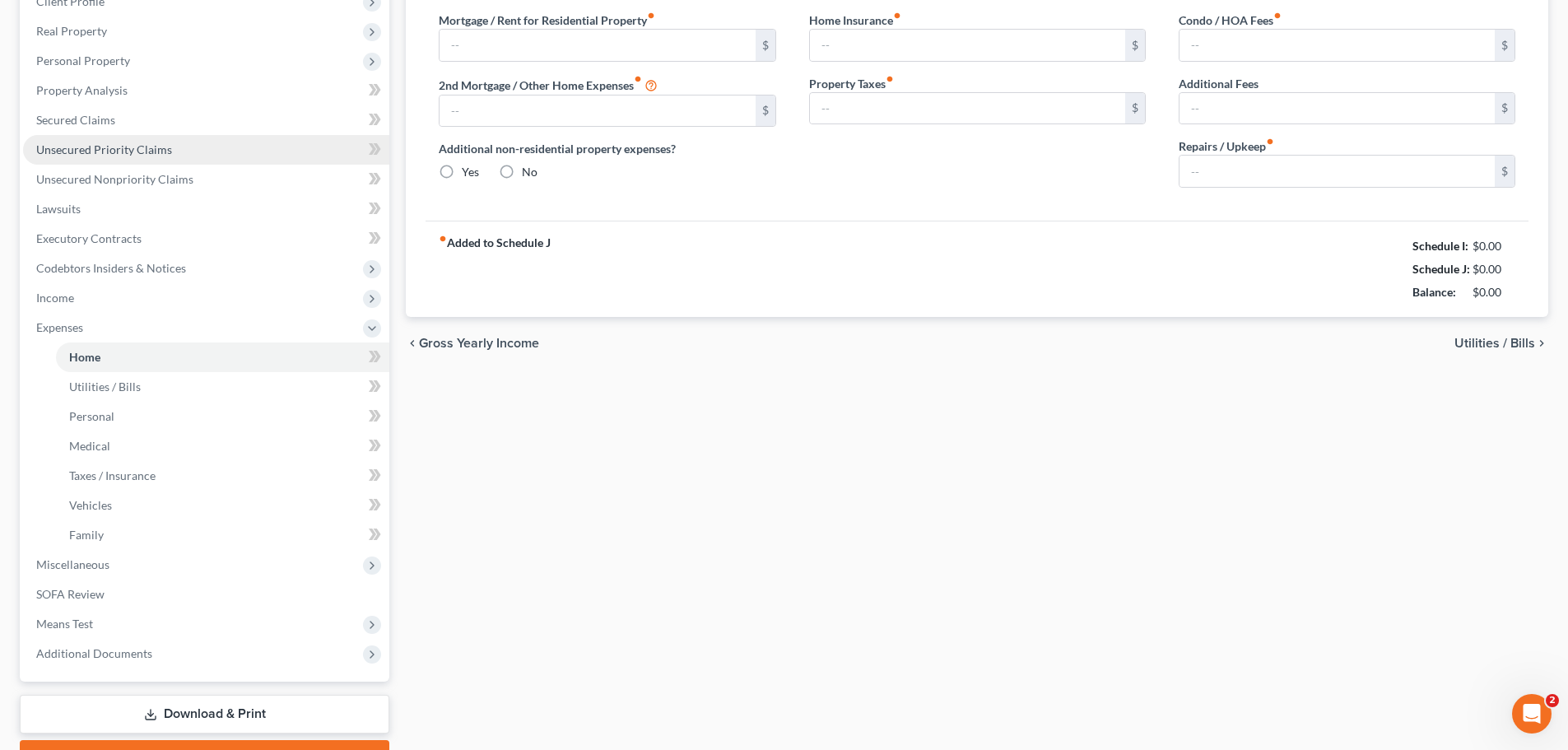
scroll to position [101, 0]
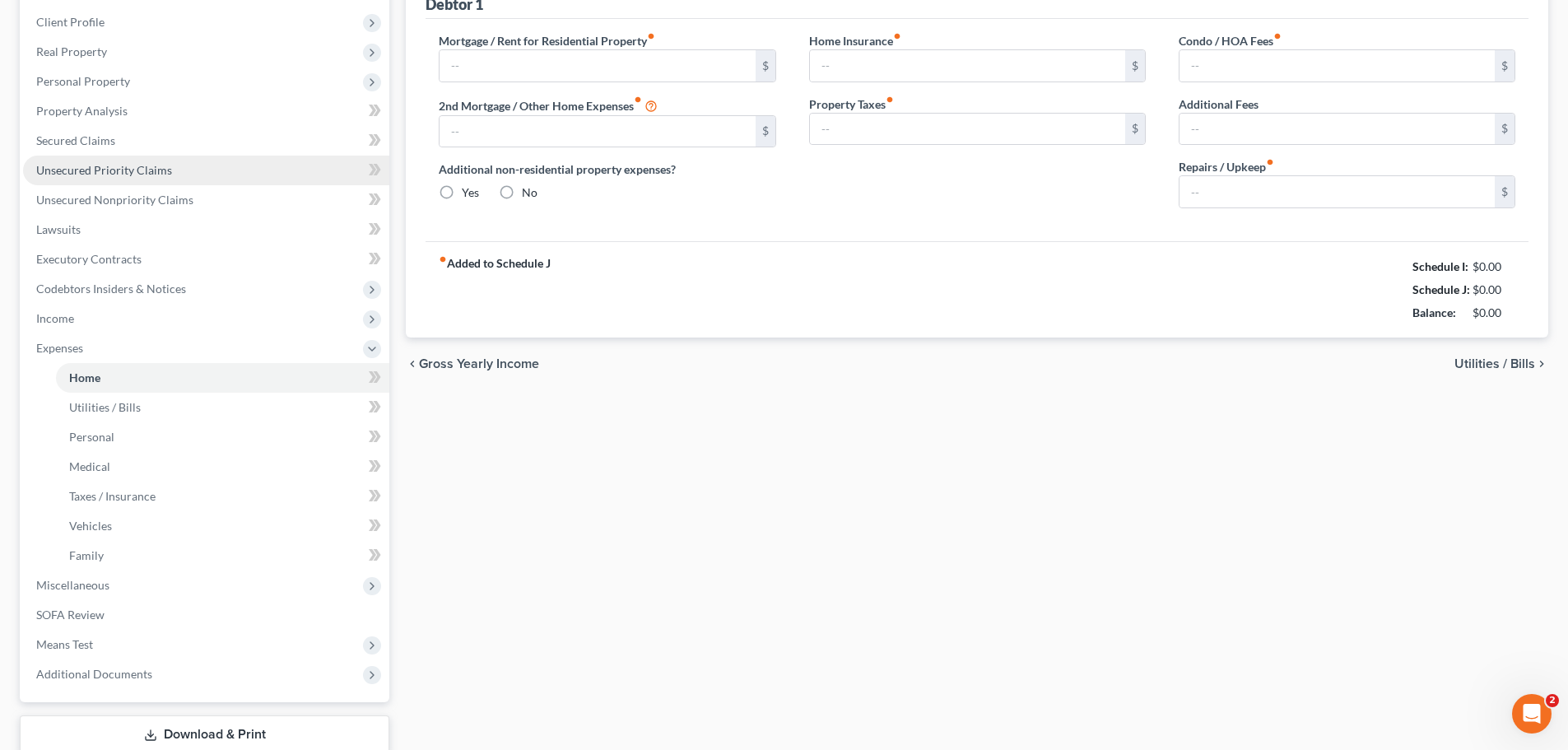
type input "1,675.00"
type input "0.00"
radio input "true"
type input "0.00"
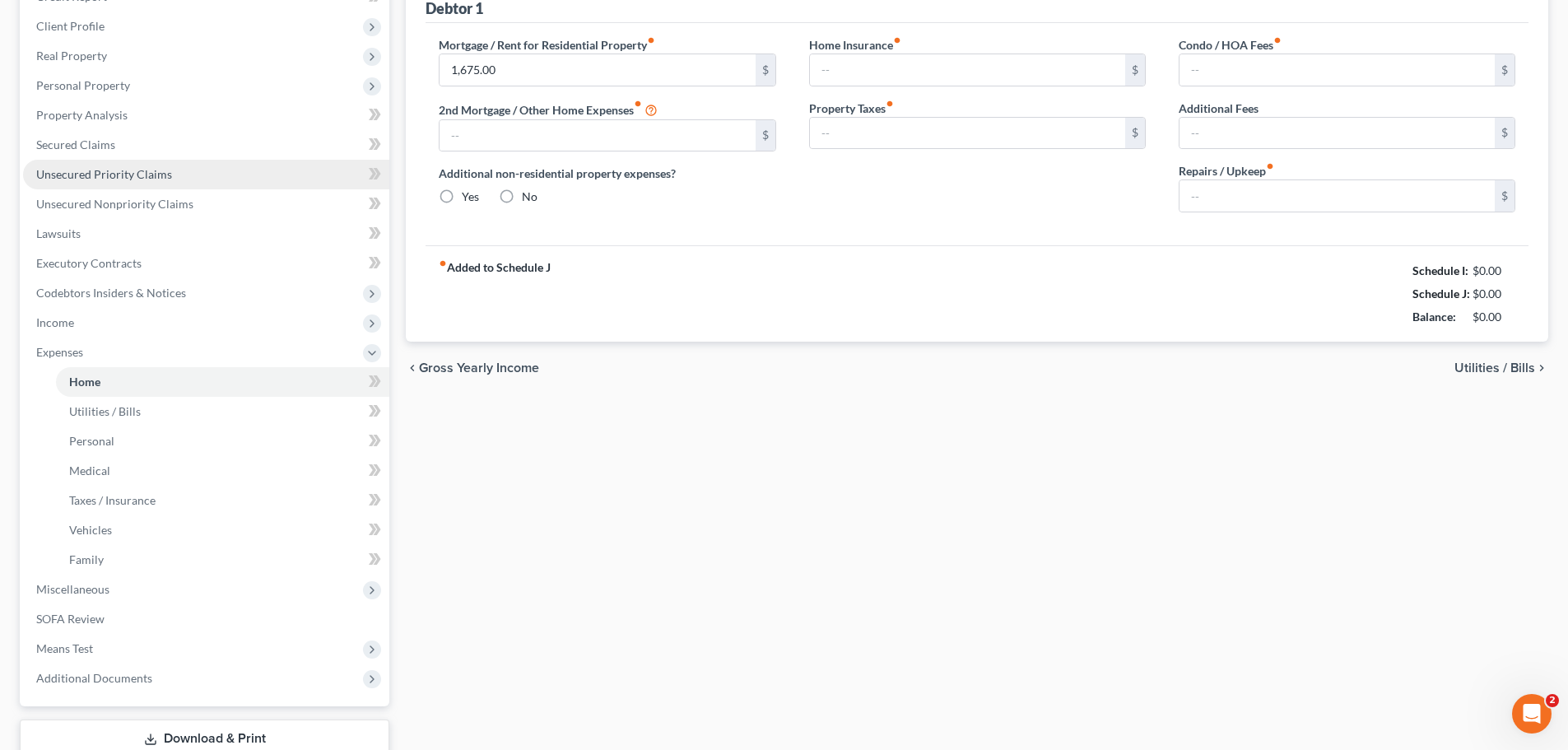
type input "0.00"
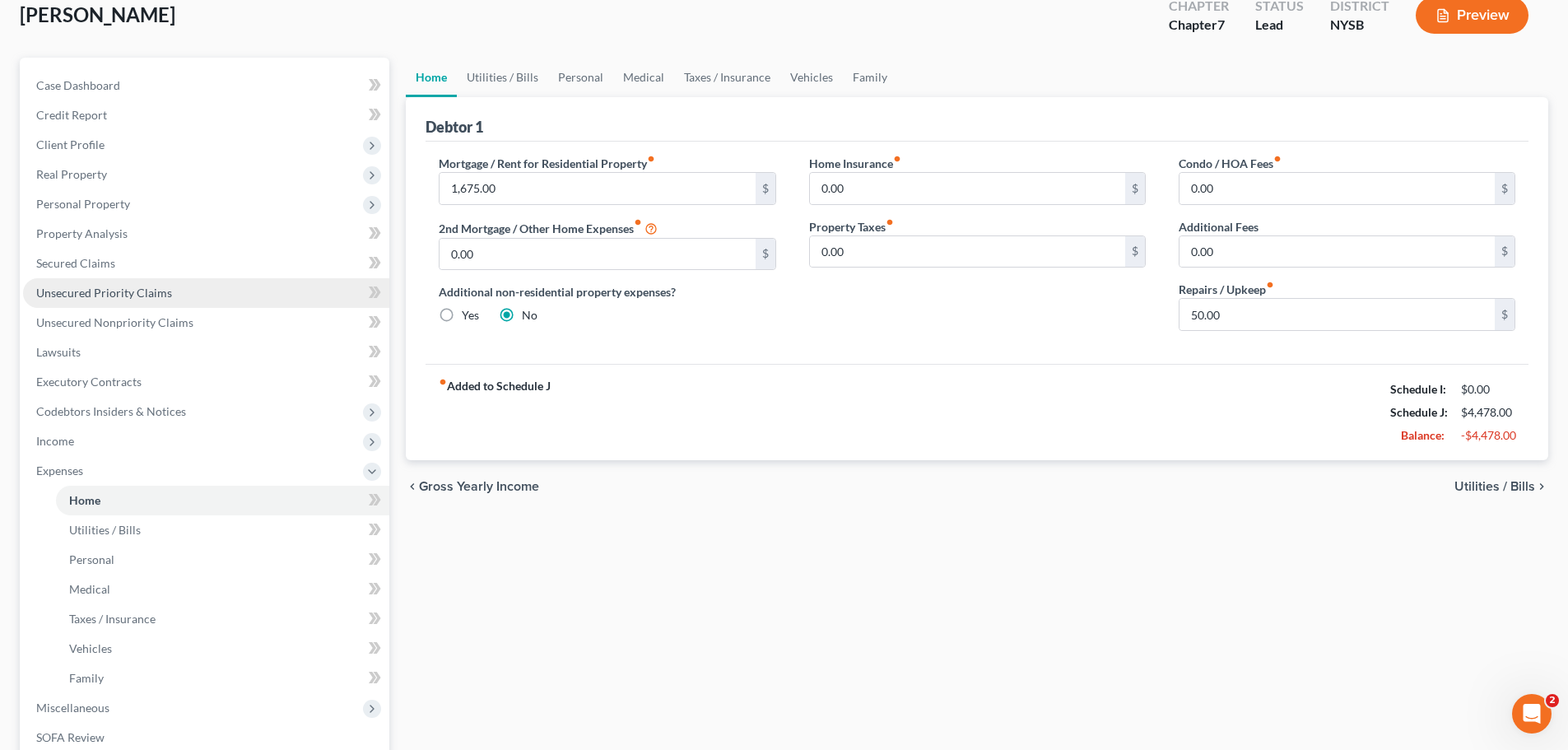
scroll to position [0, 0]
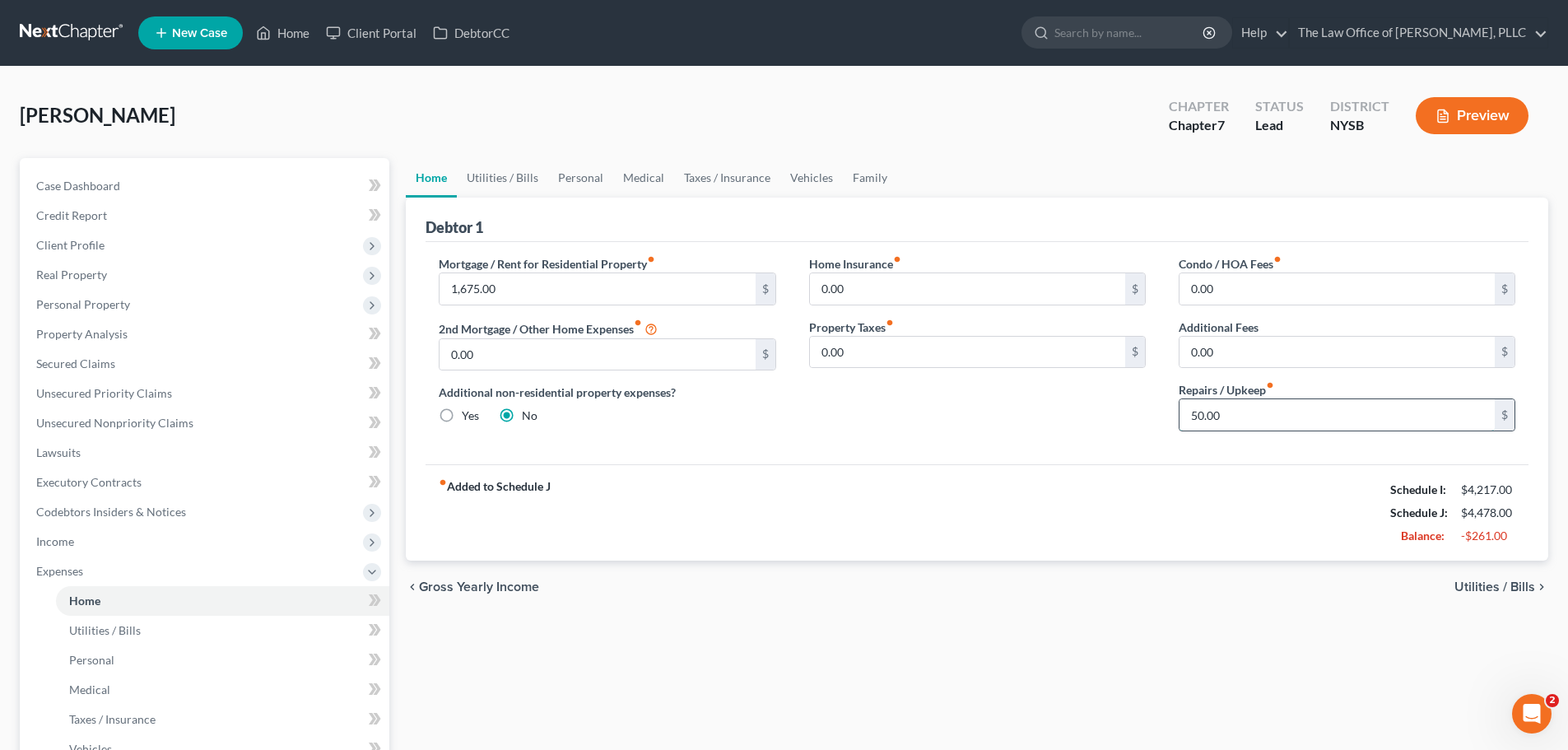
click at [1245, 424] on input "50.00" at bounding box center [1337, 415] width 315 height 32
type input "100"
click at [954, 448] on div "Mortgage / Rent for Residential Property fiber_manual_record 1,675.00 $ 2nd Mor…" at bounding box center [976, 354] width 1103 height 222
click at [528, 178] on link "Utilities / Bills" at bounding box center [502, 178] width 91 height 39
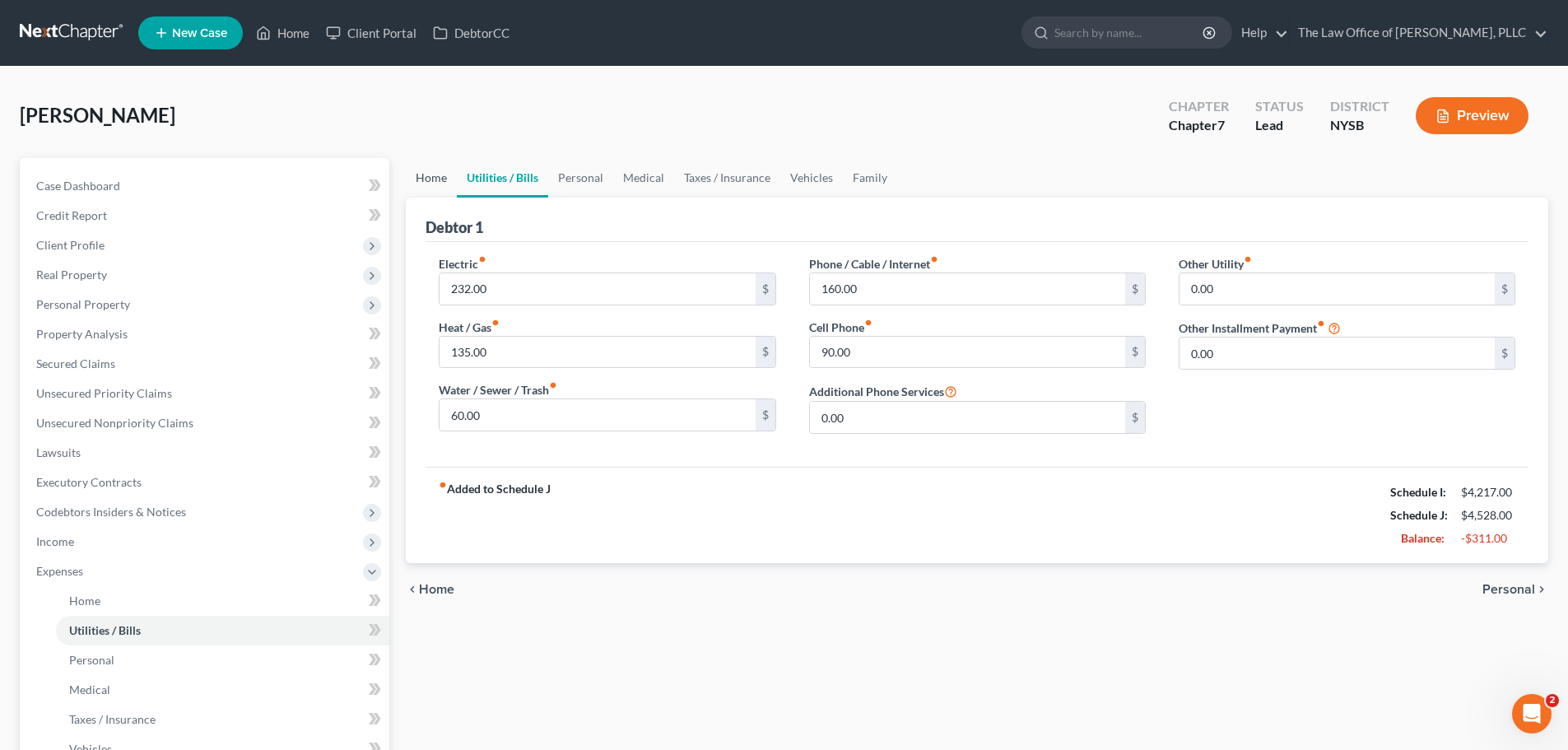
click at [443, 175] on link "Home" at bounding box center [431, 178] width 51 height 39
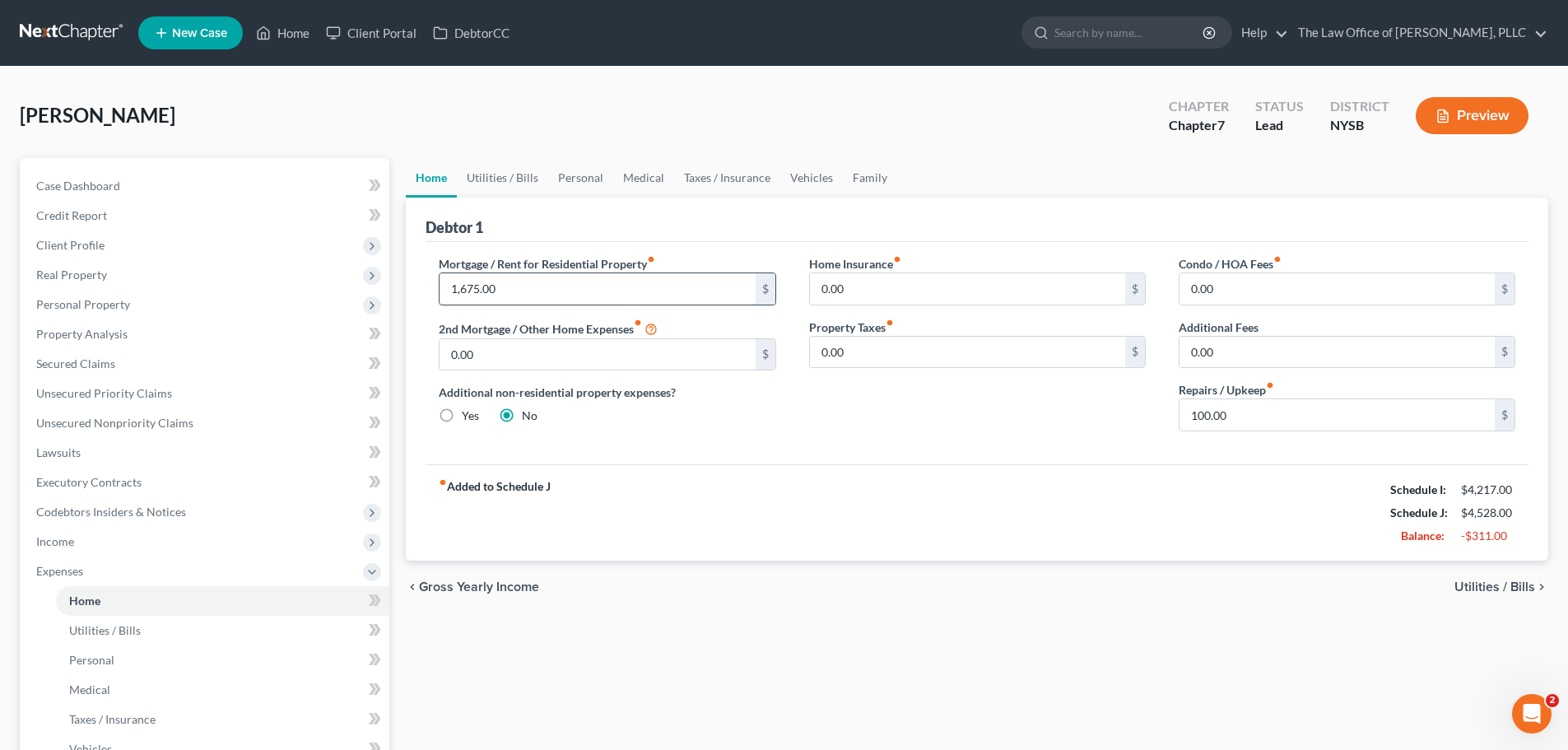
click at [516, 279] on input "1,675.00" at bounding box center [597, 289] width 315 height 32
type input "1,656.96"
click at [918, 405] on div "Home Insurance fiber_manual_record 0.00 $ Property Taxes fiber_manual_record 0.…" at bounding box center [977, 350] width 369 height 189
click at [494, 175] on link "Utilities / Bills" at bounding box center [502, 178] width 91 height 39
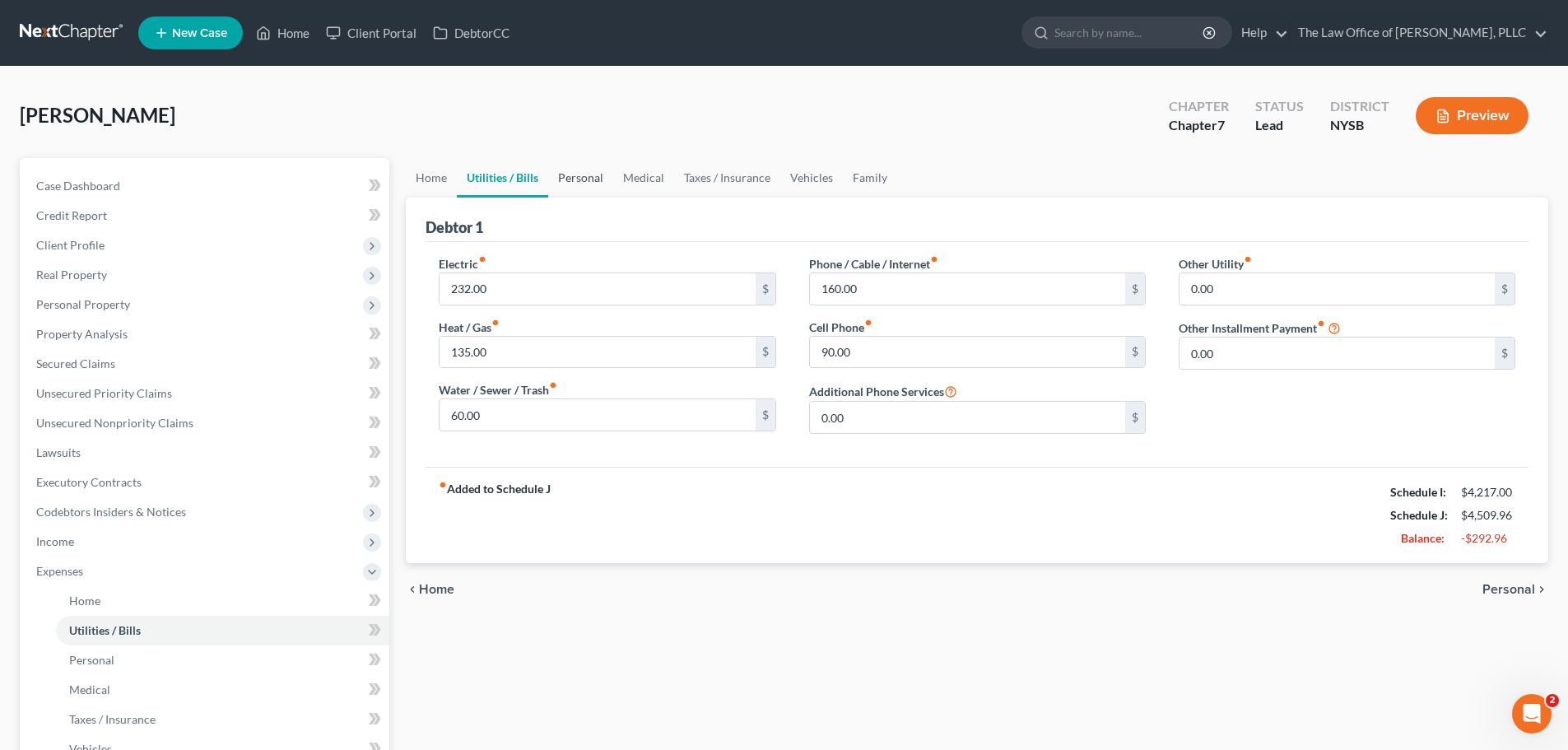
click at [586, 183] on link "Personal" at bounding box center [581, 178] width 65 height 39
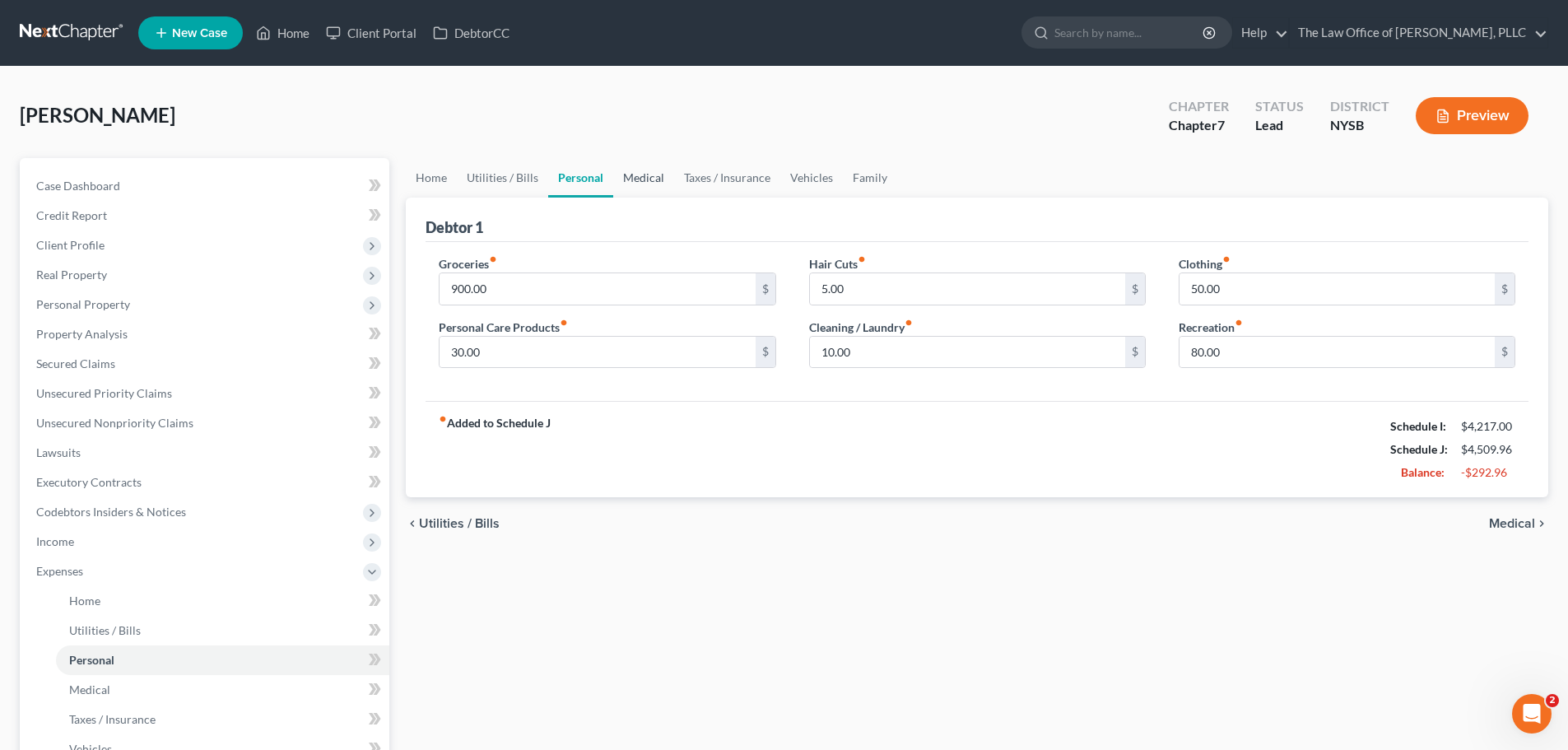
click at [656, 179] on link "Medical" at bounding box center [643, 178] width 61 height 39
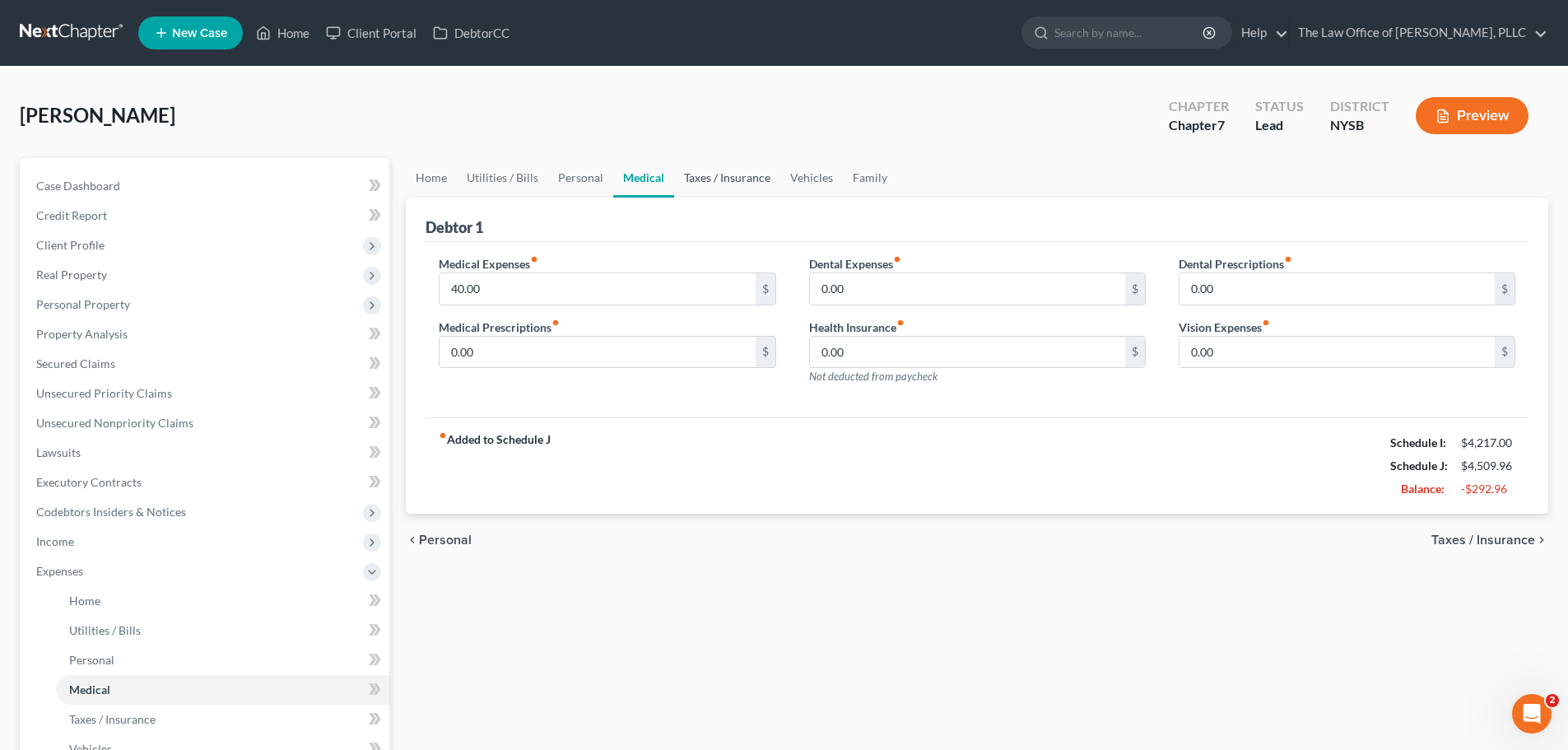
click at [730, 171] on link "Taxes / Insurance" at bounding box center [727, 178] width 106 height 39
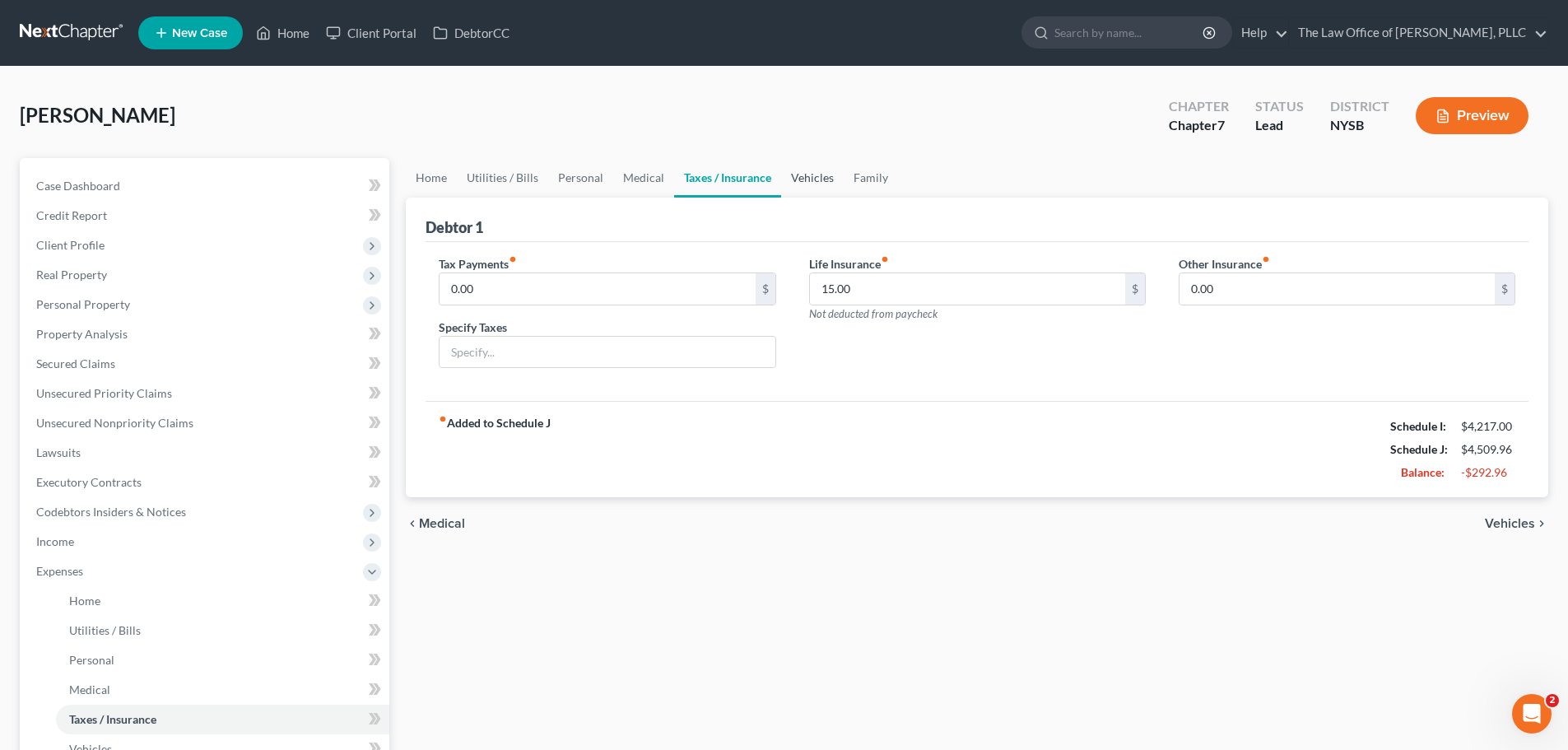
click at [805, 170] on link "Vehicles" at bounding box center [812, 178] width 62 height 39
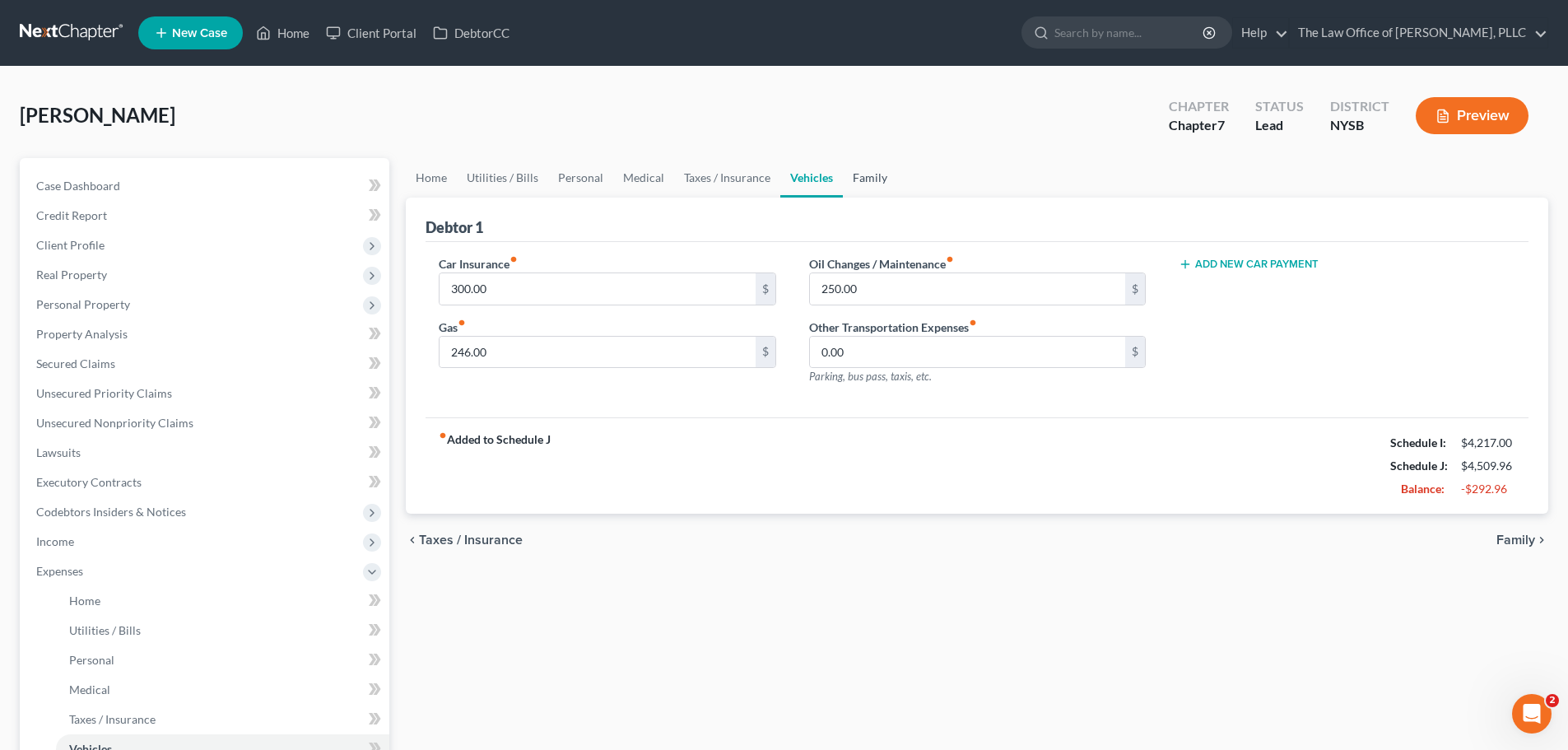
click at [856, 187] on link "Family" at bounding box center [870, 178] width 54 height 39
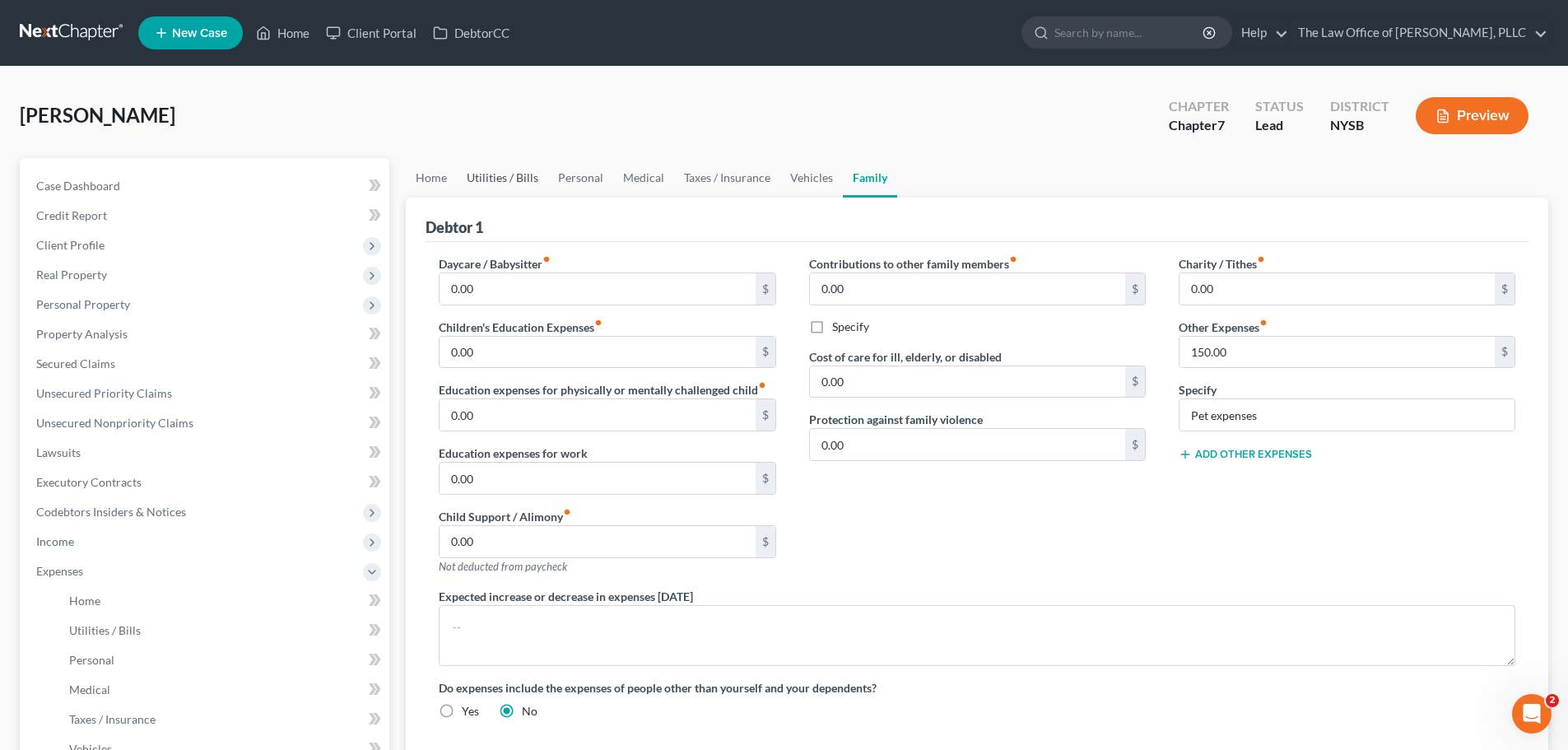
click at [523, 184] on link "Utilities / Bills" at bounding box center [502, 178] width 91 height 39
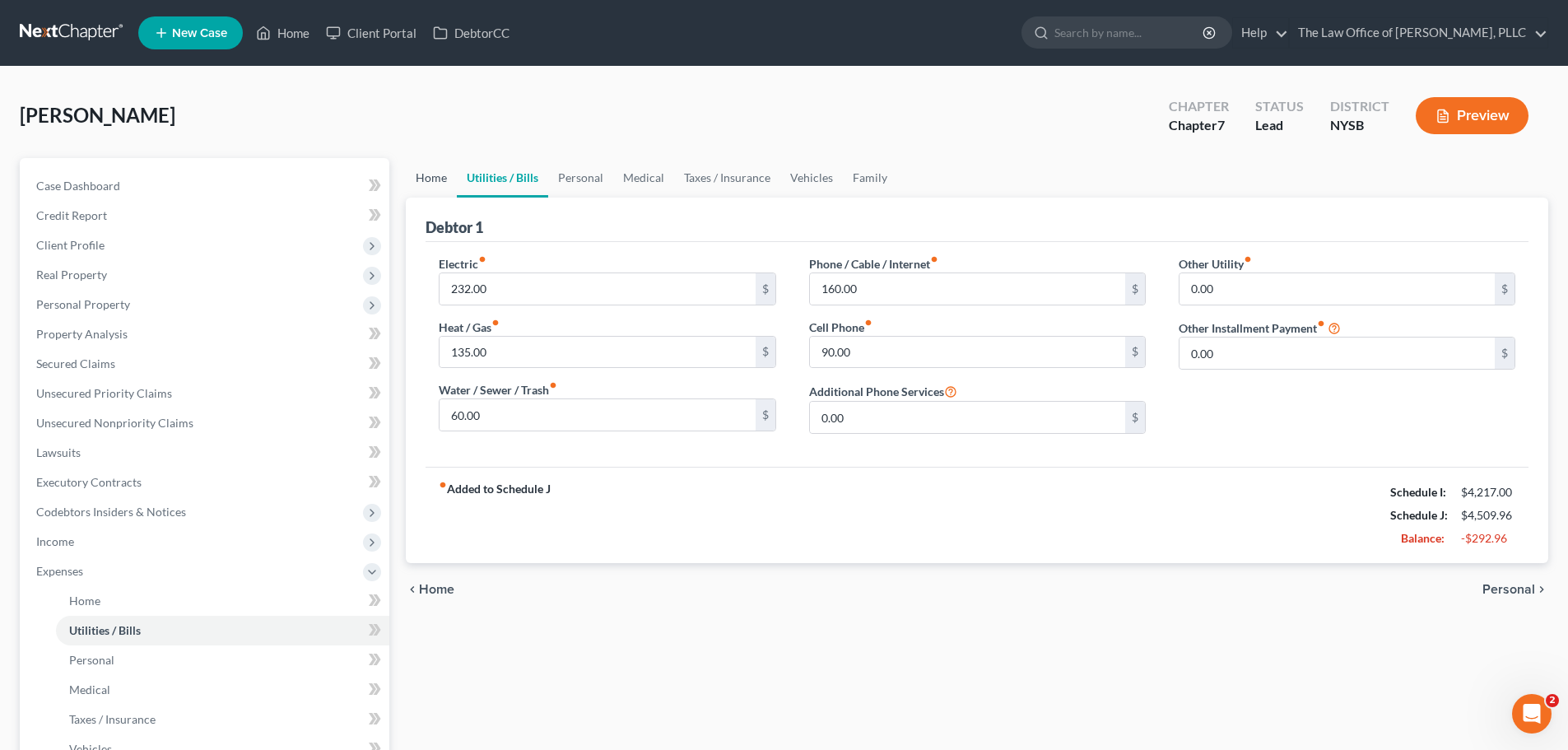
click at [425, 185] on link "Home" at bounding box center [431, 178] width 51 height 39
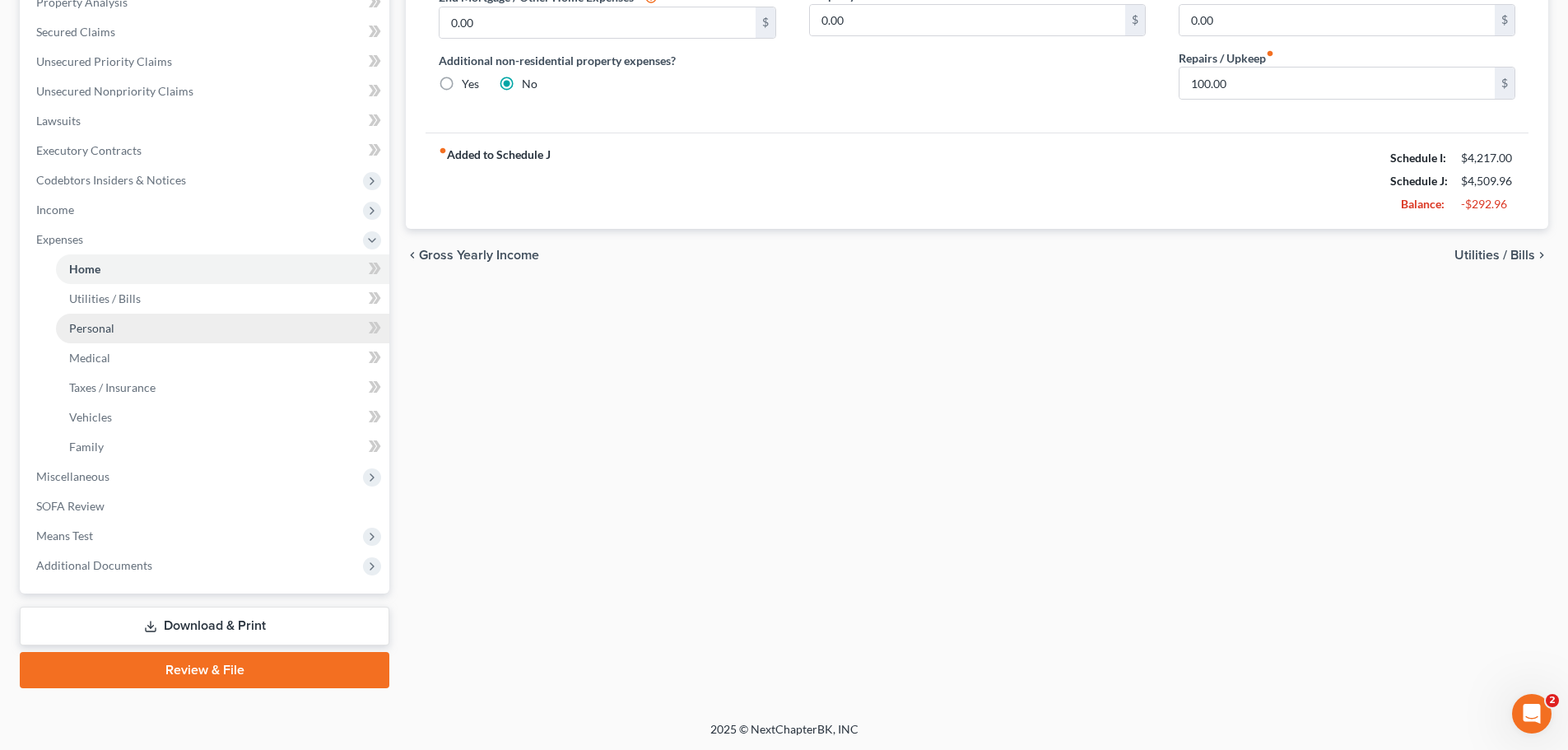
scroll to position [333, 0]
click at [942, 432] on div "Home Utilities / Bills Personal Medical Taxes / Insurance Vehicles Family Debto…" at bounding box center [976, 257] width 1159 height 862
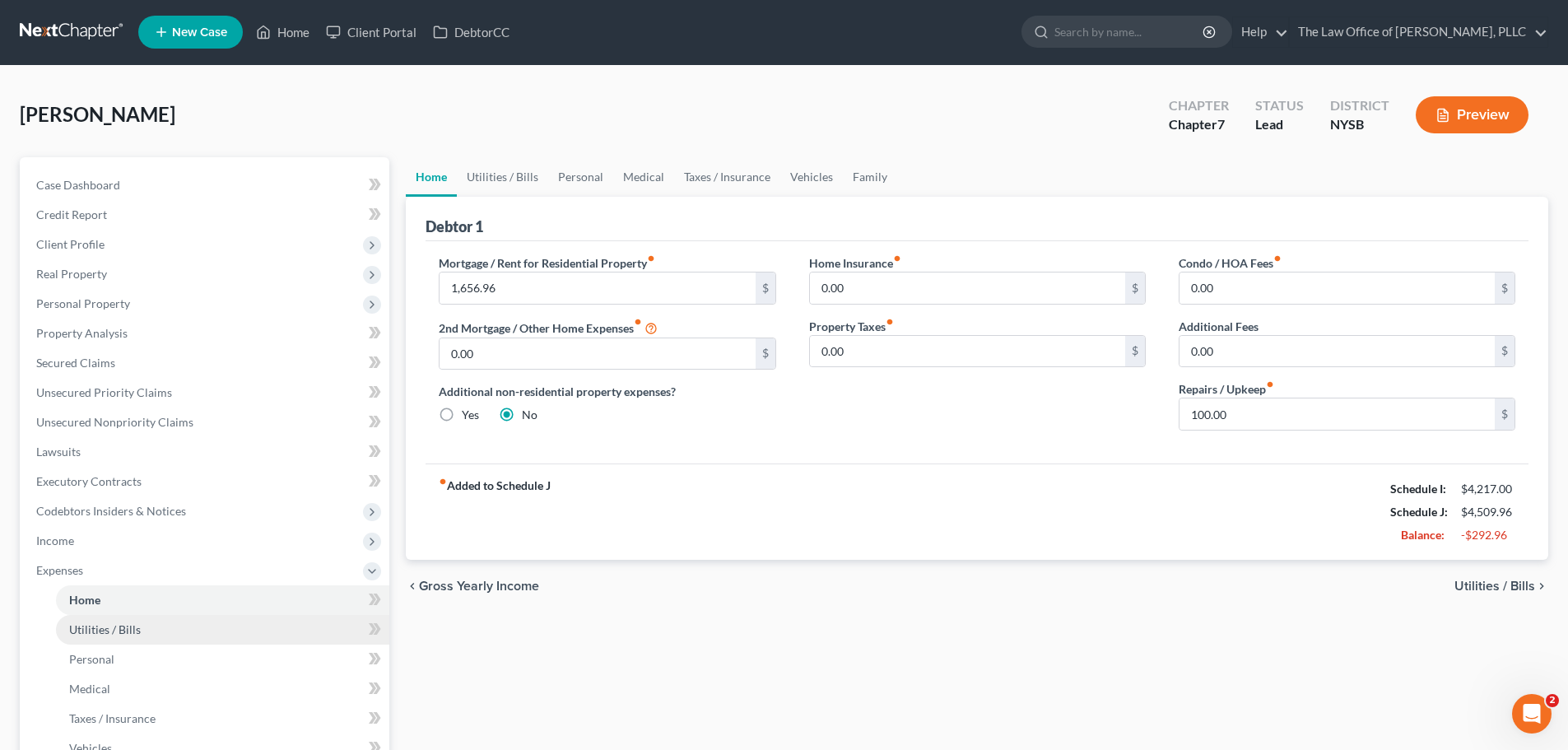
scroll to position [0, 0]
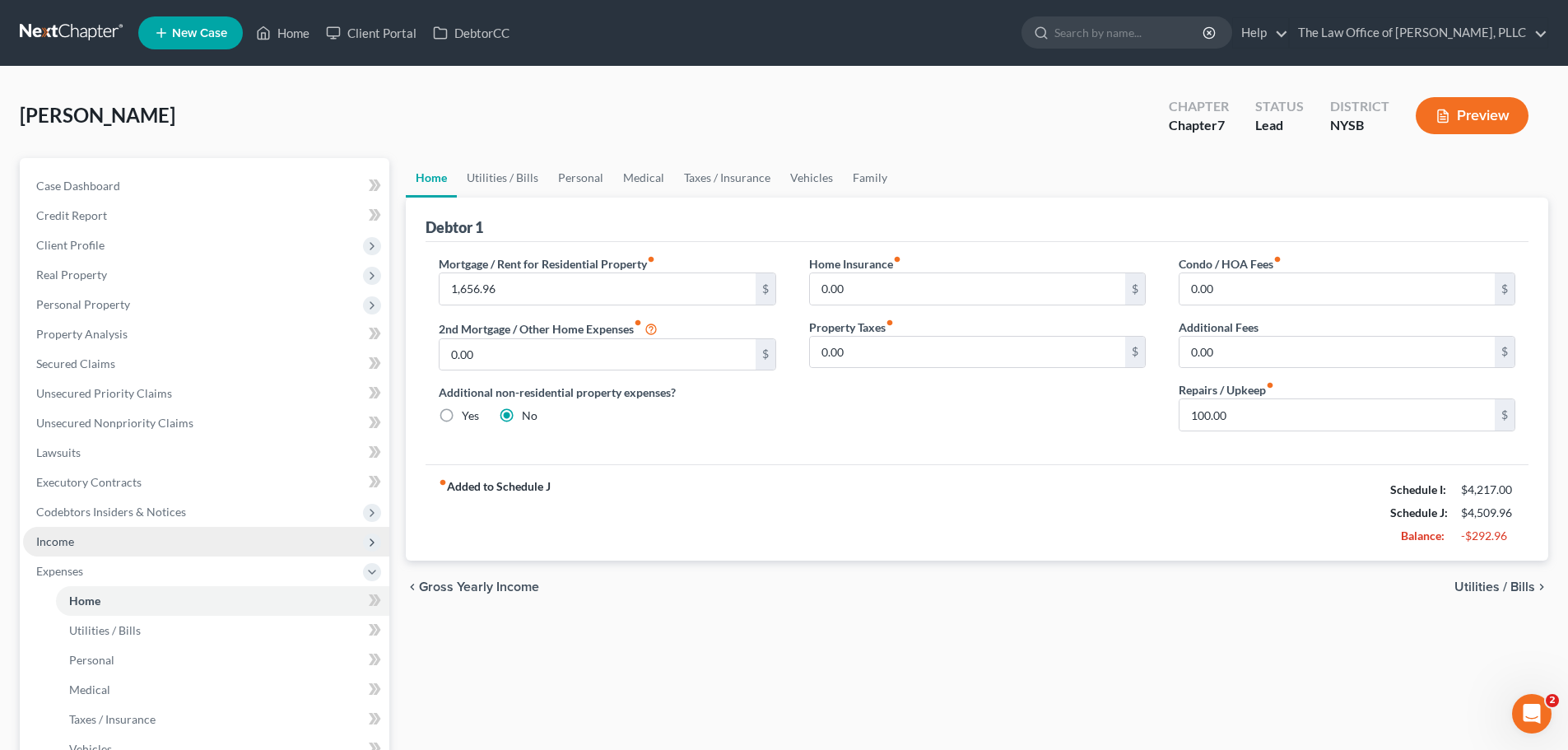
click at [82, 539] on span "Income" at bounding box center [206, 542] width 366 height 30
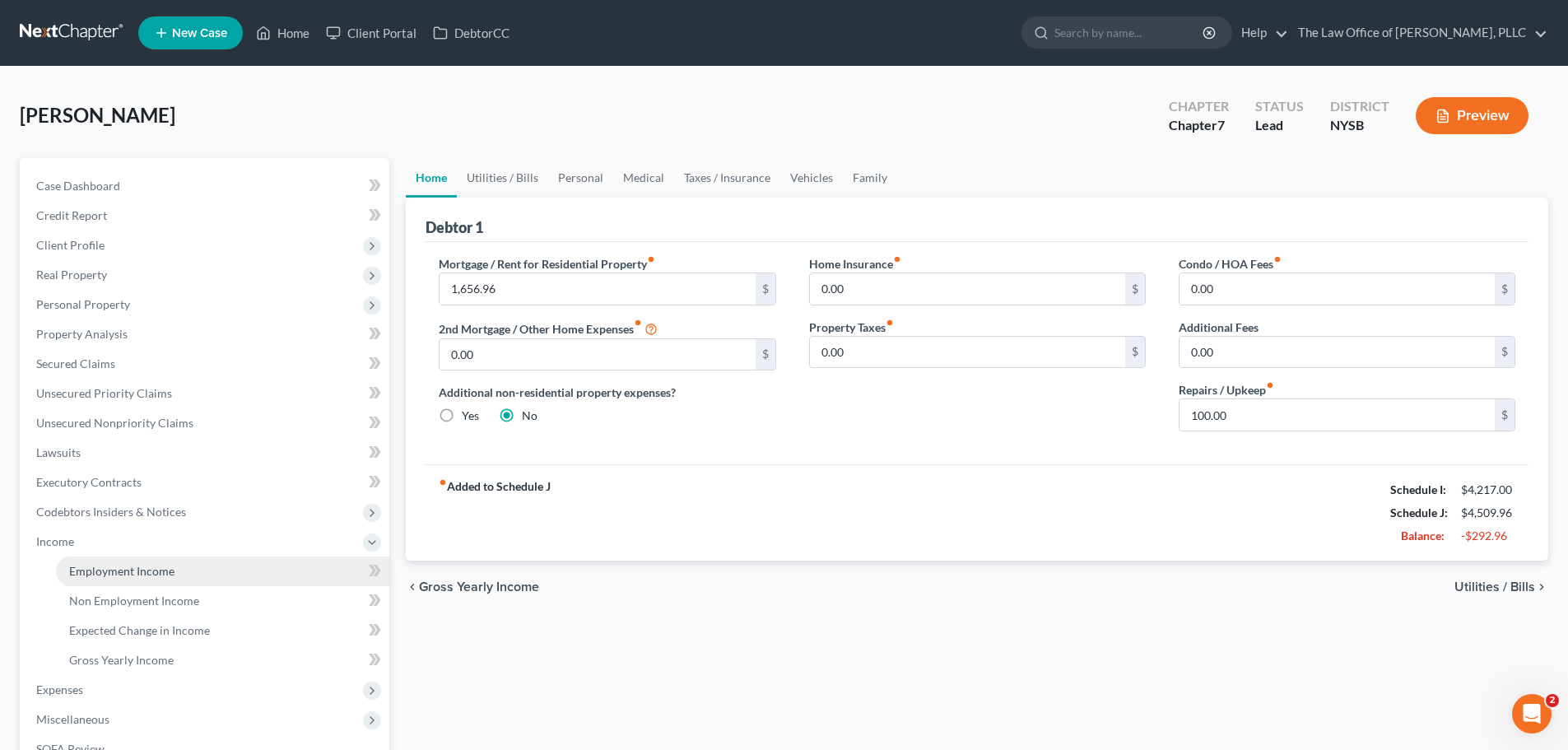
click at [147, 562] on link "Employment Income" at bounding box center [223, 572] width 334 height 30
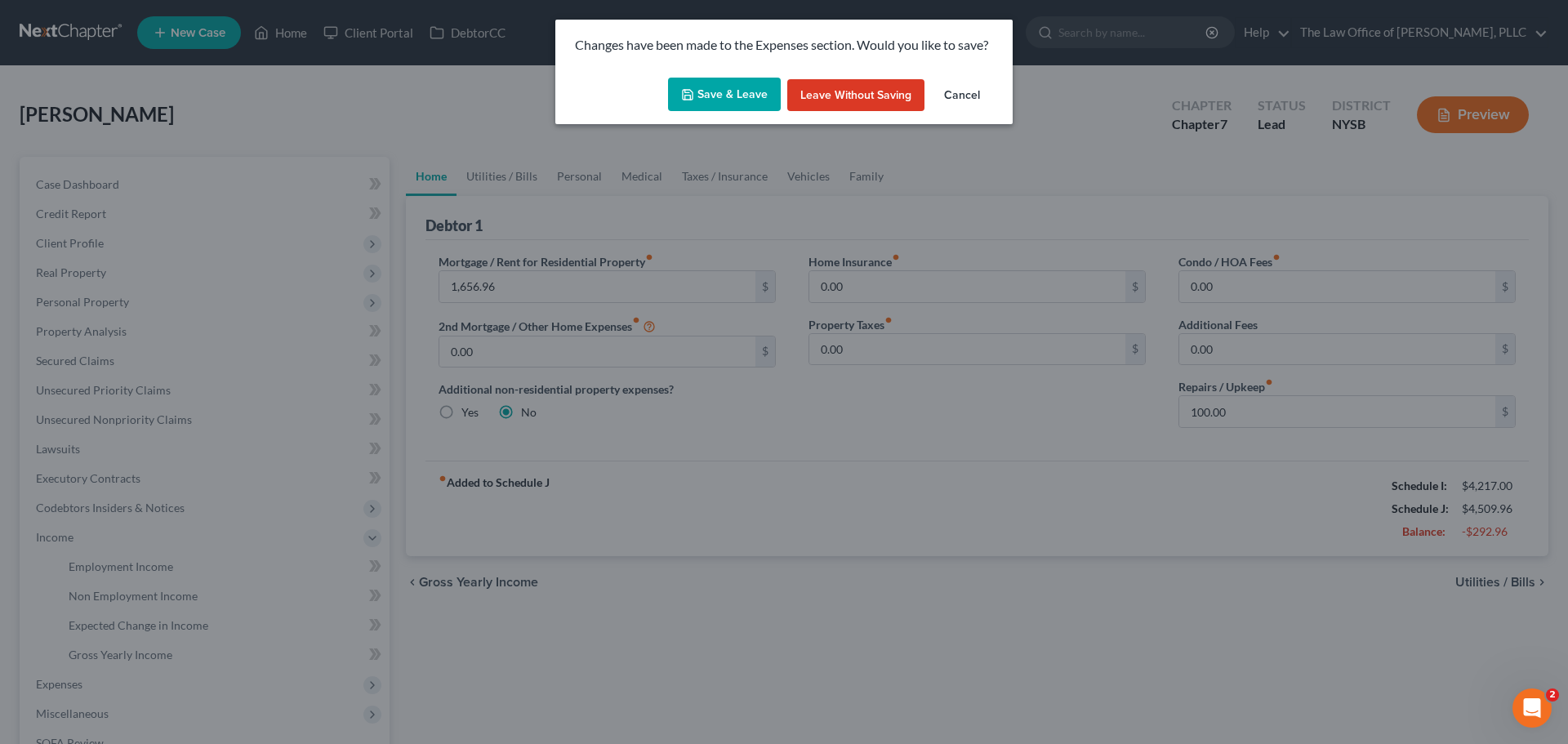
click at [700, 98] on button "Save & Leave" at bounding box center [724, 94] width 113 height 34
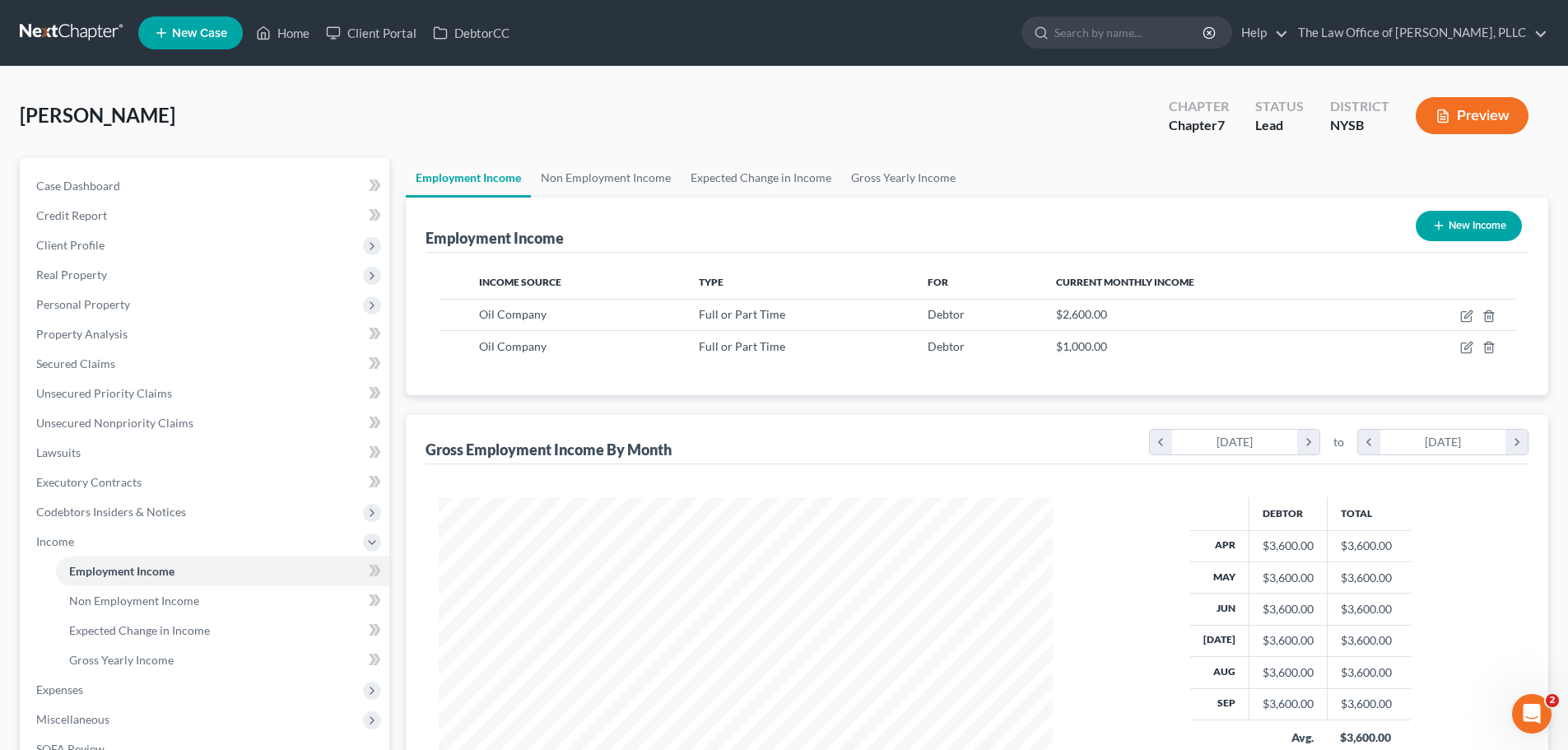
scroll to position [307, 647]
click at [594, 171] on link "Non Employment Income" at bounding box center [605, 178] width 150 height 39
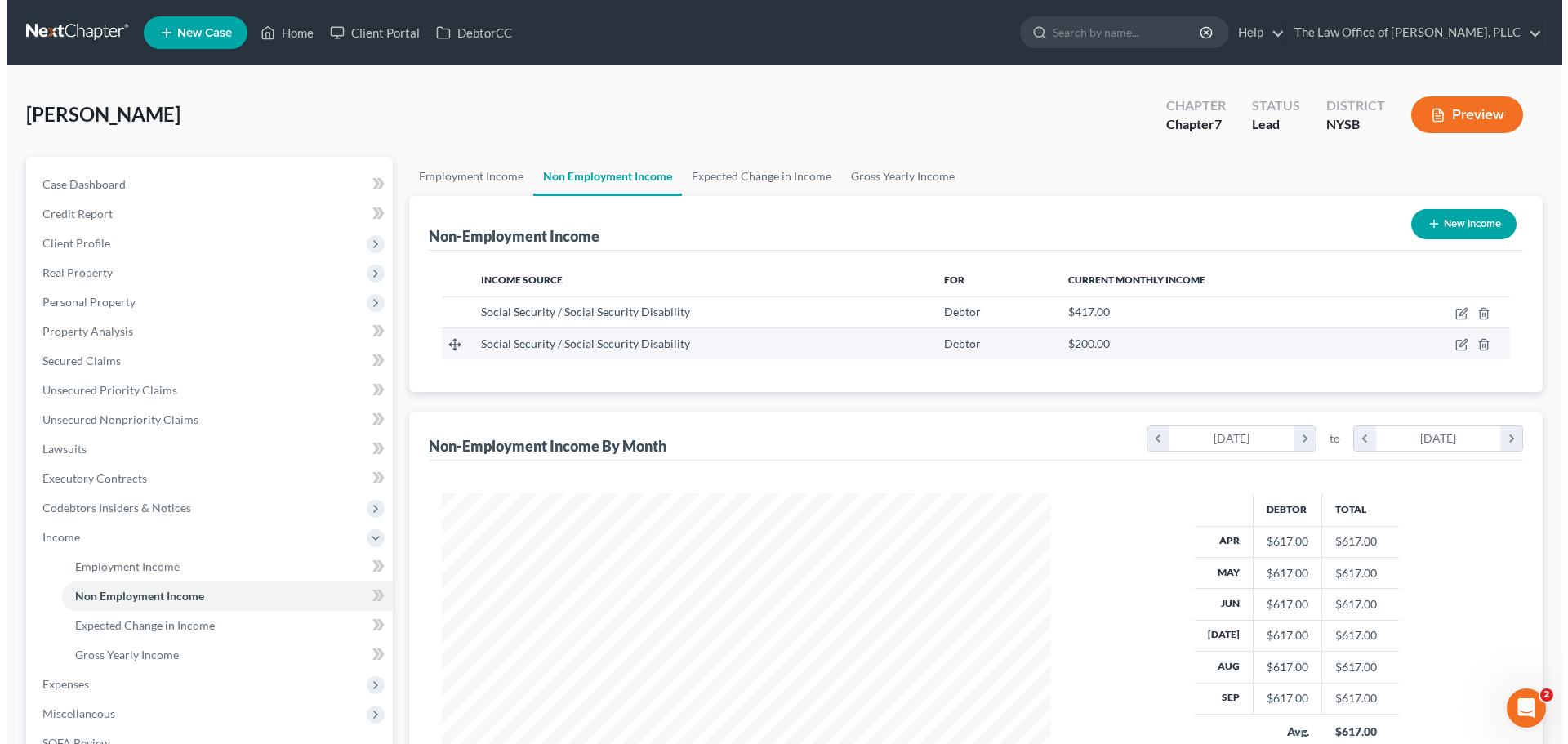
scroll to position [304, 642]
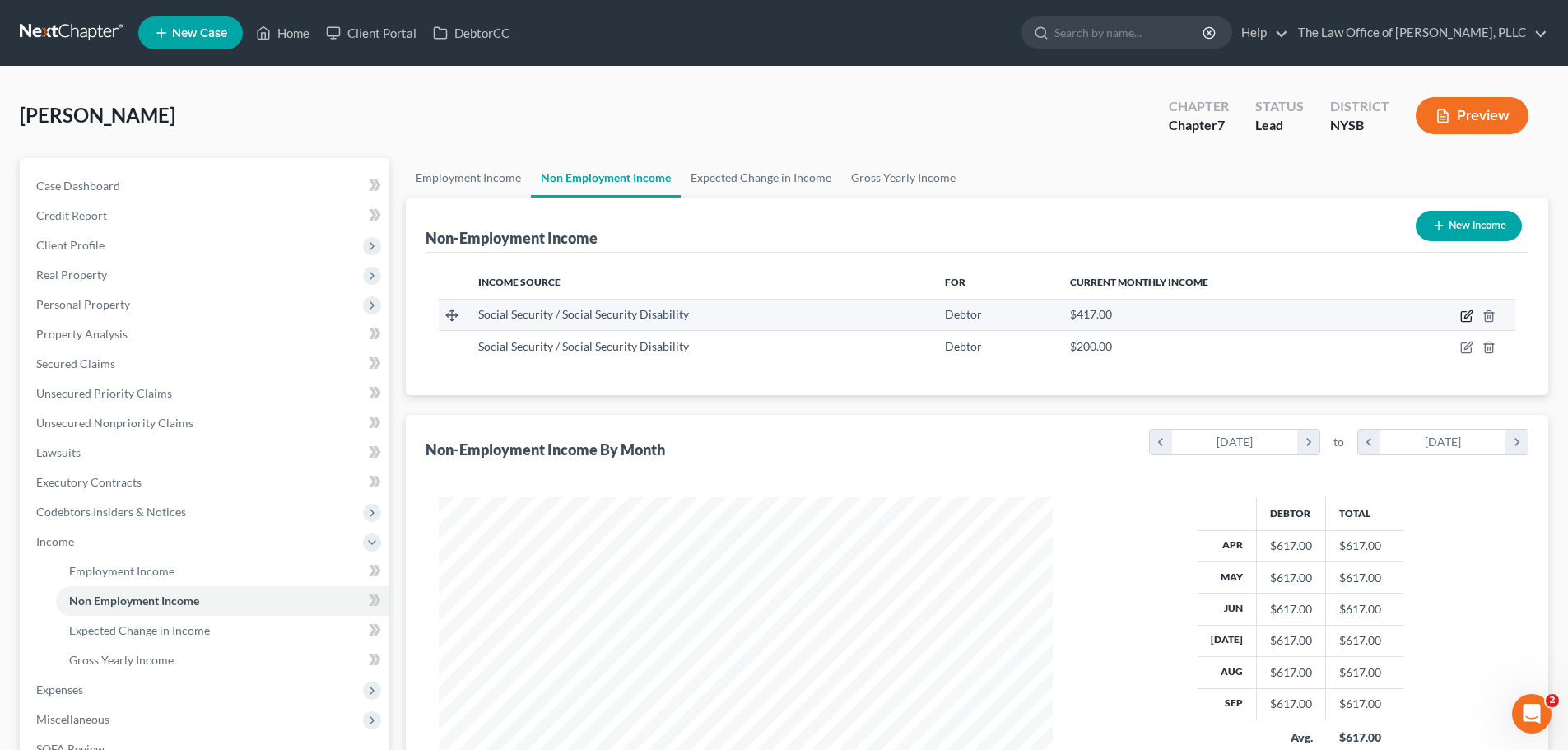
click at [1463, 312] on icon "button" at bounding box center [1465, 317] width 10 height 10
select select "4"
select select "0"
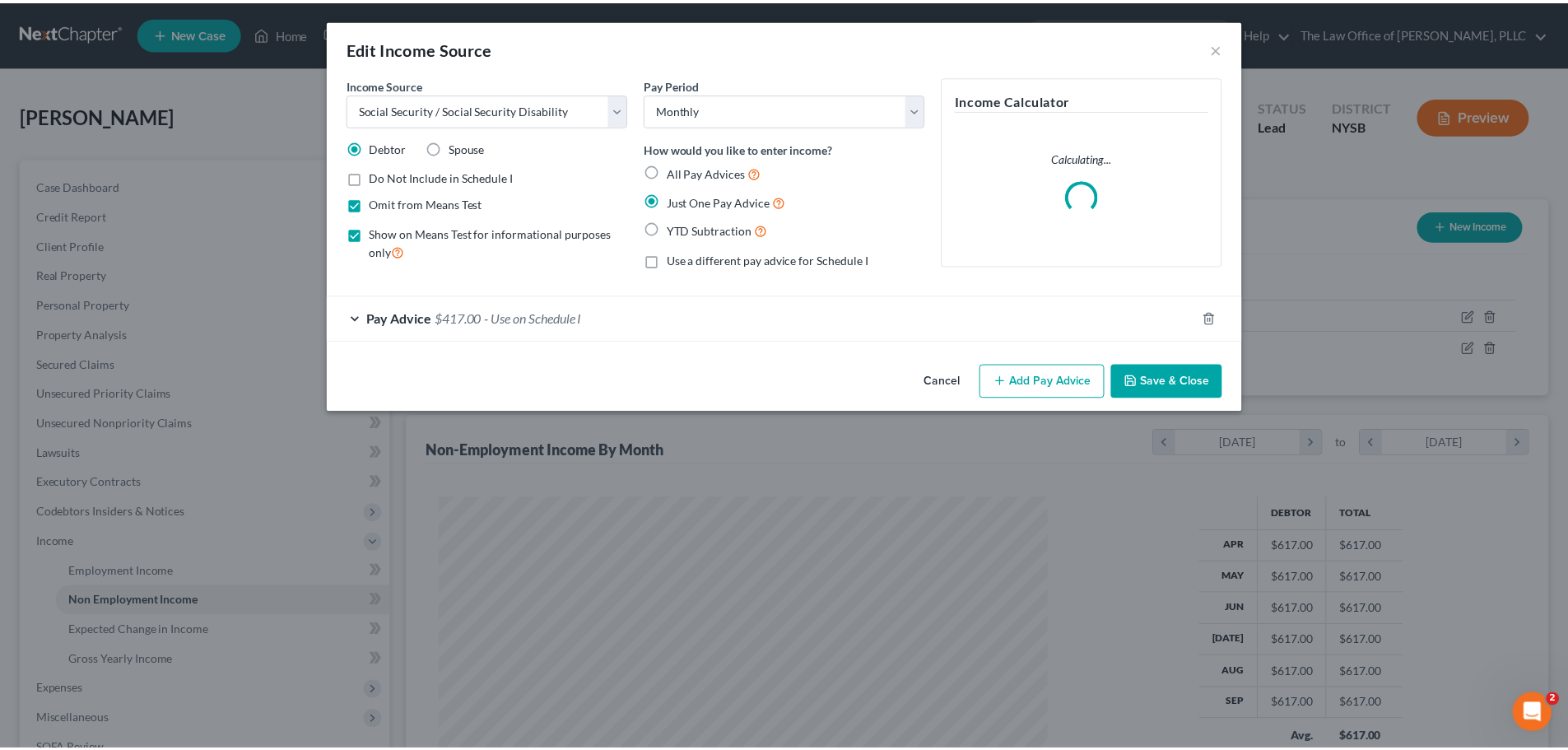
scroll to position [310, 653]
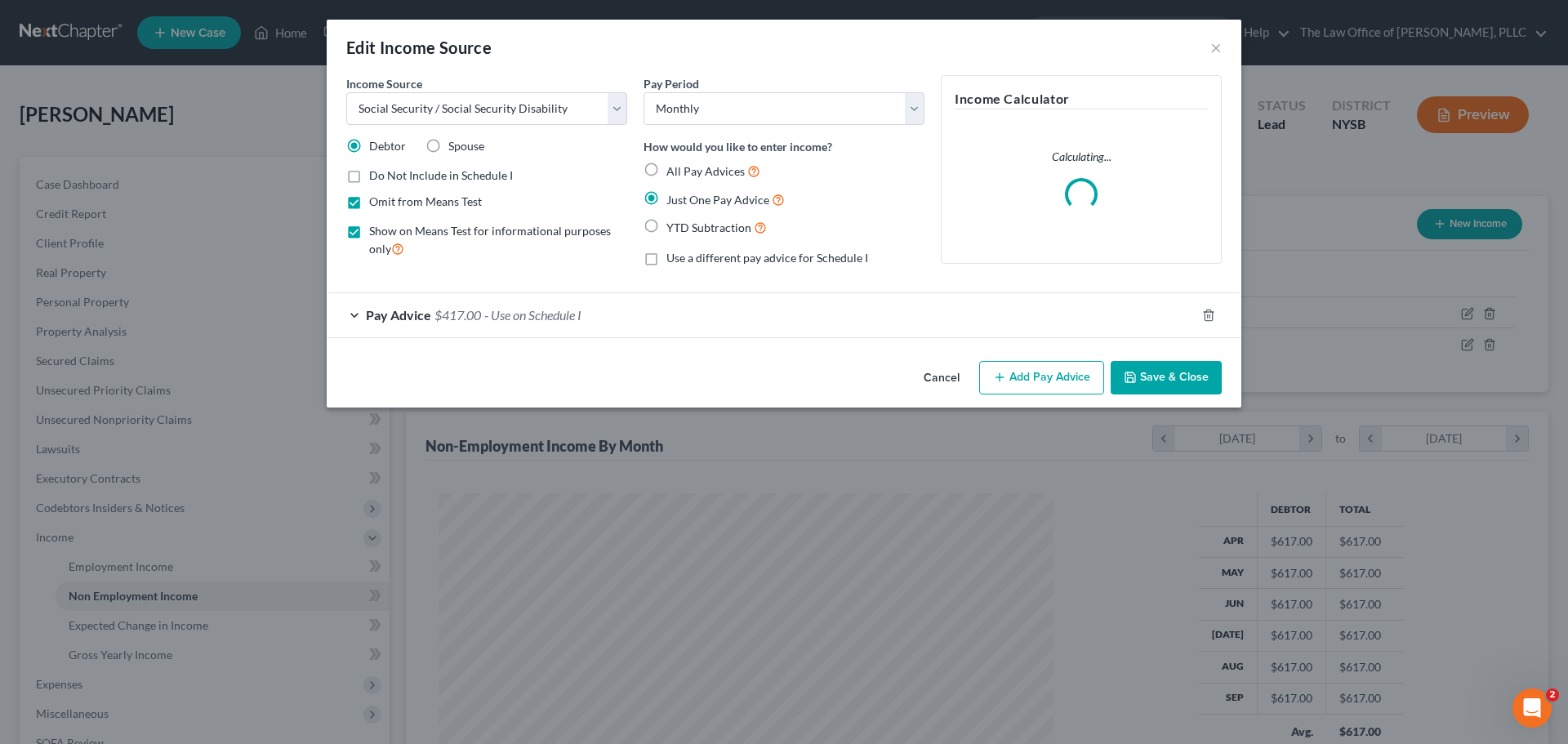
click at [389, 310] on span "Pay Advice" at bounding box center [399, 315] width 66 height 16
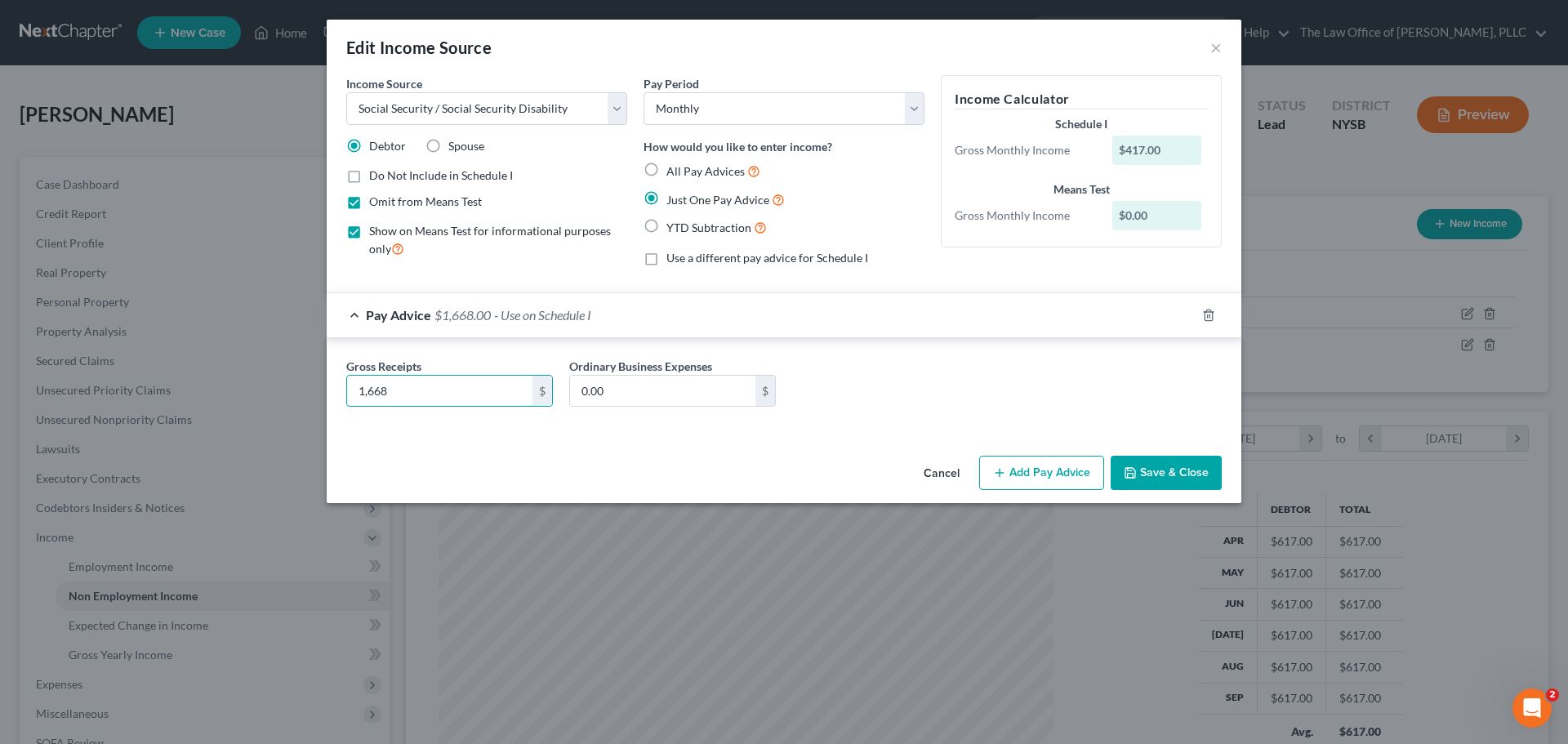
type input "1,668"
click at [1167, 465] on button "Save & Close" at bounding box center [1167, 473] width 111 height 34
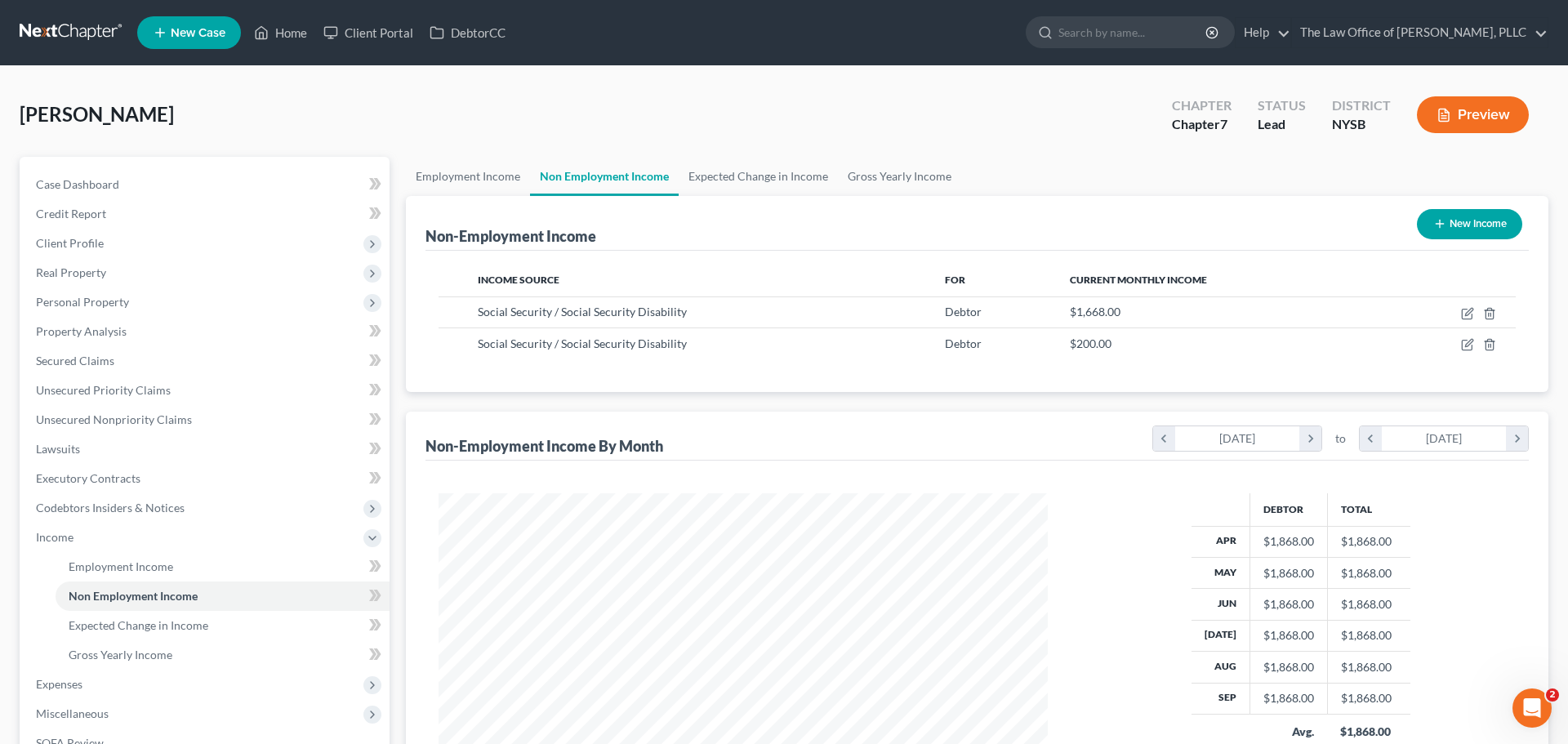
scroll to position [816638, 816036]
click at [1448, 343] on td at bounding box center [1436, 344] width 134 height 31
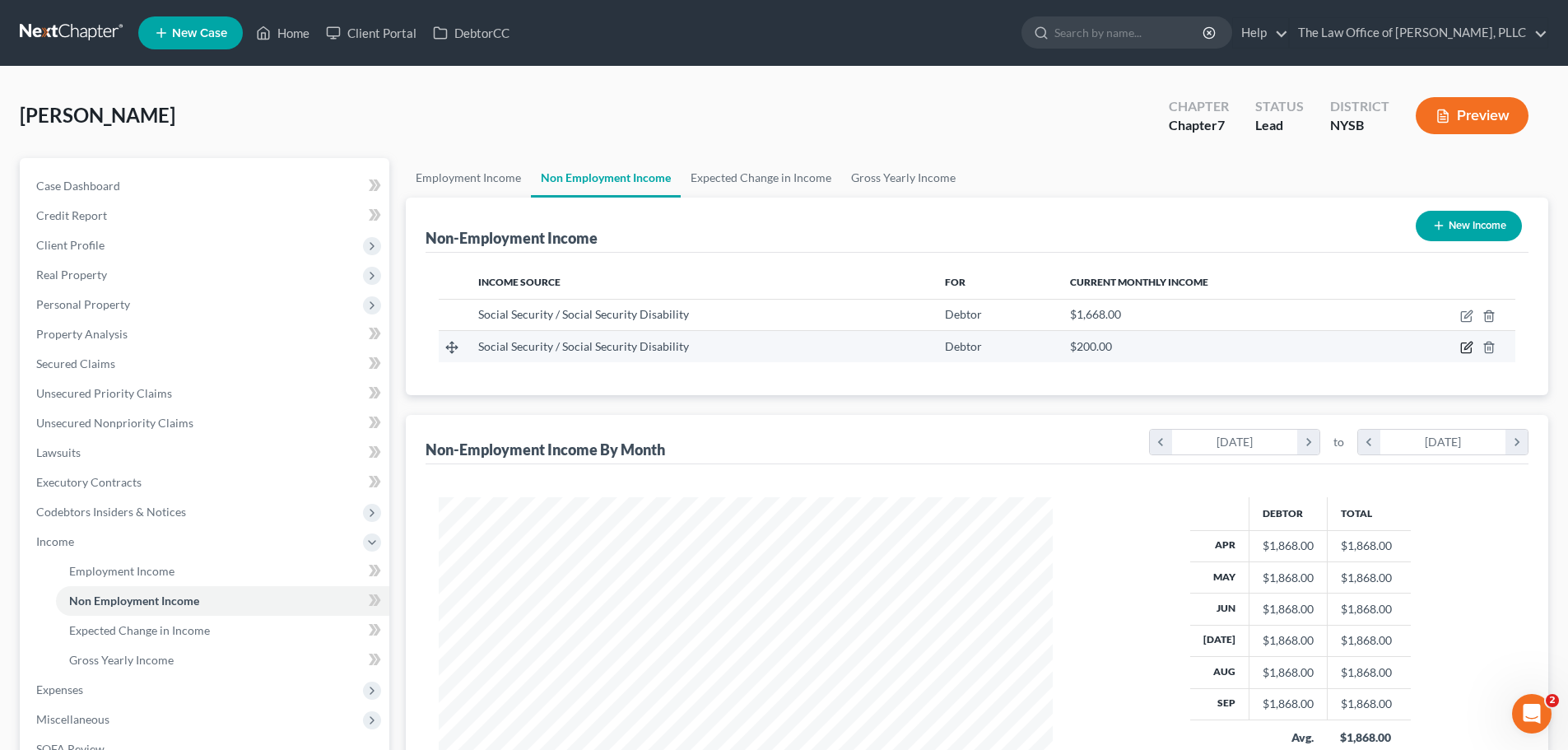
click at [1465, 345] on icon "button" at bounding box center [1466, 347] width 13 height 13
select select "4"
select select "0"
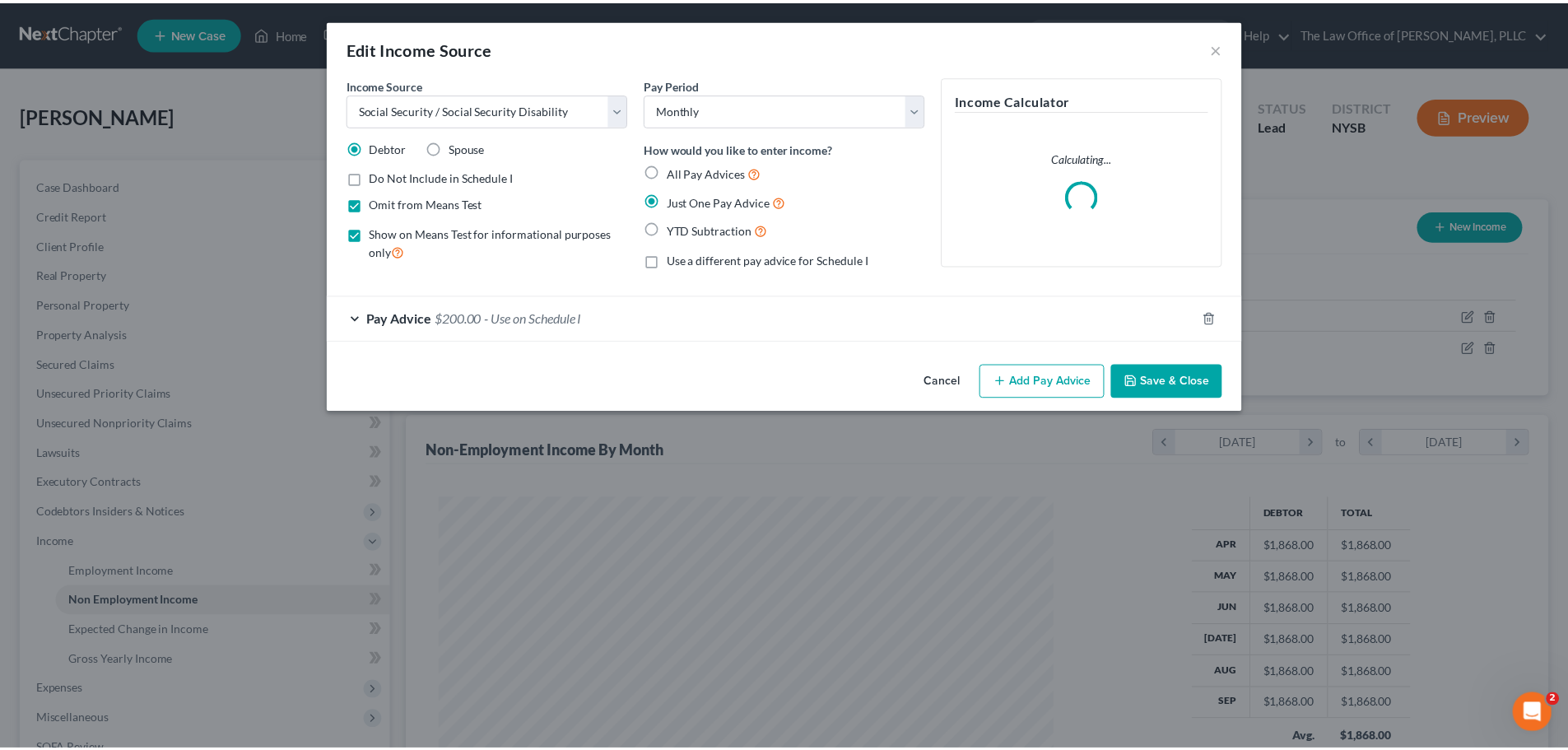
scroll to position [310, 653]
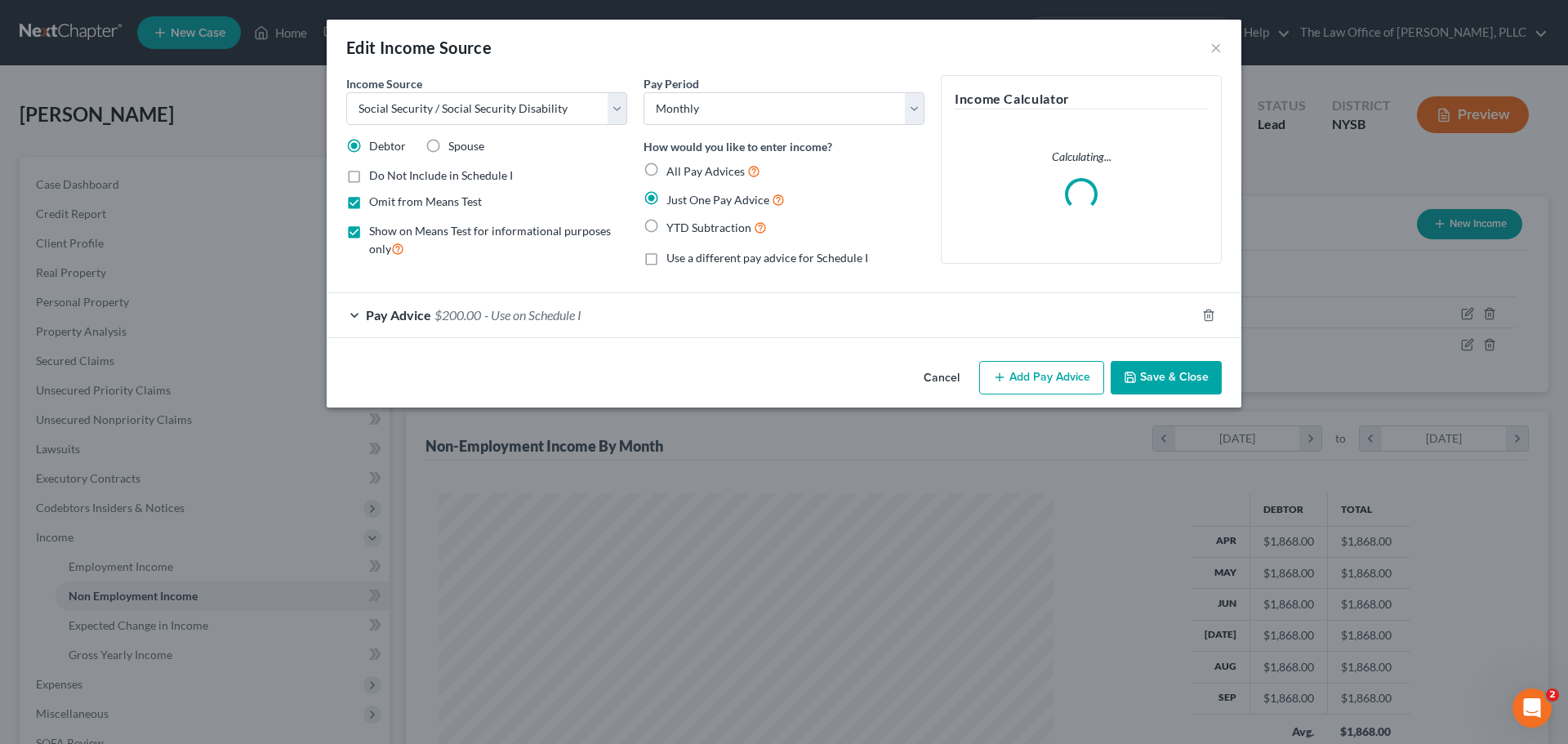
click at [462, 309] on span "$200.00" at bounding box center [458, 315] width 46 height 16
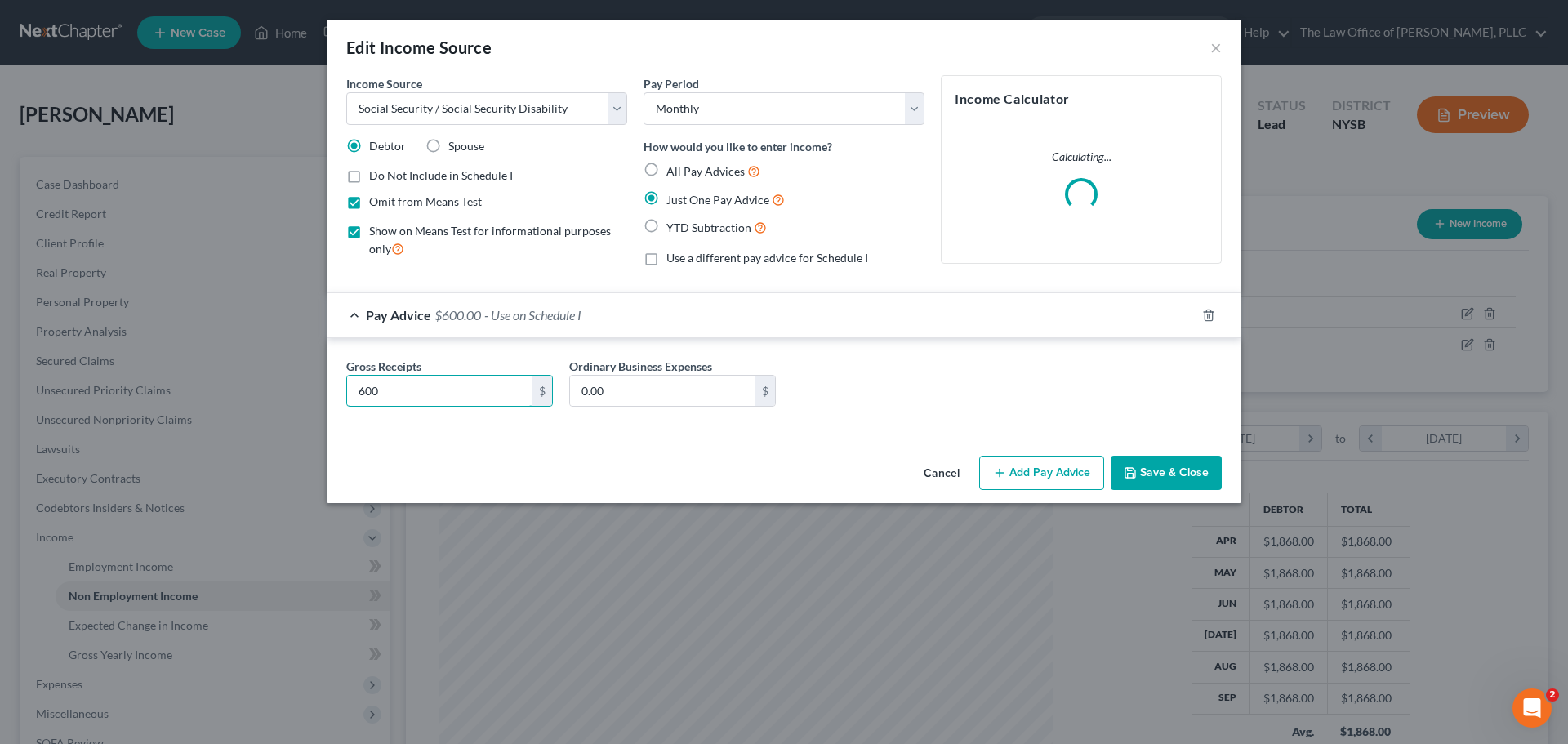
type input "600"
click at [1183, 472] on button "Save & Close" at bounding box center [1167, 473] width 111 height 34
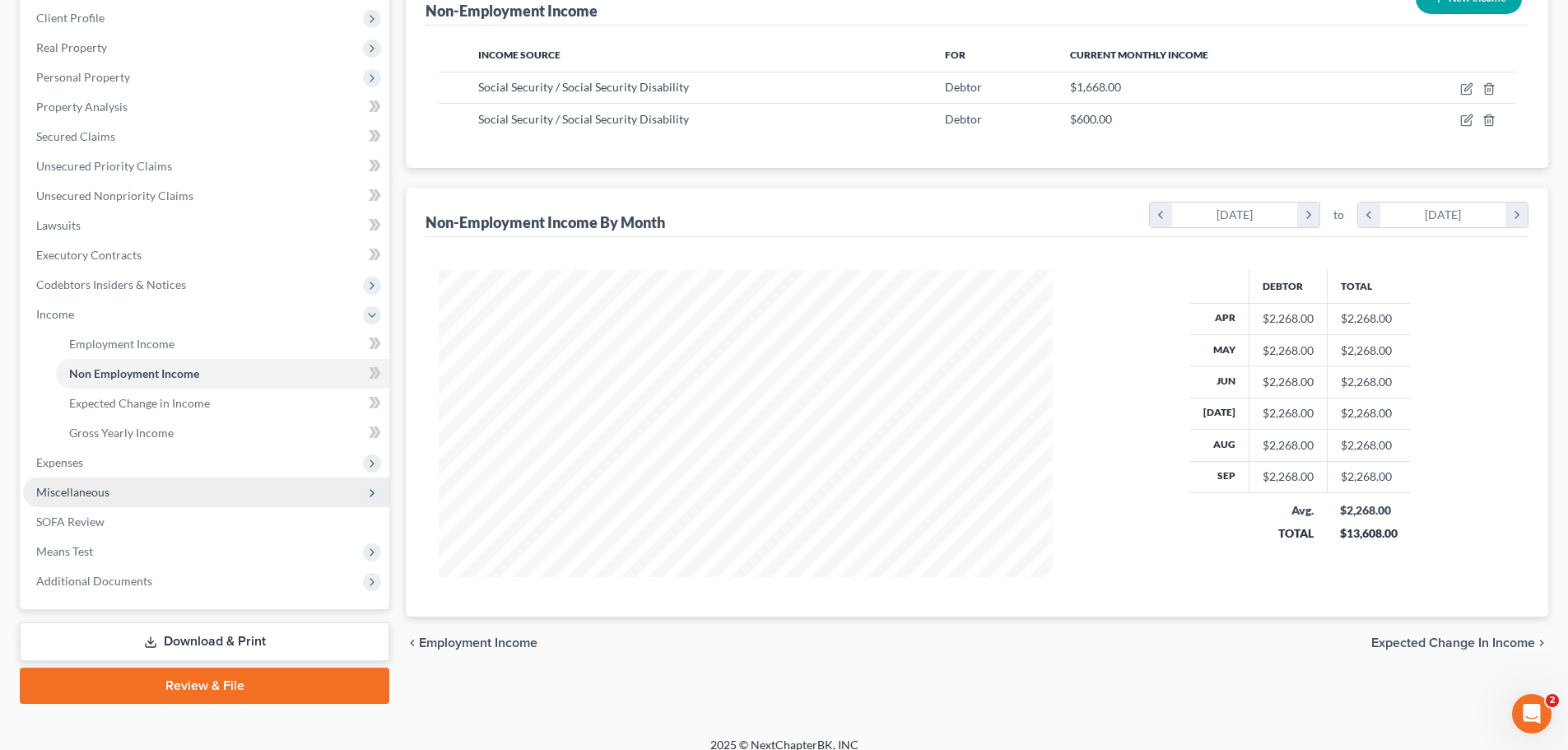
scroll to position [243, 0]
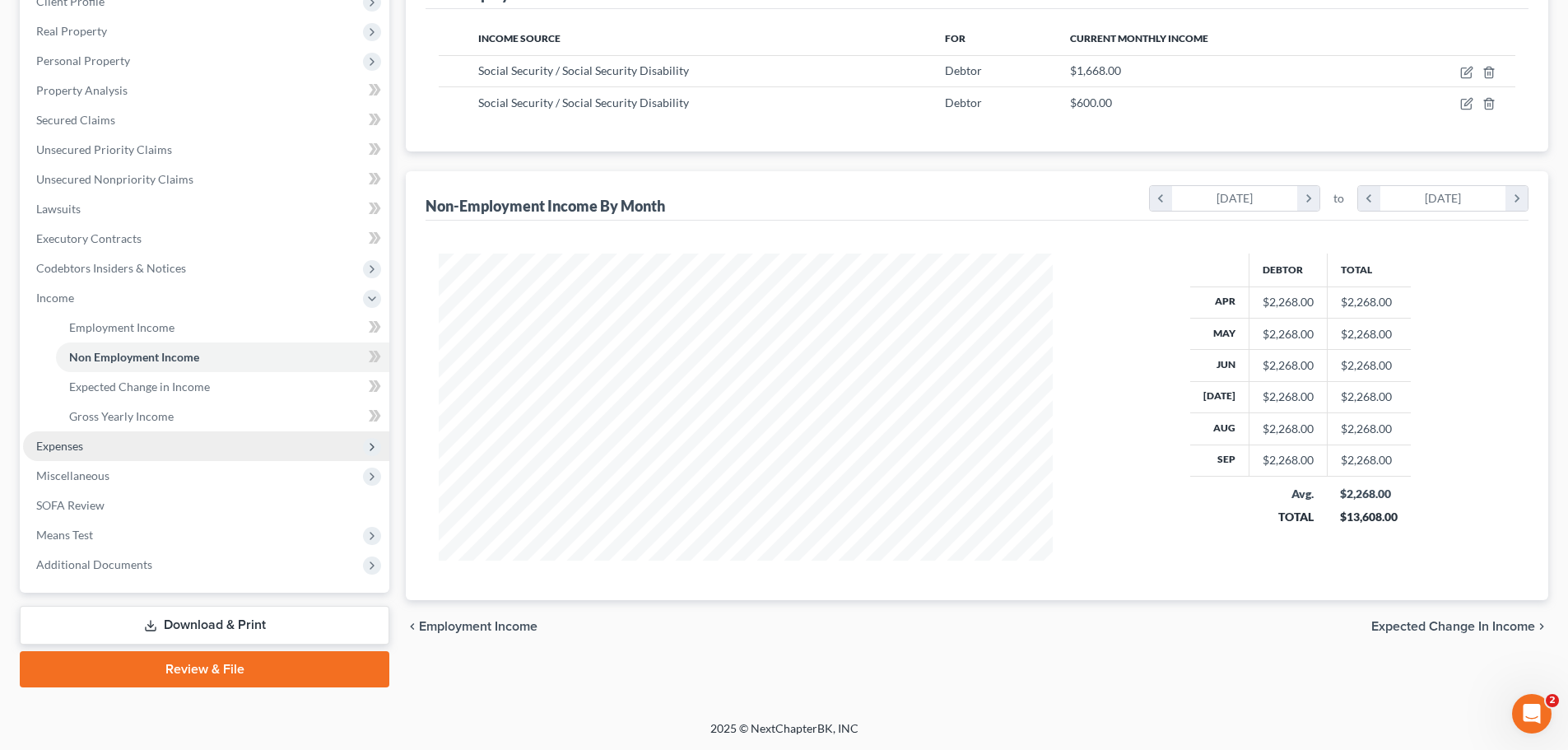
click at [63, 442] on span "Expenses" at bounding box center [60, 446] width 47 height 14
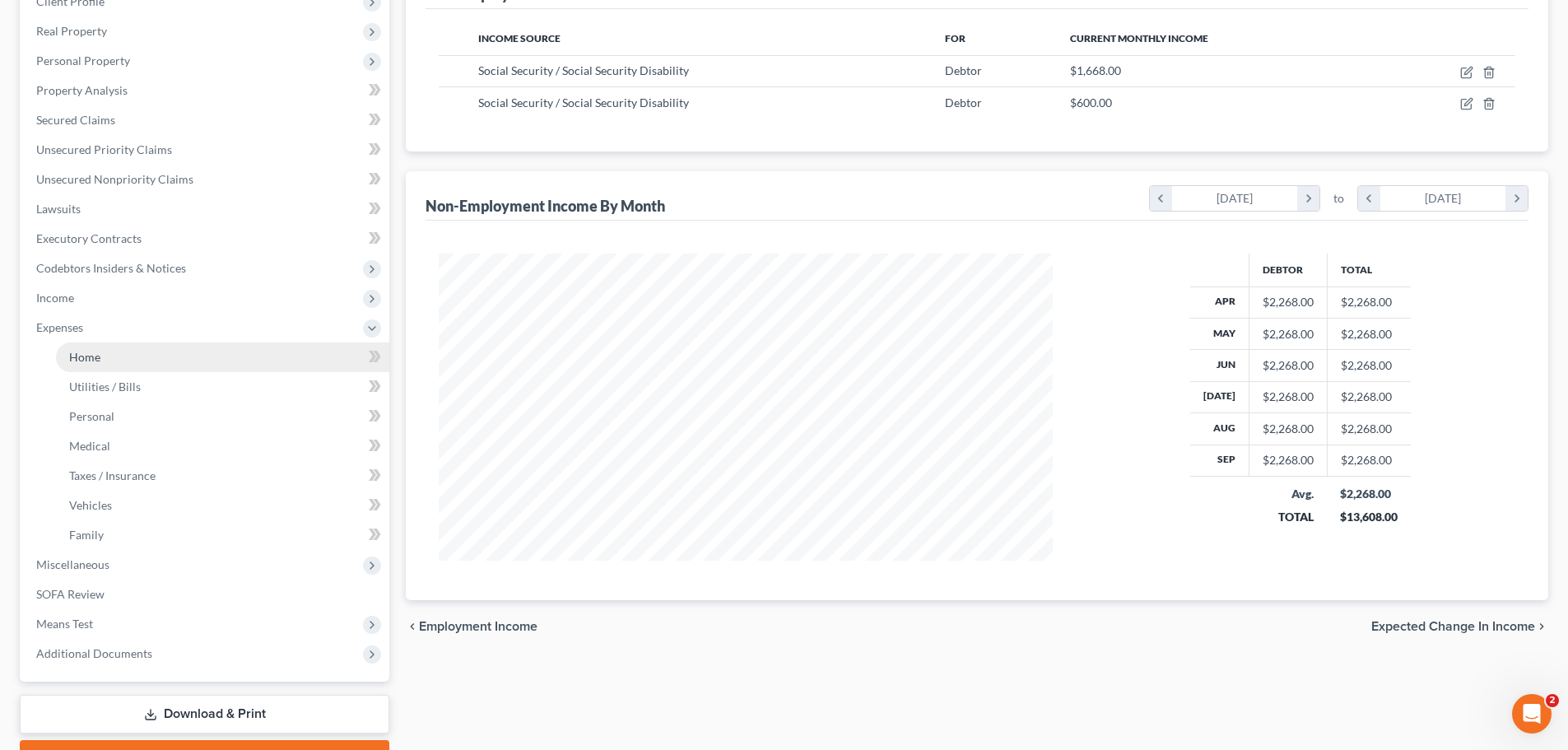
click at [83, 367] on link "Home" at bounding box center [223, 357] width 334 height 30
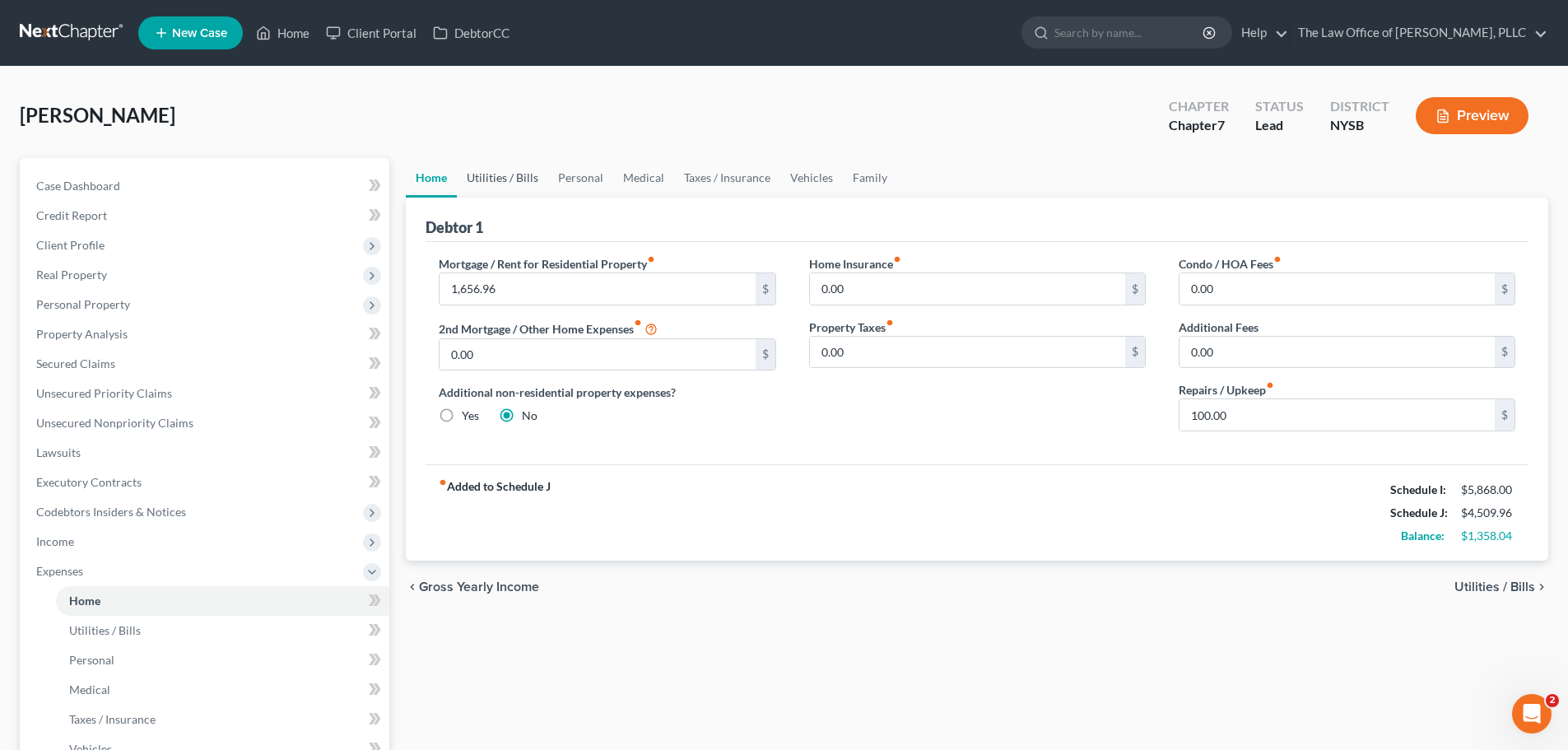
drag, startPoint x: 496, startPoint y: 161, endPoint x: 502, endPoint y: 169, distance: 10.0
click at [496, 161] on link "Utilities / Bills" at bounding box center [502, 178] width 91 height 39
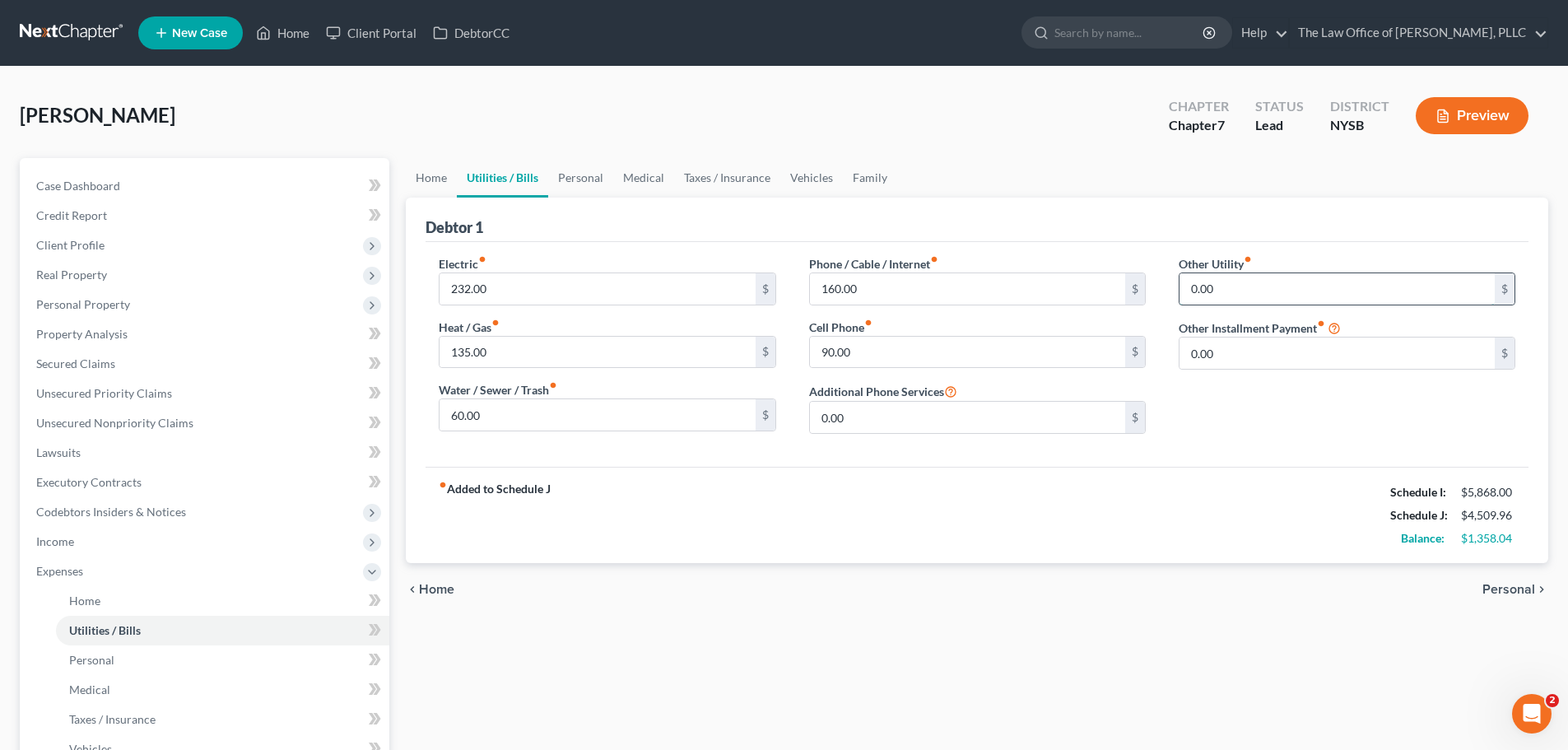
click at [1292, 285] on input "0.00" at bounding box center [1337, 289] width 315 height 32
type input "52"
type input "TV apps"
click at [590, 182] on link "Personal" at bounding box center [581, 178] width 65 height 39
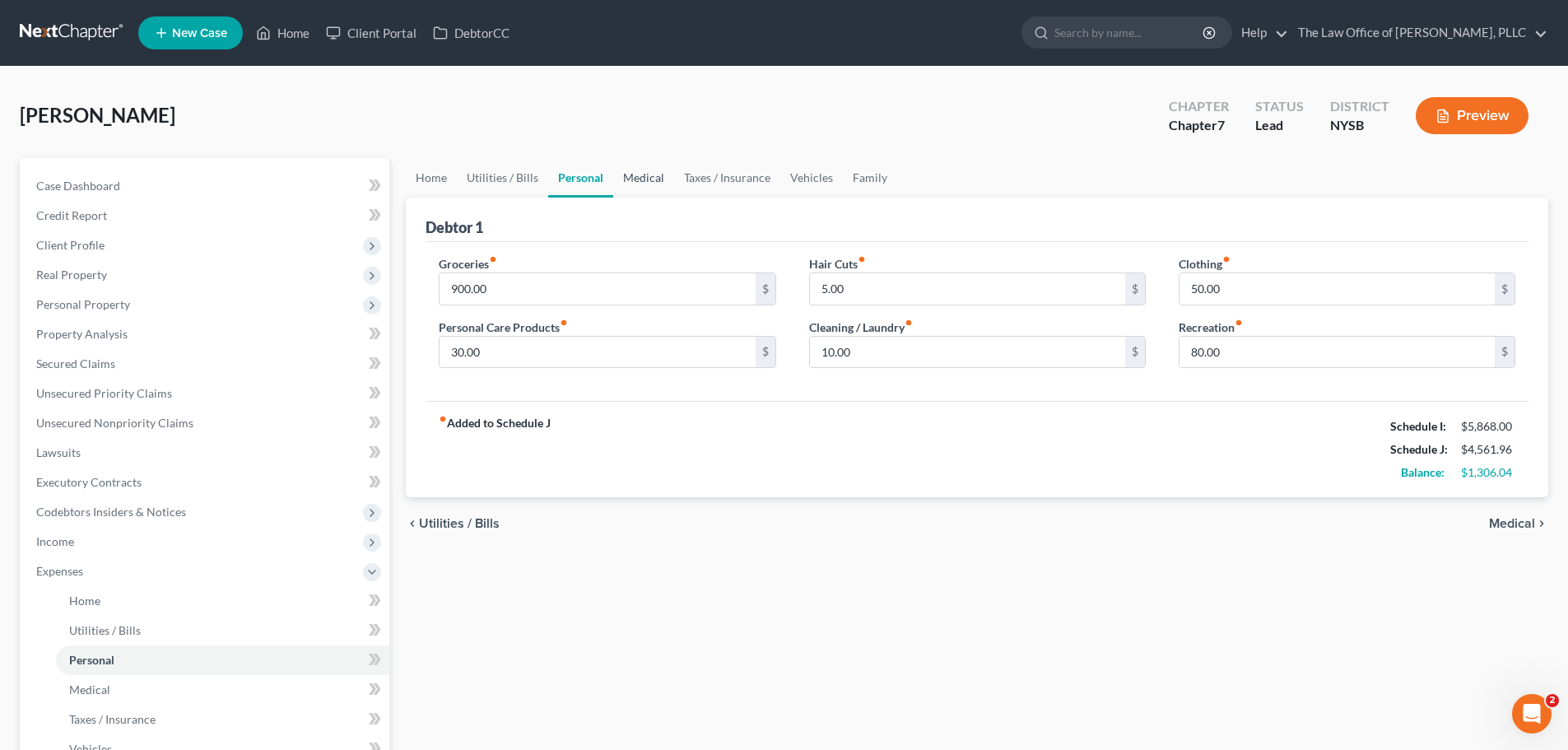
click at [636, 175] on link "Medical" at bounding box center [643, 178] width 61 height 39
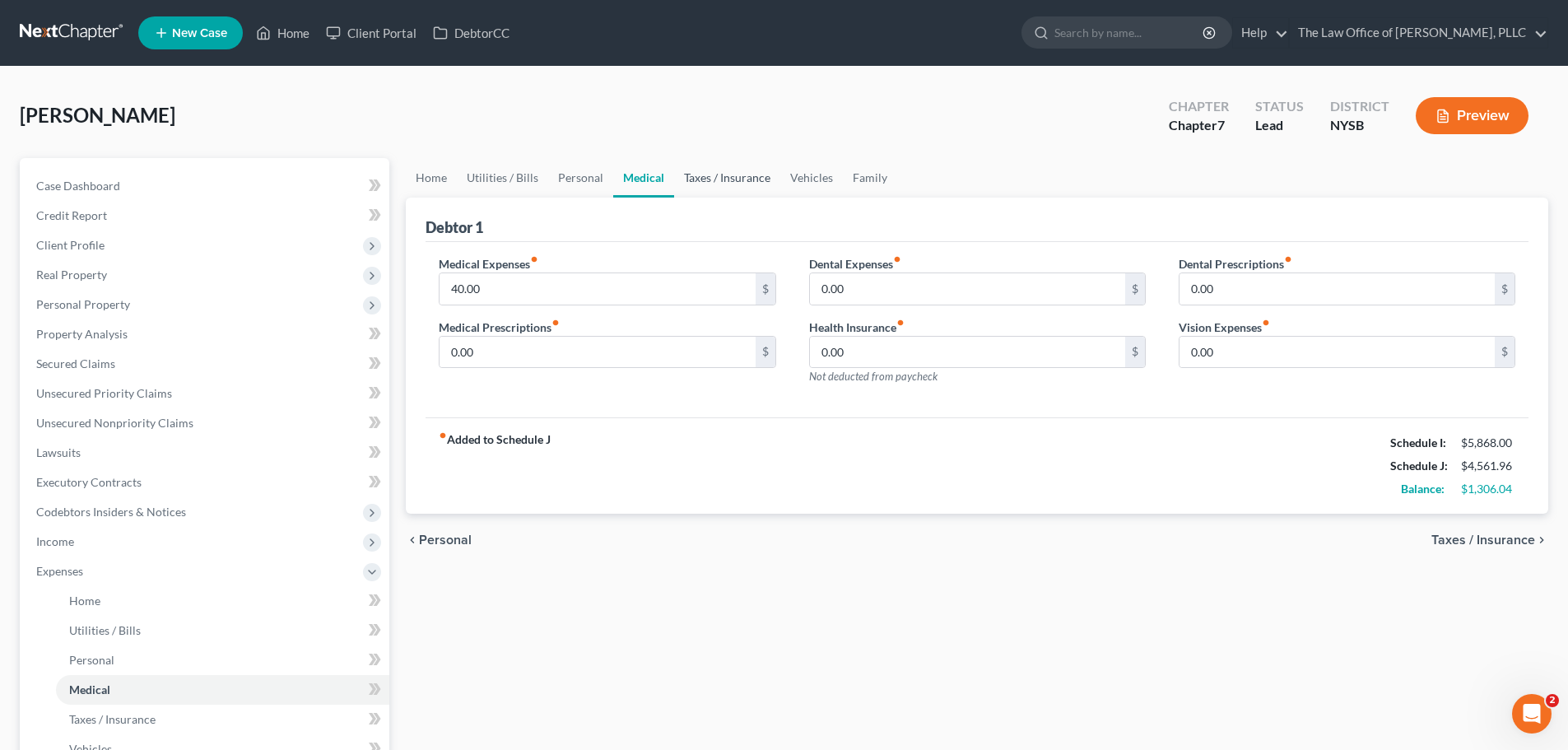
click at [717, 174] on link "Taxes / Insurance" at bounding box center [727, 178] width 106 height 39
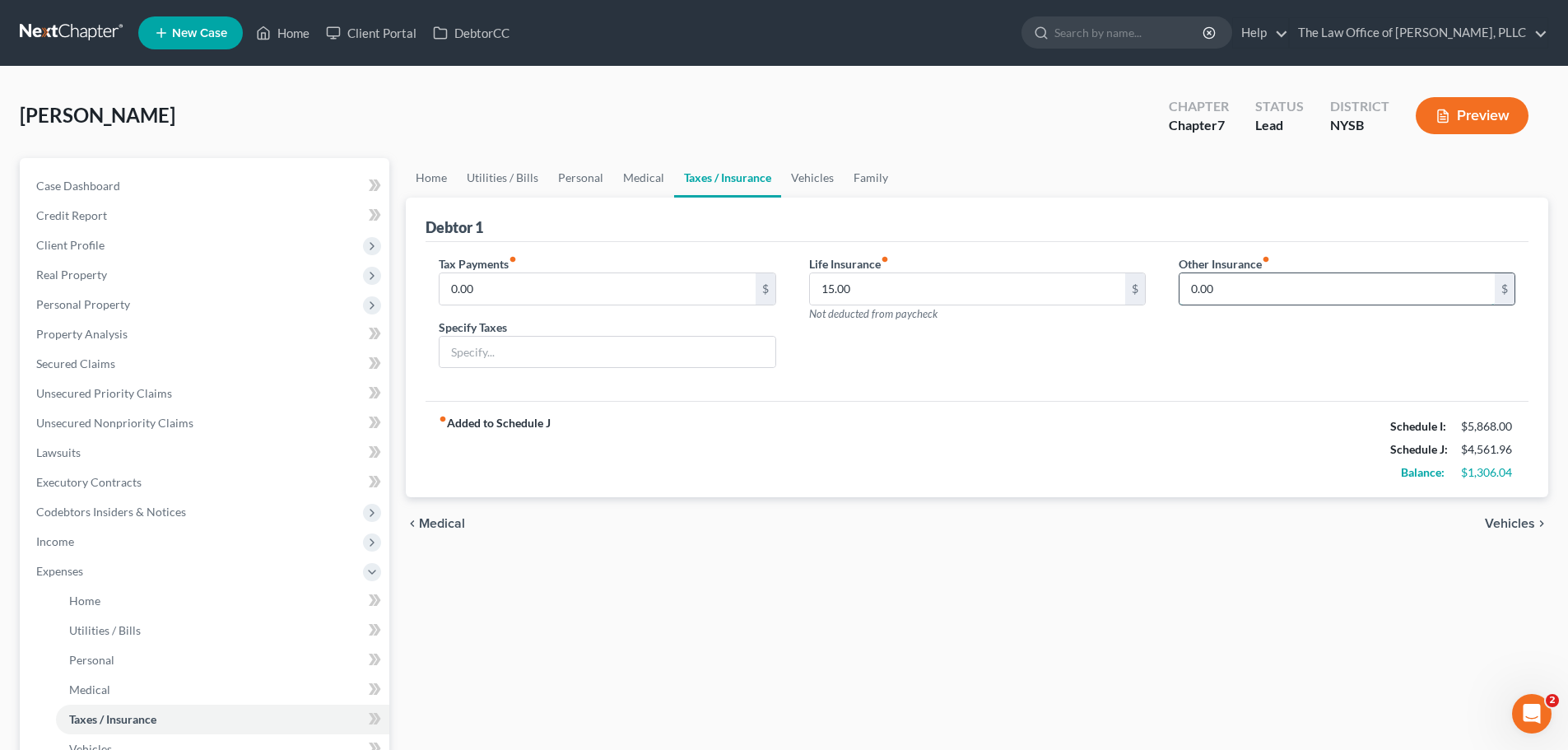
click at [1267, 289] on input "0.00" at bounding box center [1337, 289] width 315 height 32
type input "40"
type input "Vanguard for children"
drag, startPoint x: 530, startPoint y: 177, endPoint x: 866, endPoint y: 241, distance: 342.0
click at [530, 177] on link "Utilities / Bills" at bounding box center [502, 178] width 91 height 39
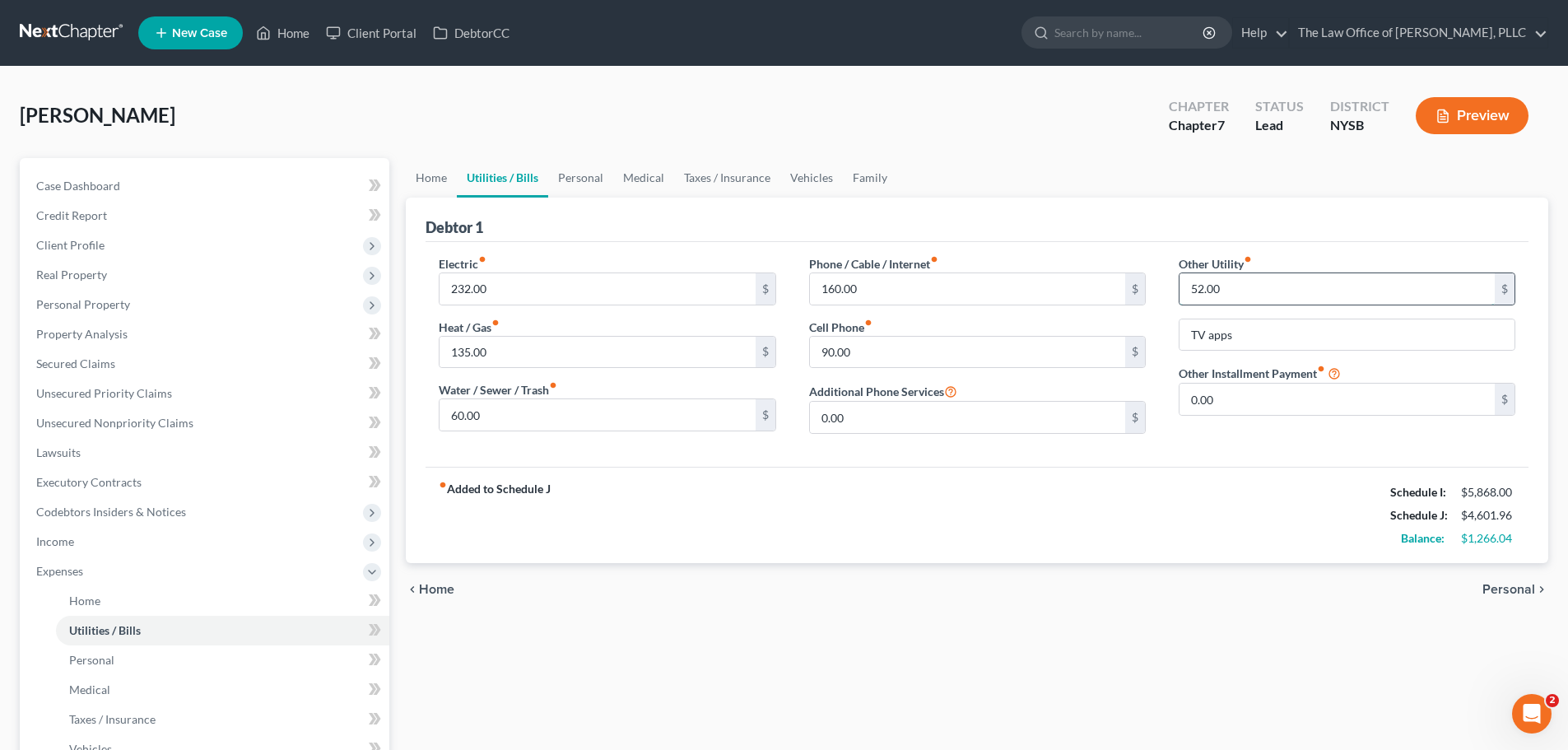
click at [1193, 287] on input "52.00" at bounding box center [1337, 289] width 315 height 32
type input "92"
click at [1260, 348] on input "TV apps" at bounding box center [1346, 336] width 335 height 32
type input "TV apps, Printify,"
click at [1205, 285] on input "92" at bounding box center [1337, 289] width 315 height 32
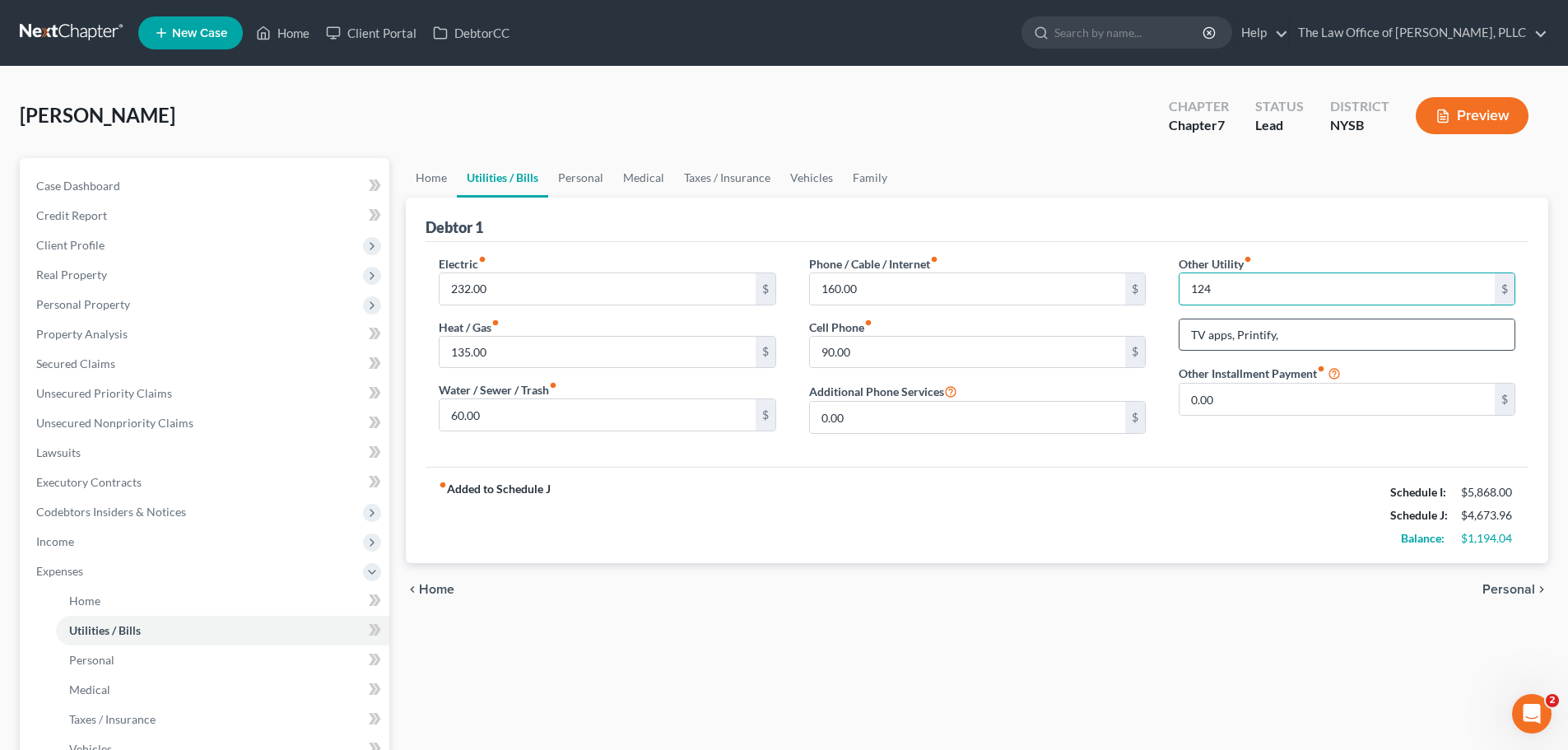
type input "124"
click at [1295, 337] on input "TV apps, Printify," at bounding box center [1346, 336] width 335 height 32
type input "TV apps, Printify, Audible, Kindle"
click at [651, 170] on link "Medical" at bounding box center [643, 178] width 61 height 39
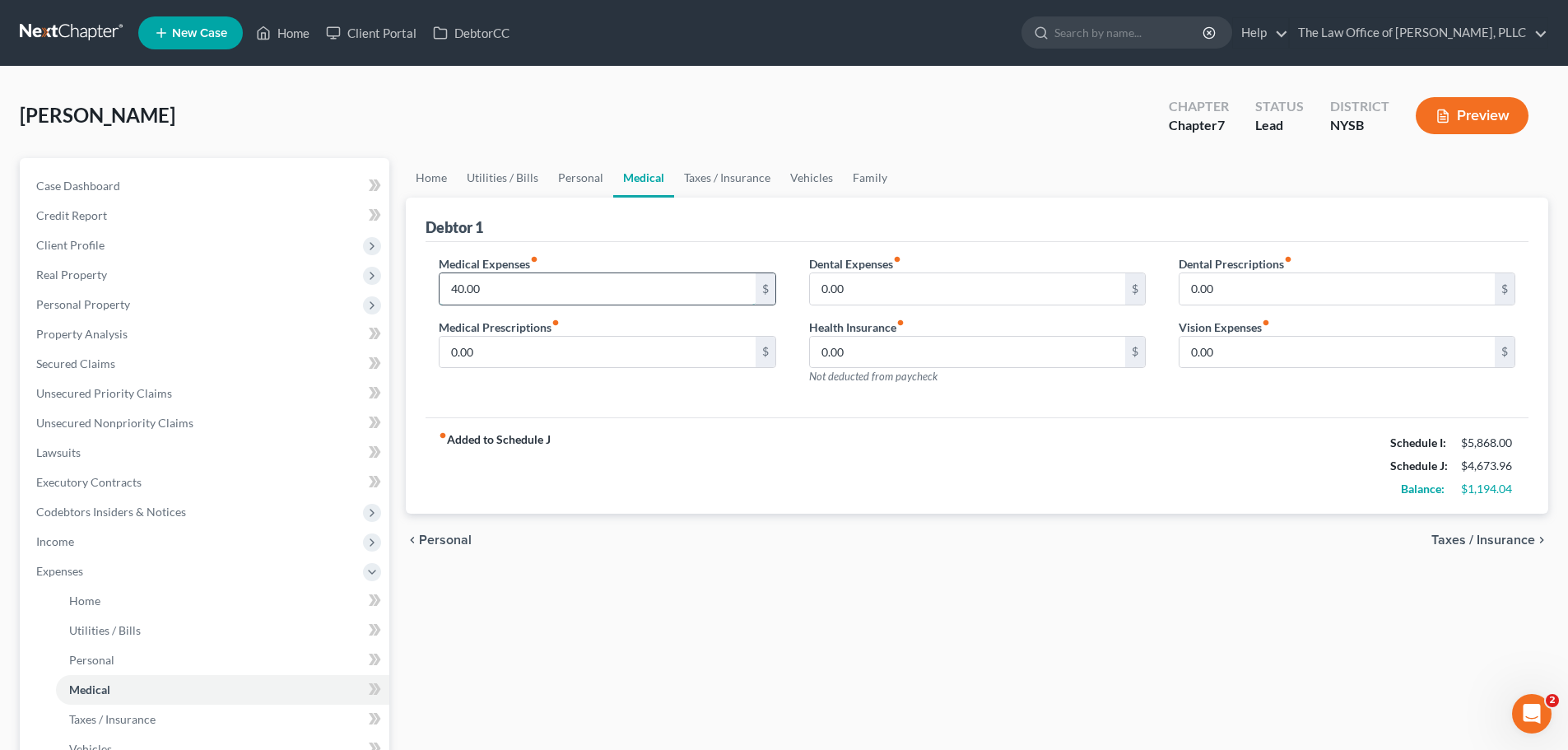
click at [550, 290] on input "40.00" at bounding box center [597, 289] width 315 height 32
click at [503, 350] on input "0.00" at bounding box center [597, 353] width 315 height 32
type input "239"
click at [738, 177] on link "Taxes / Insurance" at bounding box center [727, 178] width 106 height 39
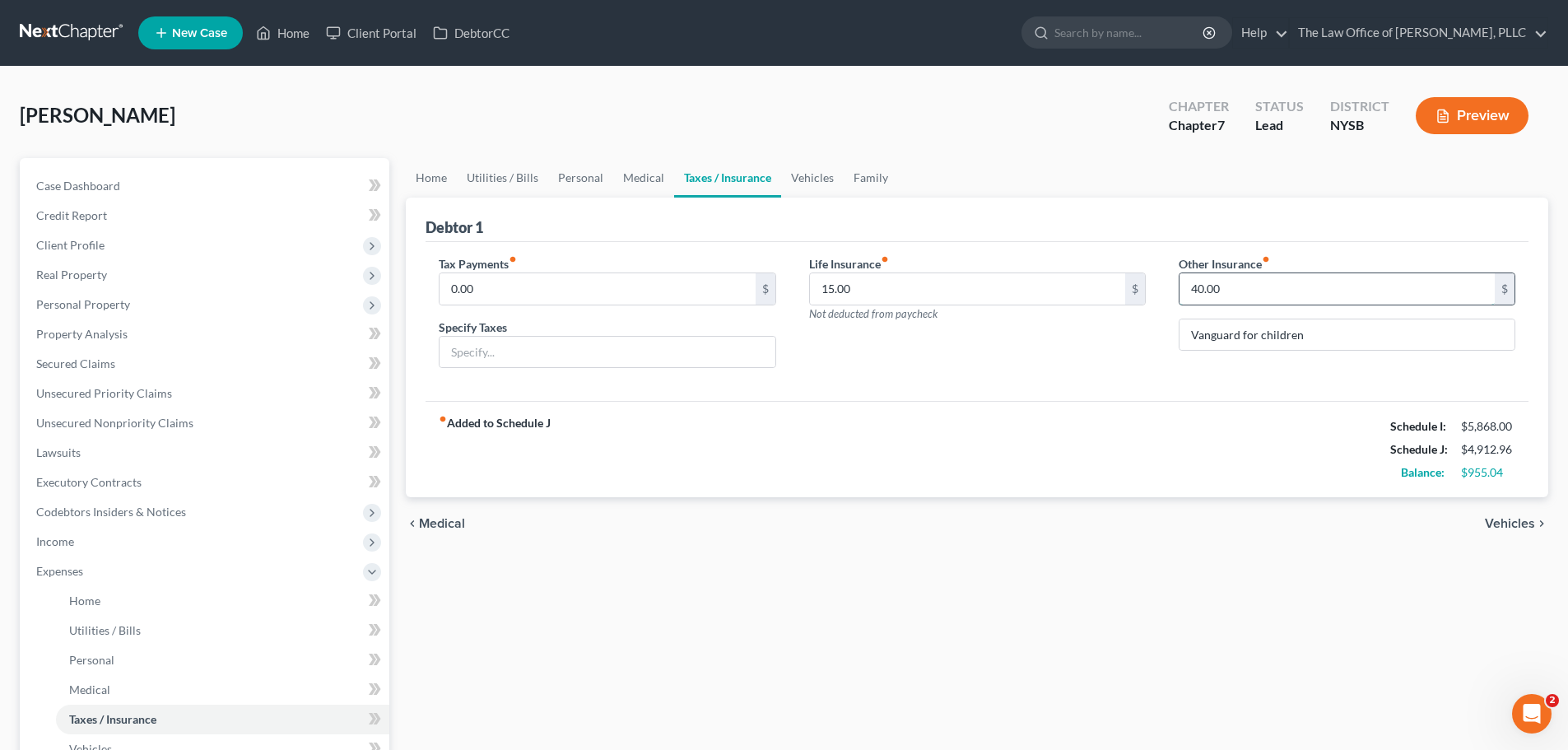
click at [1294, 286] on input "40.00" at bounding box center [1337, 289] width 315 height 32
click at [797, 187] on link "Vehicles" at bounding box center [812, 178] width 62 height 39
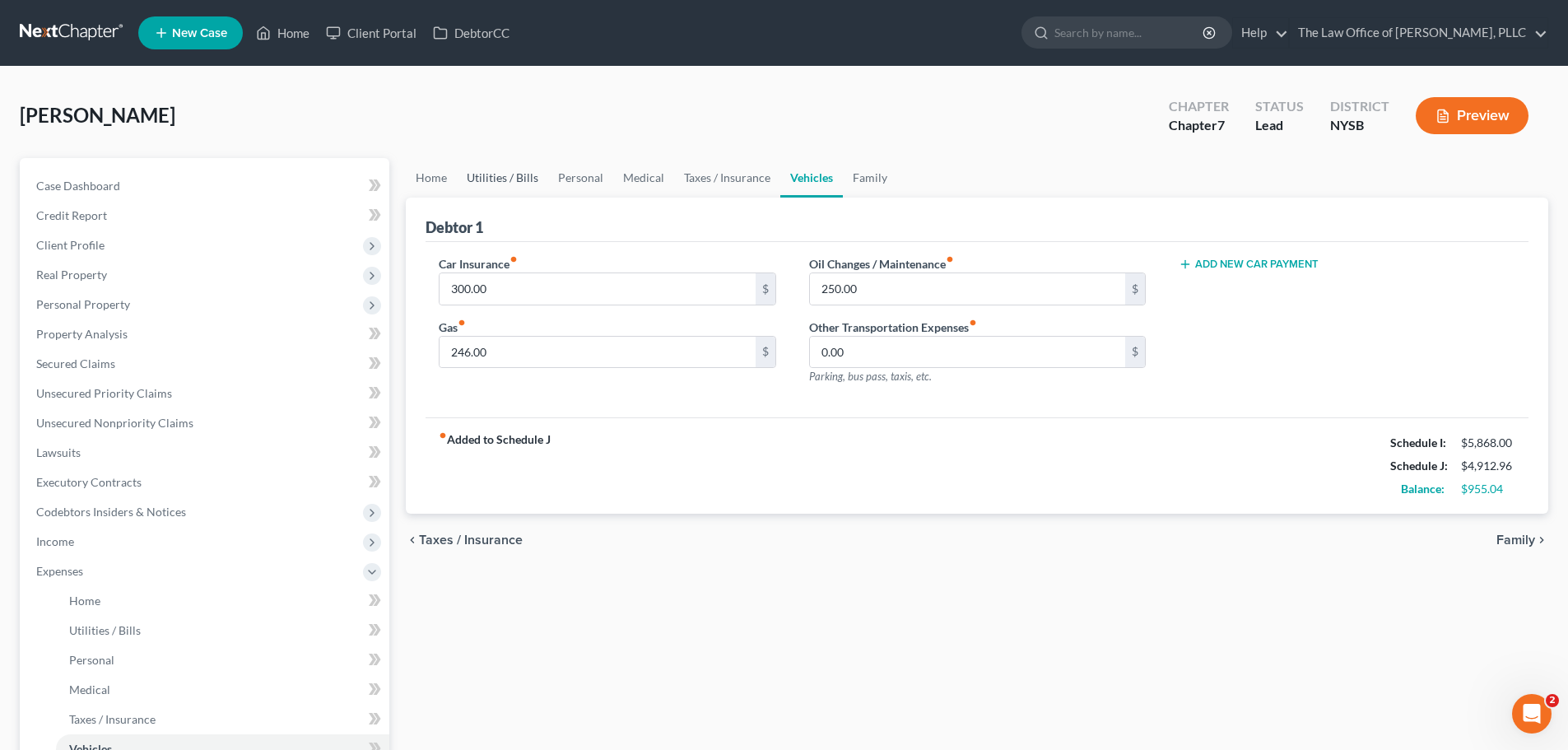
click at [522, 179] on link "Utilities / Bills" at bounding box center [502, 178] width 91 height 39
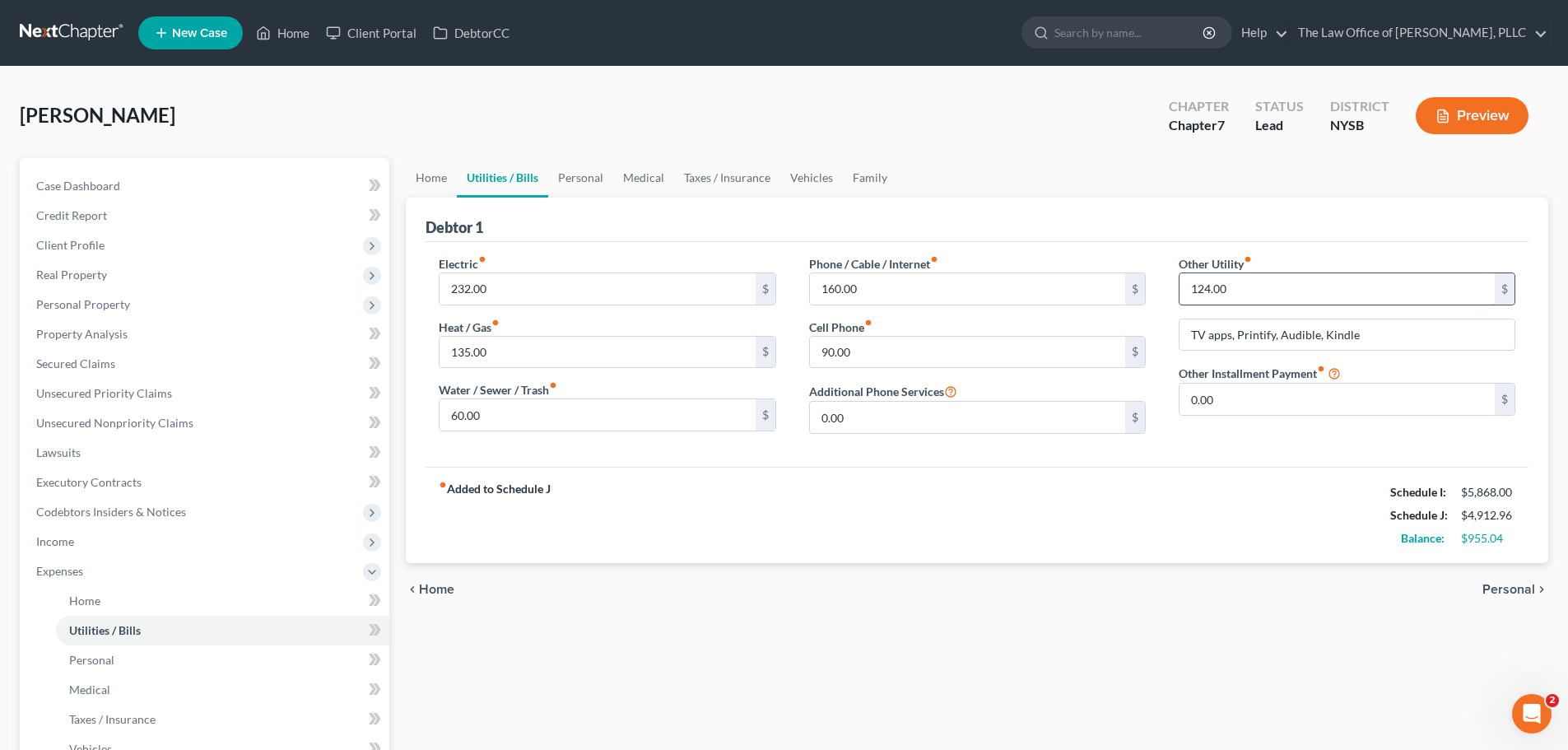
click at [1205, 291] on input "124.00" at bounding box center [1337, 289] width 315 height 32
type input "134"
click at [869, 179] on link "Family" at bounding box center [870, 178] width 54 height 39
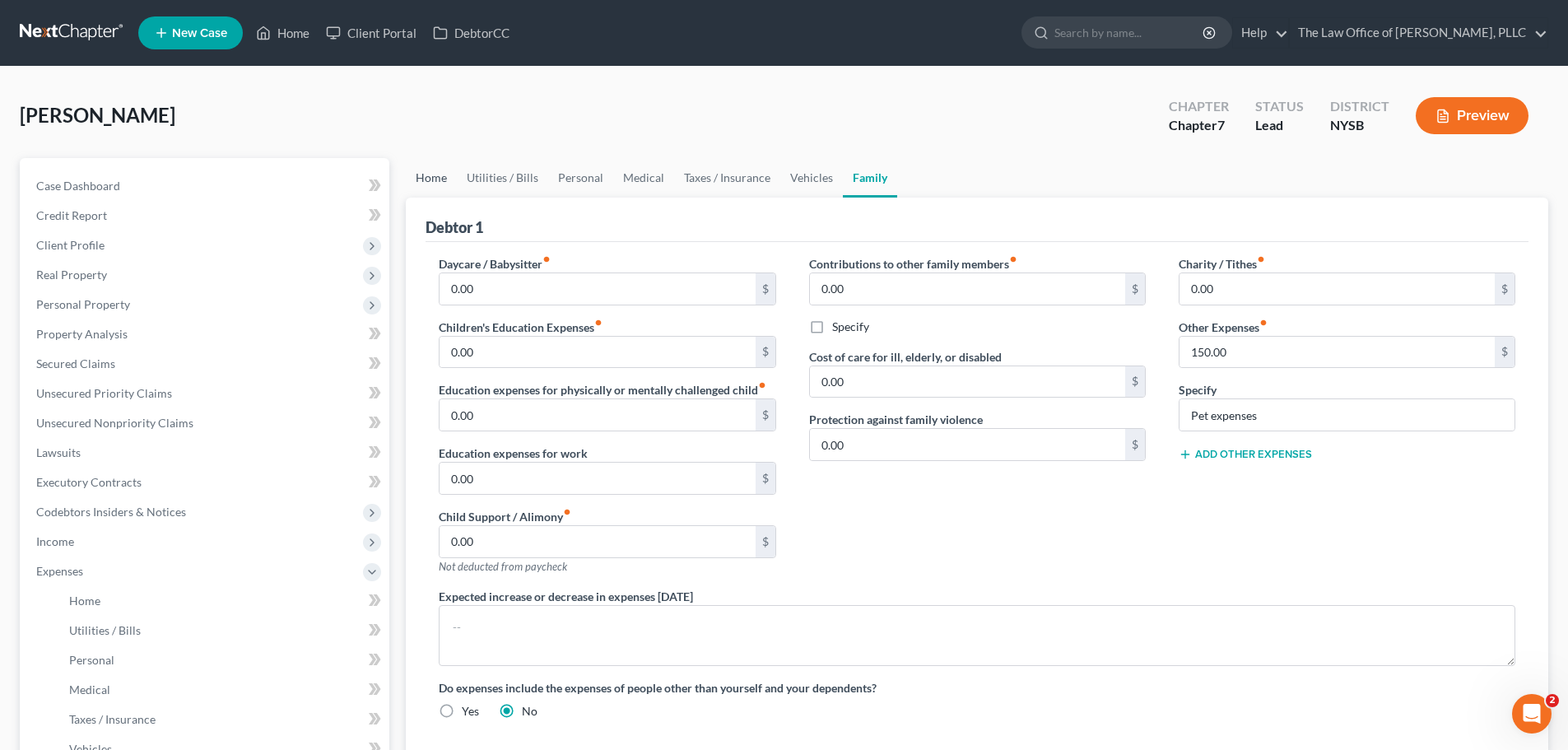
click at [439, 188] on link "Home" at bounding box center [431, 178] width 51 height 39
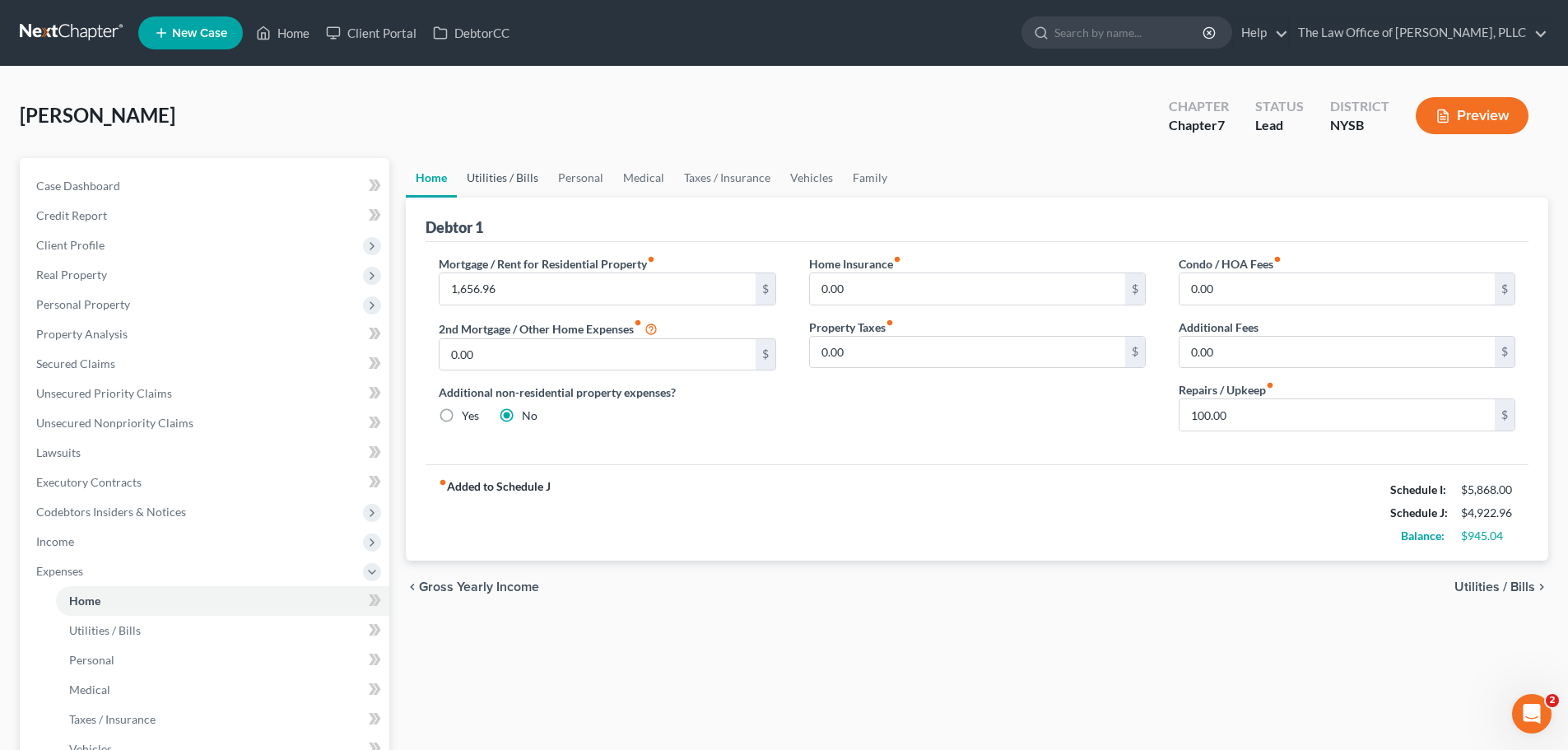
click at [493, 184] on link "Utilities / Bills" at bounding box center [502, 178] width 91 height 39
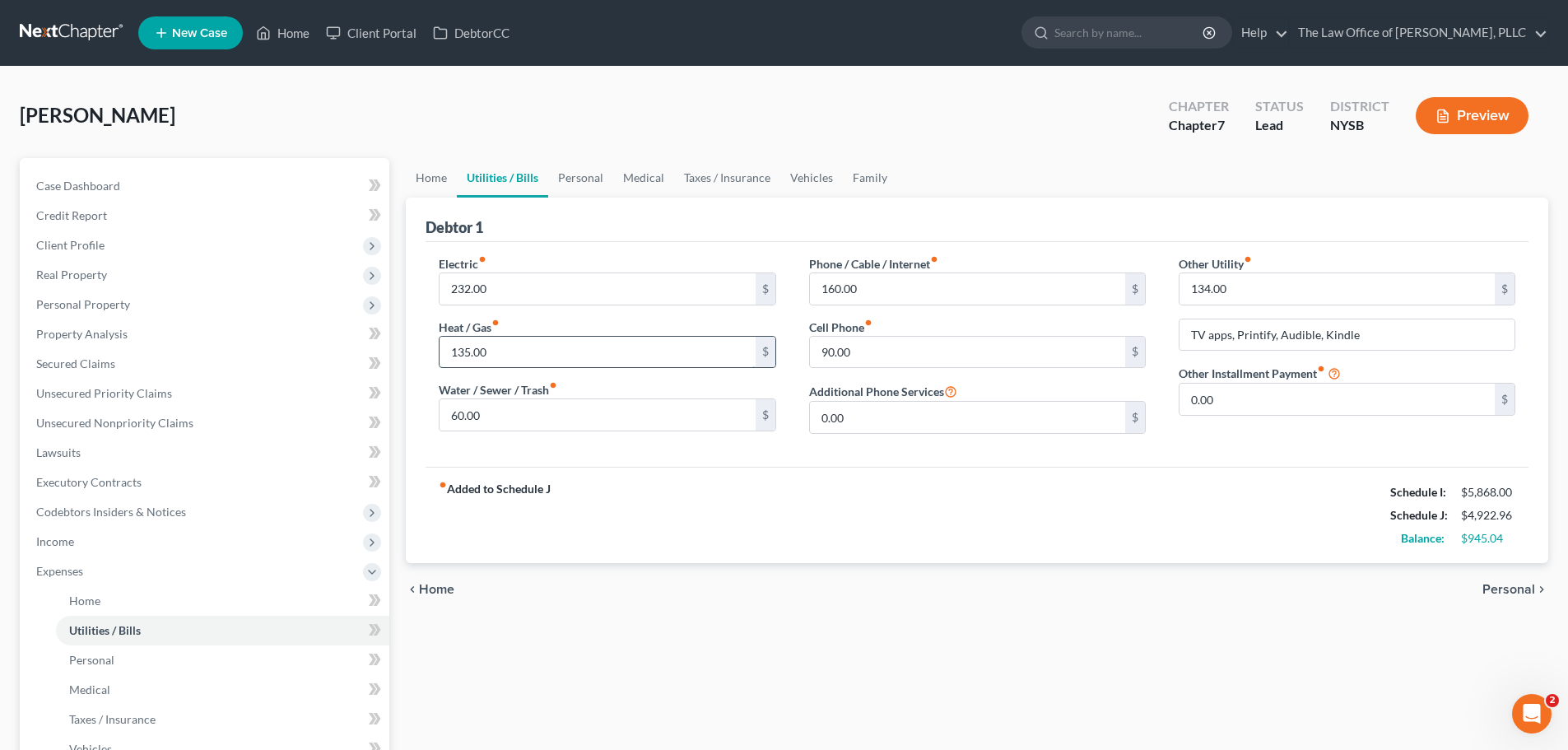
click at [503, 363] on input "135.00" at bounding box center [597, 353] width 315 height 32
drag, startPoint x: 720, startPoint y: 531, endPoint x: 566, endPoint y: 433, distance: 182.5
click at [720, 531] on div "fiber_manual_record Added to Schedule J Schedule I: $5,868.00 Schedule J: $4,92…" at bounding box center [976, 515] width 1103 height 96
click at [502, 359] on input "135.00" at bounding box center [597, 353] width 315 height 32
type input "154"
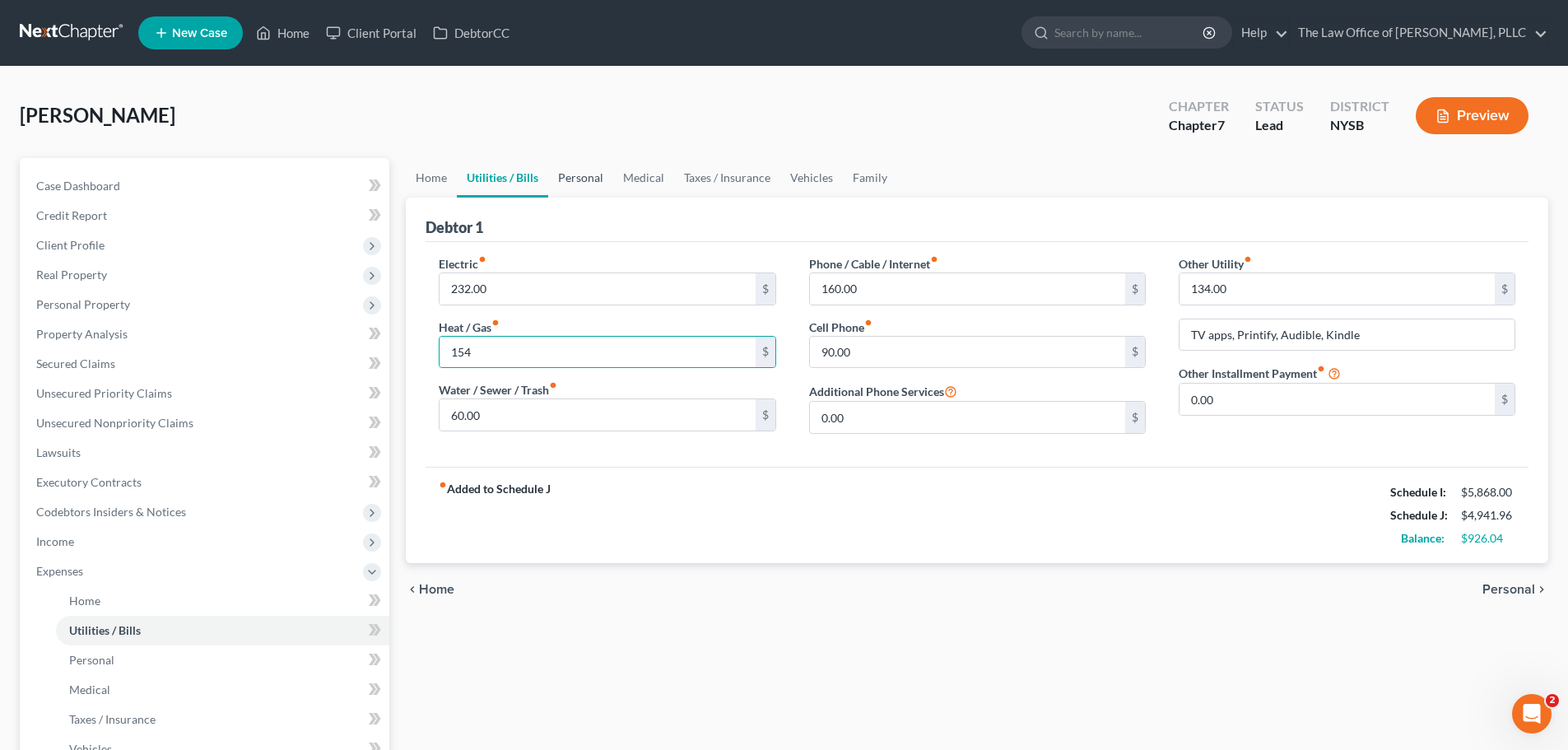
click at [568, 185] on link "Personal" at bounding box center [581, 178] width 65 height 39
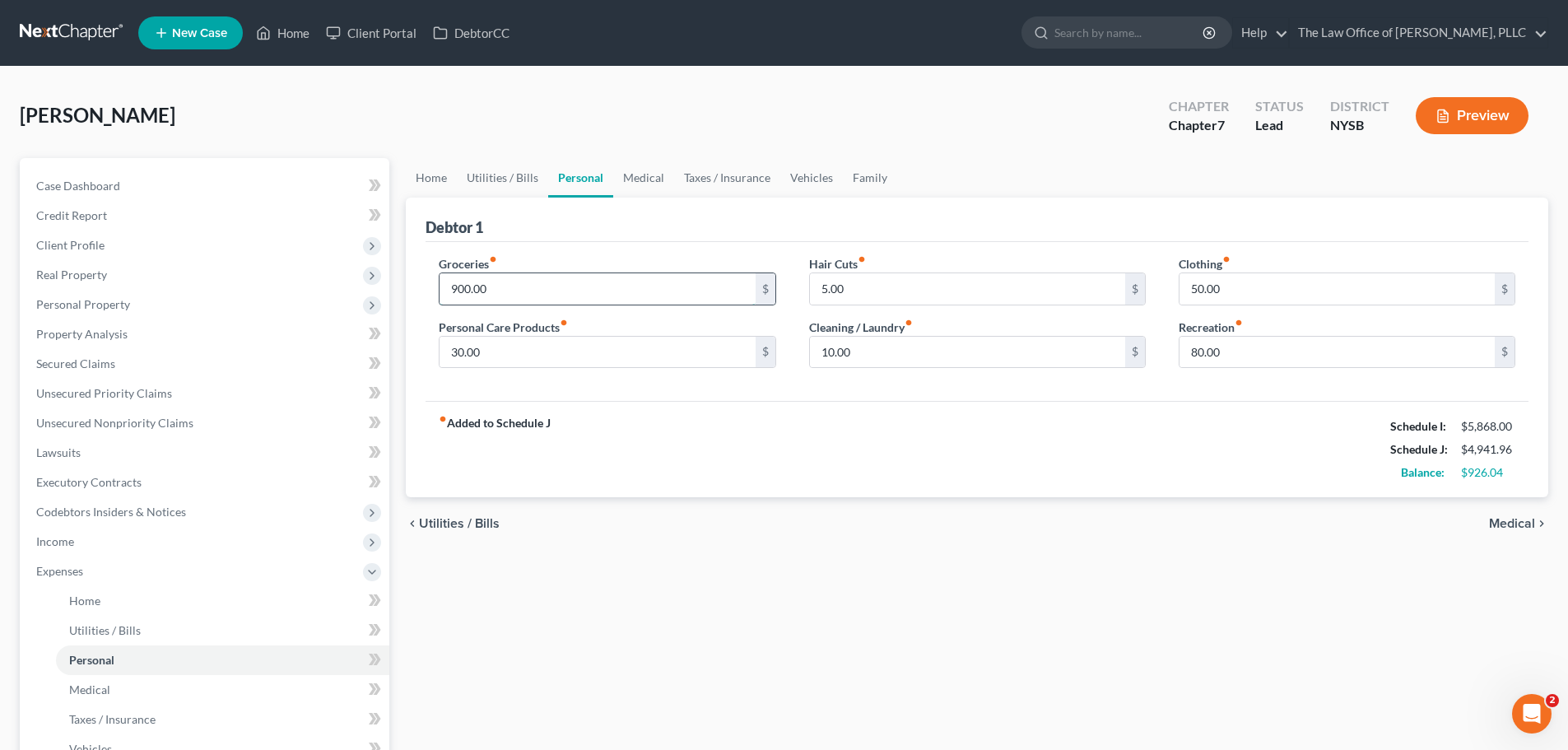
click at [514, 299] on input "900.00" at bounding box center [597, 289] width 315 height 32
type input "1,000"
click at [902, 286] on input "5.00" at bounding box center [968, 289] width 315 height 32
type input "15"
click at [861, 340] on input "10.00" at bounding box center [968, 353] width 315 height 32
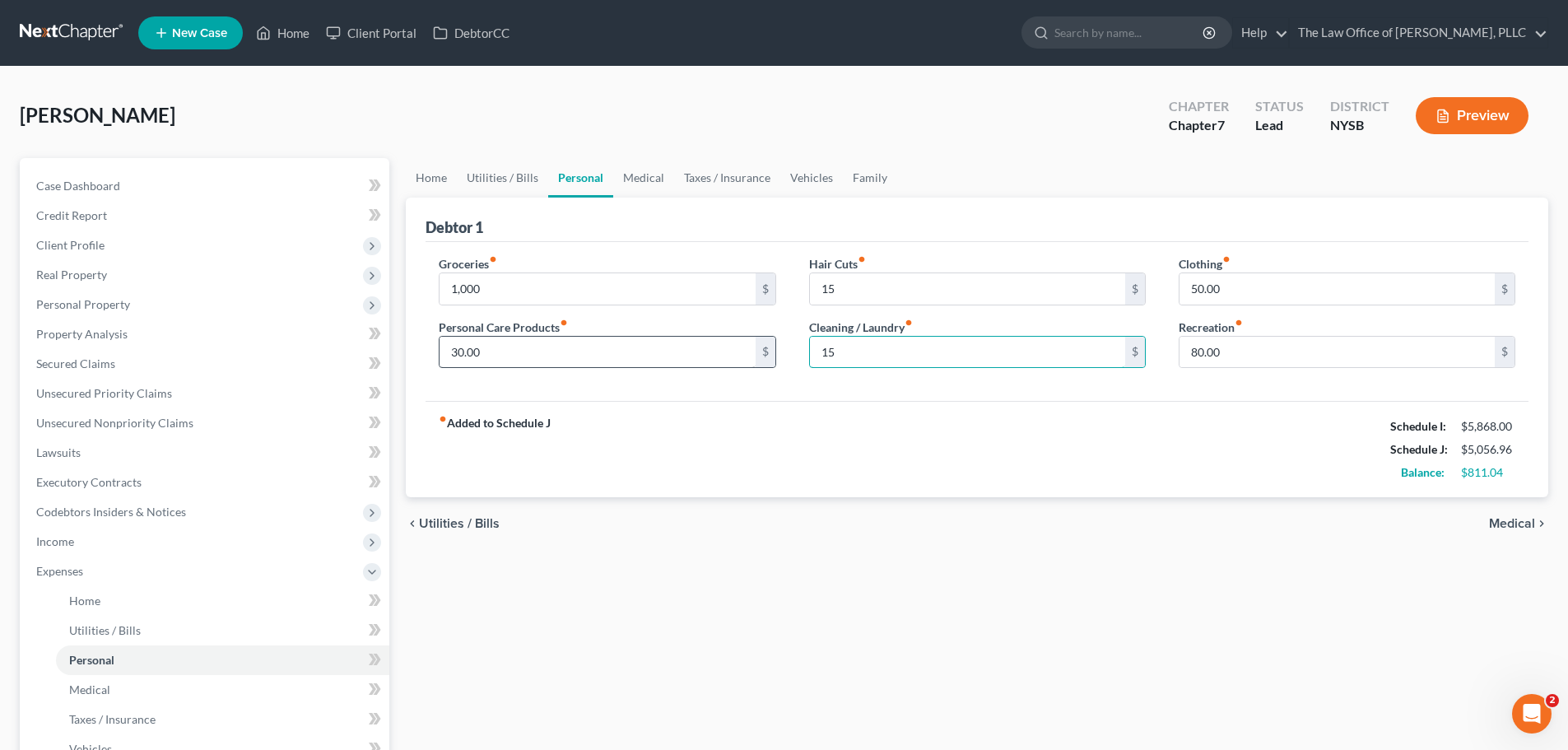
type input "15"
type input "60"
click at [1288, 291] on input "50.00" at bounding box center [1337, 289] width 315 height 32
type input "100"
click at [1226, 359] on input "80.00" at bounding box center [1337, 353] width 315 height 32
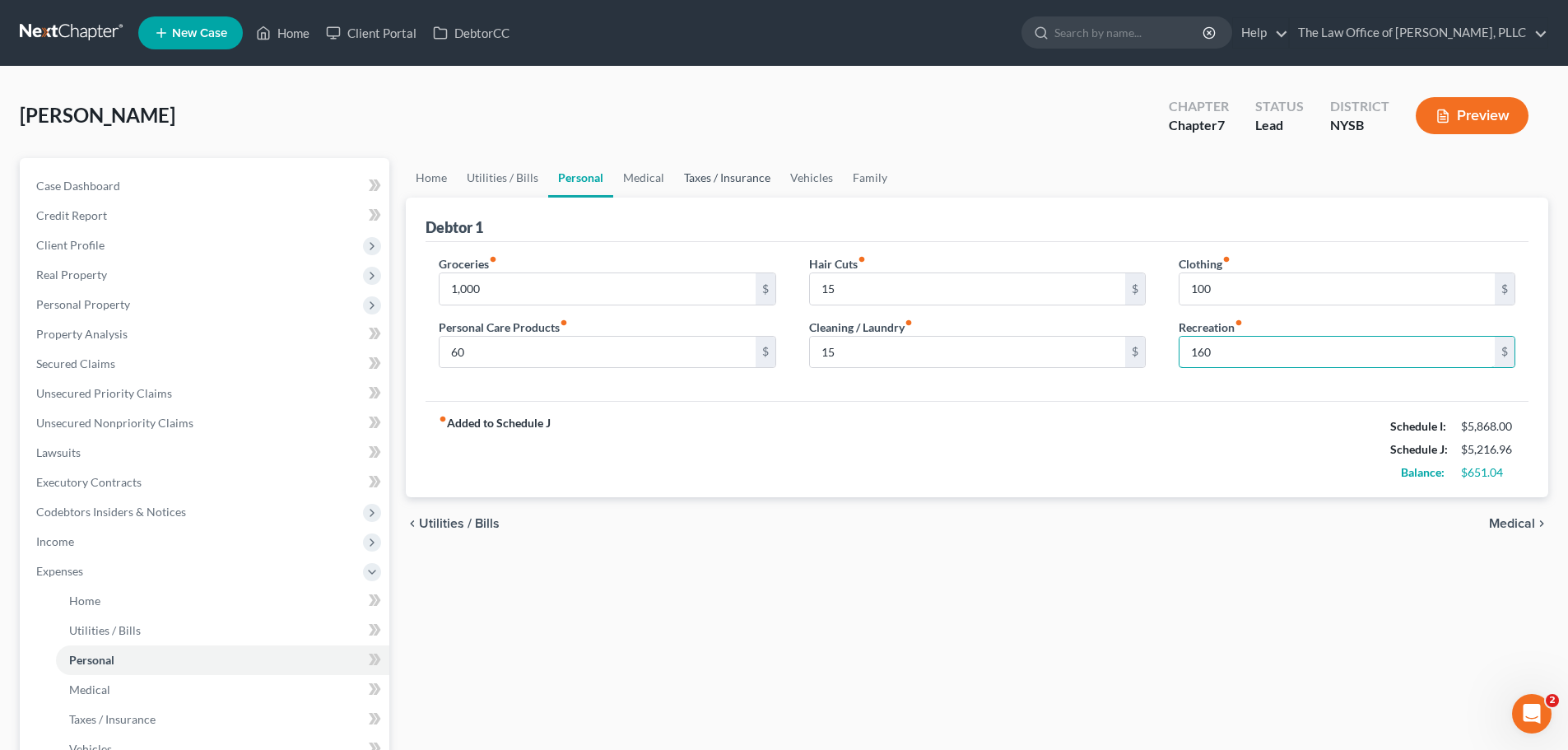
type input "160"
drag, startPoint x: 707, startPoint y: 169, endPoint x: 839, endPoint y: 170, distance: 132.0
click at [707, 169] on link "Taxes / Insurance" at bounding box center [727, 178] width 106 height 39
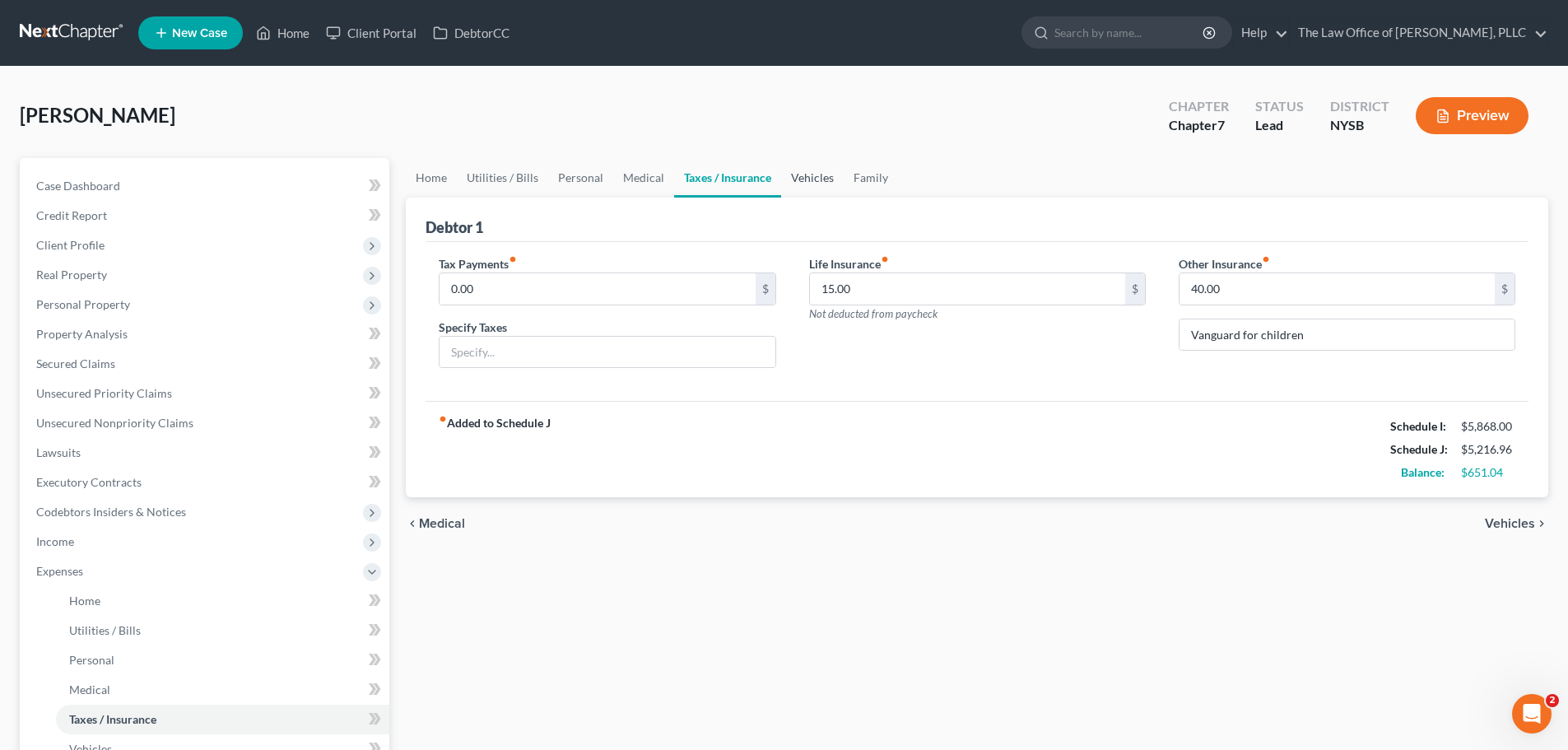
click at [816, 176] on link "Vehicles" at bounding box center [812, 178] width 62 height 39
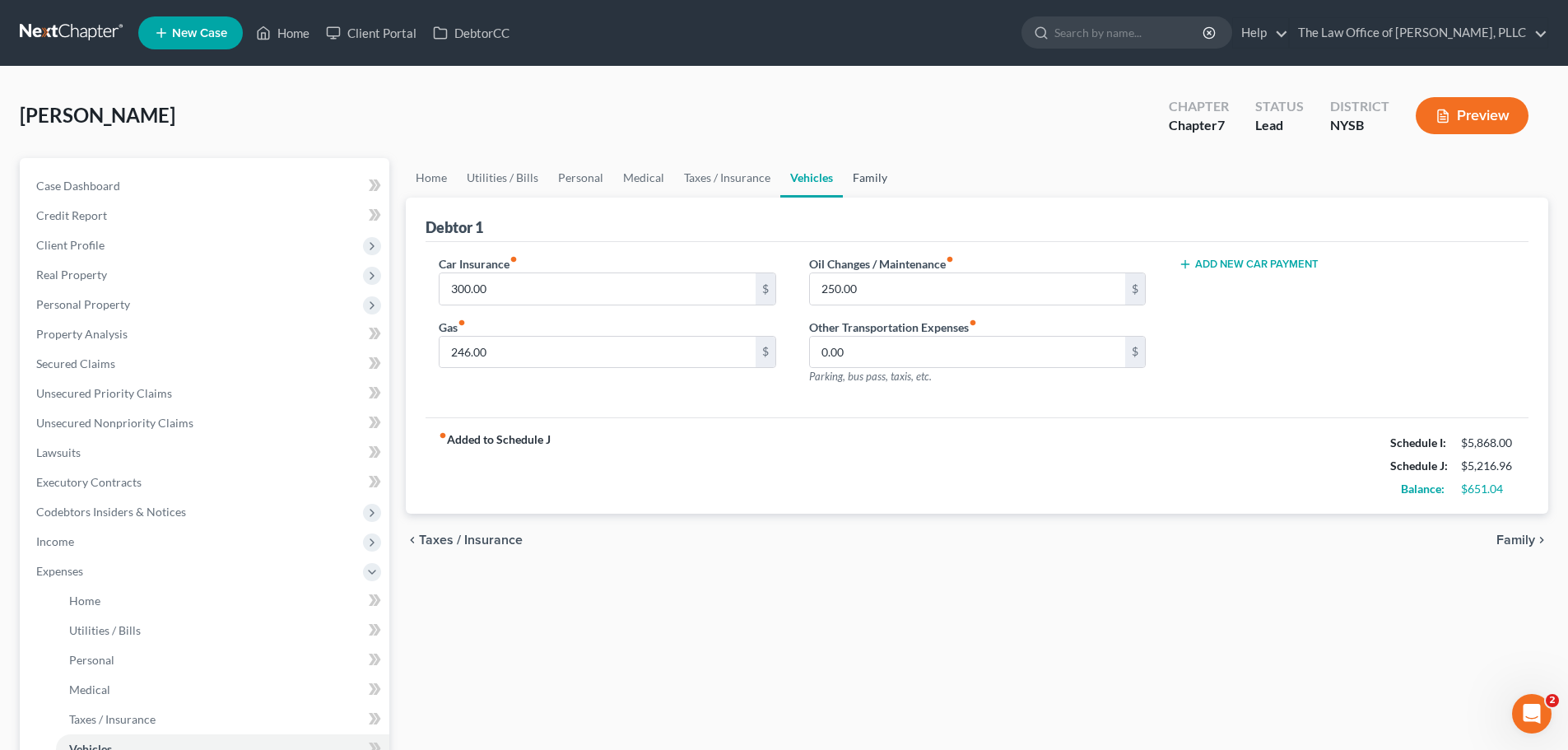
click at [879, 177] on link "Family" at bounding box center [870, 178] width 54 height 39
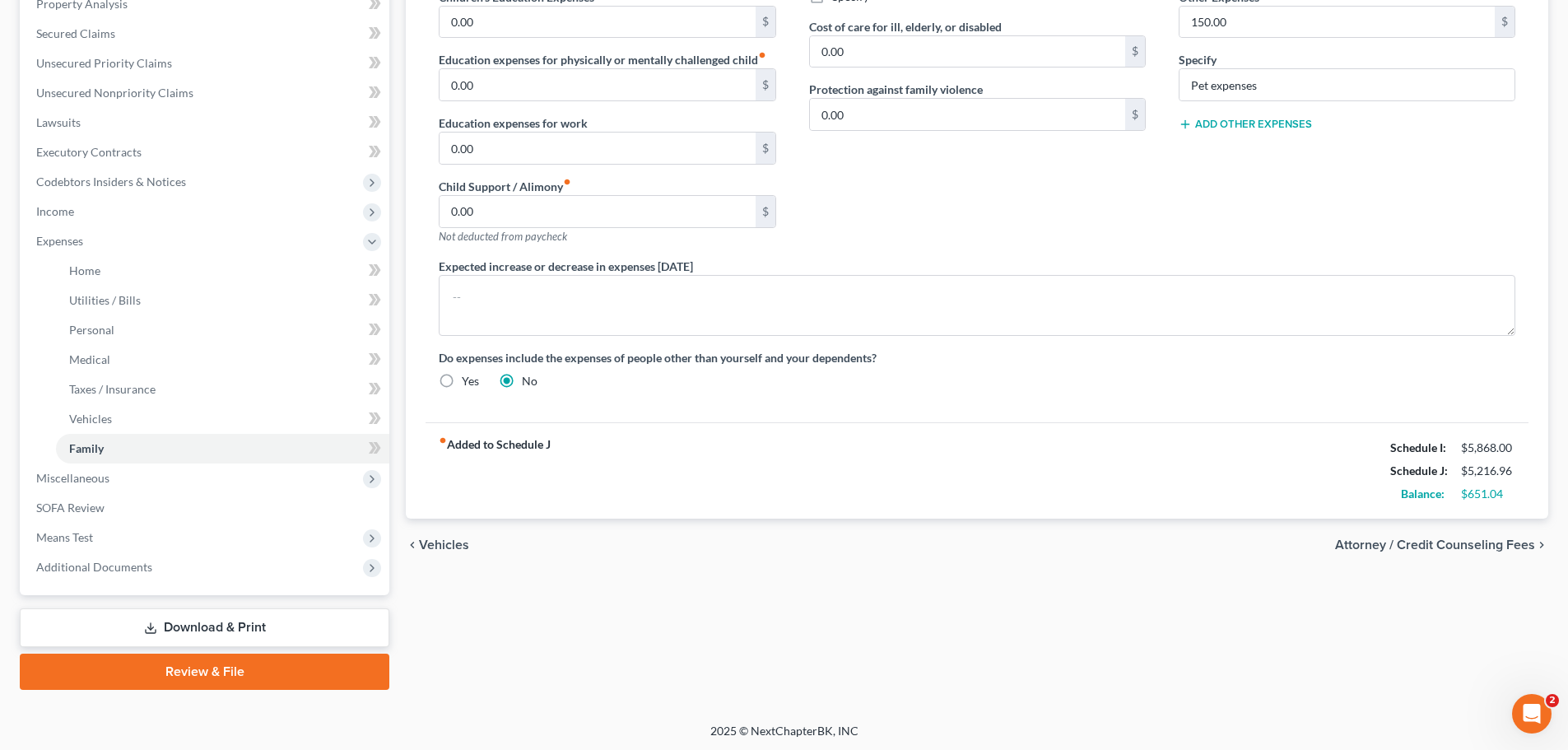
scroll to position [333, 0]
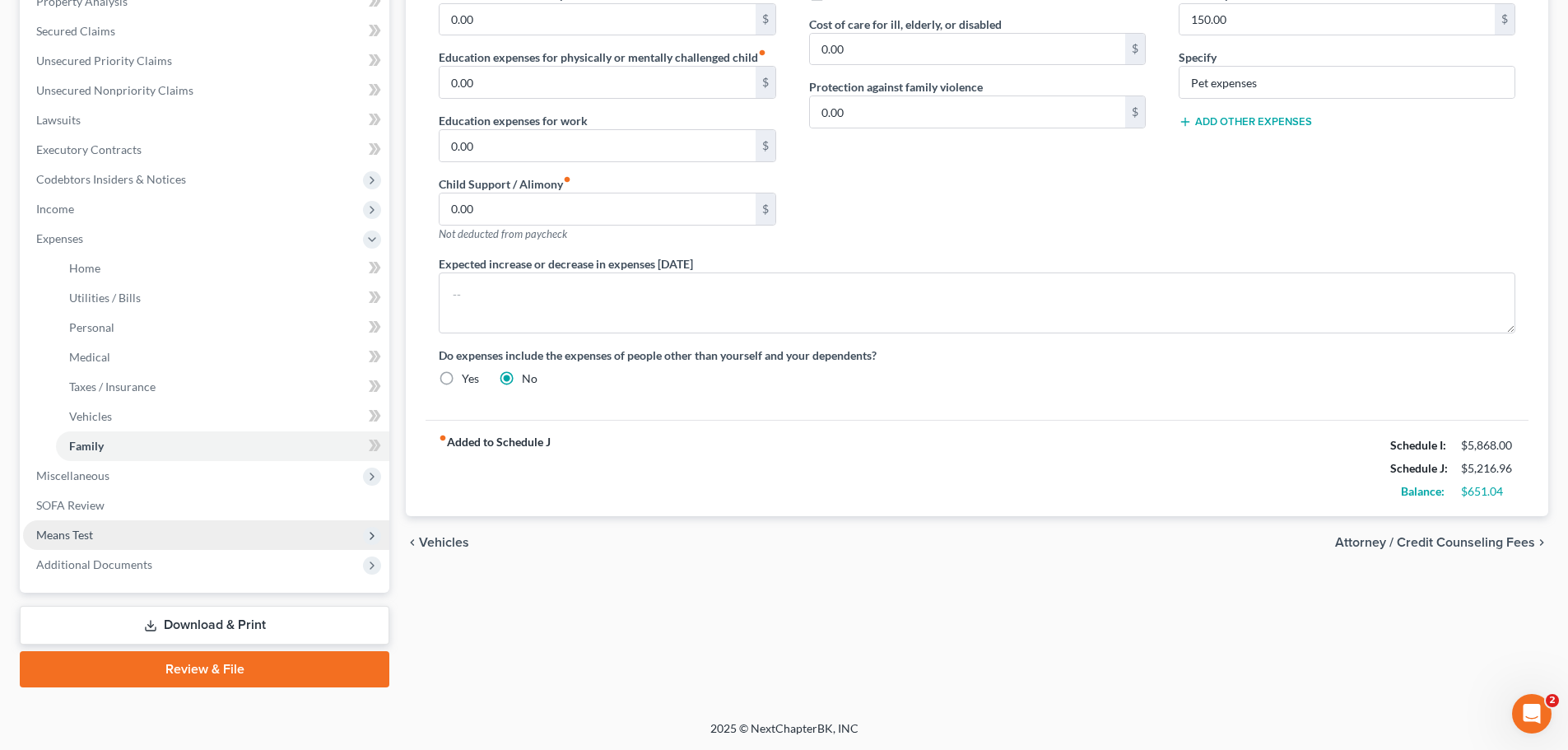
click at [71, 535] on span "Means Test" at bounding box center [64, 535] width 57 height 14
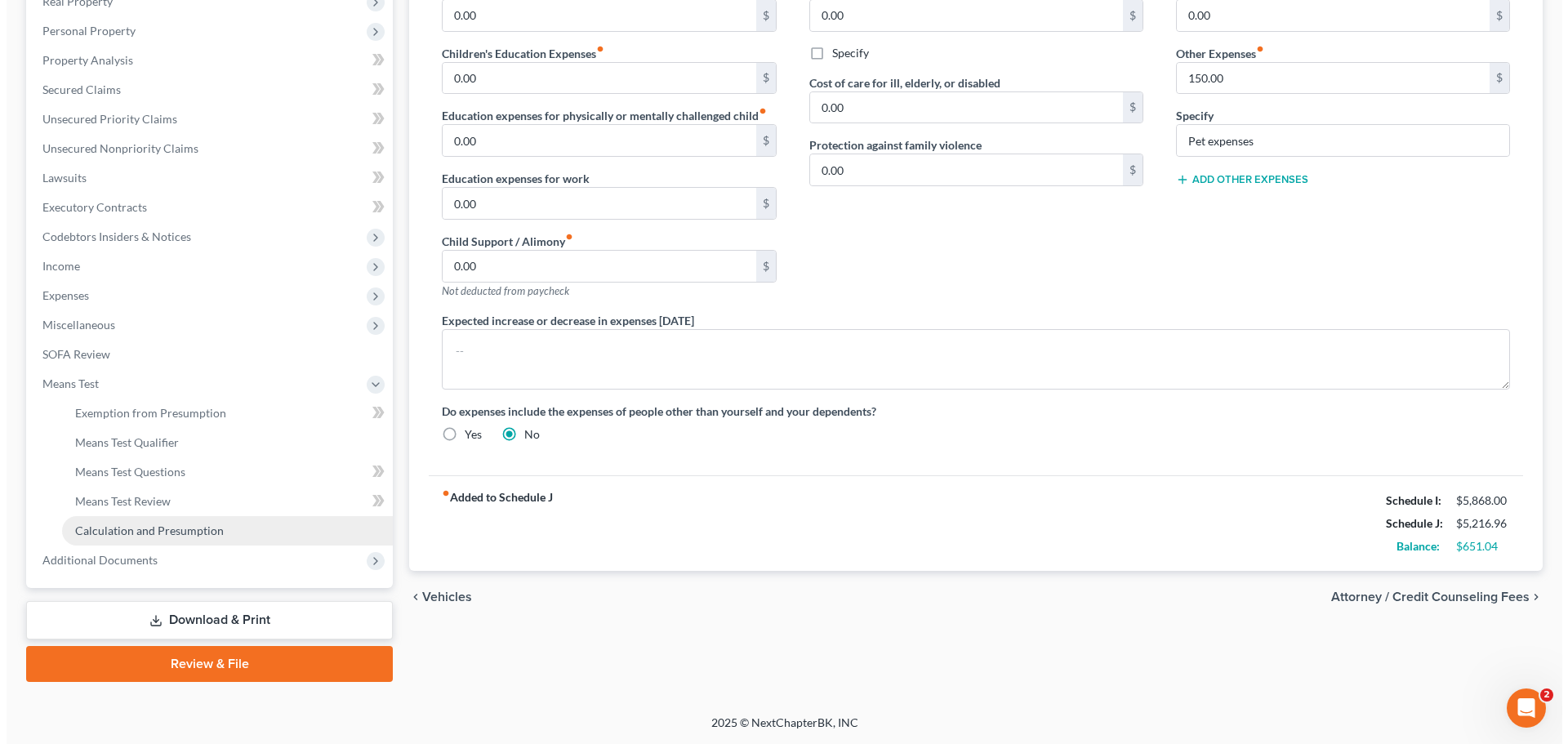
scroll to position [271, 0]
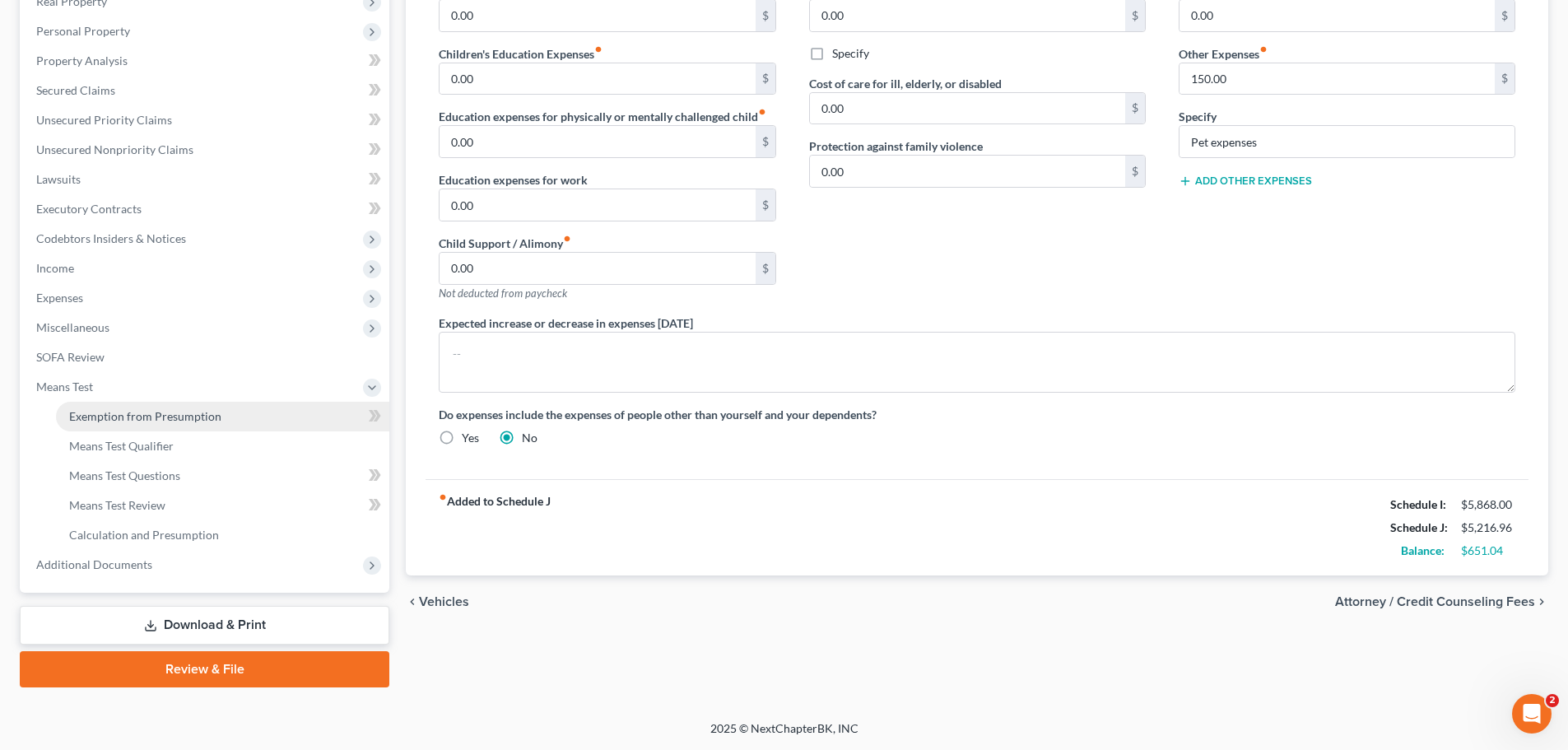
click at [166, 420] on span "Exemption from Presumption" at bounding box center [144, 416] width 152 height 14
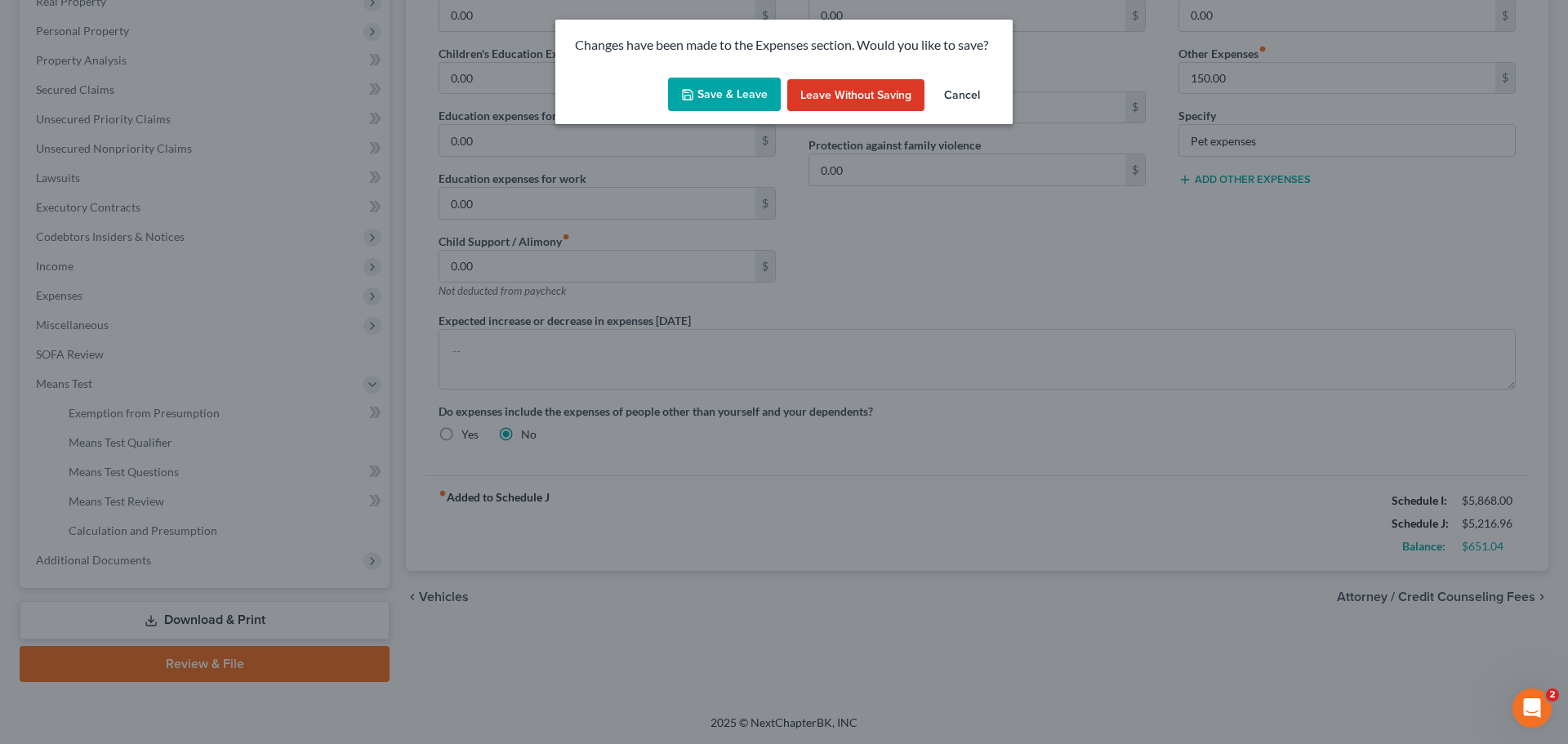
click at [701, 101] on button "Save & Leave" at bounding box center [724, 94] width 113 height 34
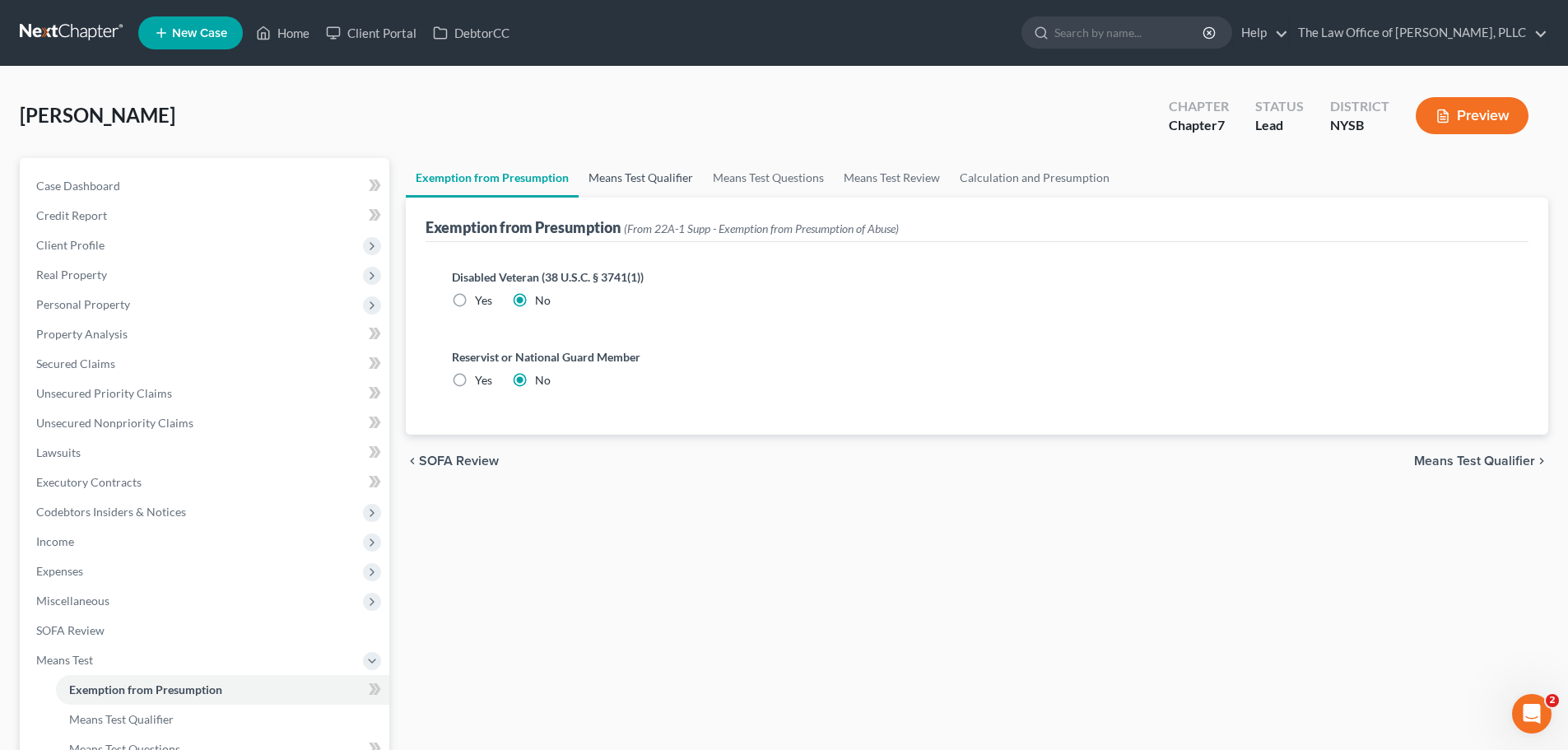
click at [631, 180] on link "Means Test Qualifier" at bounding box center [640, 178] width 124 height 39
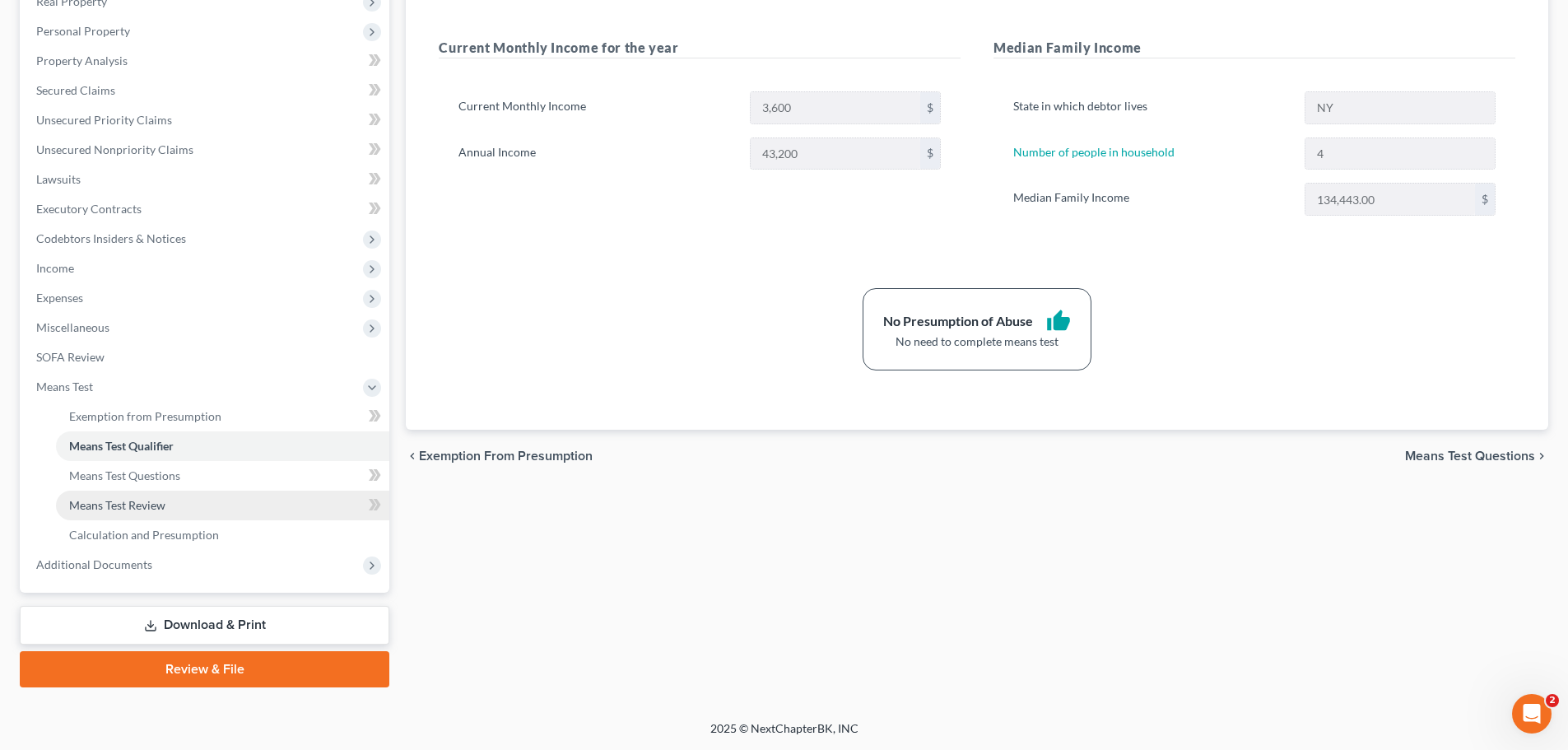
scroll to position [191, 0]
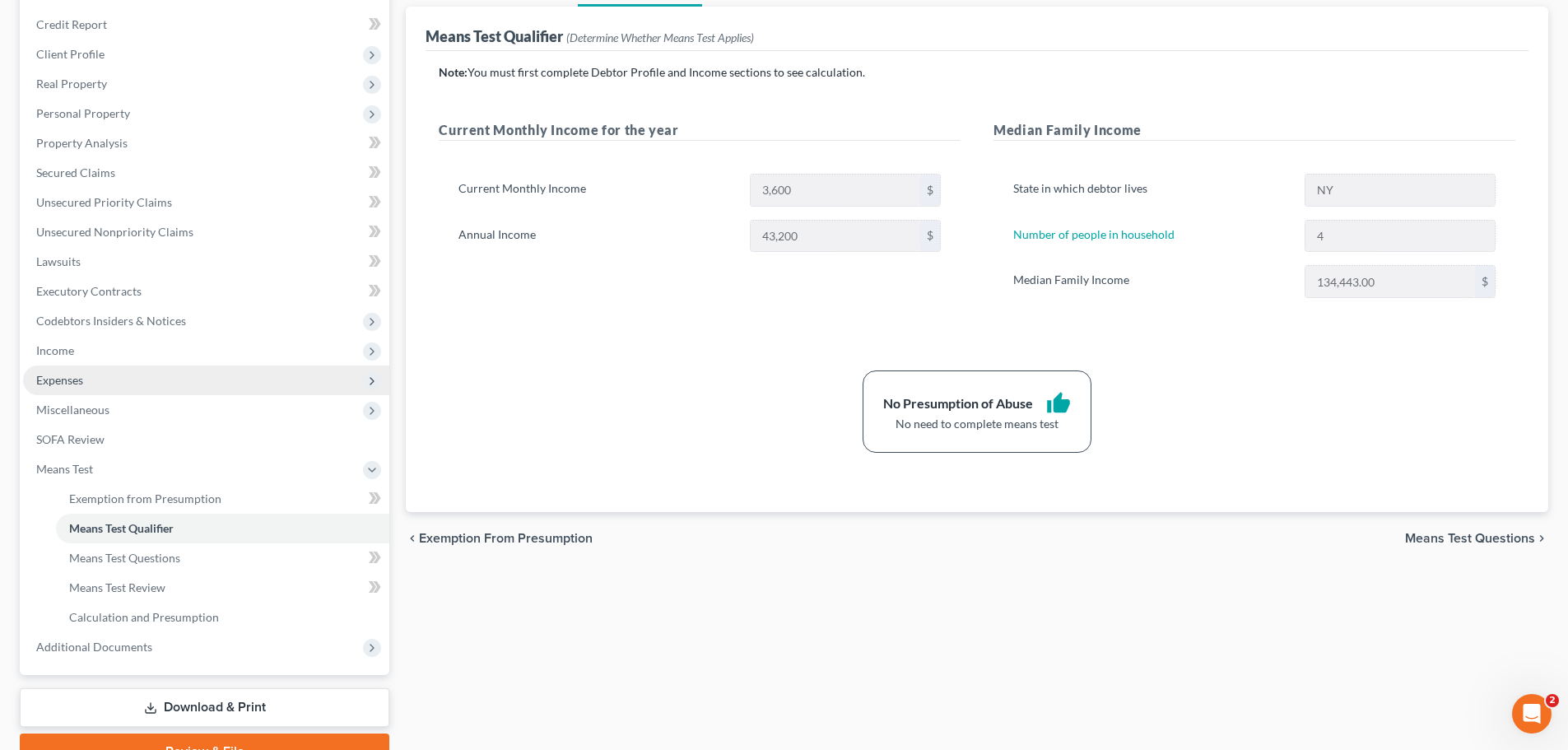
click at [123, 383] on span "Expenses" at bounding box center [206, 381] width 366 height 30
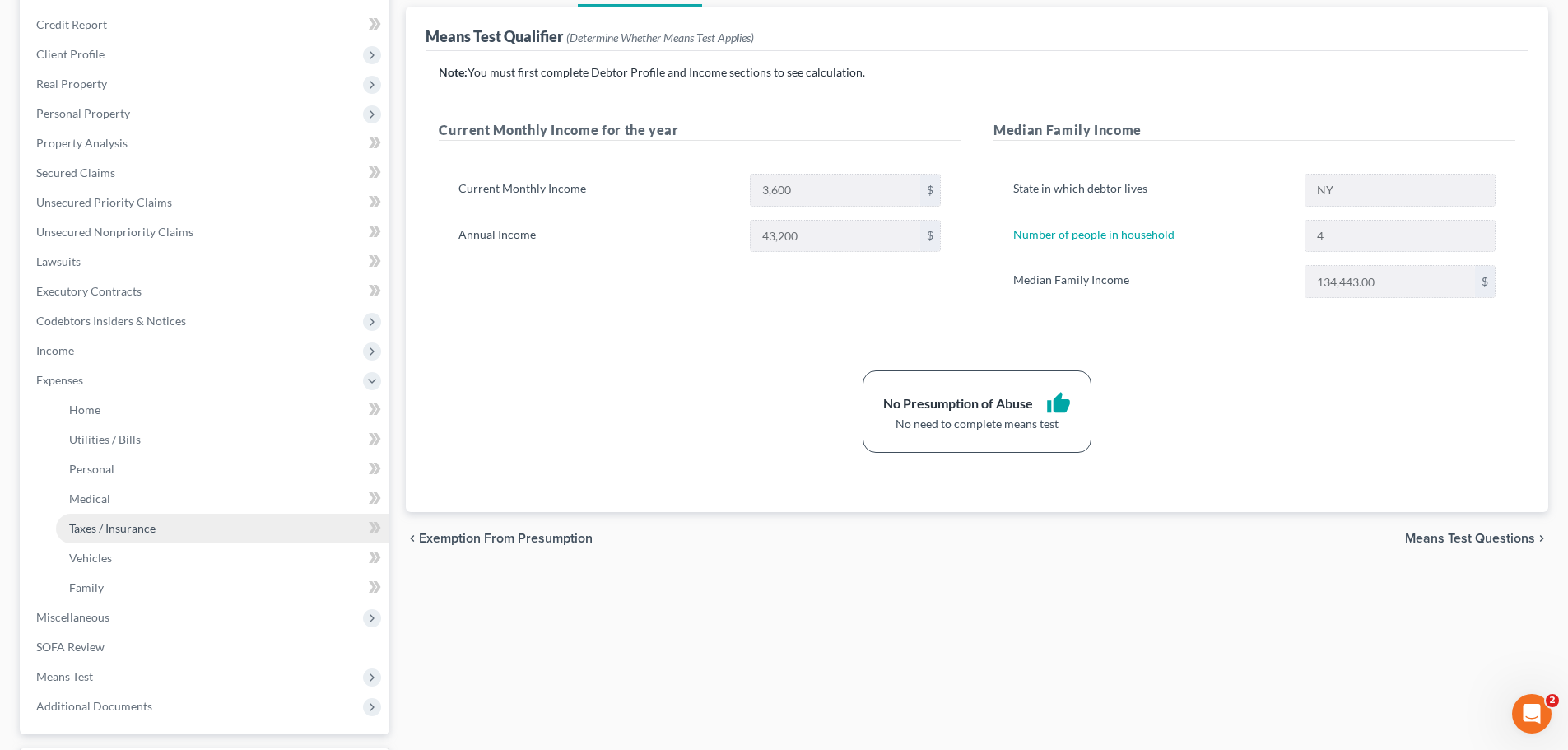
click at [147, 527] on span "Taxes / Insurance" at bounding box center [112, 528] width 87 height 14
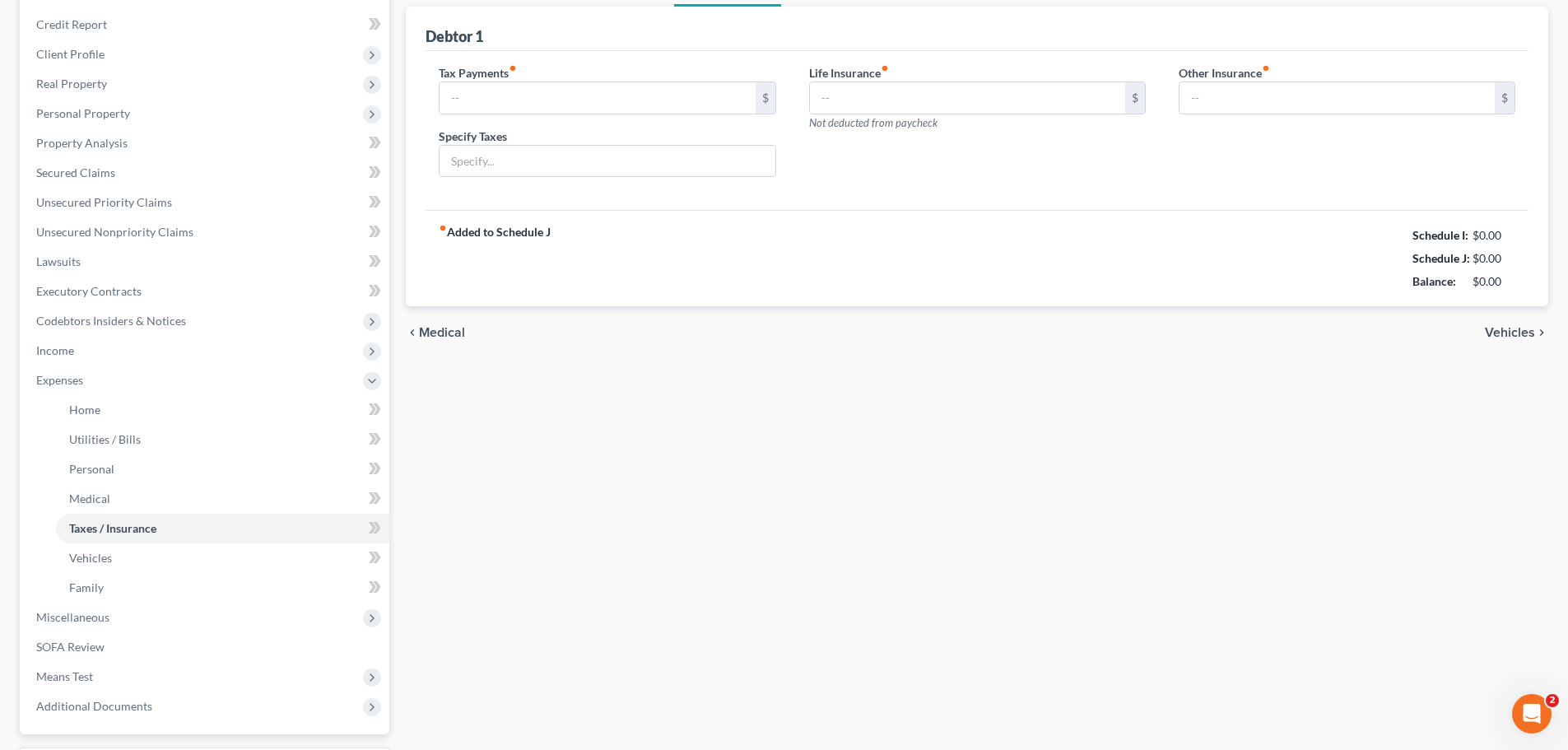
type input "0.00"
type input "15.00"
type input "40.00"
type input "Vanguard for children"
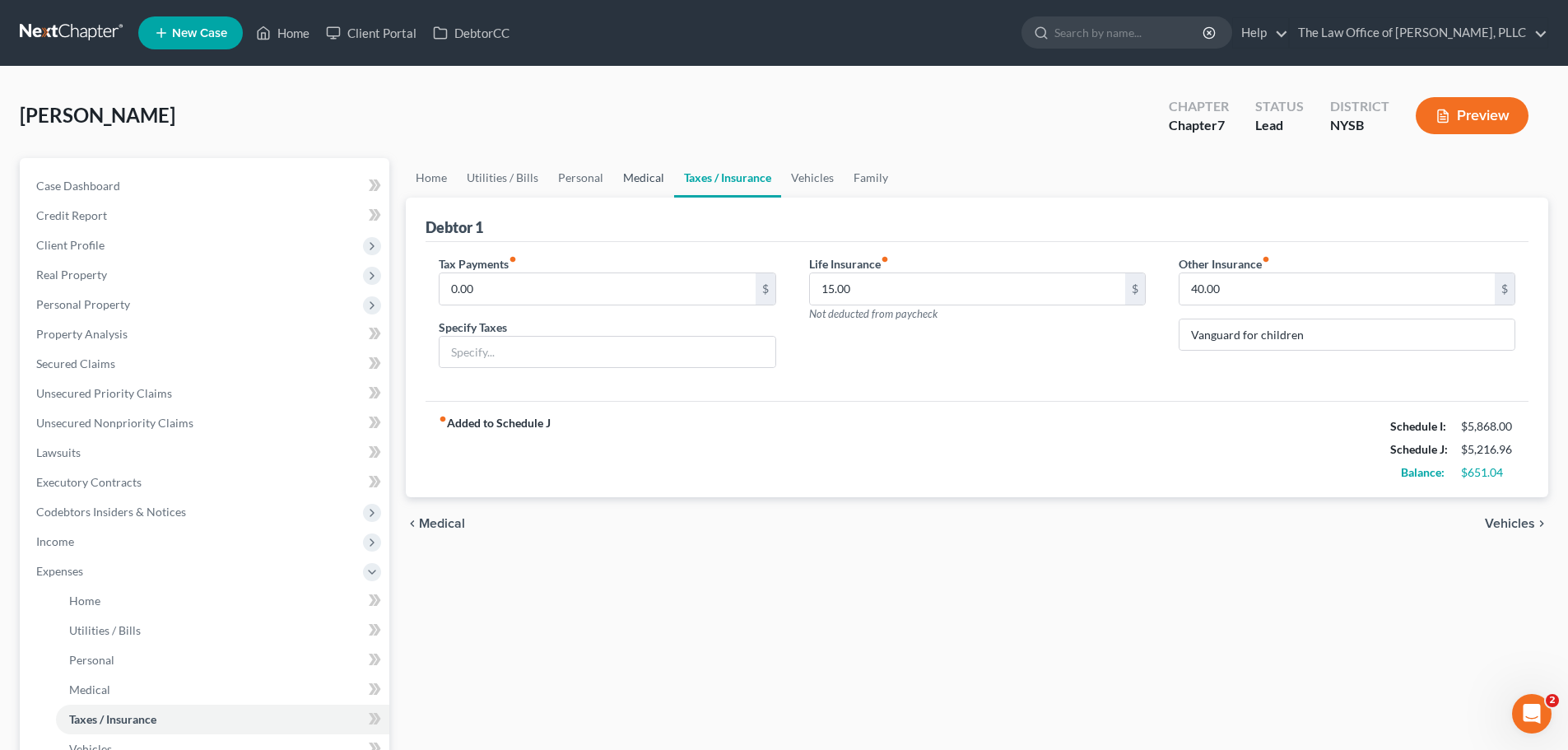
click at [653, 179] on link "Medical" at bounding box center [643, 178] width 61 height 39
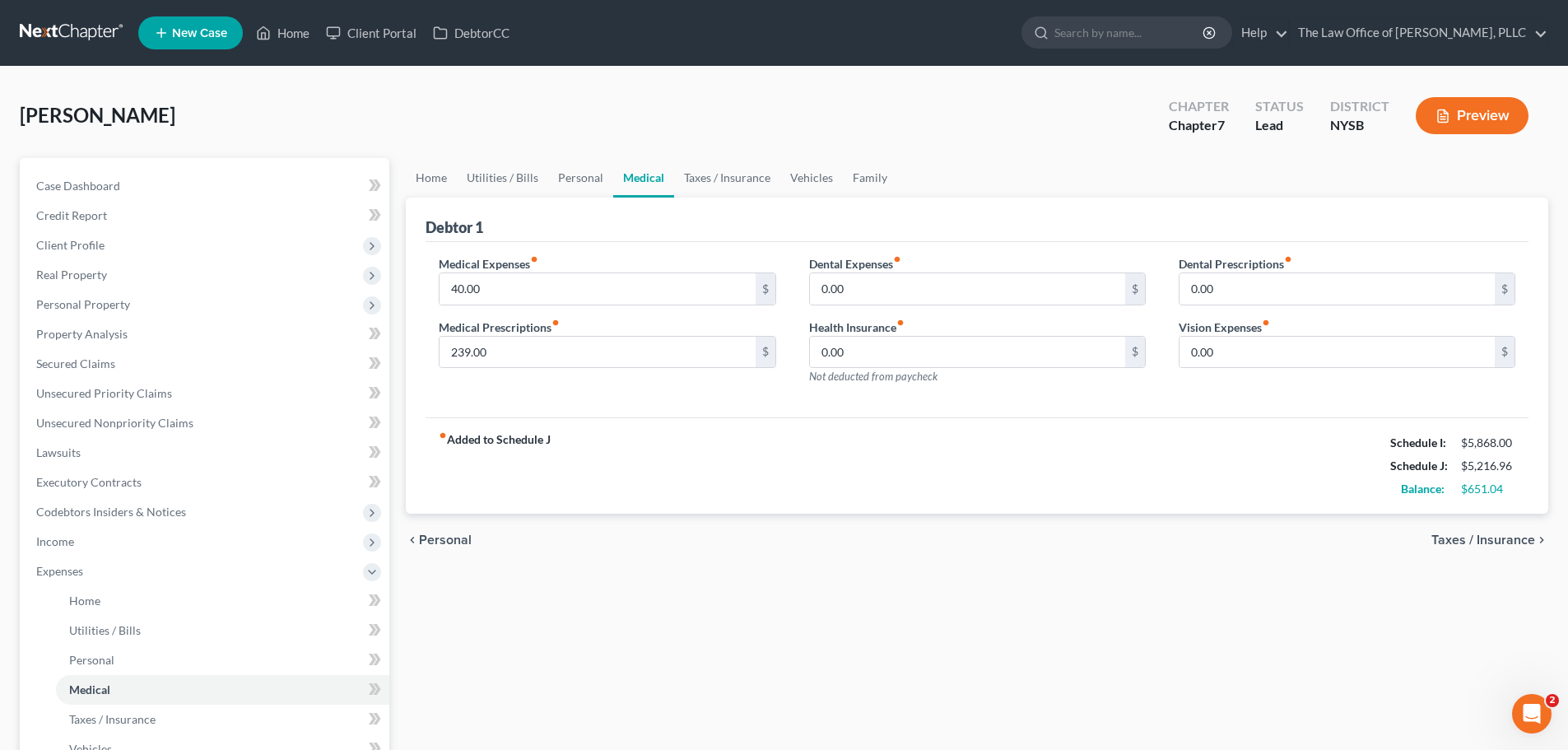
click at [452, 543] on span "Personal" at bounding box center [445, 540] width 53 height 13
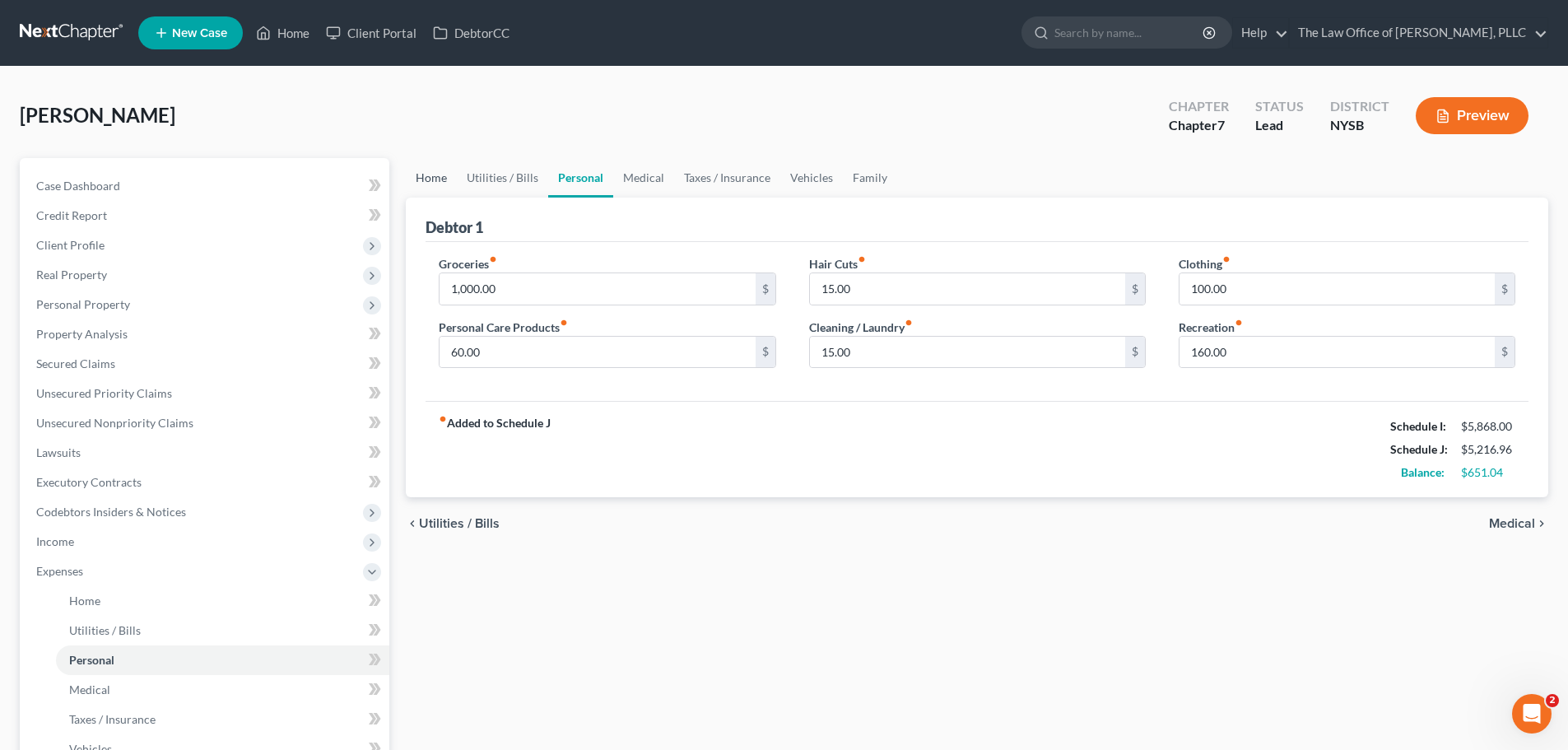
click at [444, 174] on link "Home" at bounding box center [431, 178] width 51 height 39
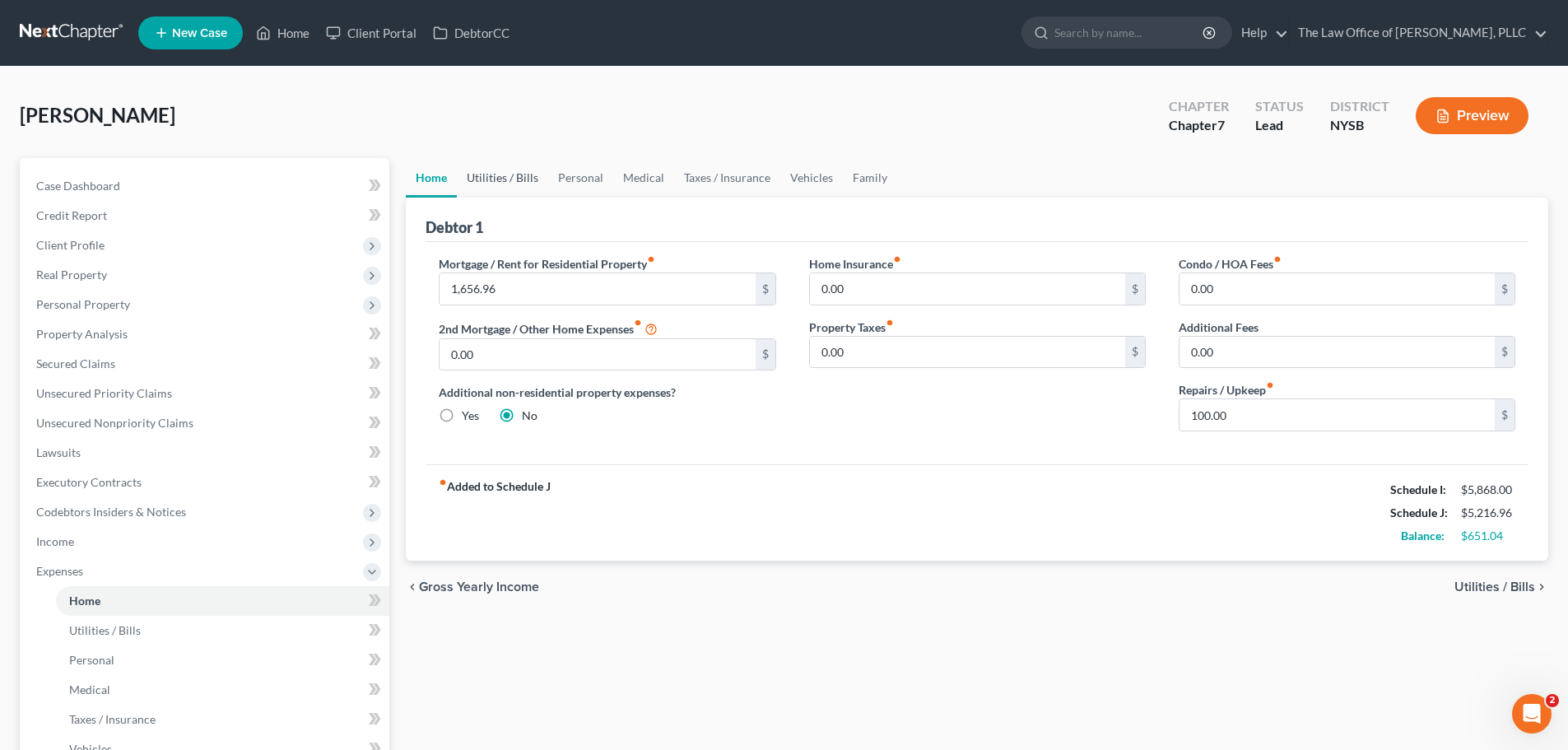
click at [518, 188] on link "Utilities / Bills" at bounding box center [502, 178] width 91 height 39
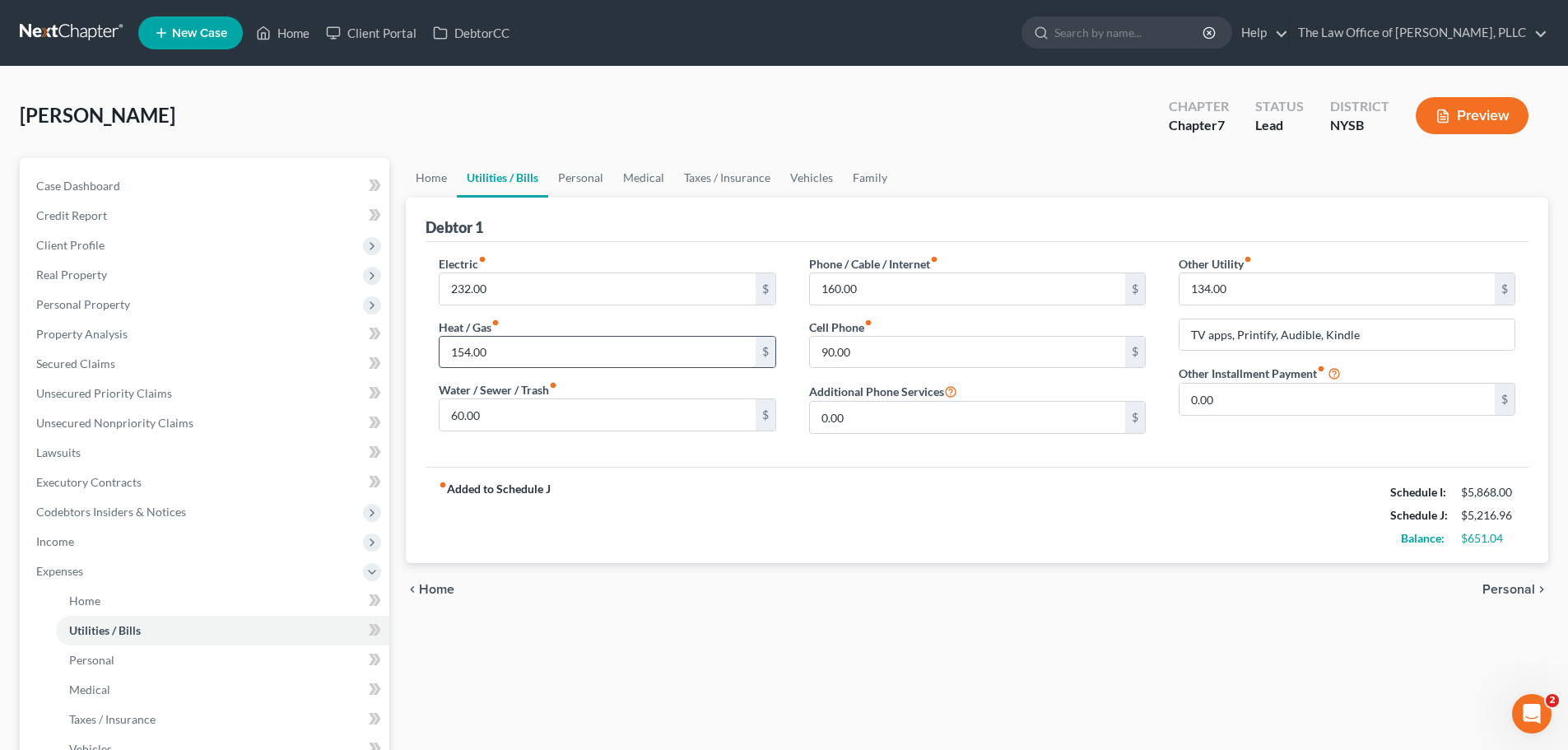
click at [532, 354] on input "154.00" at bounding box center [597, 353] width 315 height 32
type input "150"
click at [551, 450] on div "Electric fiber_manual_record 232.00 $ Heat / Gas fiber_manual_record 150 $ Wate…" at bounding box center [976, 354] width 1103 height 225
click at [563, 166] on link "Personal" at bounding box center [581, 178] width 65 height 39
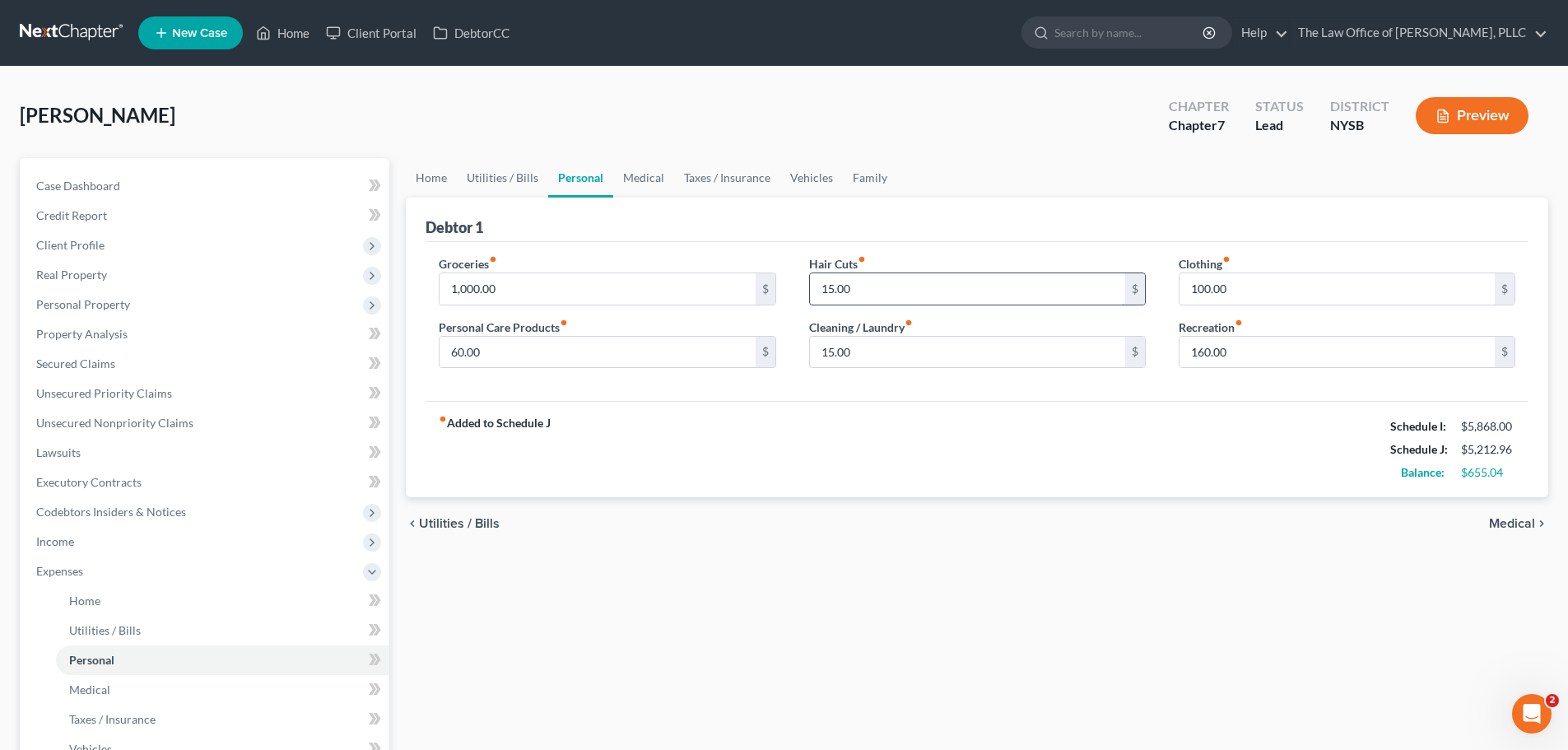
click at [896, 283] on input "15.00" at bounding box center [968, 289] width 315 height 32
type input "120"
click at [950, 249] on div "Groceries fiber_manual_record 1,000.00 $ Personal Care Products fiber_manual_re…" at bounding box center [976, 322] width 1103 height 160
click at [963, 351] on input "15.00" at bounding box center [968, 353] width 315 height 32
click at [825, 396] on div "Groceries fiber_manual_record 1,000.00 $ Personal Care Products fiber_manual_re…" at bounding box center [976, 322] width 1103 height 160
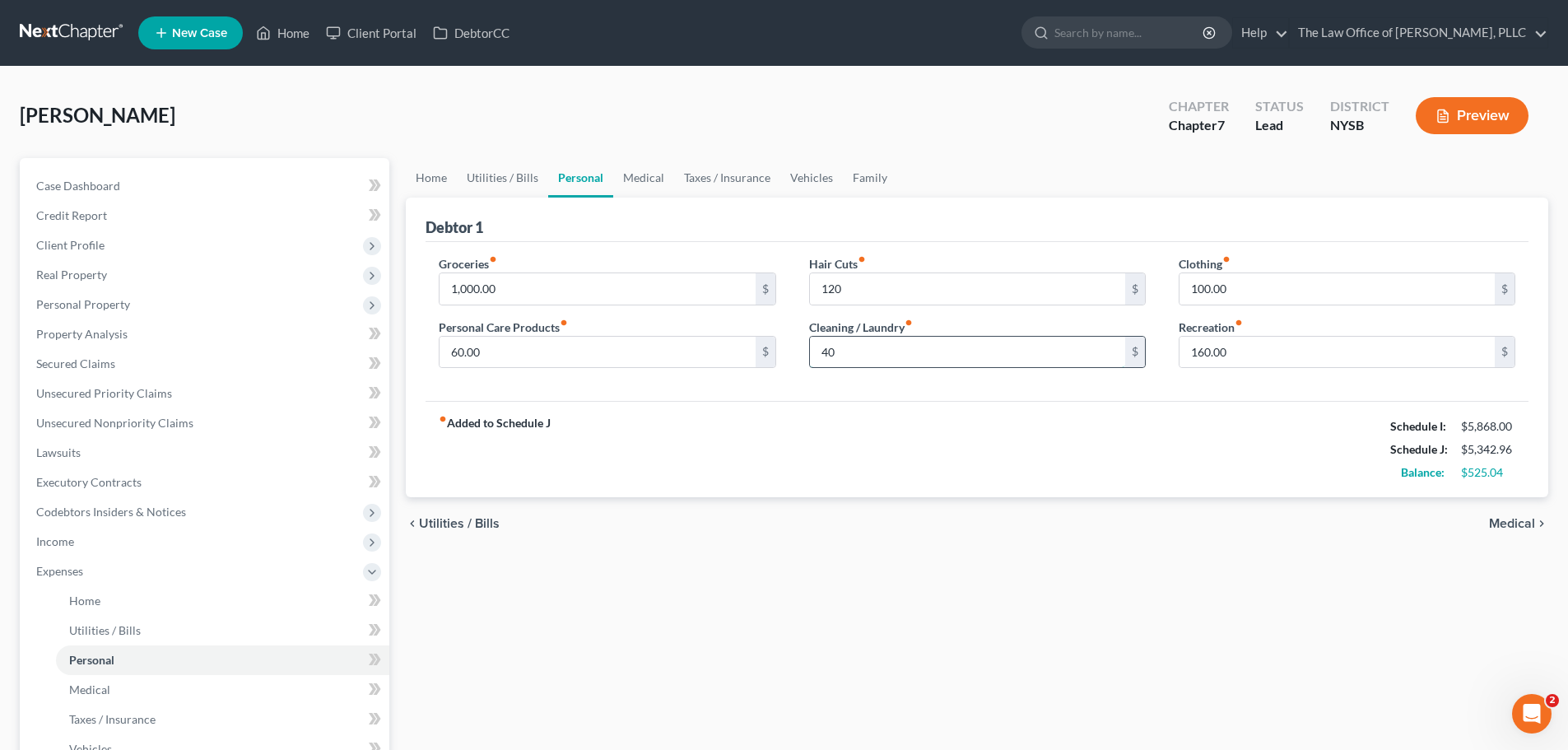
click at [895, 364] on input "40" at bounding box center [968, 353] width 315 height 32
click at [846, 340] on input "40" at bounding box center [968, 353] width 315 height 32
type input "40,144"
drag, startPoint x: 876, startPoint y: 350, endPoint x: 745, endPoint y: 350, distance: 131.0
click at [745, 350] on div "Groceries fiber_manual_record 1,000.00 $ Personal Care Products fiber_manual_re…" at bounding box center [977, 319] width 1109 height 127
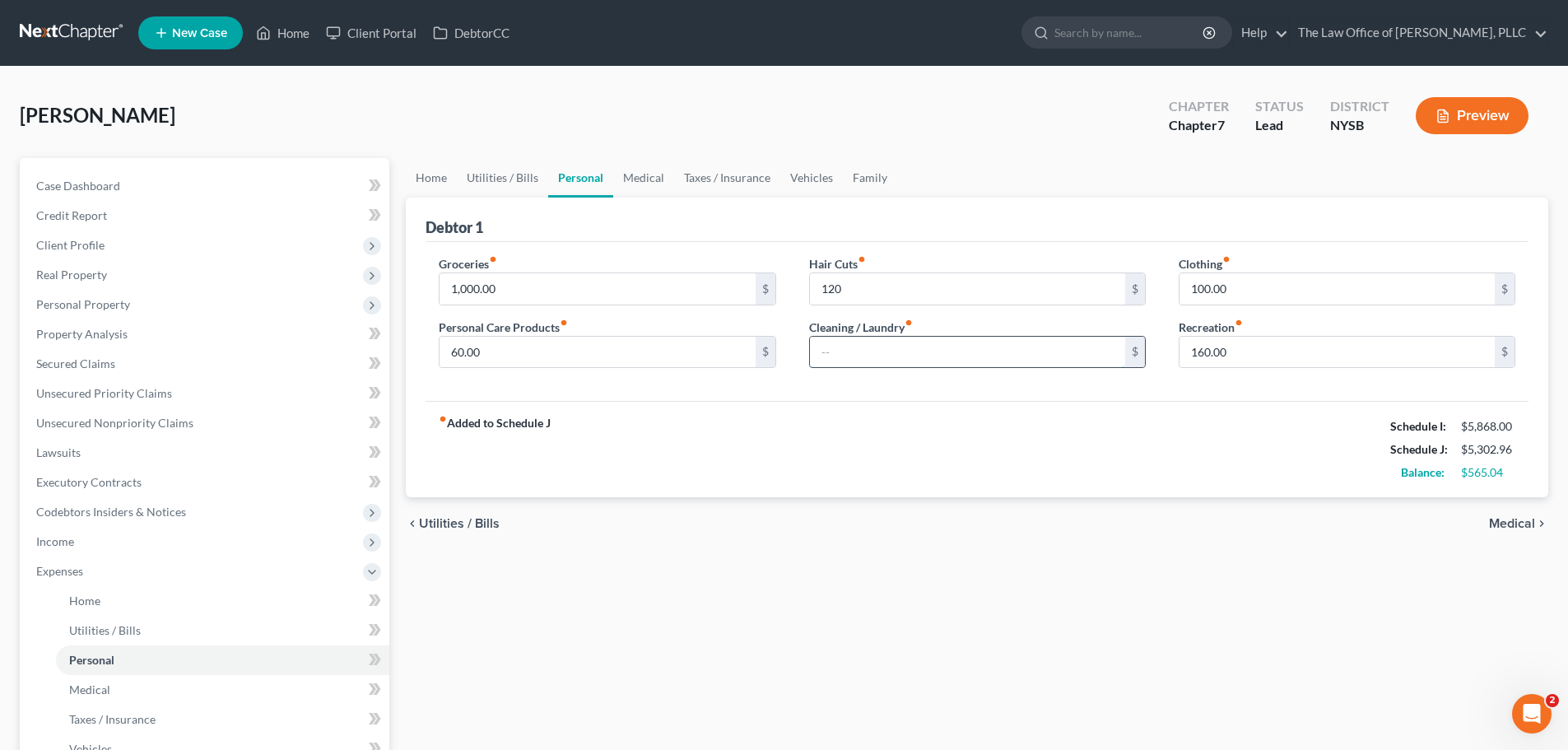
click at [870, 337] on input "text" at bounding box center [968, 353] width 315 height 32
type input "132"
click at [1245, 395] on div "Groceries fiber_manual_record 1,000.00 $ Personal Care Products fiber_manual_re…" at bounding box center [976, 322] width 1103 height 160
click at [651, 187] on link "Medical" at bounding box center [643, 178] width 61 height 39
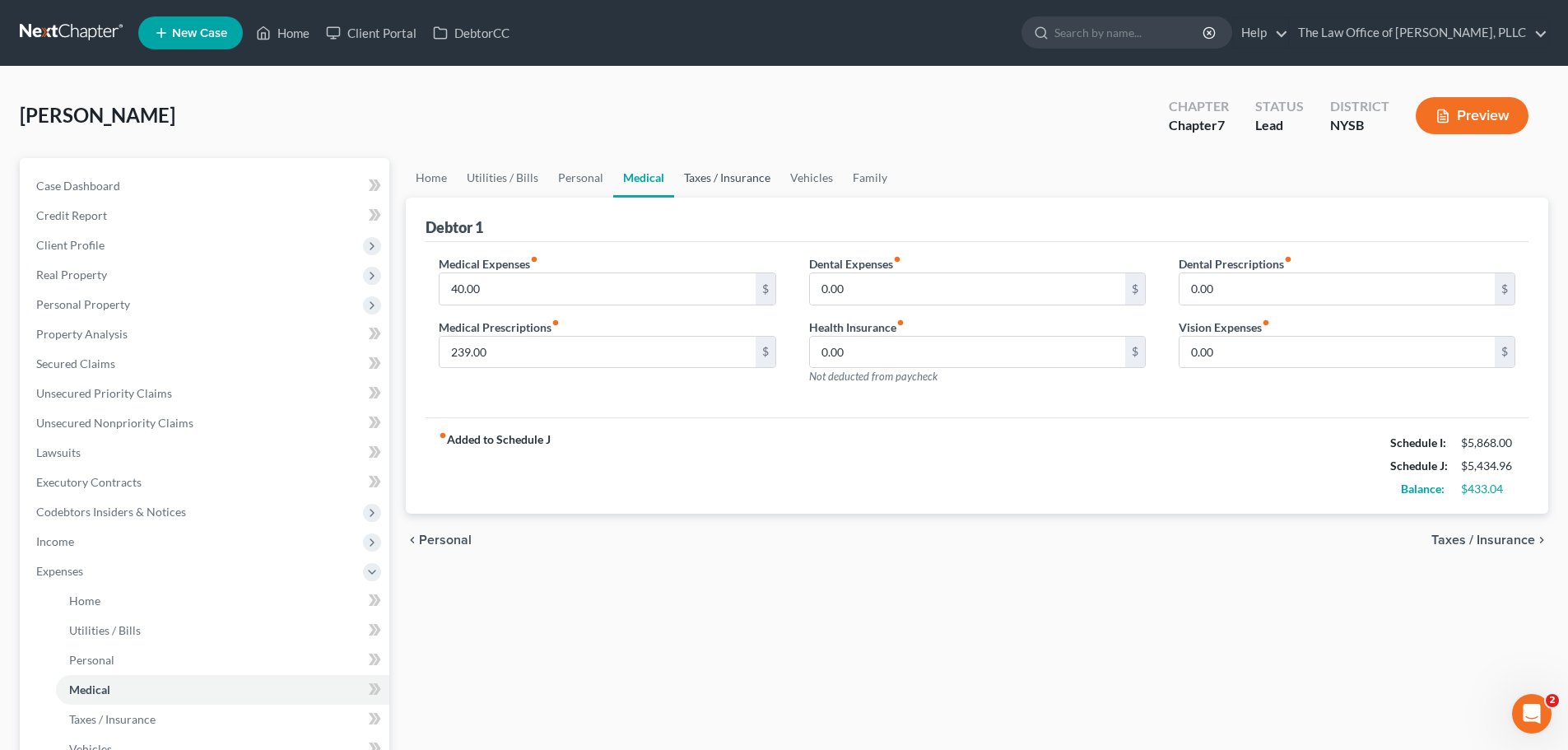
click at [741, 179] on link "Taxes / Insurance" at bounding box center [727, 178] width 106 height 39
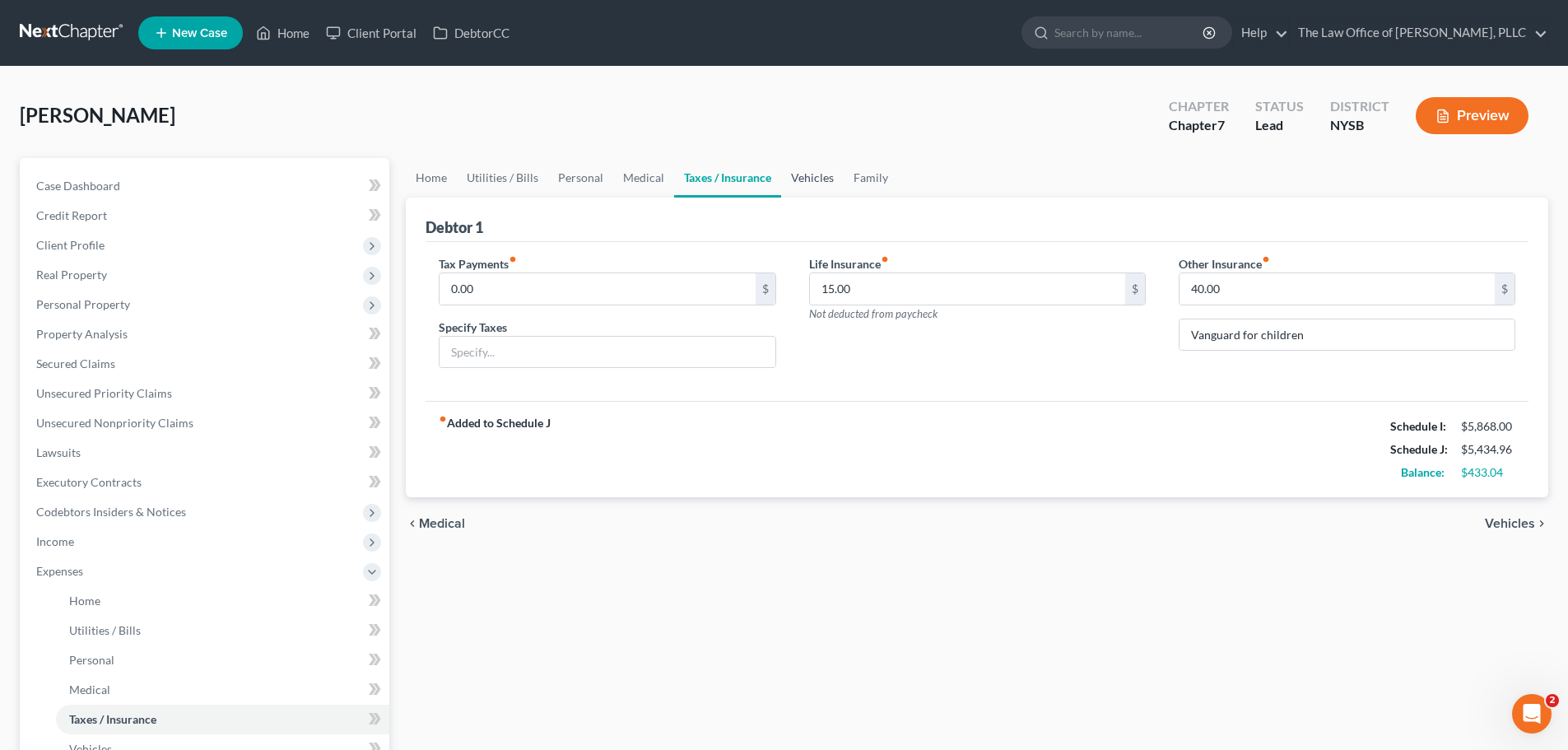
click at [818, 175] on link "Vehicles" at bounding box center [812, 178] width 62 height 39
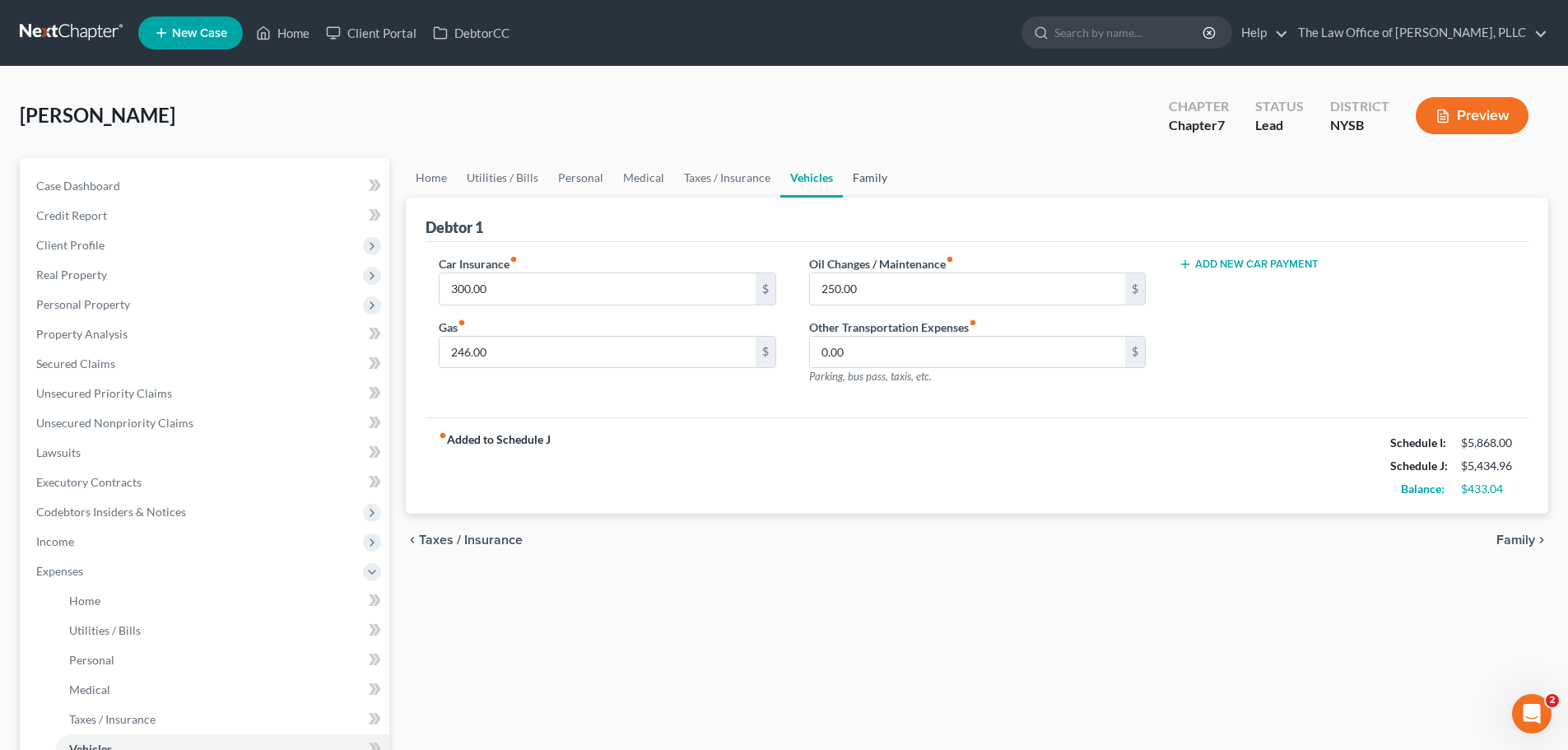
click at [862, 173] on link "Family" at bounding box center [870, 178] width 54 height 39
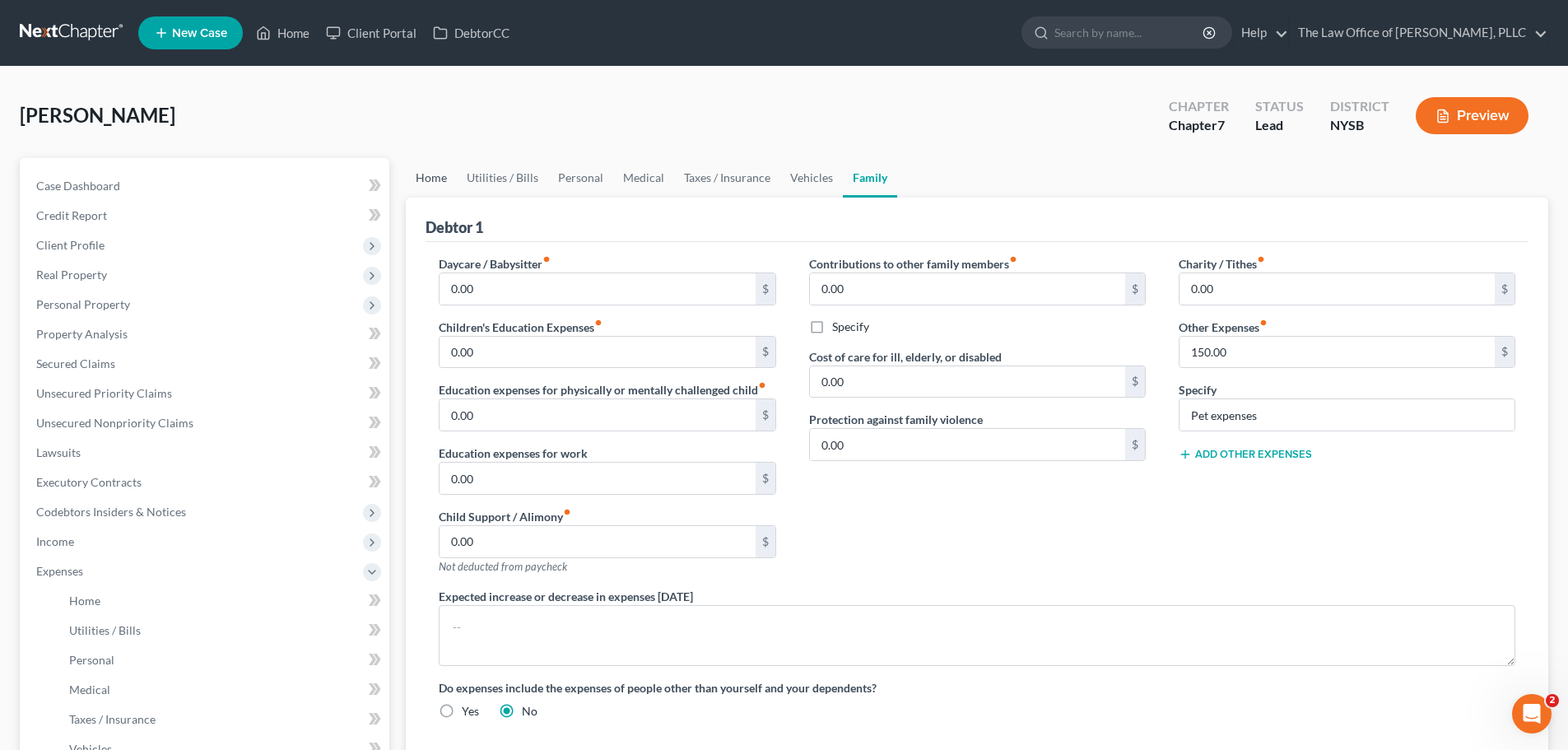
click at [414, 168] on link "Home" at bounding box center [431, 178] width 51 height 39
